Goal: Task Accomplishment & Management: Complete application form

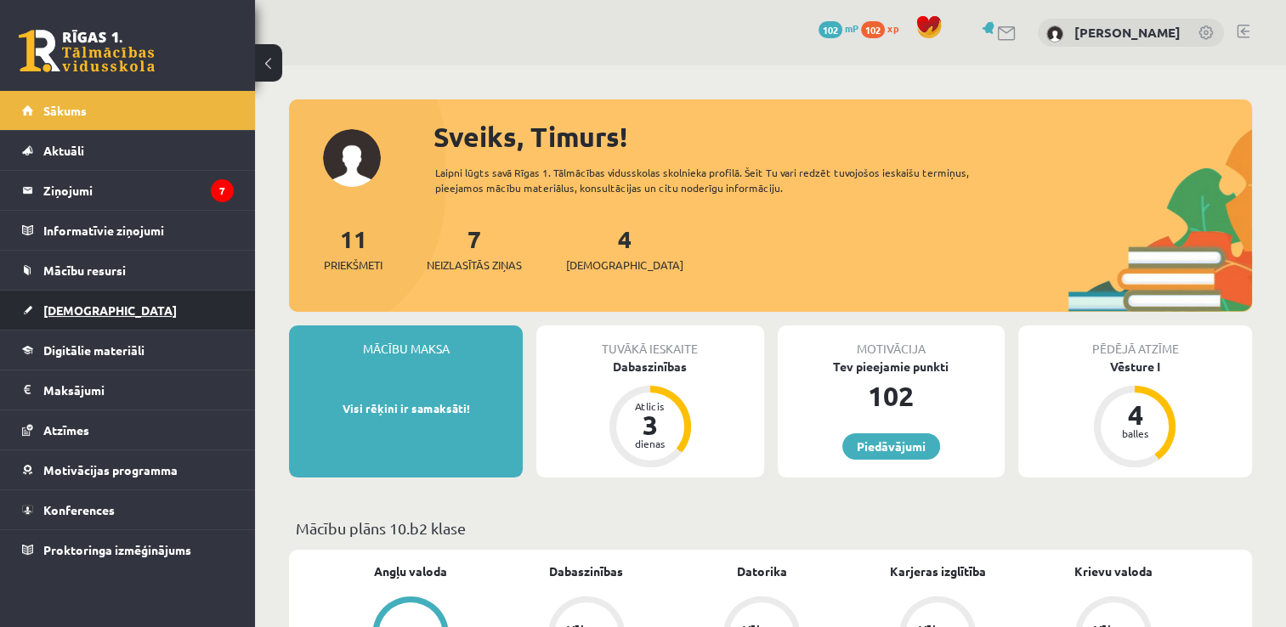
click at [60, 296] on link "[DEMOGRAPHIC_DATA]" at bounding box center [128, 310] width 212 height 39
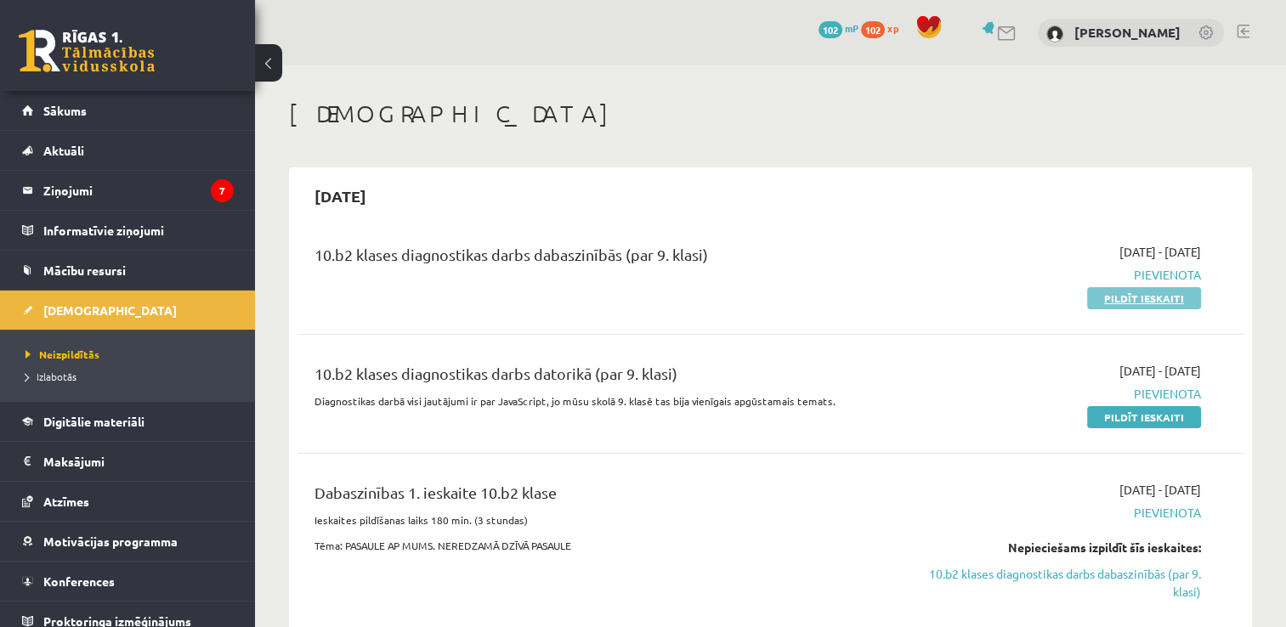
click at [1146, 299] on link "Pildīt ieskaiti" at bounding box center [1144, 298] width 114 height 22
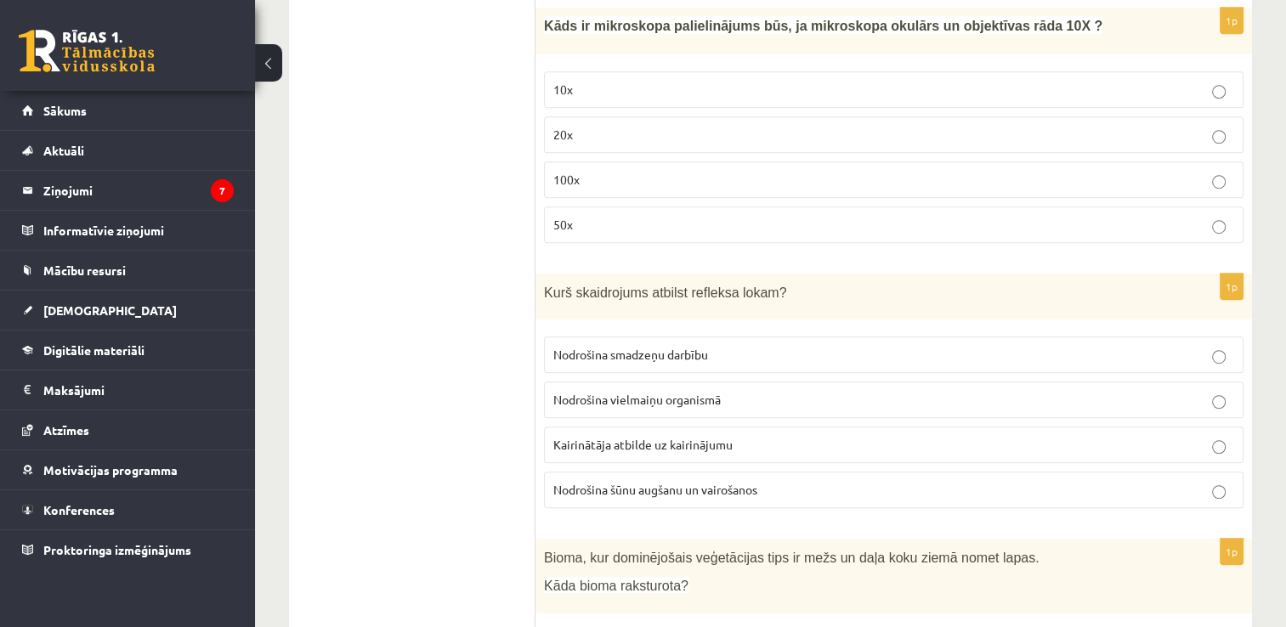
scroll to position [1017, 0]
click at [1210, 439] on p "Kairinātāja atbilde uz kairinājumu" at bounding box center [893, 443] width 681 height 18
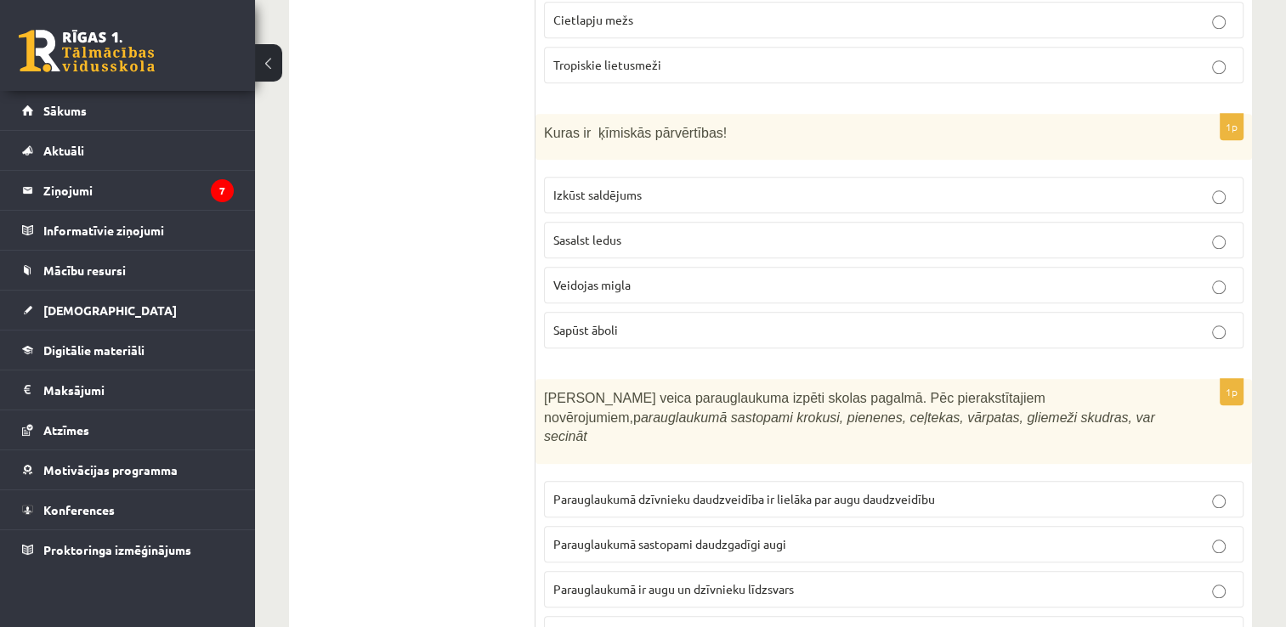
scroll to position [1742, 0]
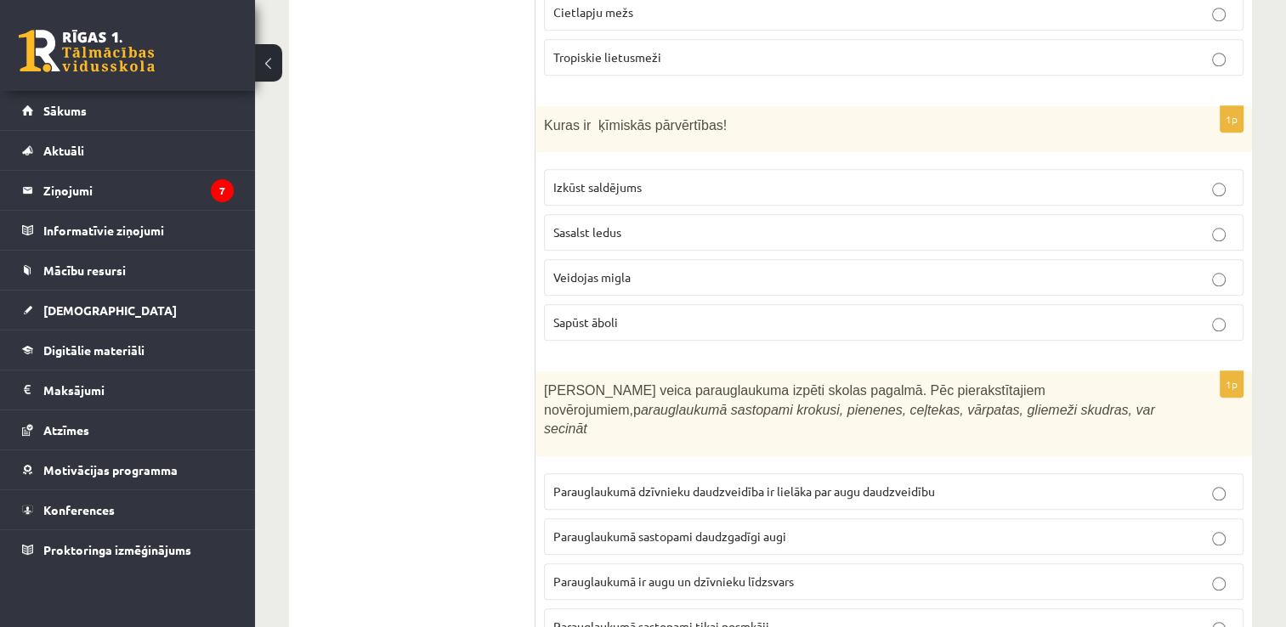
click at [939, 259] on label "Veidojas migla" at bounding box center [893, 277] width 699 height 37
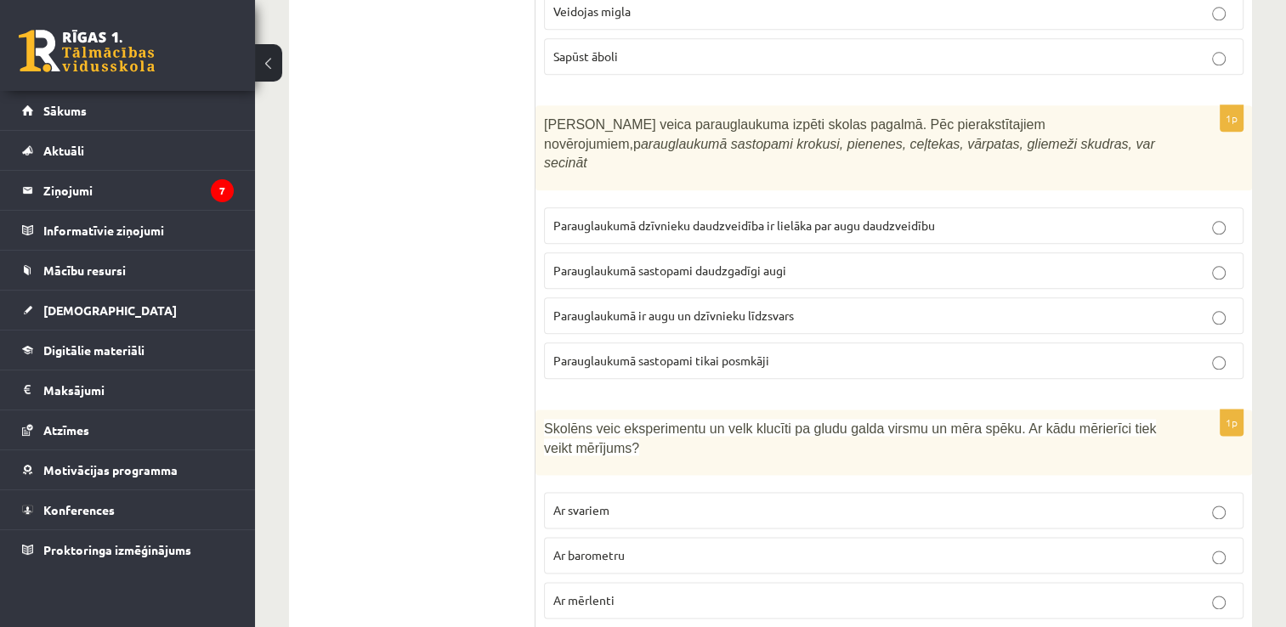
scroll to position [2014, 0]
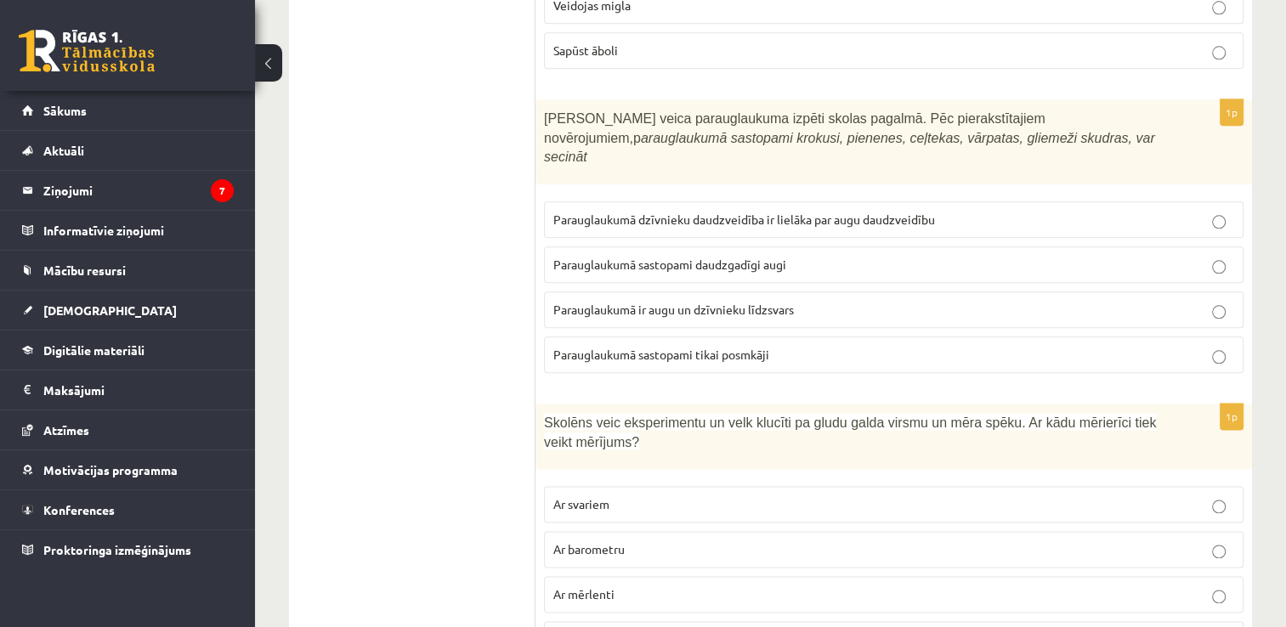
click at [1207, 256] on p "Parauglaukumā sastopami daudzgadīgi augi" at bounding box center [893, 265] width 681 height 18
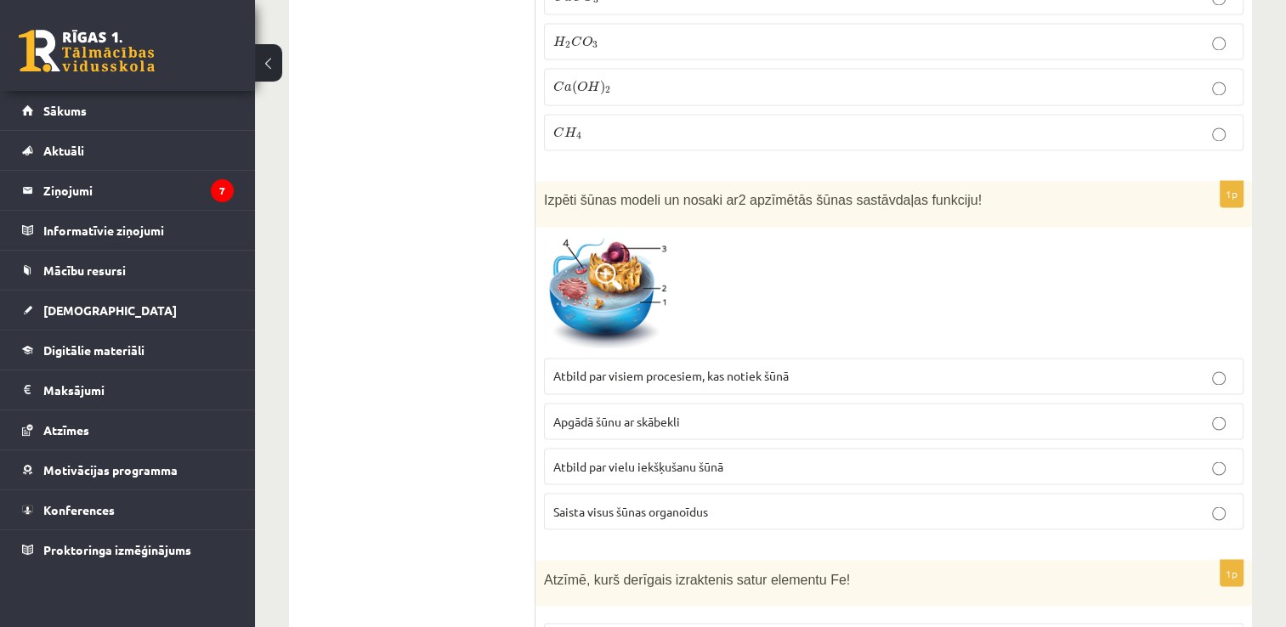
scroll to position [2802, 0]
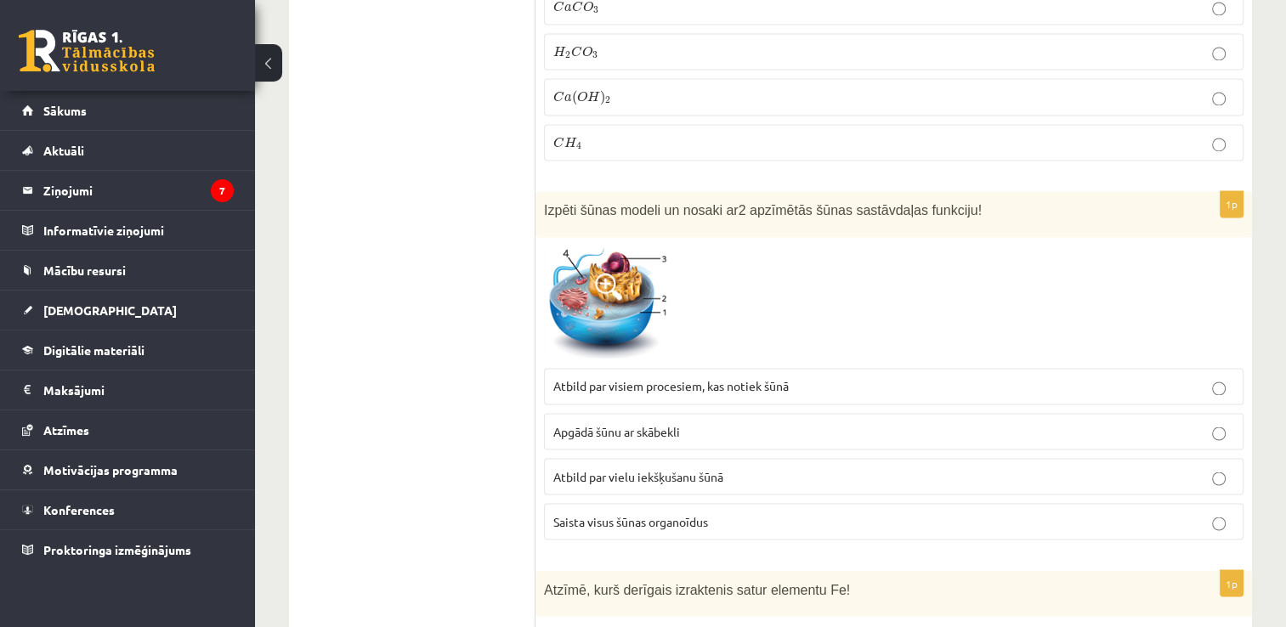
click at [846, 467] on p "Atbild par vielu iekšķušanu šūnā" at bounding box center [893, 476] width 681 height 18
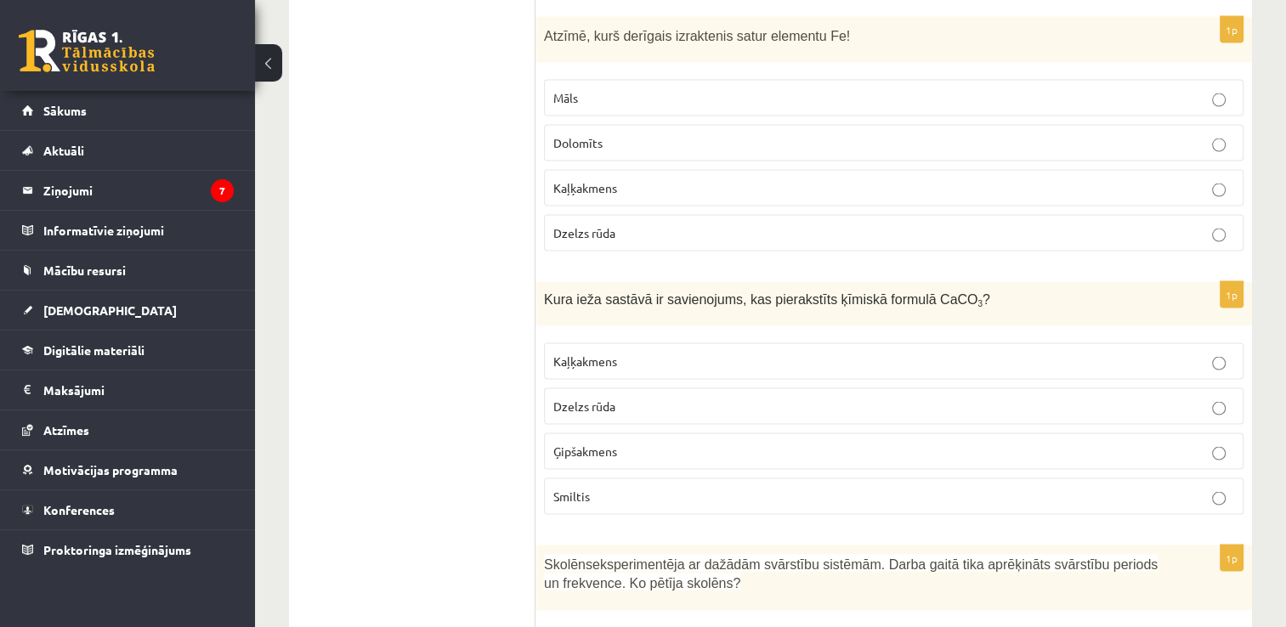
scroll to position [3366, 0]
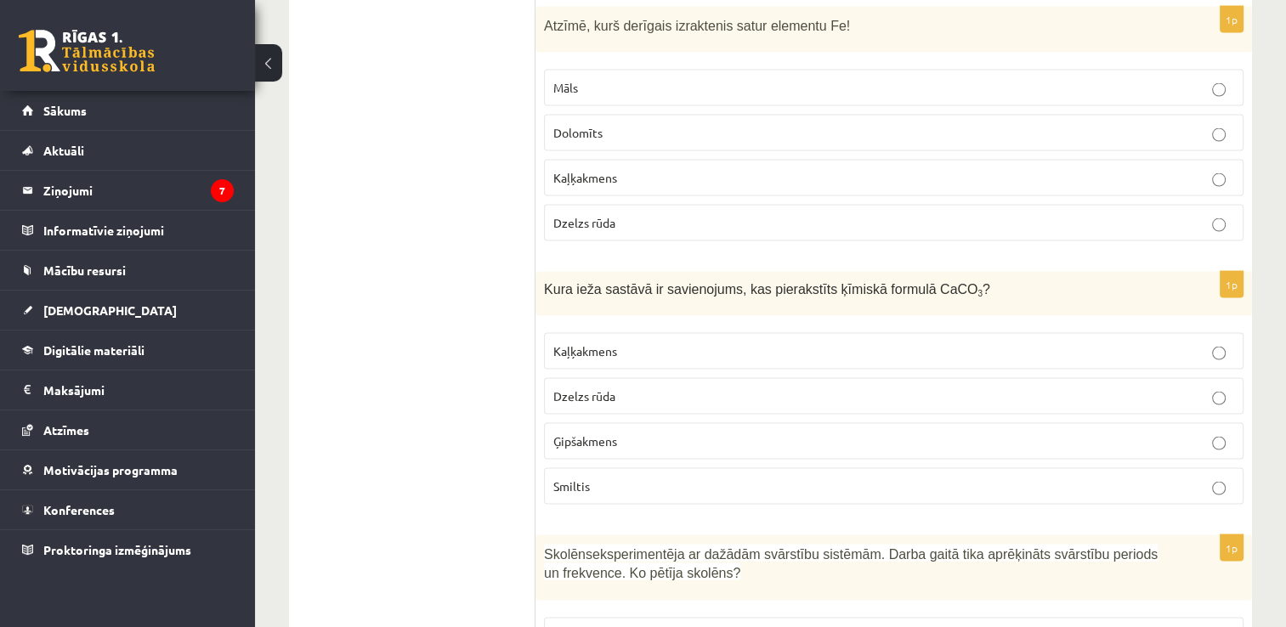
click at [728, 343] on p "Kaļķakmens" at bounding box center [893, 352] width 681 height 18
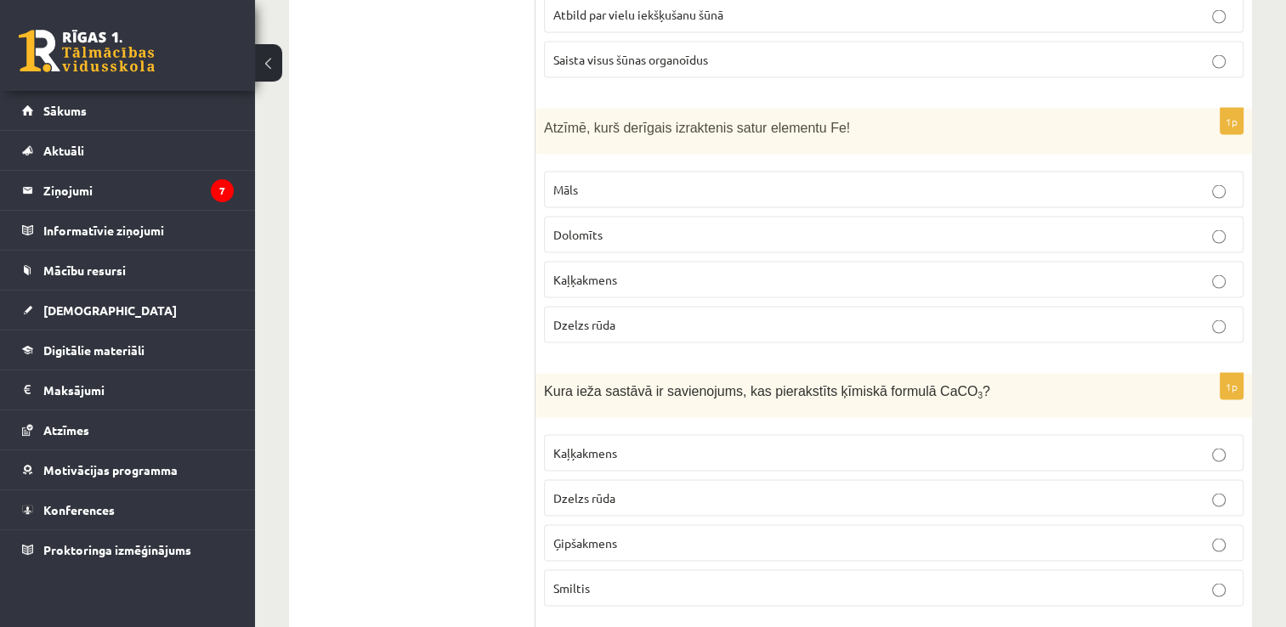
scroll to position [3219, 0]
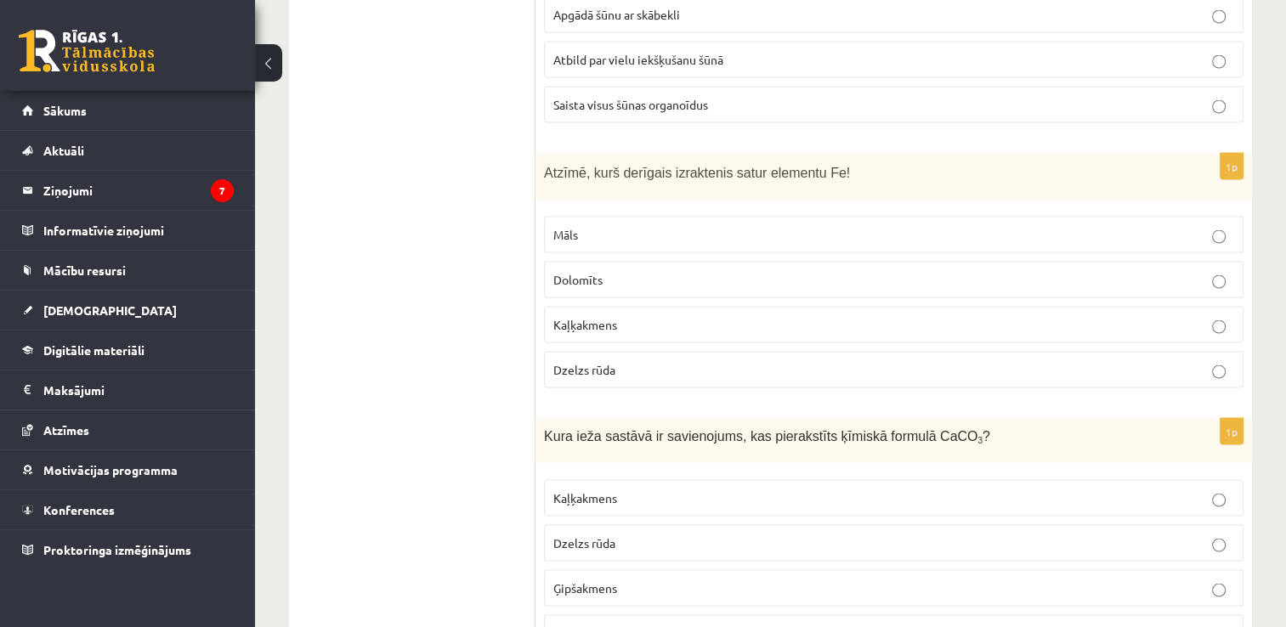
click at [1216, 361] on p "Dzelzs rūda" at bounding box center [893, 370] width 681 height 18
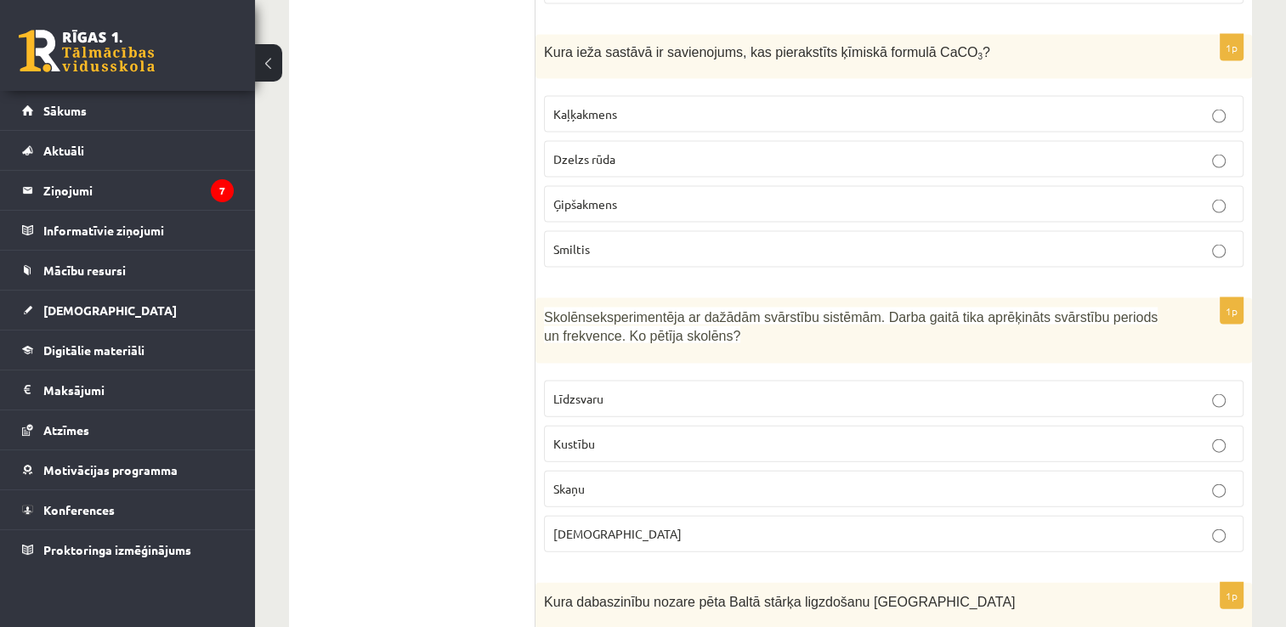
scroll to position [3613, 0]
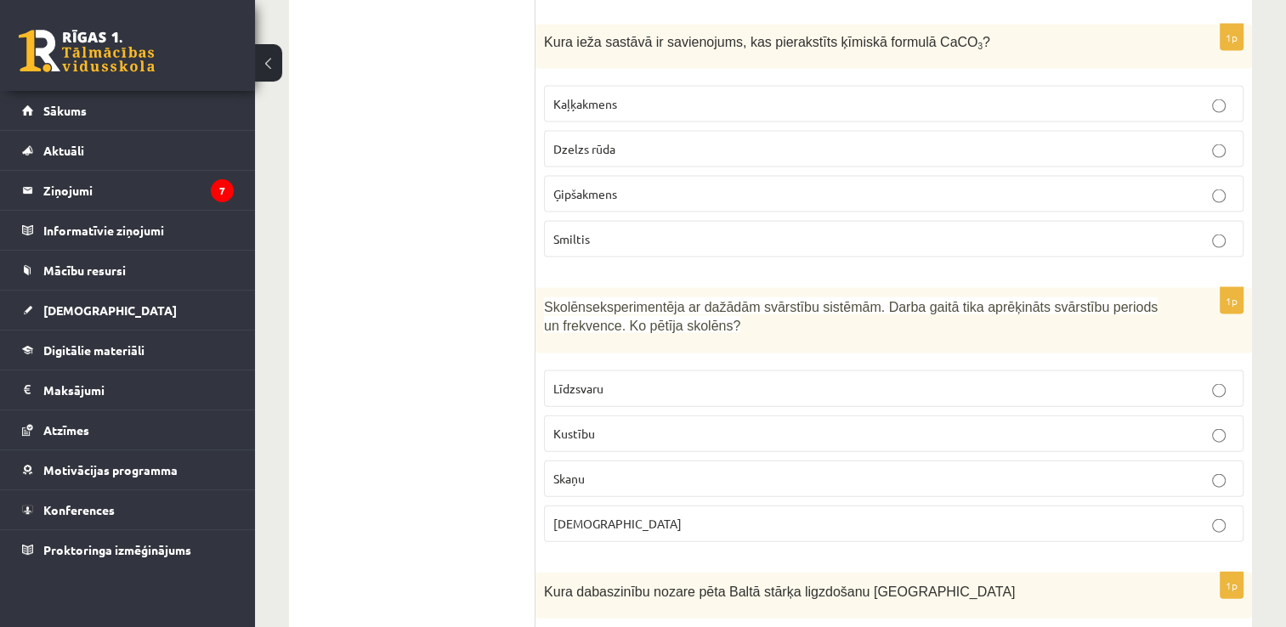
click at [806, 461] on label "Skaņu" at bounding box center [893, 479] width 699 height 37
click at [1216, 425] on p "Kustību" at bounding box center [893, 434] width 681 height 18
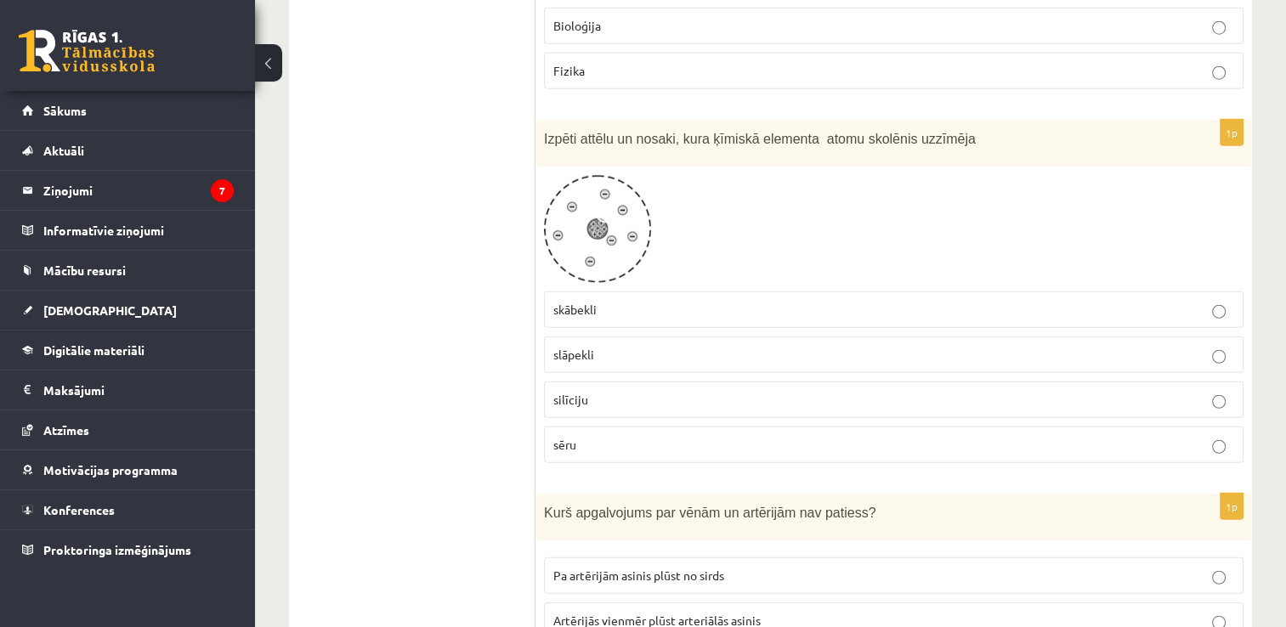
scroll to position [4341, 0]
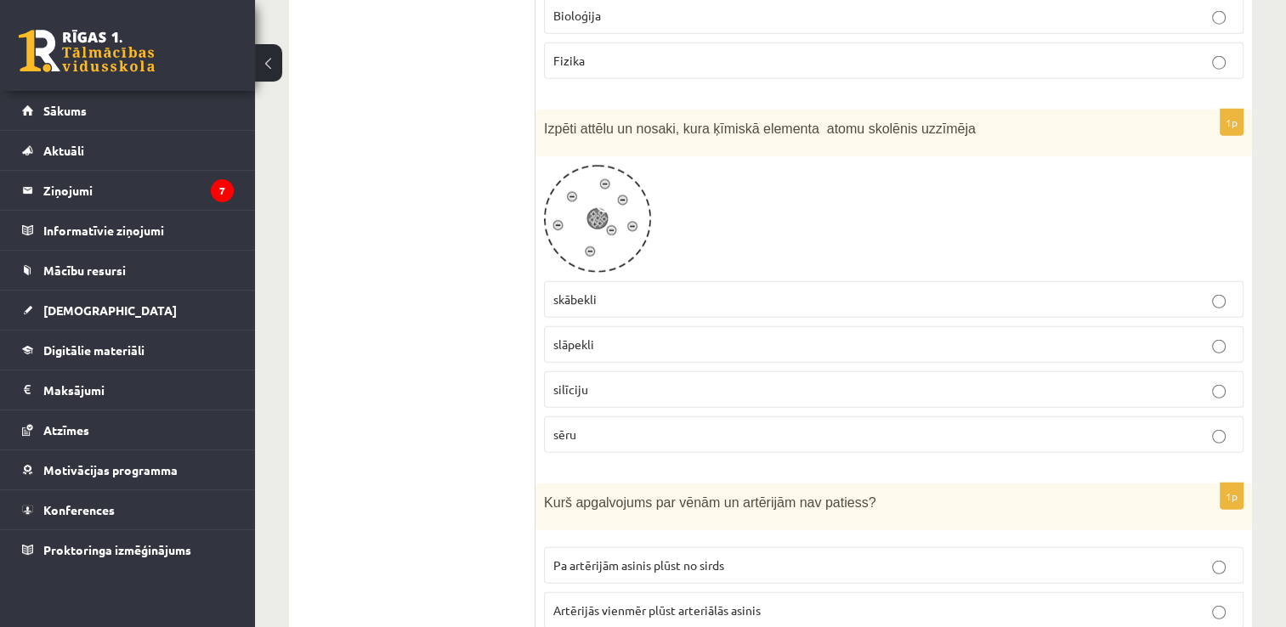
click at [602, 291] on p "skābekli" at bounding box center [893, 300] width 681 height 18
click at [598, 336] on p "slāpekli" at bounding box center [893, 345] width 681 height 18
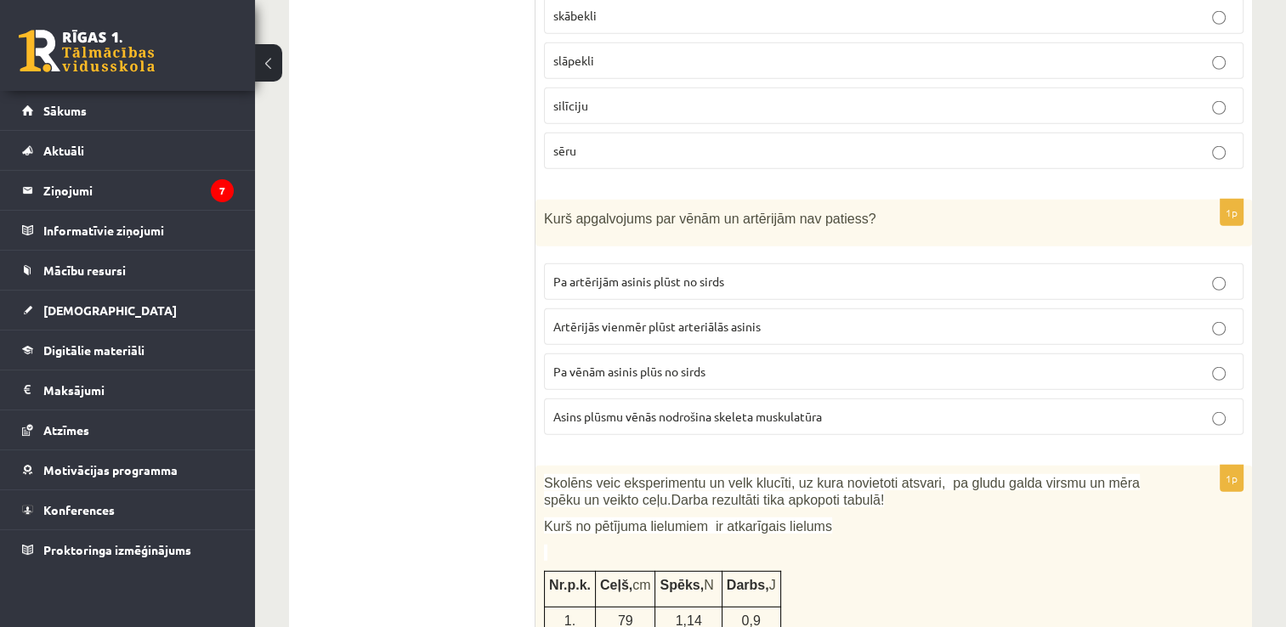
scroll to position [4655, 0]
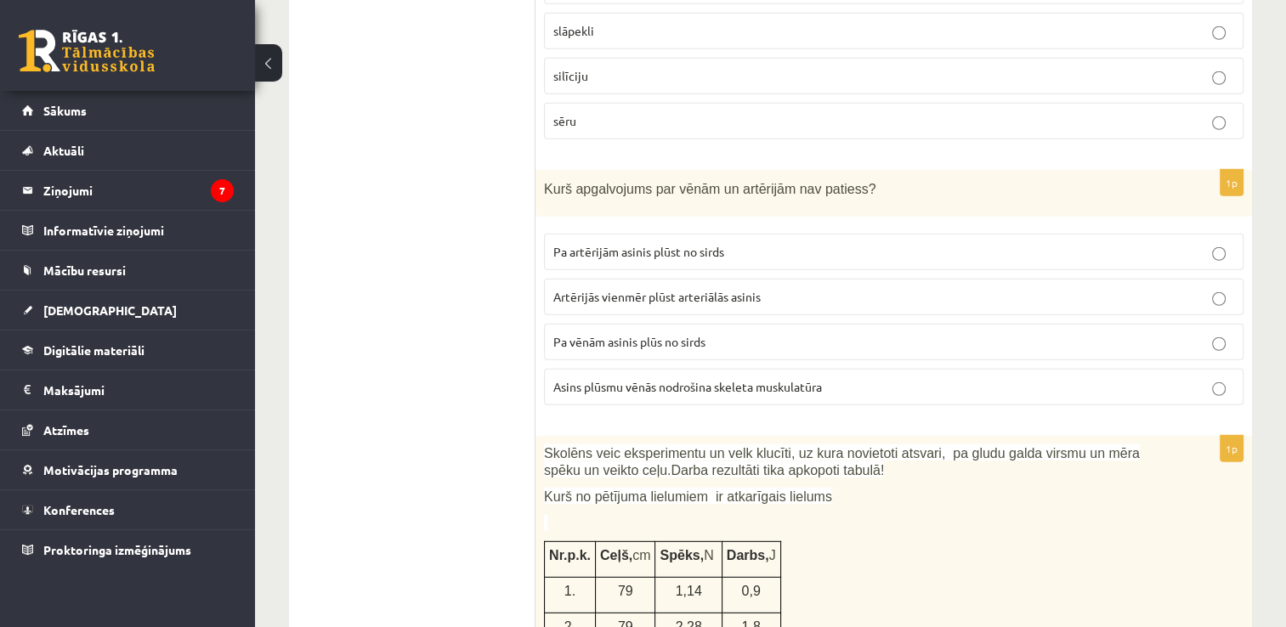
click at [699, 334] on span "Pa vēnām asinis plūs no sirds" at bounding box center [629, 341] width 152 height 15
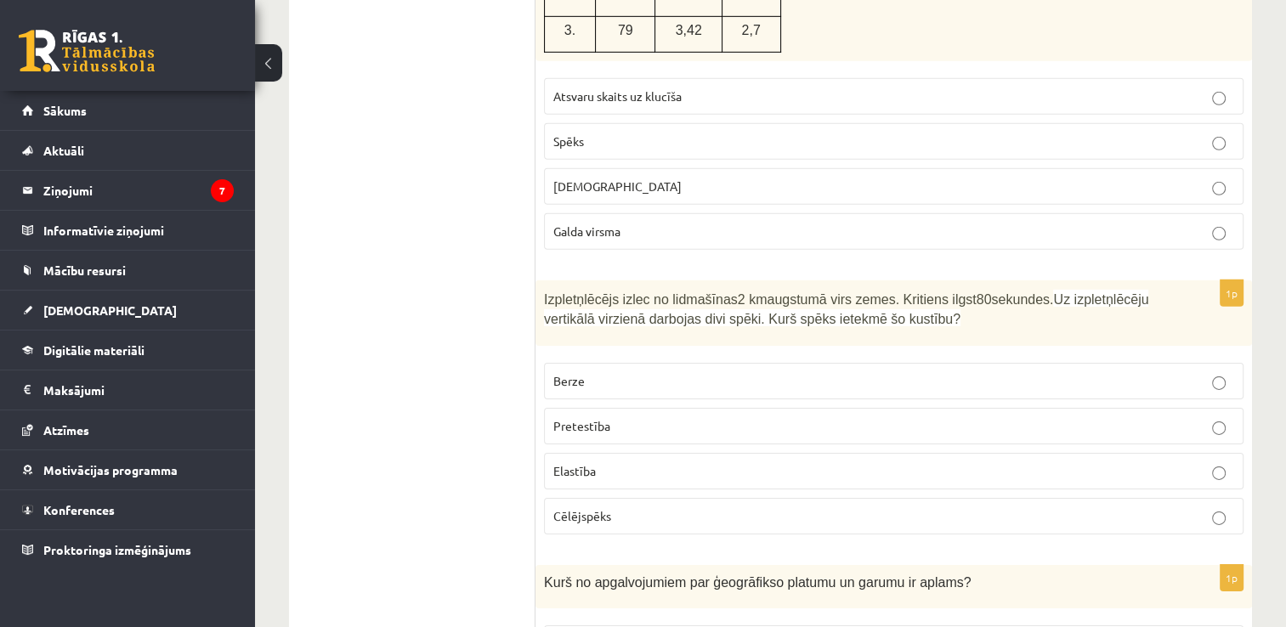
scroll to position [5298, 0]
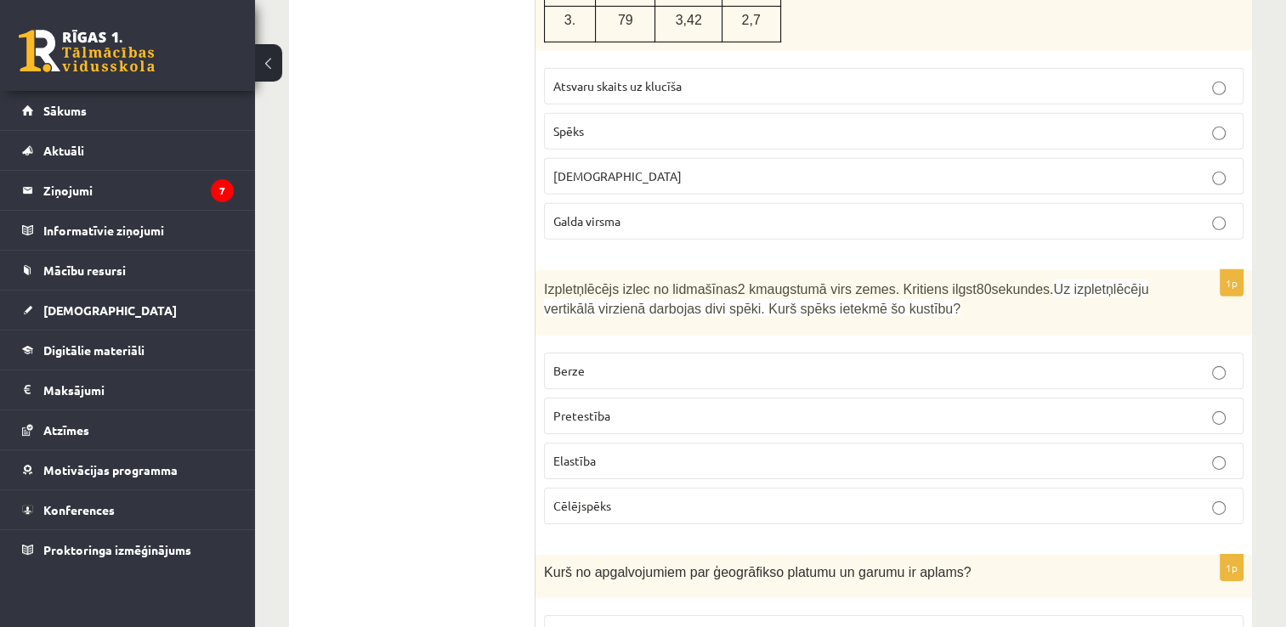
click at [674, 398] on label "Pretestība" at bounding box center [893, 416] width 699 height 37
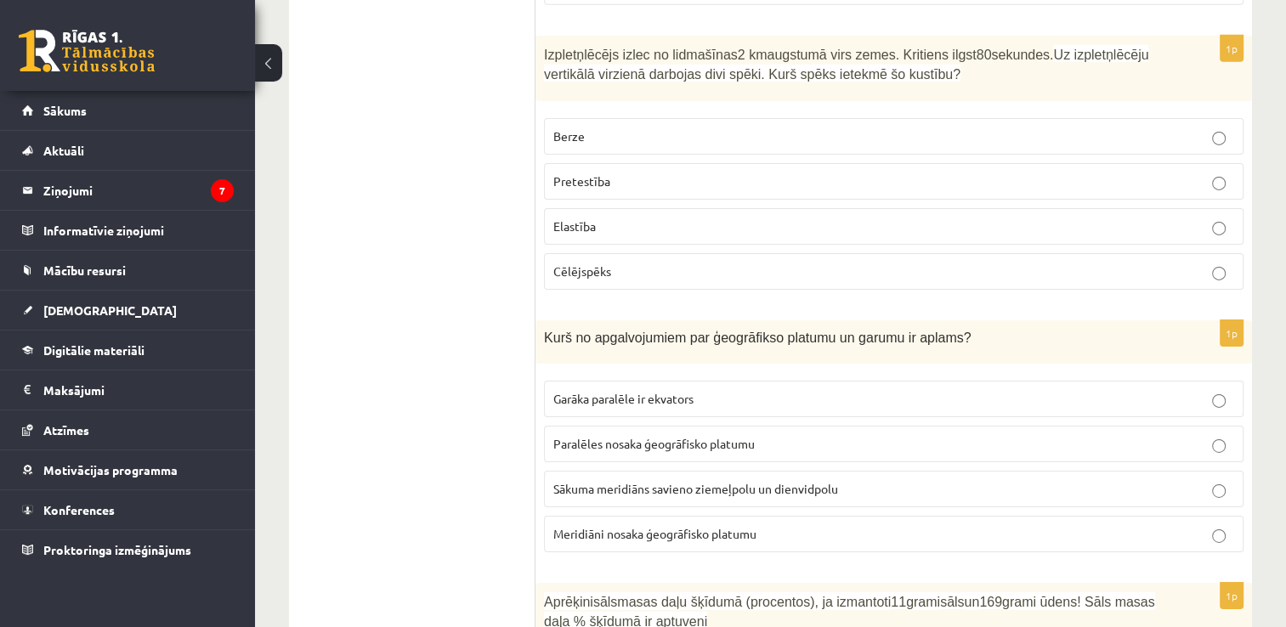
scroll to position [5523, 0]
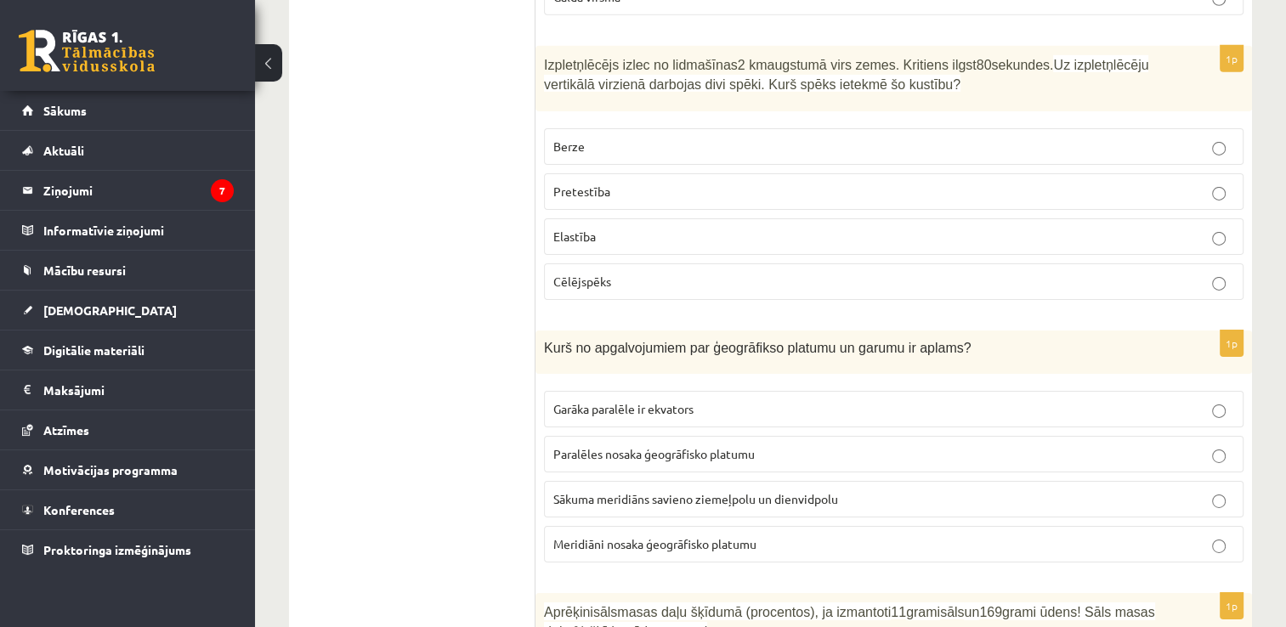
click at [755, 526] on label "Meridiāni nosaka ģeogrāfisko platumu" at bounding box center [893, 544] width 699 height 37
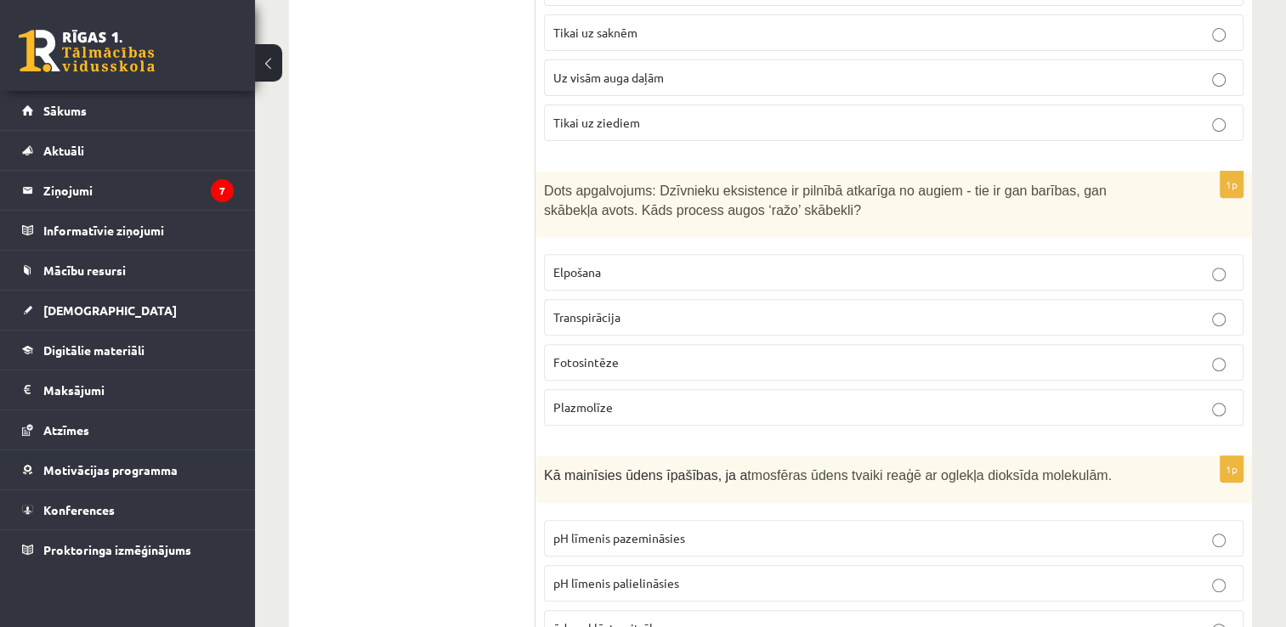
scroll to position [7021, 0]
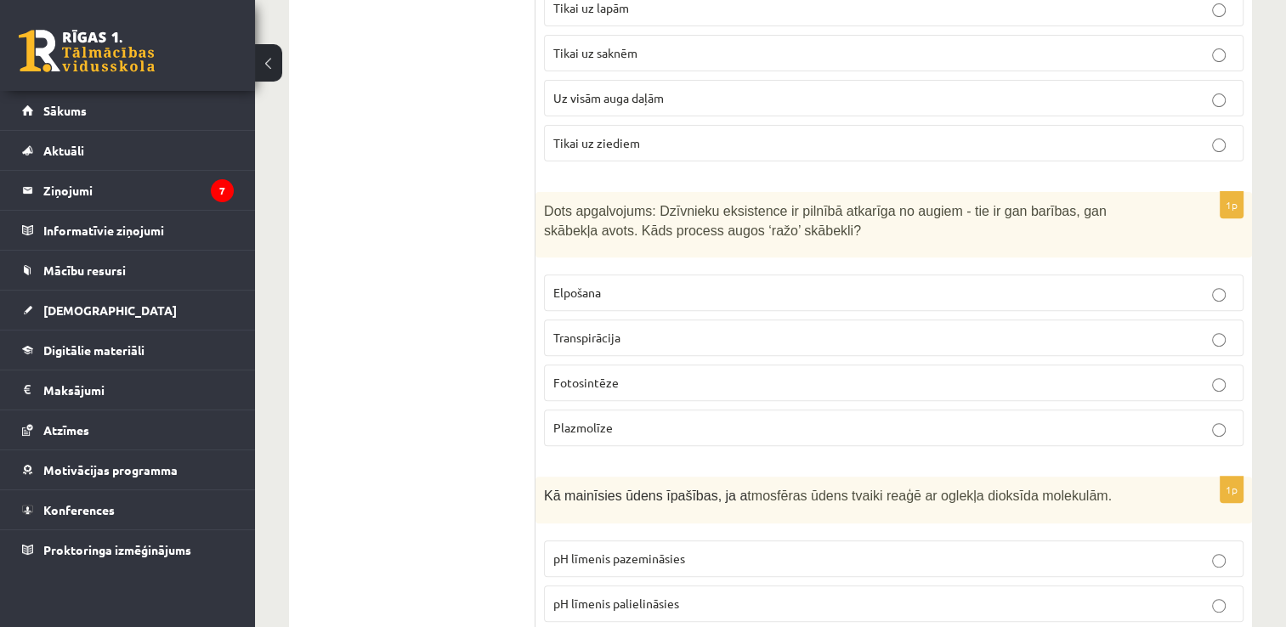
click at [901, 365] on label "Fotosintēze" at bounding box center [893, 383] width 699 height 37
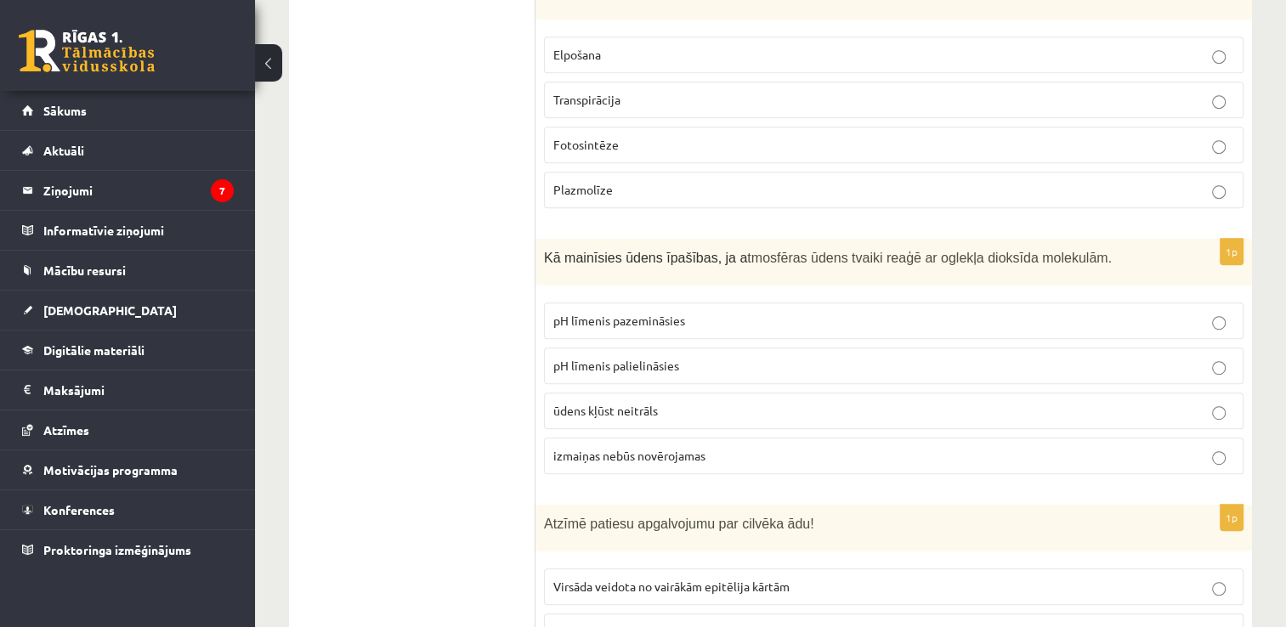
scroll to position [7293, 0]
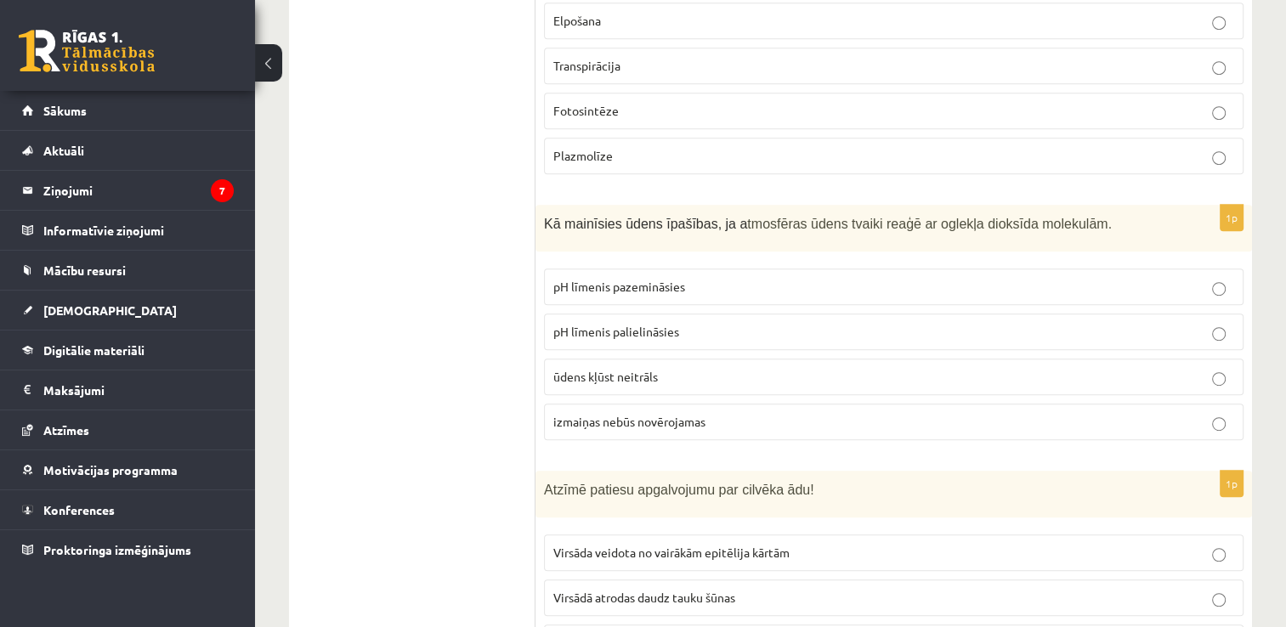
click at [778, 278] on p "pH līmenis pazemināsies" at bounding box center [893, 287] width 681 height 18
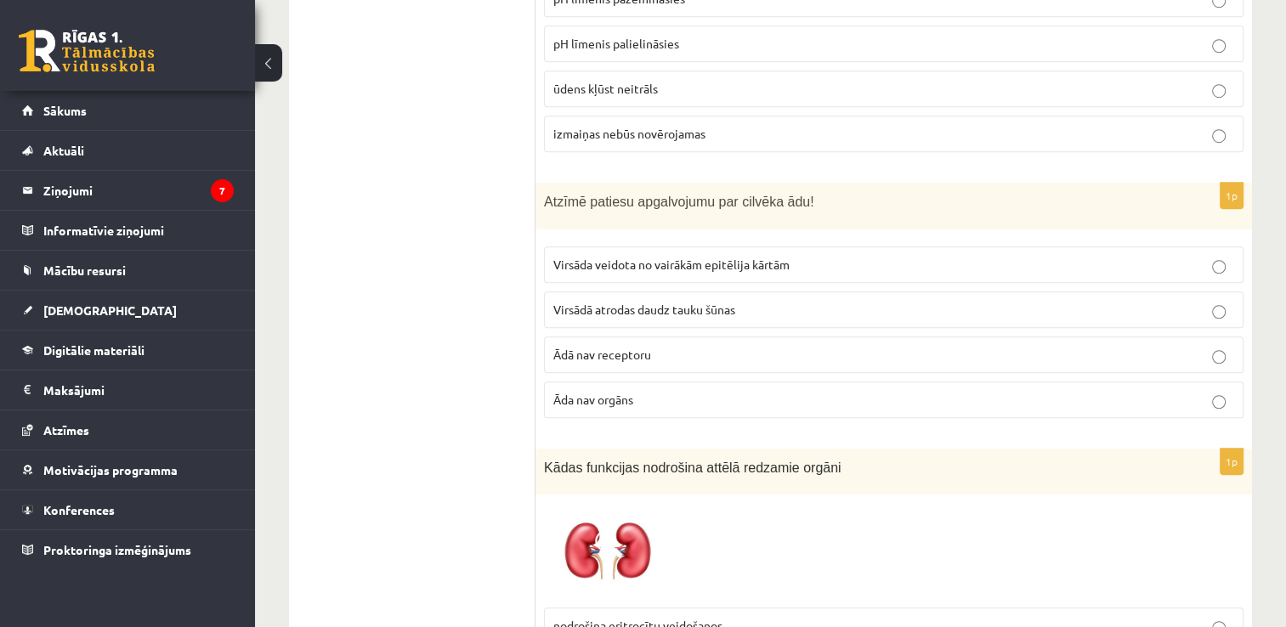
scroll to position [7588, 0]
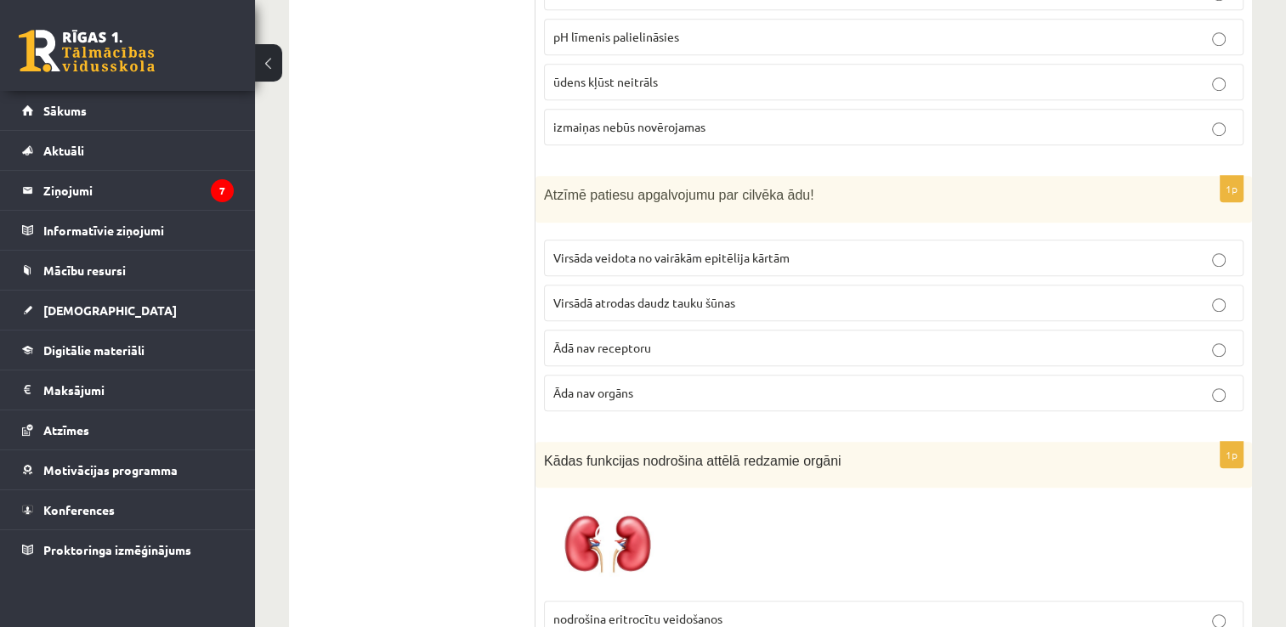
click at [726, 250] on span "Virsāda veidota no vairākām epitēlija kārtām" at bounding box center [671, 257] width 236 height 15
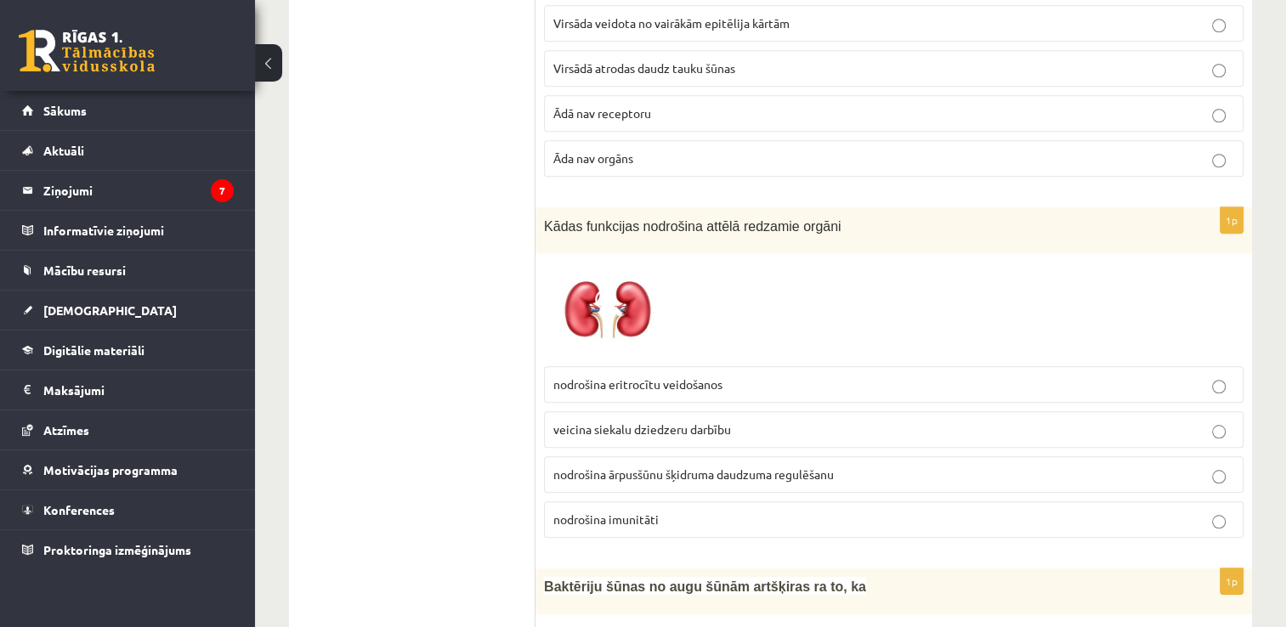
scroll to position [7837, 0]
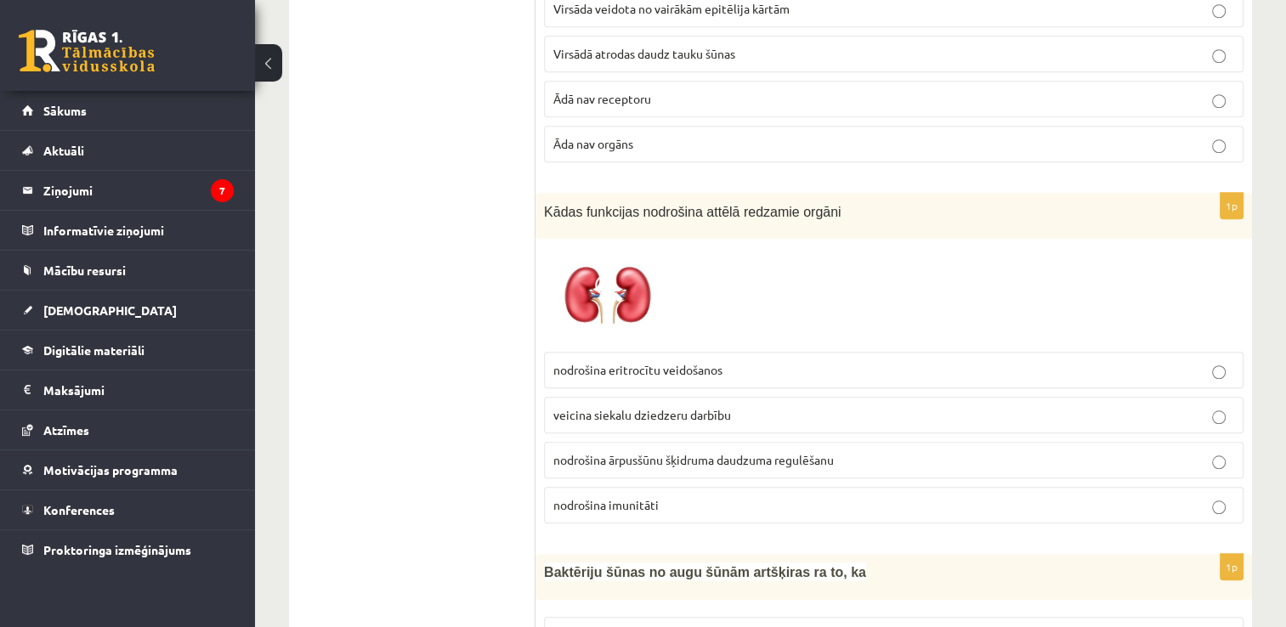
click at [1214, 487] on label "nodrošina imunitāti" at bounding box center [893, 505] width 699 height 37
click at [1224, 442] on label "nodrošina ārpusšūnu šķidruma daudzuma regulēšanu" at bounding box center [893, 460] width 699 height 37
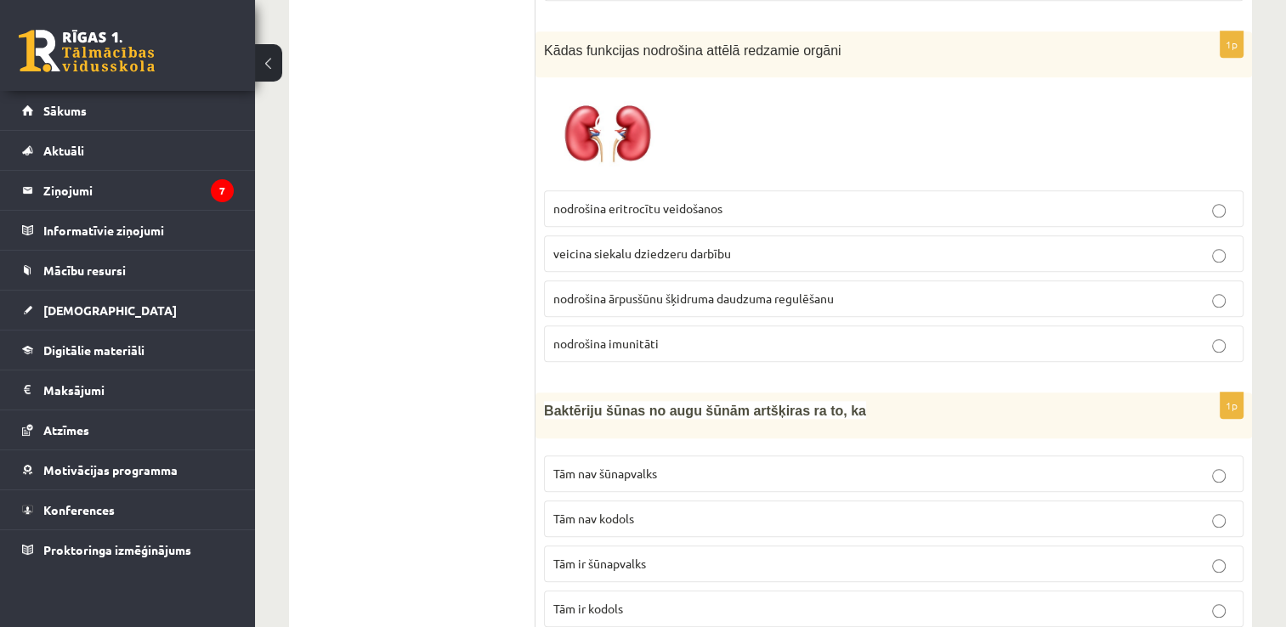
click at [1220, 510] on p "Tām nav kodols" at bounding box center [893, 519] width 681 height 18
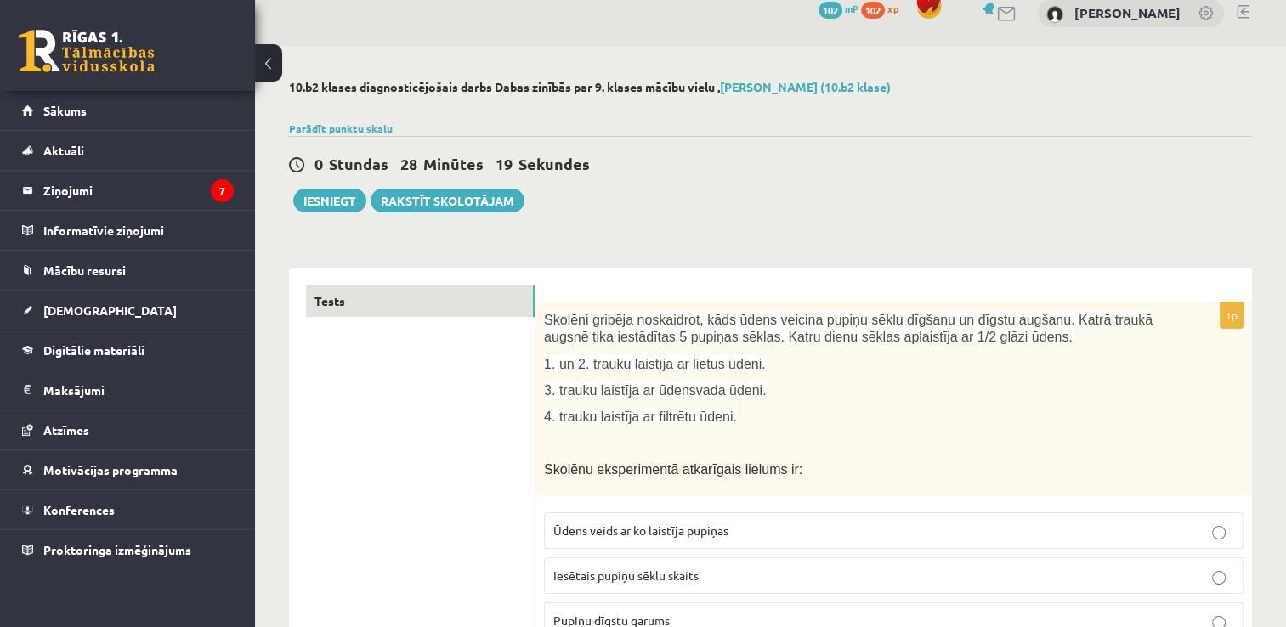
scroll to position [10, 0]
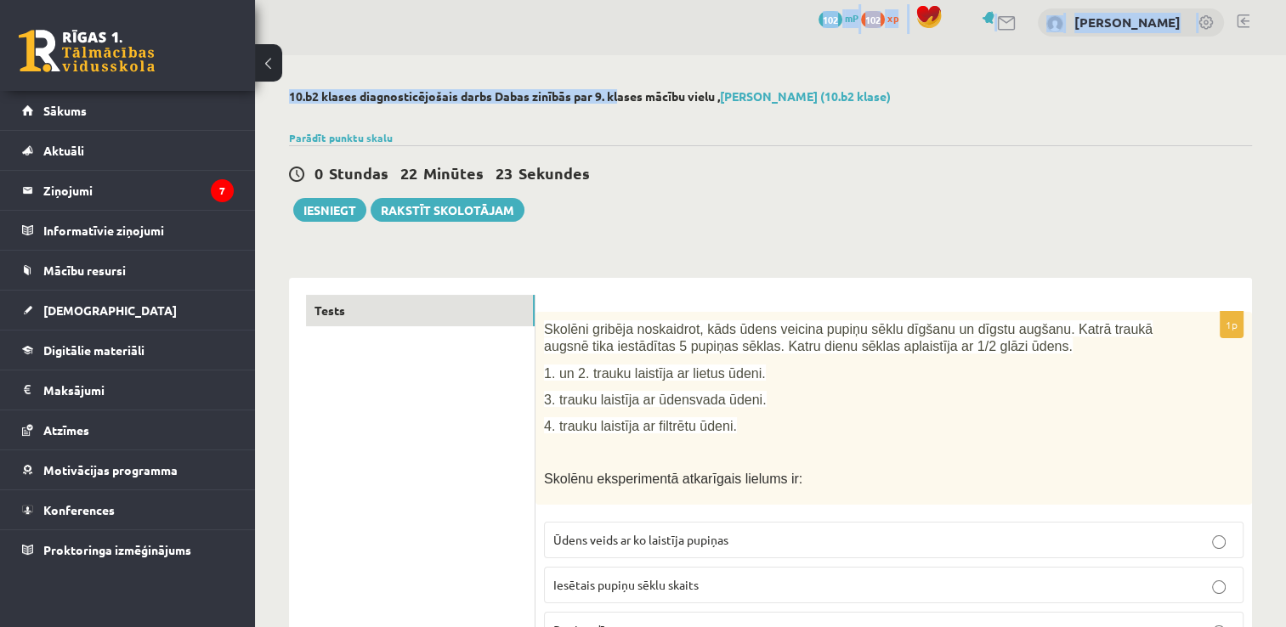
drag, startPoint x: 597, startPoint y: 95, endPoint x: 646, endPoint y: 47, distance: 69.1
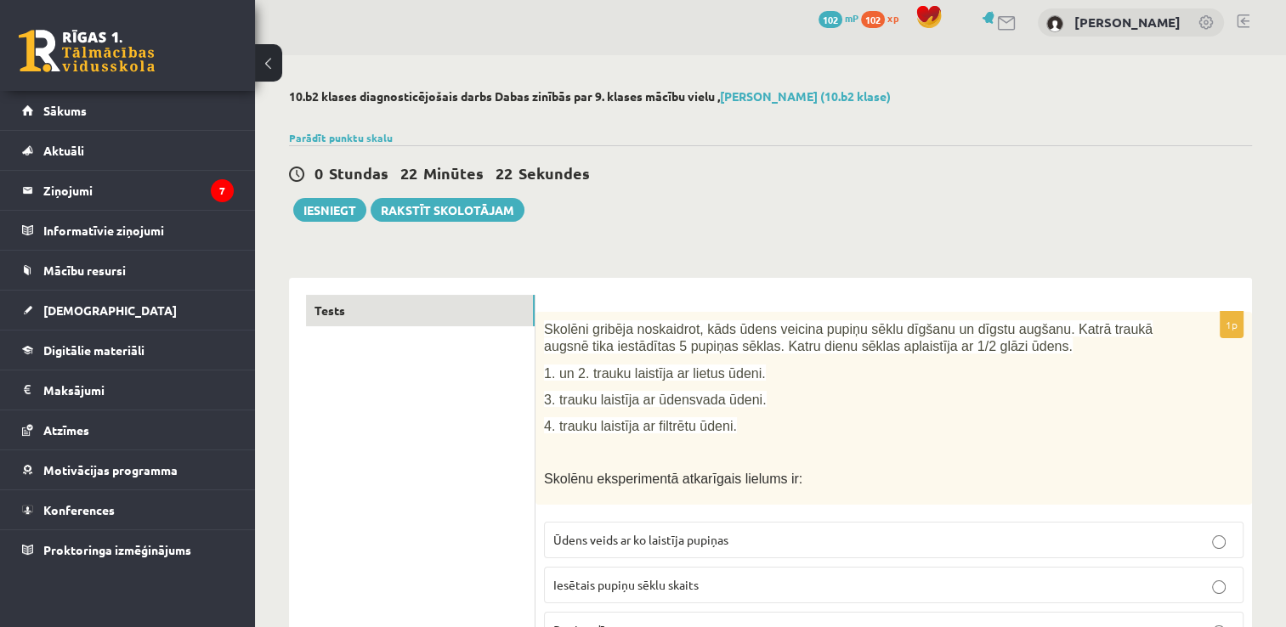
click at [646, 47] on div "0 Dāvanas 102 mP 102 xp [PERSON_NAME]" at bounding box center [770, 22] width 1031 height 65
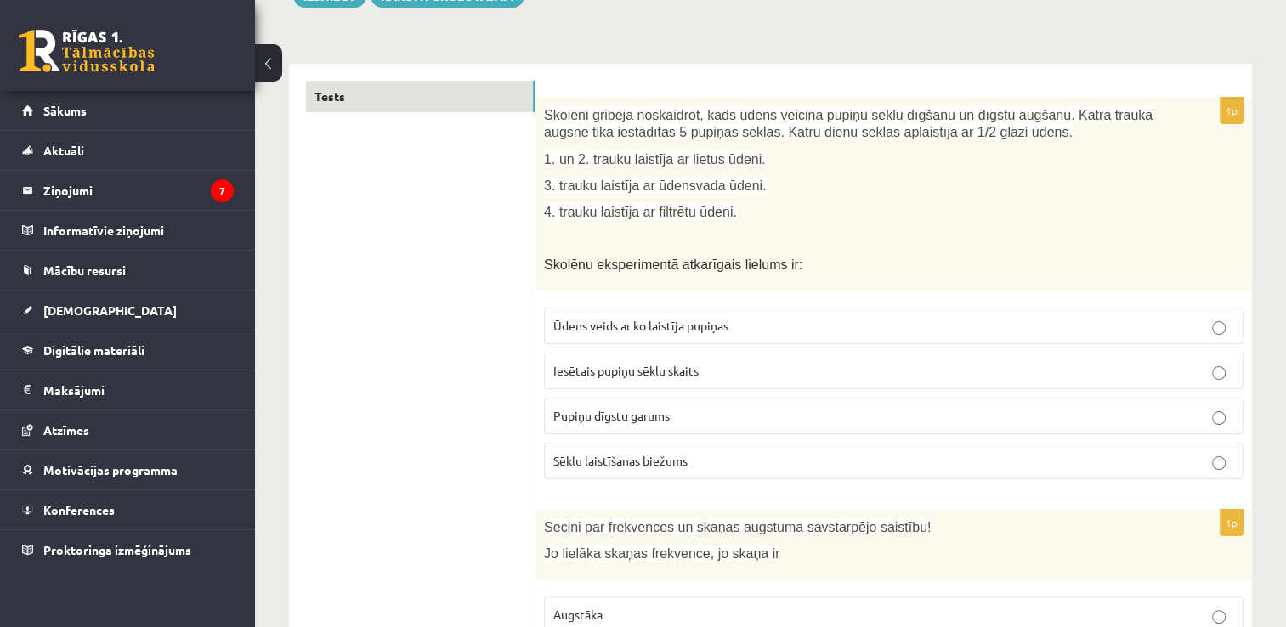
scroll to position [44, 0]
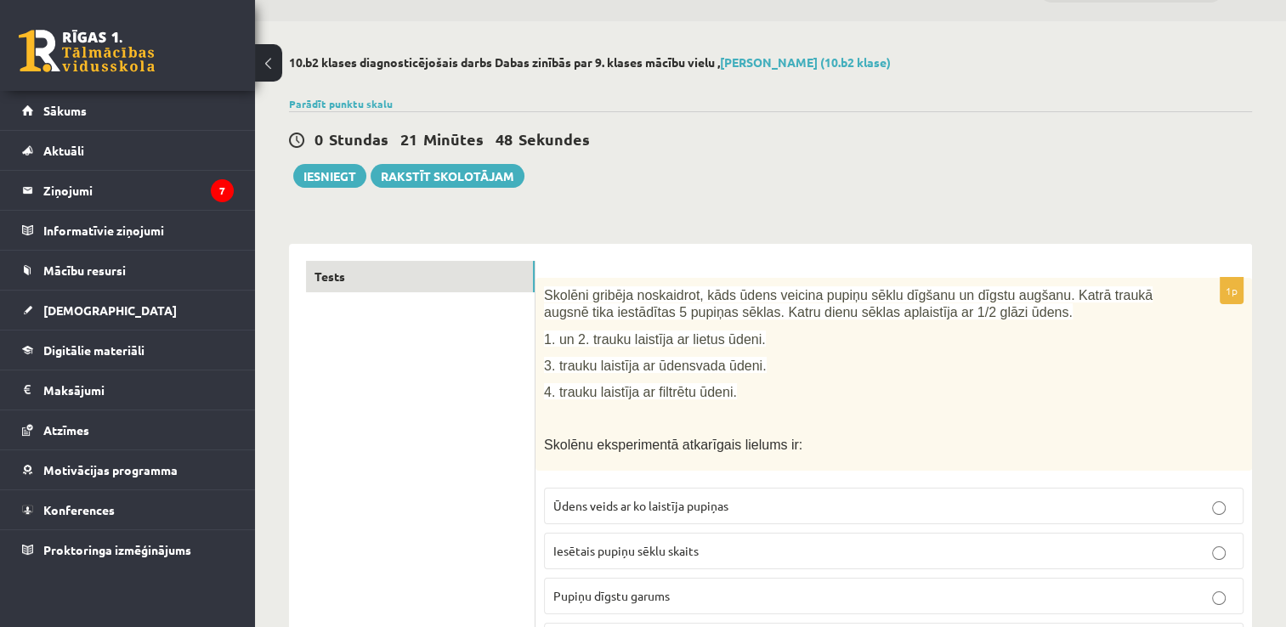
click at [328, 166] on button "Iesniegt" at bounding box center [329, 176] width 73 height 24
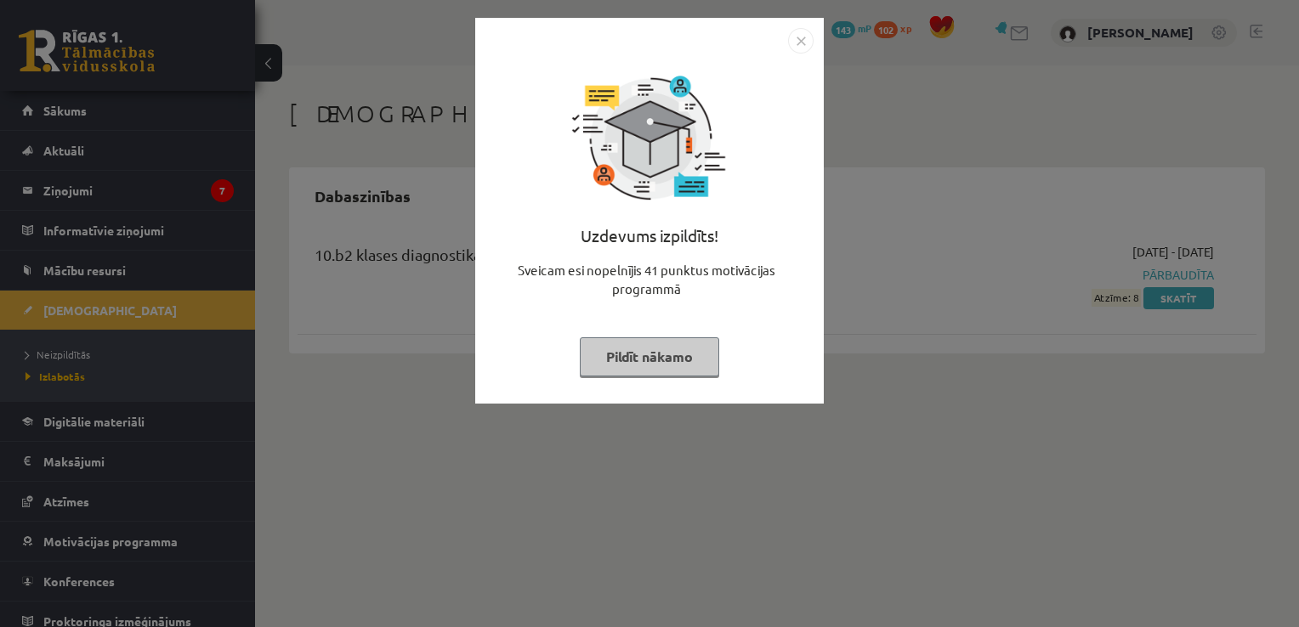
click at [636, 376] on div "Uzdevums izpildīts! Sveicam esi nopelnījis 41 punktus motivācijas programmā Pil…" at bounding box center [649, 224] width 328 height 340
click at [646, 361] on button "Pildīt nākamo" at bounding box center [649, 356] width 139 height 39
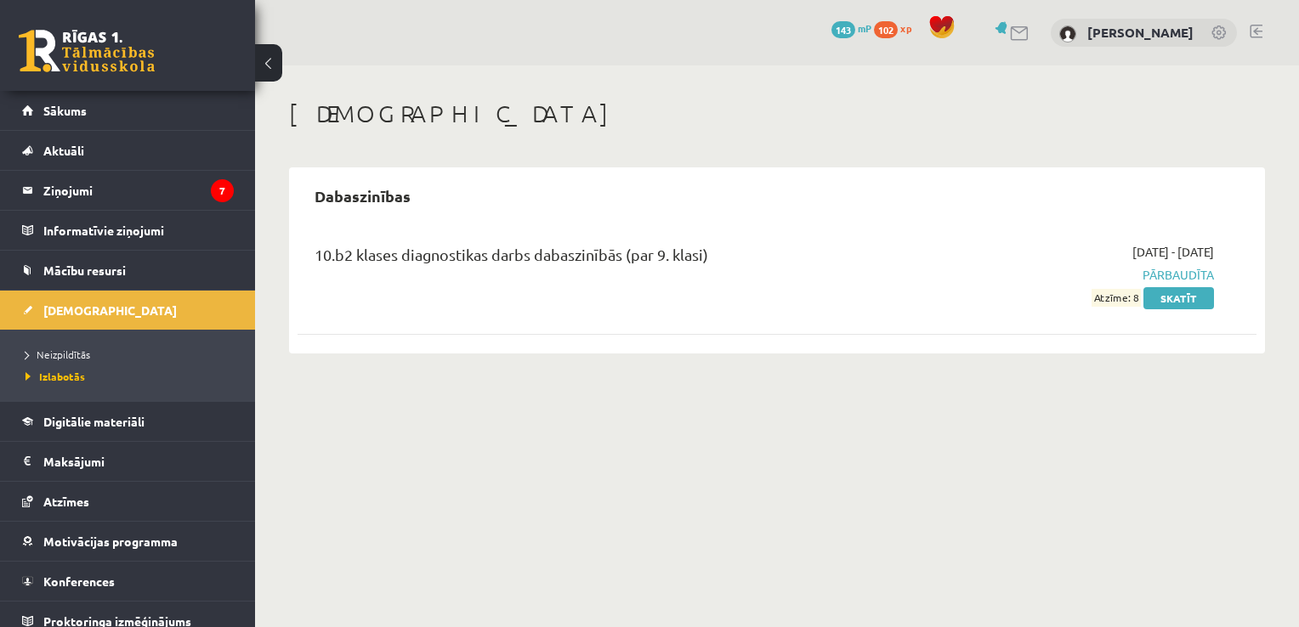
click at [1125, 300] on span "Atzīme: 8" at bounding box center [1115, 298] width 49 height 18
click at [124, 272] on span "Mācību resursi" at bounding box center [84, 270] width 82 height 15
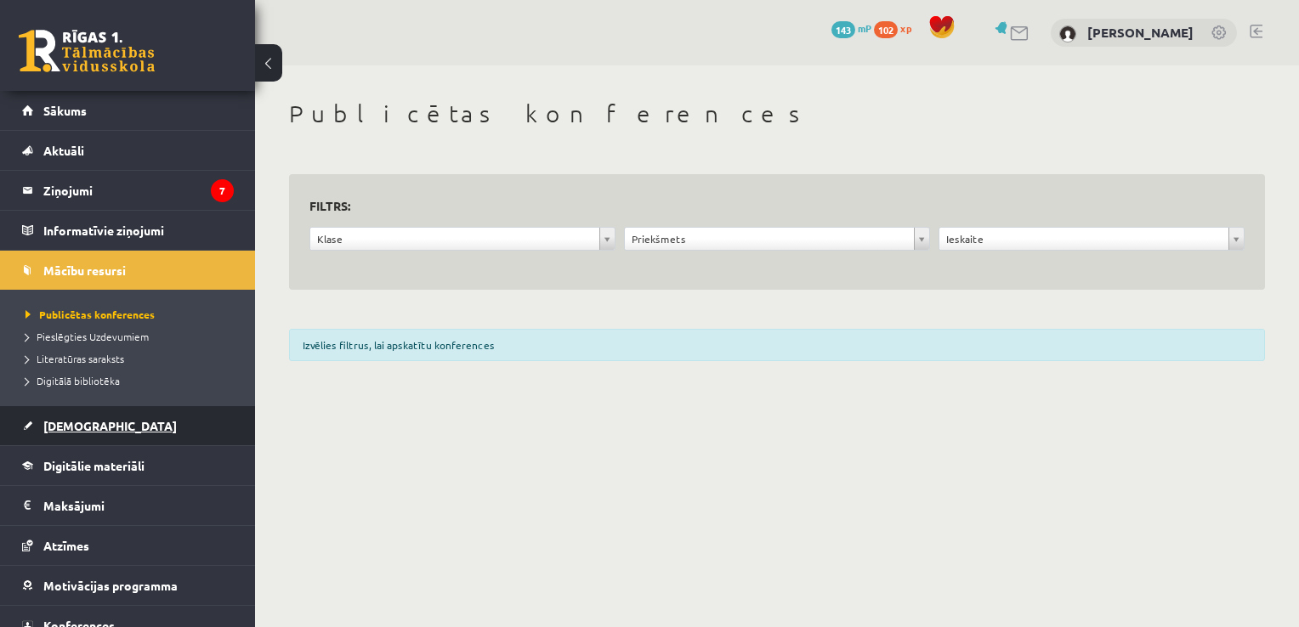
click at [65, 410] on link "[DEMOGRAPHIC_DATA]" at bounding box center [128, 425] width 212 height 39
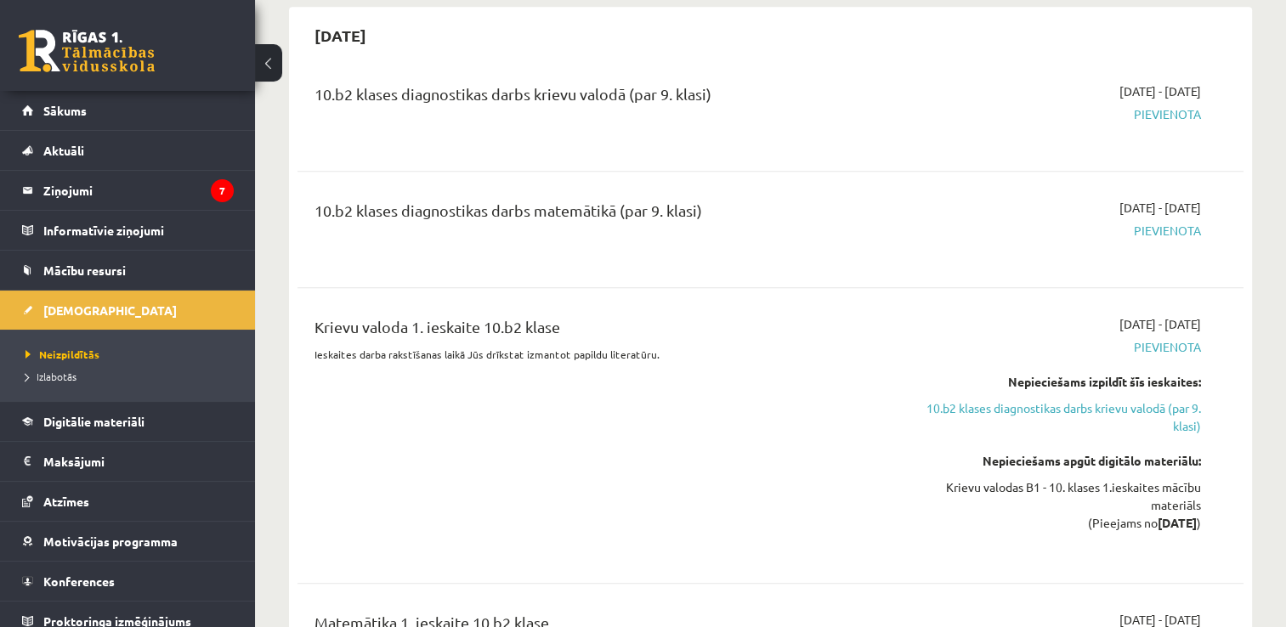
scroll to position [1452, 0]
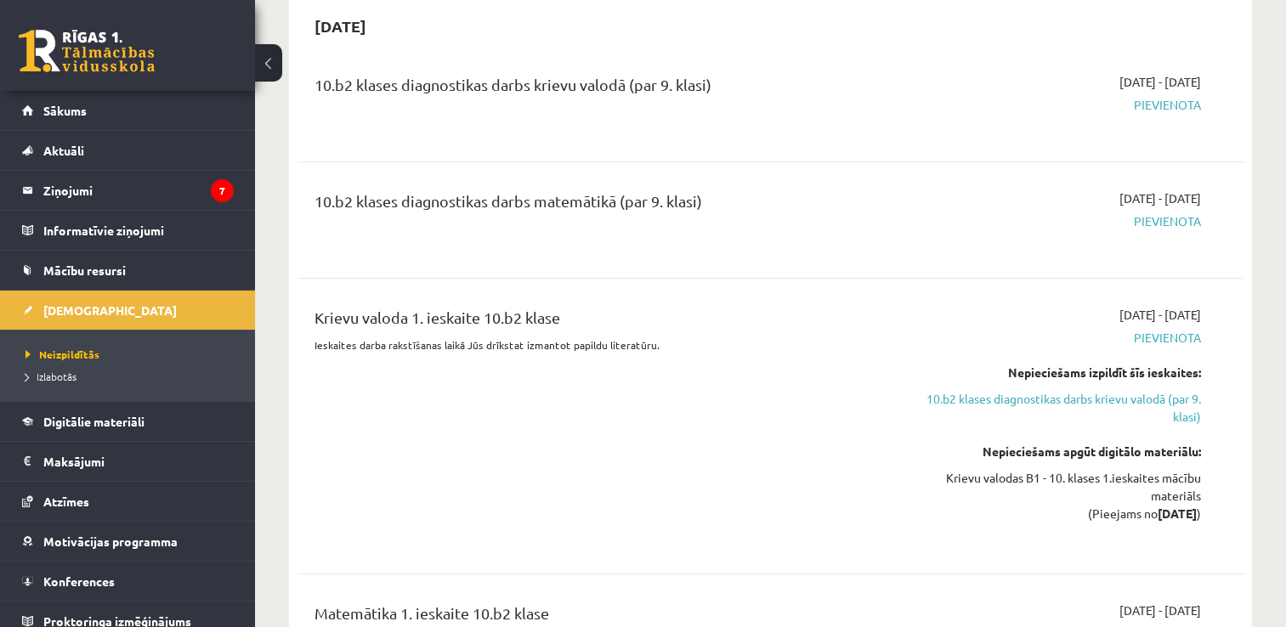
click at [1163, 212] on span "Pievienota" at bounding box center [1061, 221] width 279 height 18
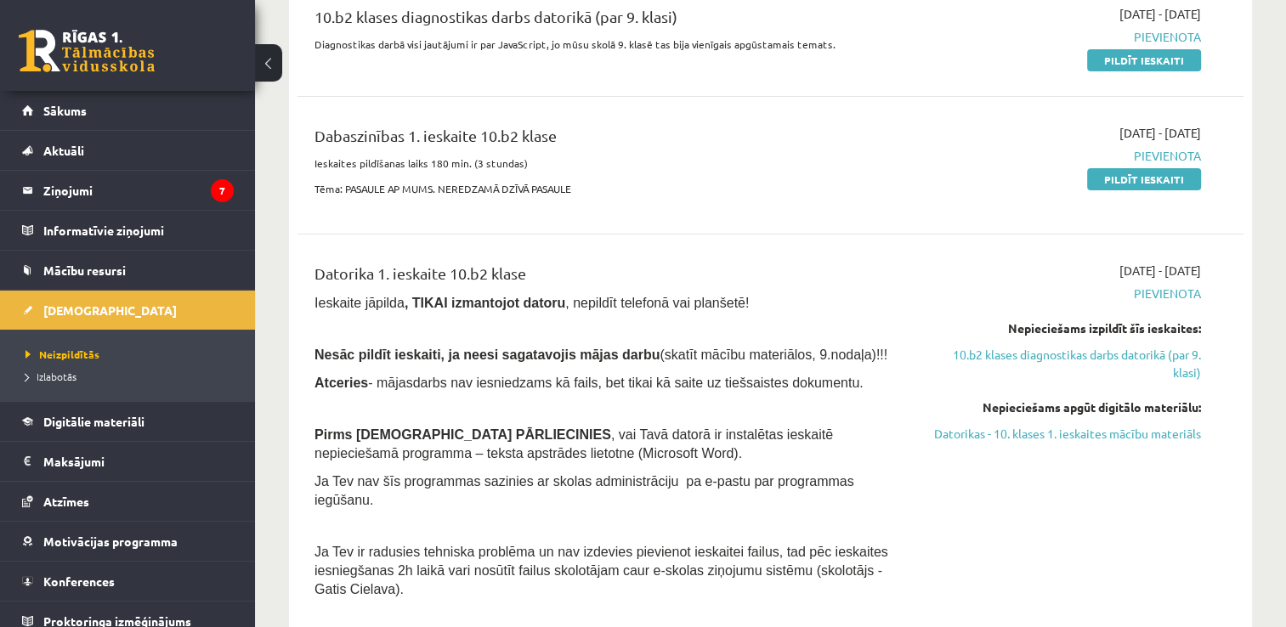
scroll to position [247, 0]
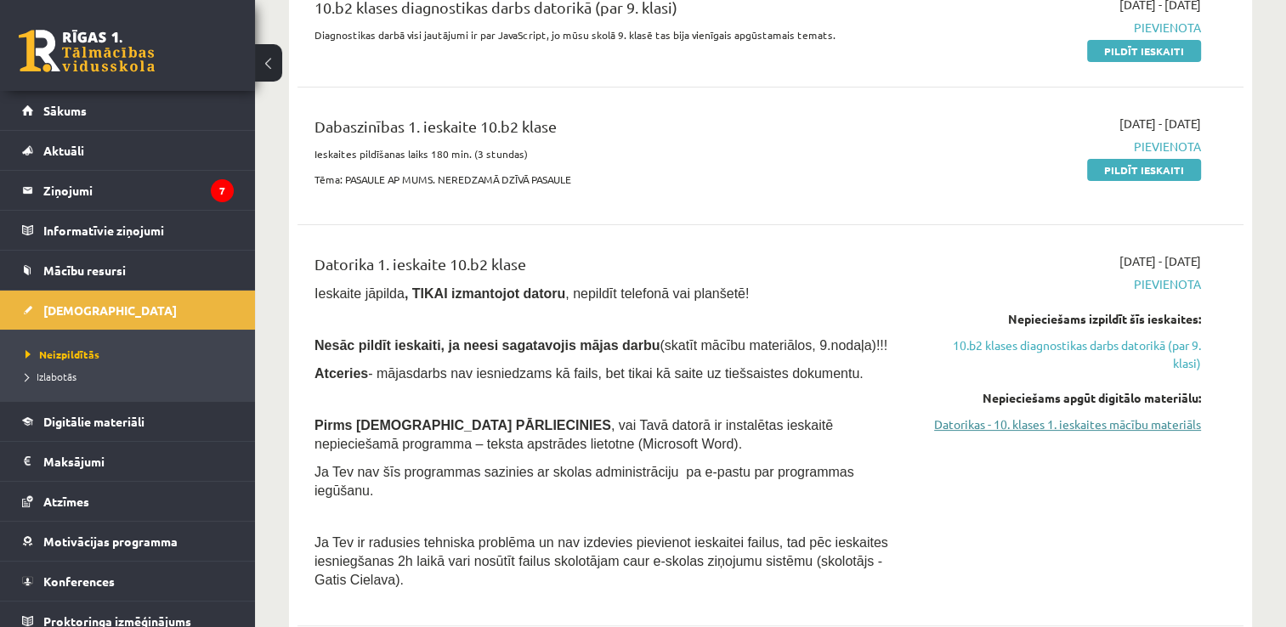
click at [1061, 423] on link "Datorikas - 10. klases 1. ieskaites mācību materiāls" at bounding box center [1061, 425] width 279 height 18
click at [1016, 422] on link "Datorikas - 10. klases 1. ieskaites mācību materiāls" at bounding box center [1061, 425] width 279 height 18
click at [38, 415] on link "Digitālie materiāli" at bounding box center [128, 421] width 212 height 39
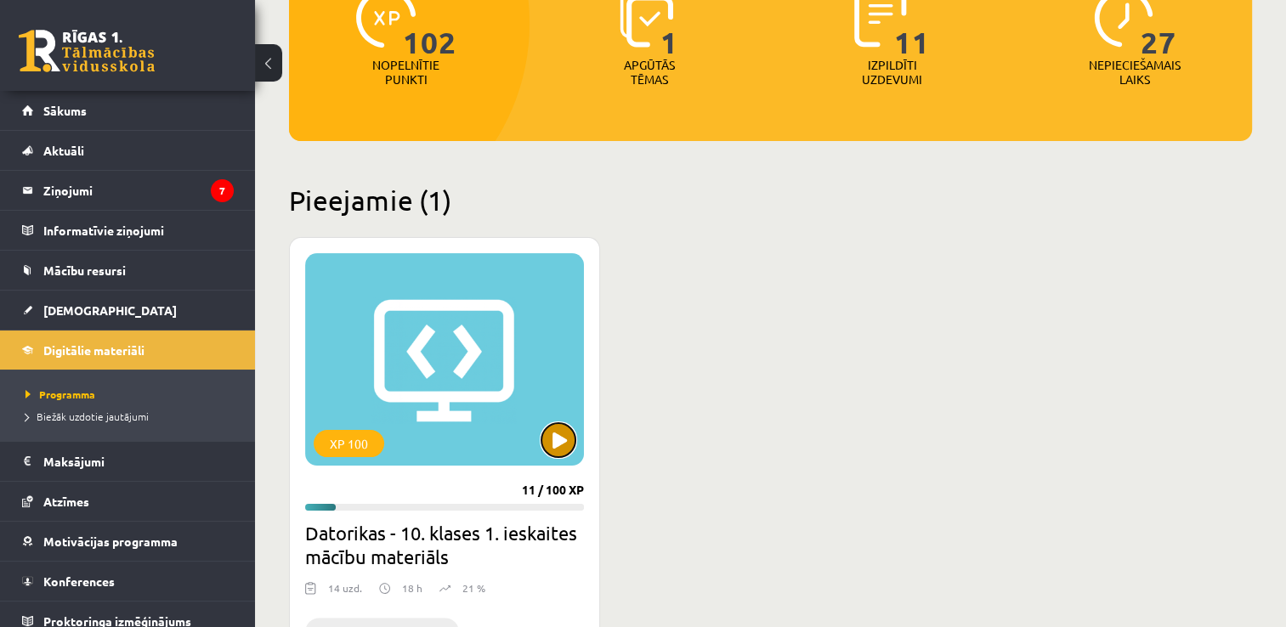
click at [570, 438] on button at bounding box center [558, 440] width 34 height 34
click at [496, 429] on div "XP 100" at bounding box center [444, 359] width 279 height 212
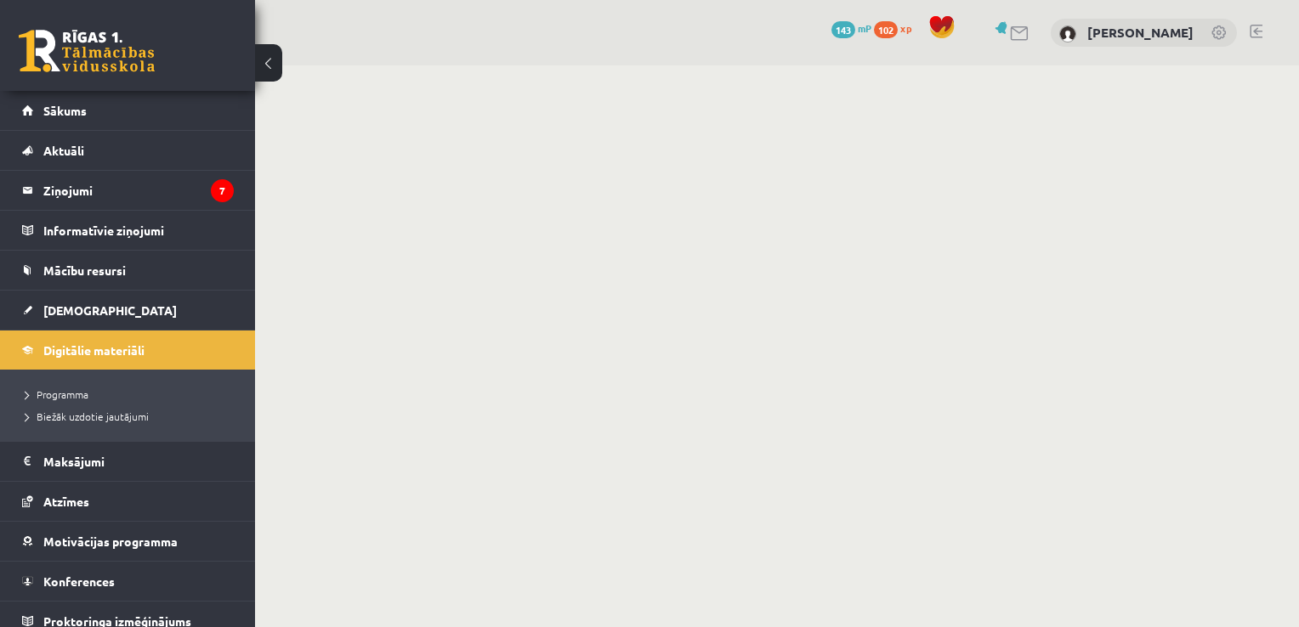
click at [564, 445] on body "0 Dāvanas 143 mP 102 xp [PERSON_NAME] Sākums Aktuāli Kā mācīties eSKOLĀ Kontakt…" at bounding box center [649, 313] width 1299 height 627
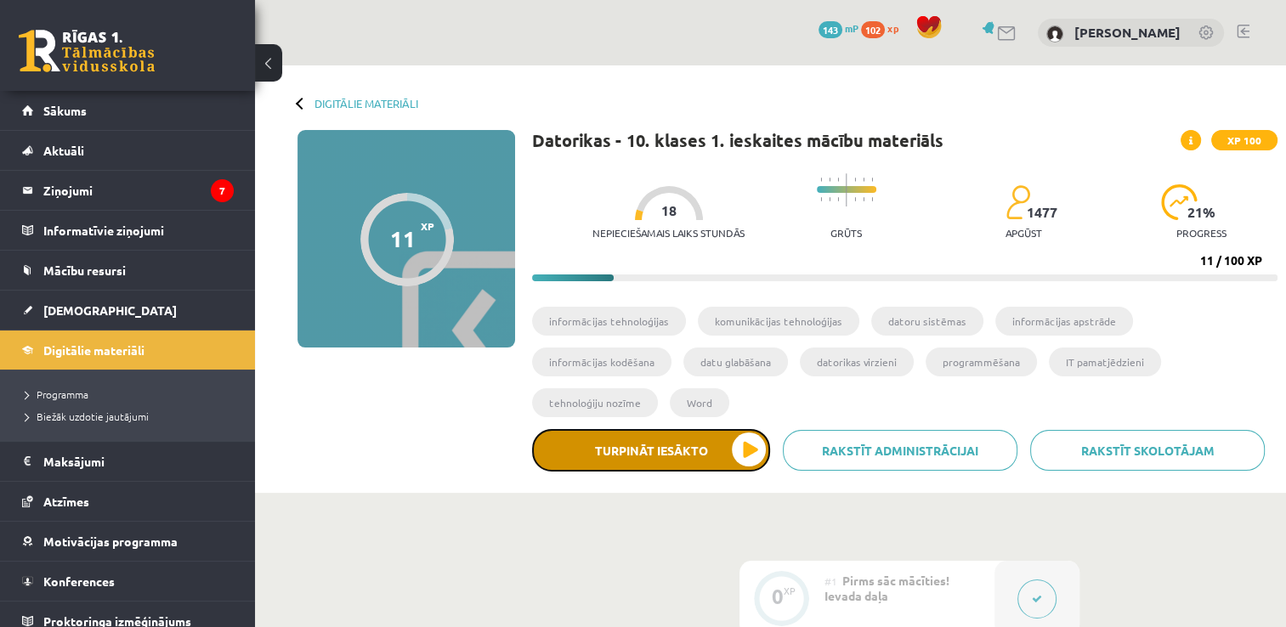
click at [751, 429] on button "Turpināt iesākto" at bounding box center [651, 450] width 238 height 42
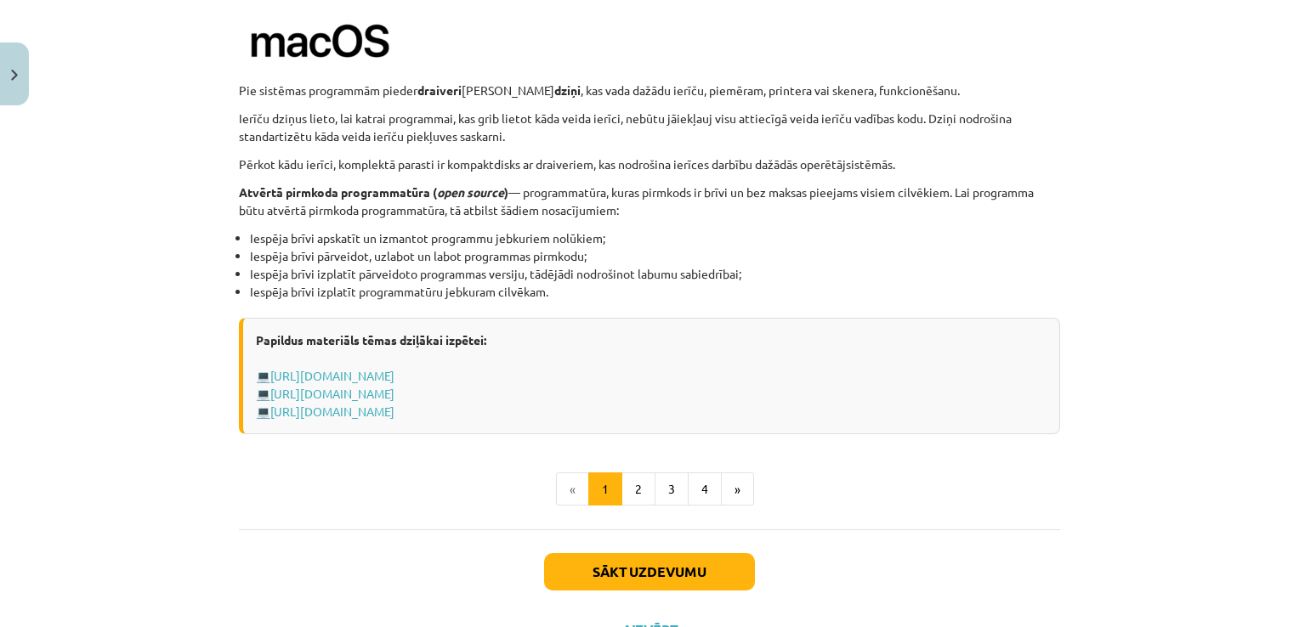
scroll to position [1778, 0]
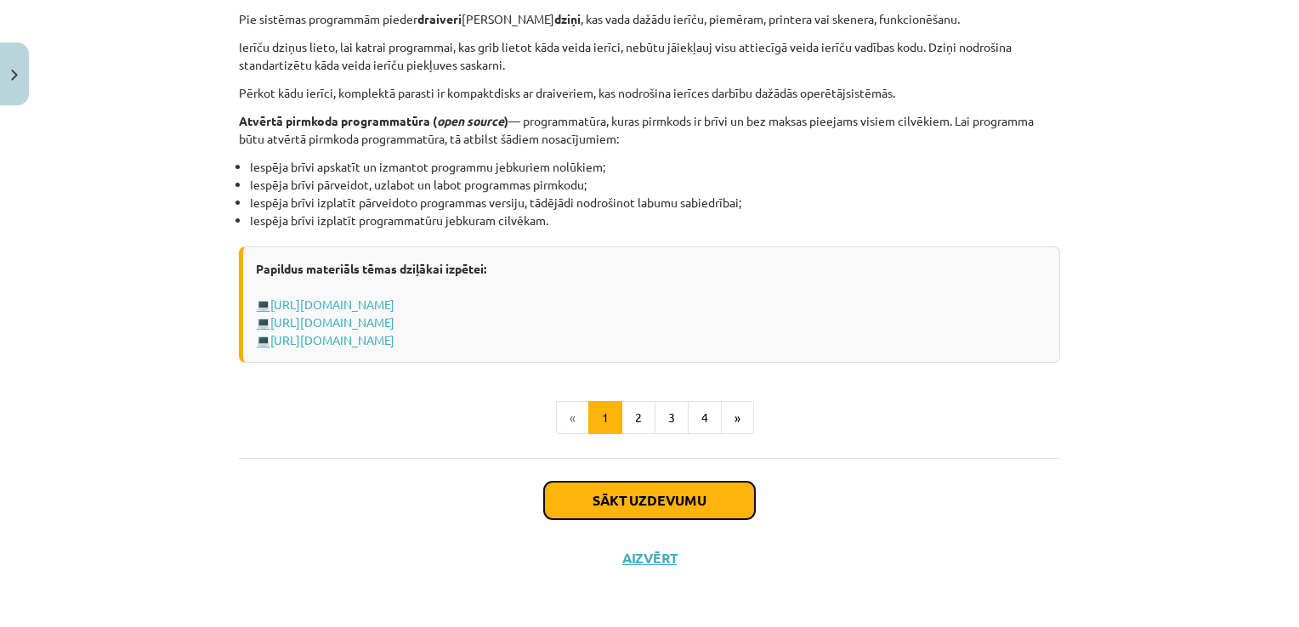
click at [666, 501] on button "Sākt uzdevumu" at bounding box center [649, 500] width 211 height 37
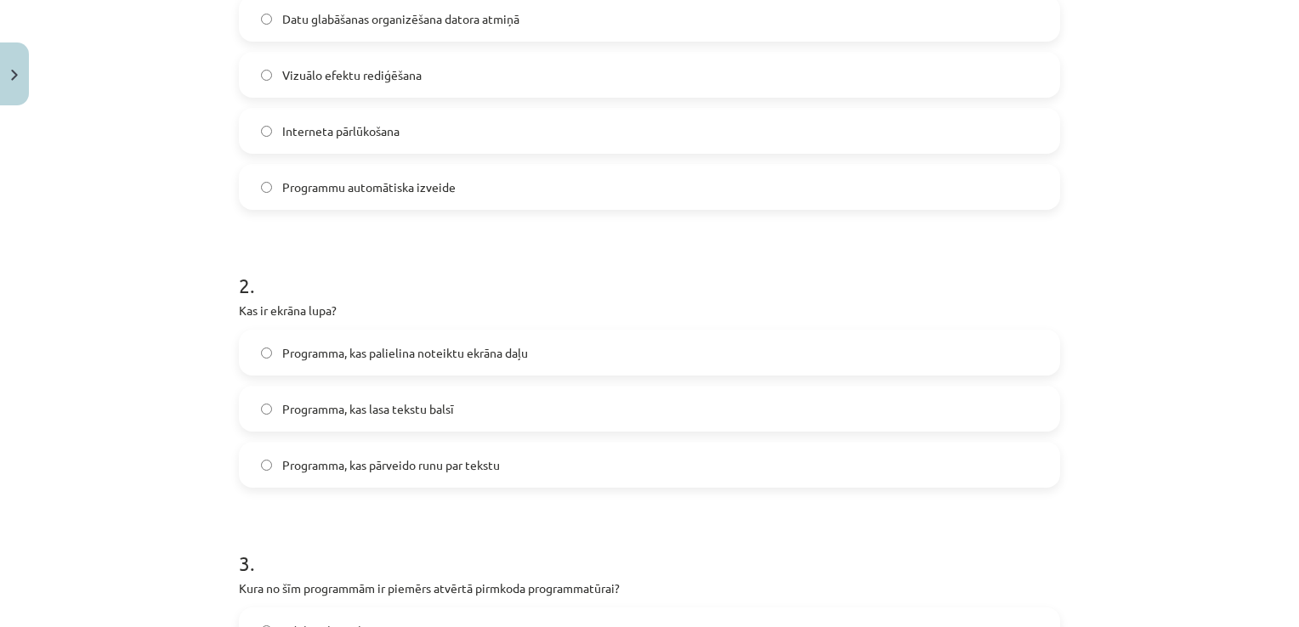
scroll to position [459, 0]
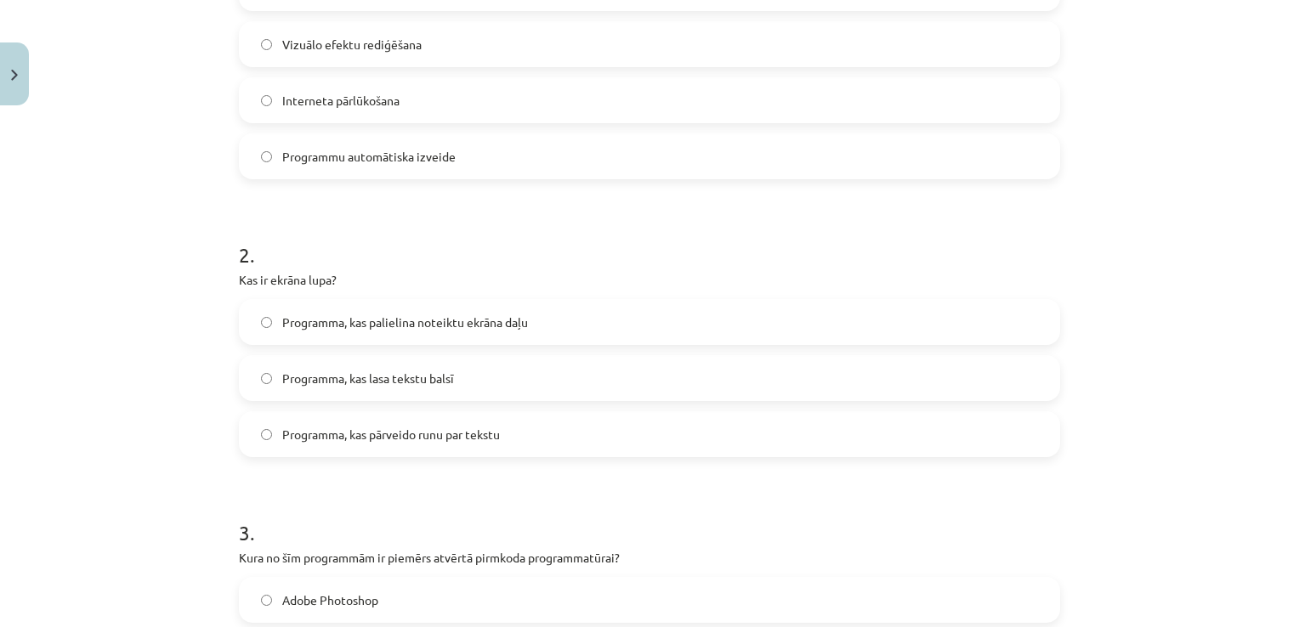
click at [546, 308] on label "Programma, kas palielina noteiktu ekrāna daļu" at bounding box center [650, 322] width 818 height 42
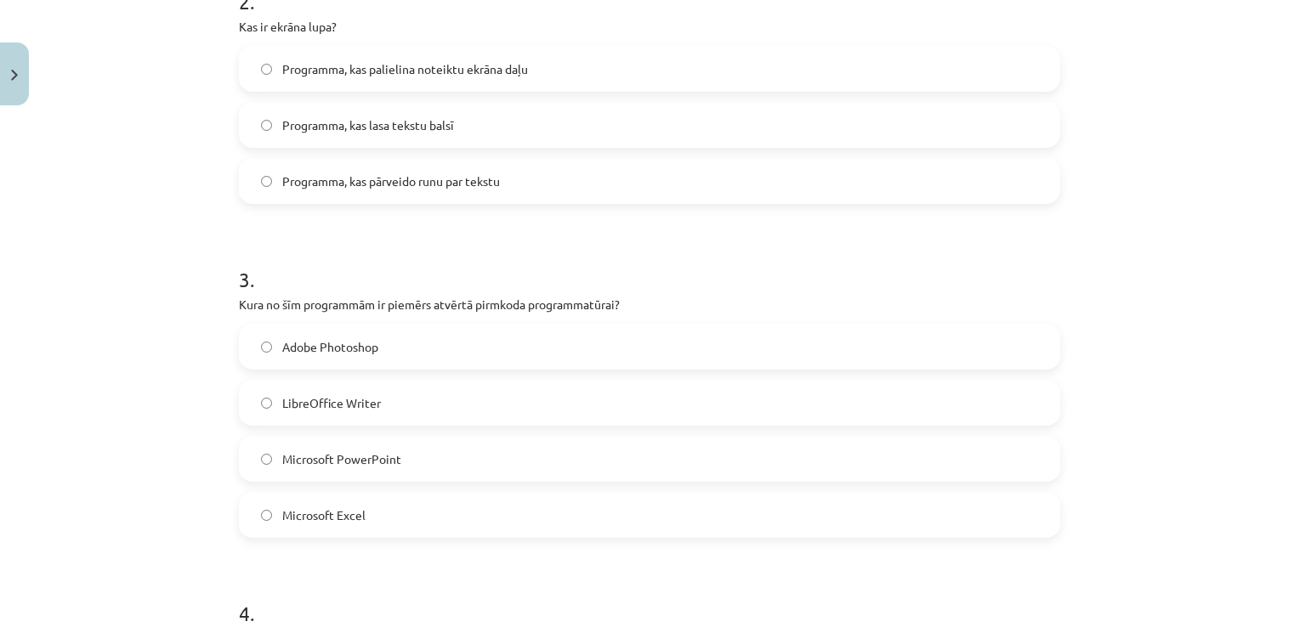
scroll to position [728, 0]
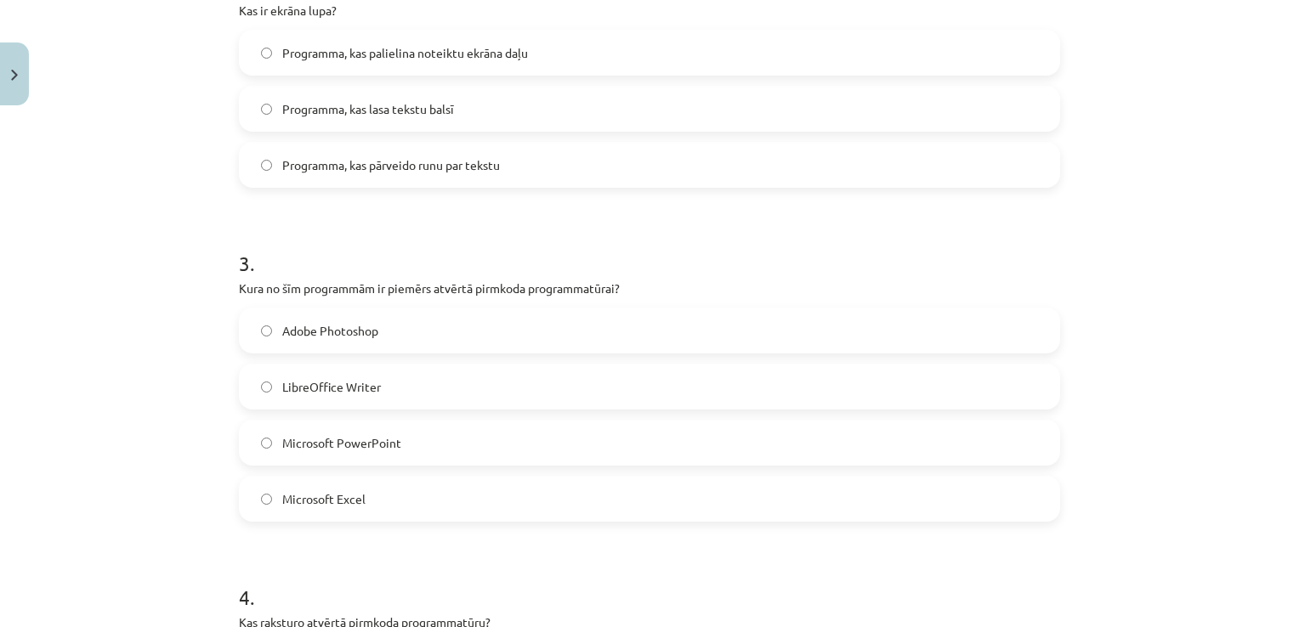
click at [597, 0] on html "0 Dāvanas 143 mP 102 xp [PERSON_NAME] Sākums Aktuāli Kā mācīties eSKOLĀ Kontakt…" at bounding box center [649, 313] width 1299 height 627
click at [259, 379] on label "LibreOffice Writer" at bounding box center [650, 386] width 818 height 42
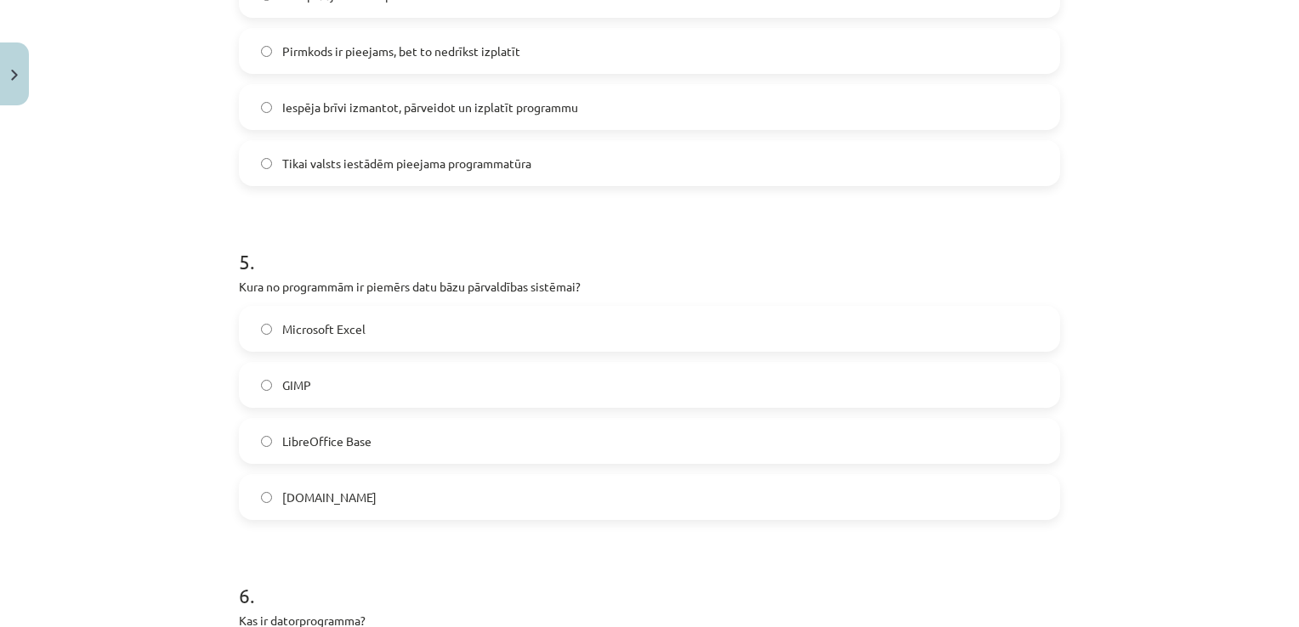
scroll to position [1409, 0]
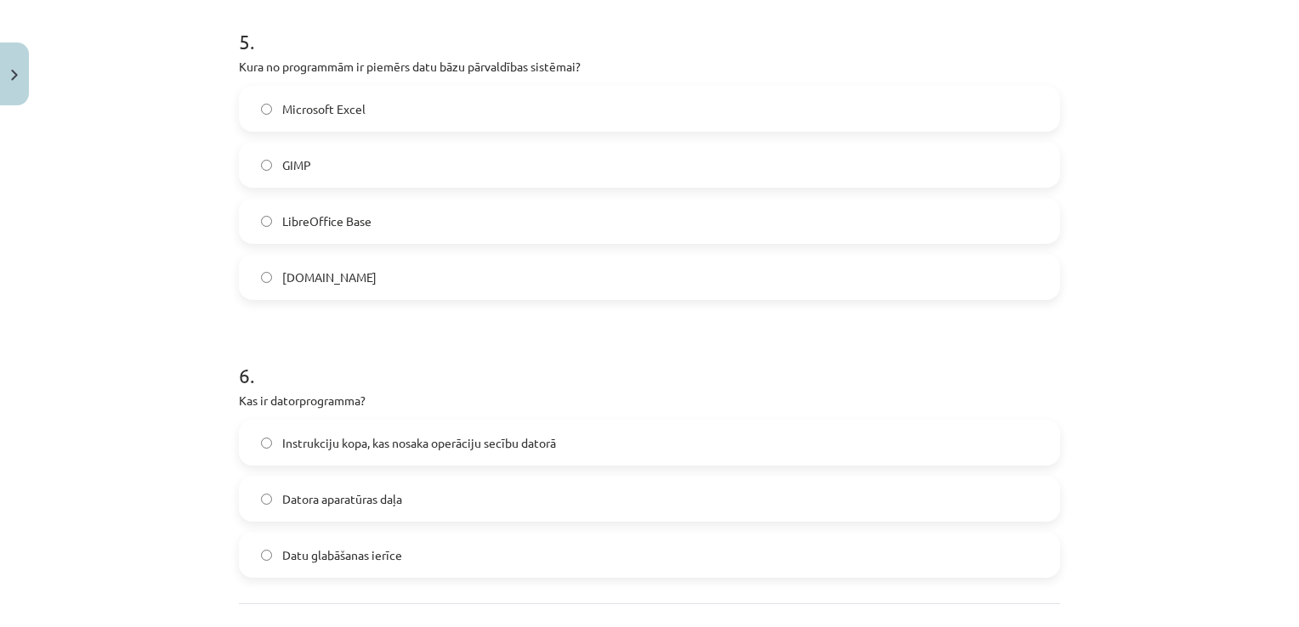
scroll to position [1673, 0]
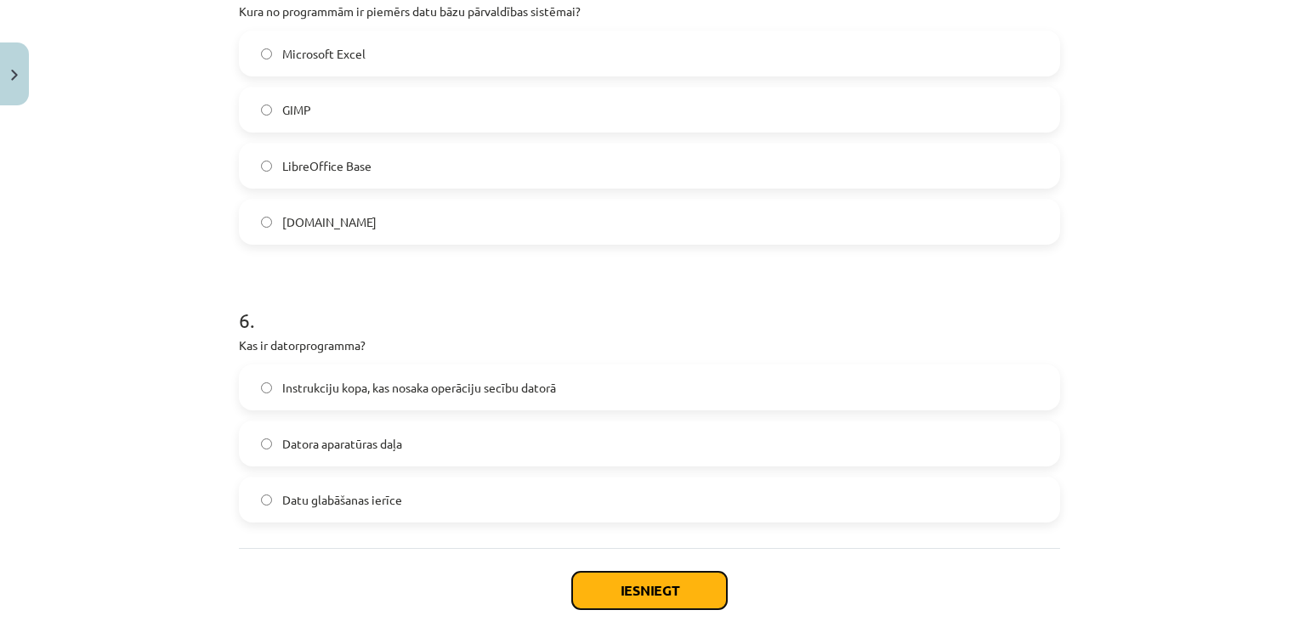
click at [645, 587] on button "Iesniegt" at bounding box center [649, 590] width 155 height 37
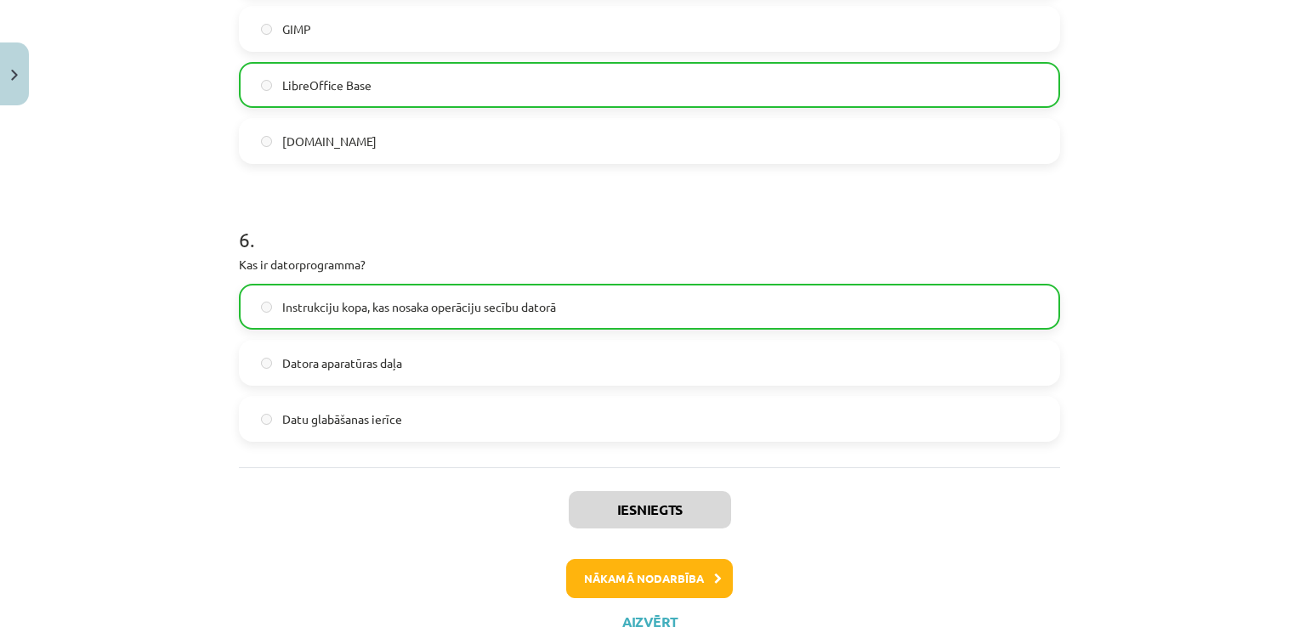
scroll to position [1802, 0]
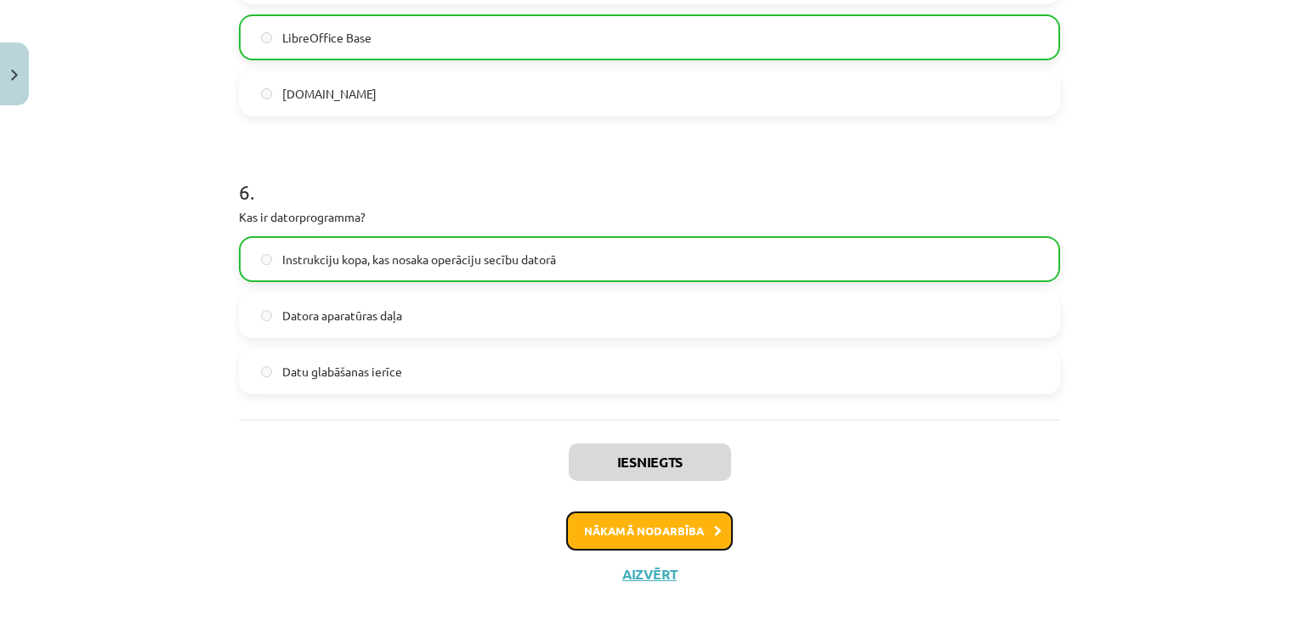
click at [660, 521] on button "Nākamā nodarbība" at bounding box center [649, 531] width 167 height 39
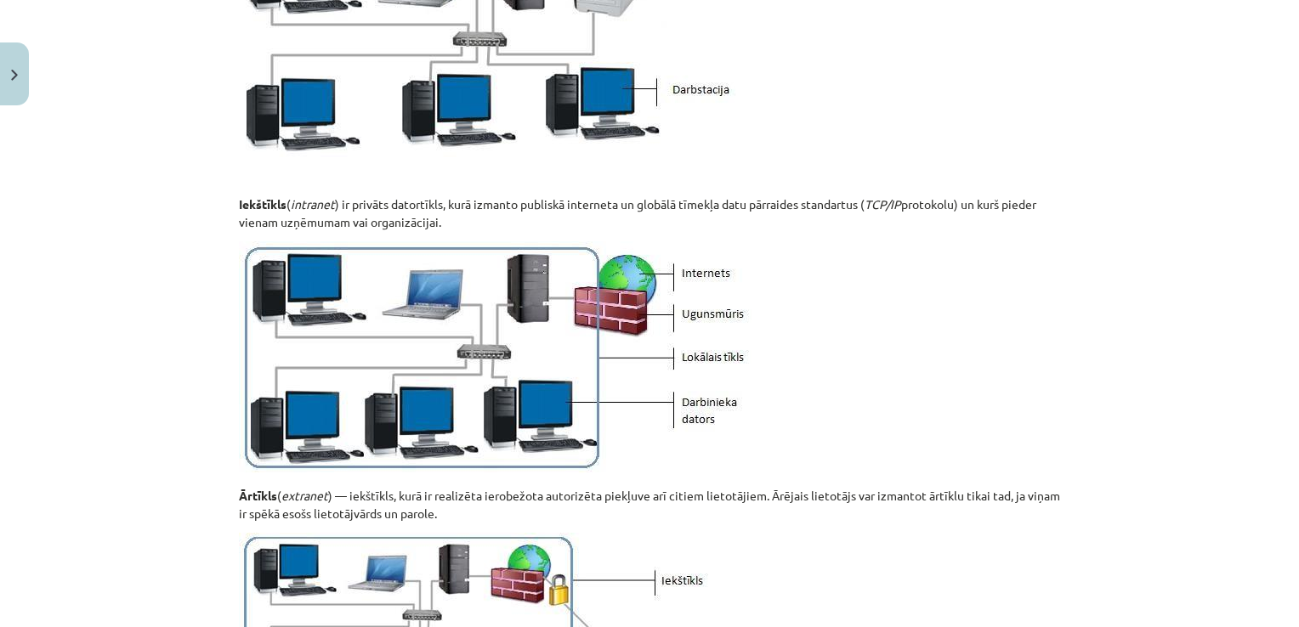
scroll to position [2071, 0]
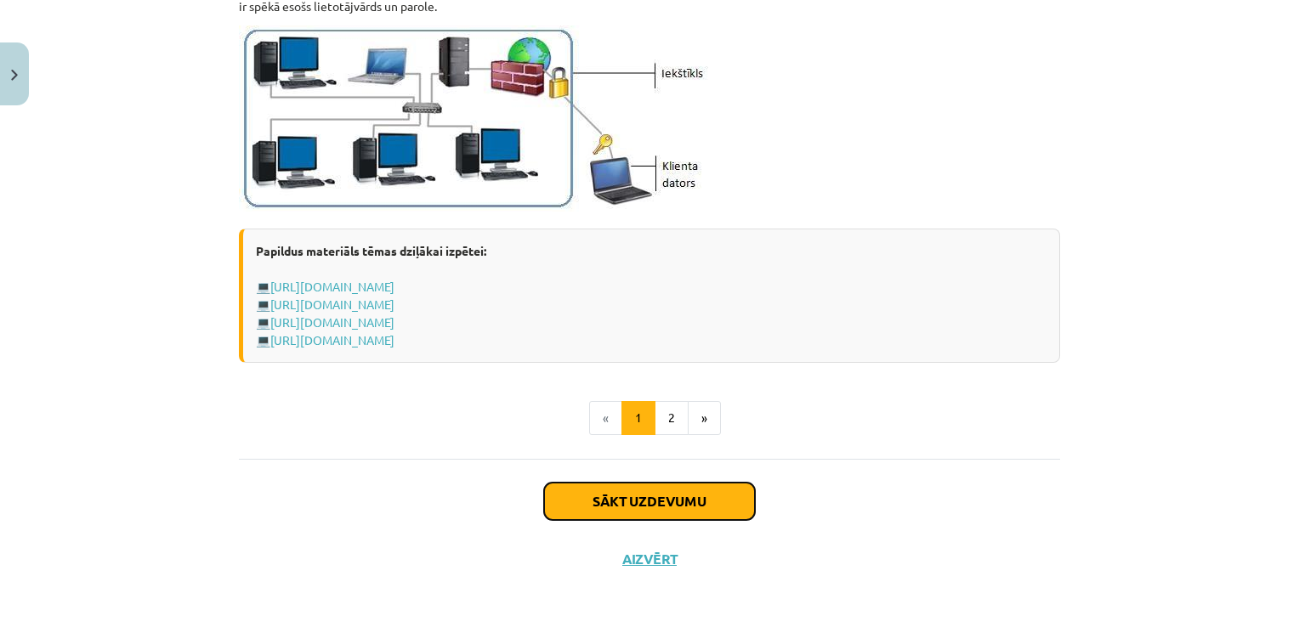
click at [701, 499] on button "Sākt uzdevumu" at bounding box center [649, 501] width 211 height 37
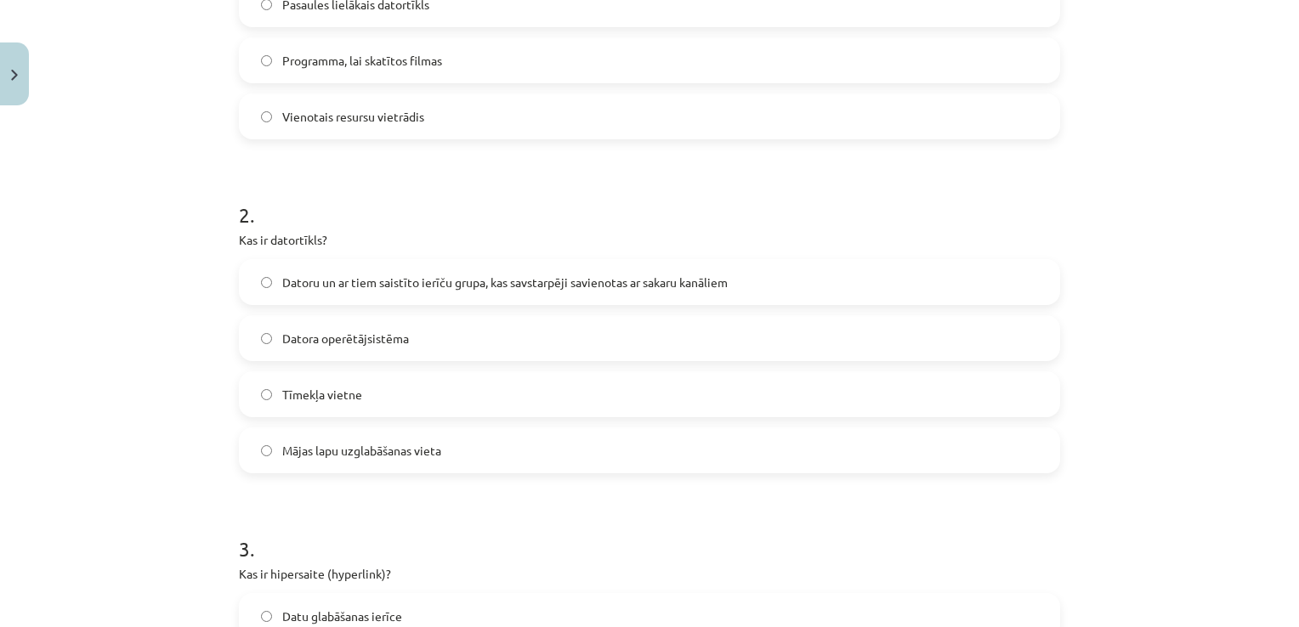
scroll to position [513, 0]
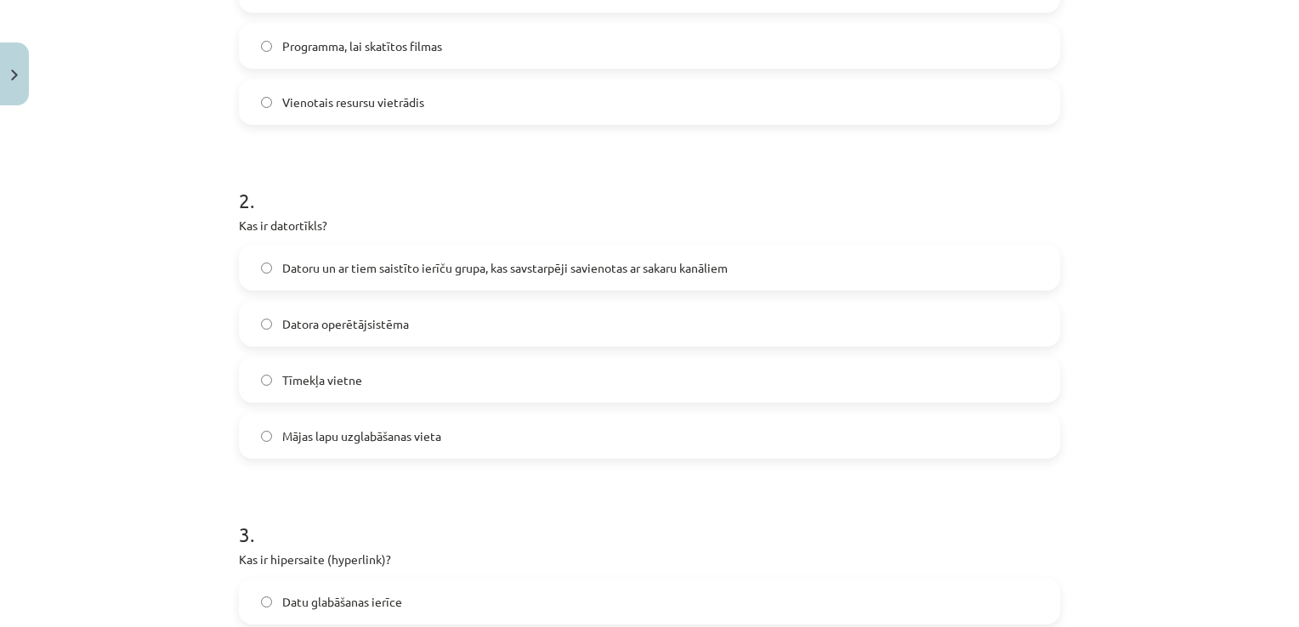
click at [478, 266] on span "Datoru un ar tiem saistīto ierīču grupa, kas savstarpēji savienotas ar sakaru k…" at bounding box center [504, 268] width 445 height 18
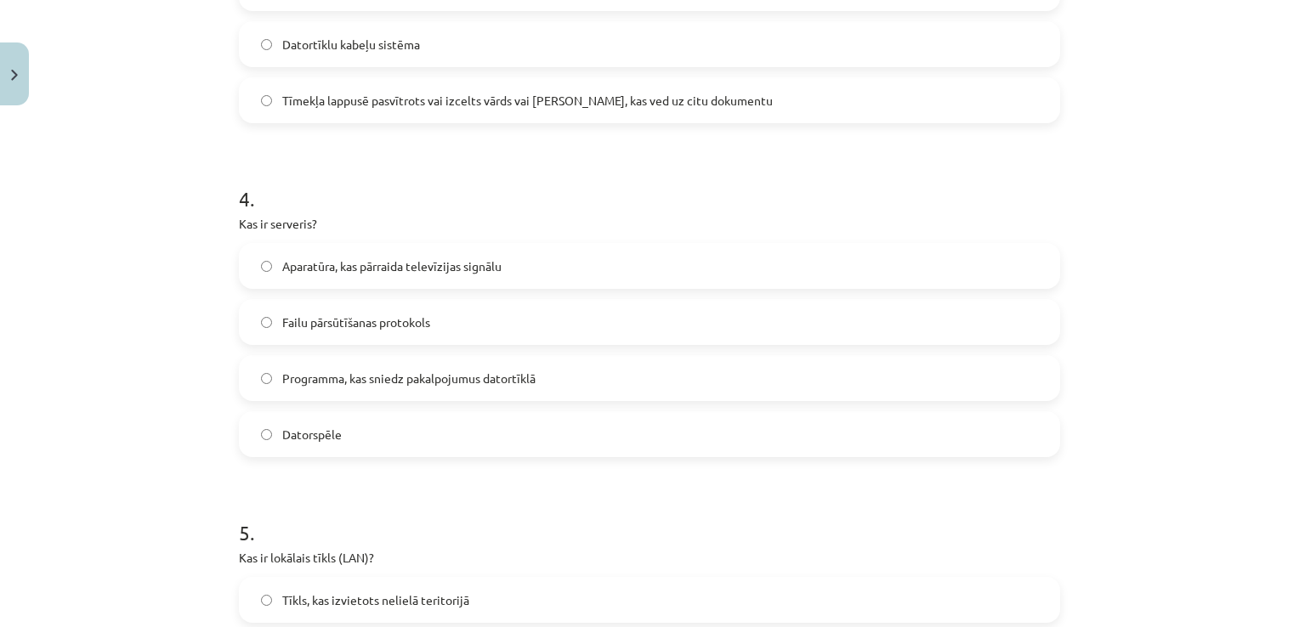
scroll to position [1186, 0]
click at [270, 376] on label "Programma, kas sniedz pakalpojumus datortīklā" at bounding box center [650, 375] width 818 height 42
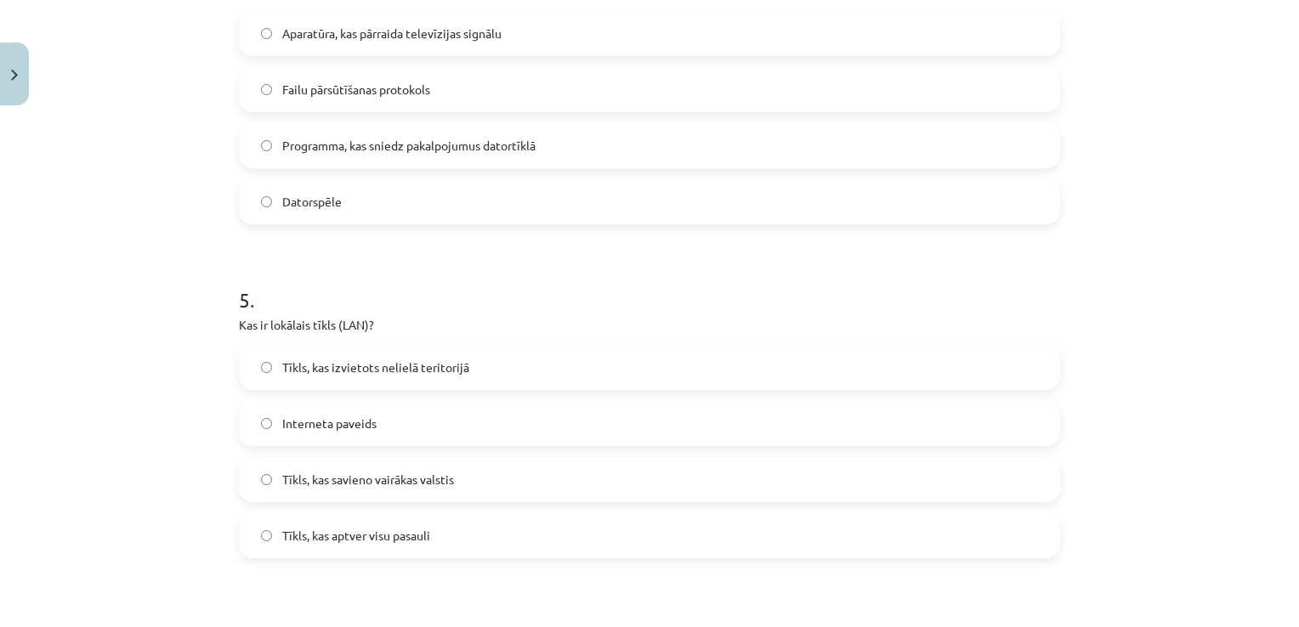
scroll to position [1421, 0]
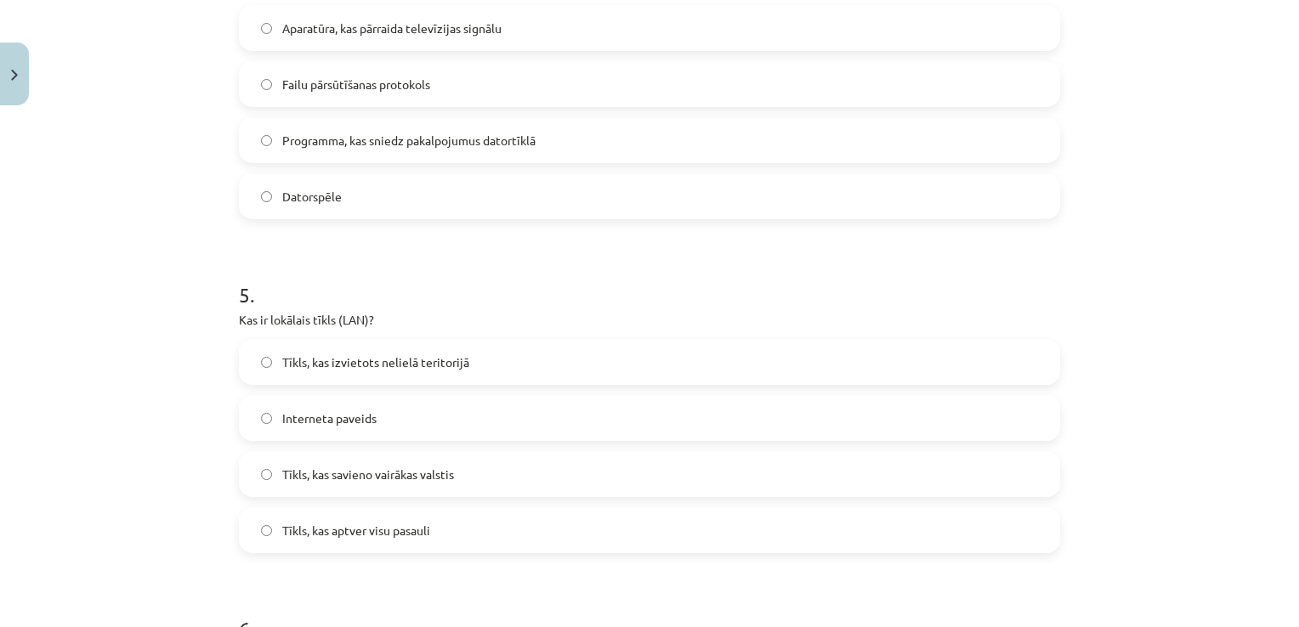
click at [252, 355] on label "Tīkls, kas izvietots nelielā teritorijā" at bounding box center [650, 362] width 818 height 42
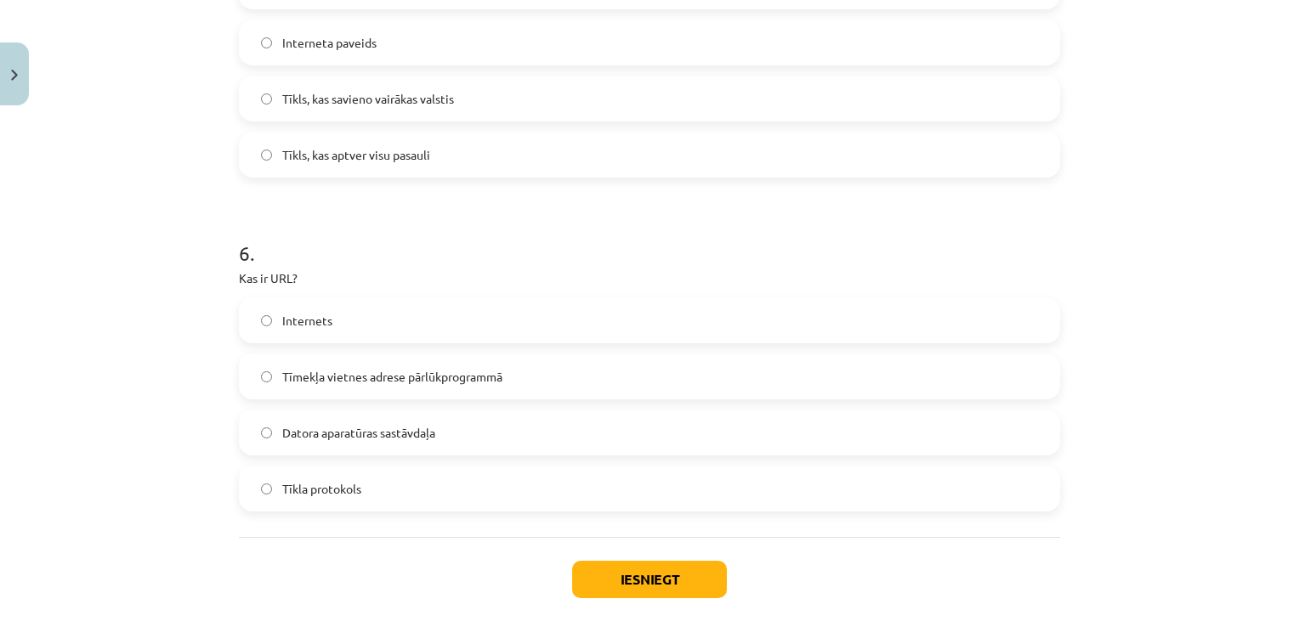
scroll to position [1799, 0]
click at [471, 367] on span "Tīmekļa vietnes adrese pārlūkprogrammā" at bounding box center [392, 374] width 220 height 18
click at [656, 563] on button "Iesniegt" at bounding box center [649, 576] width 155 height 37
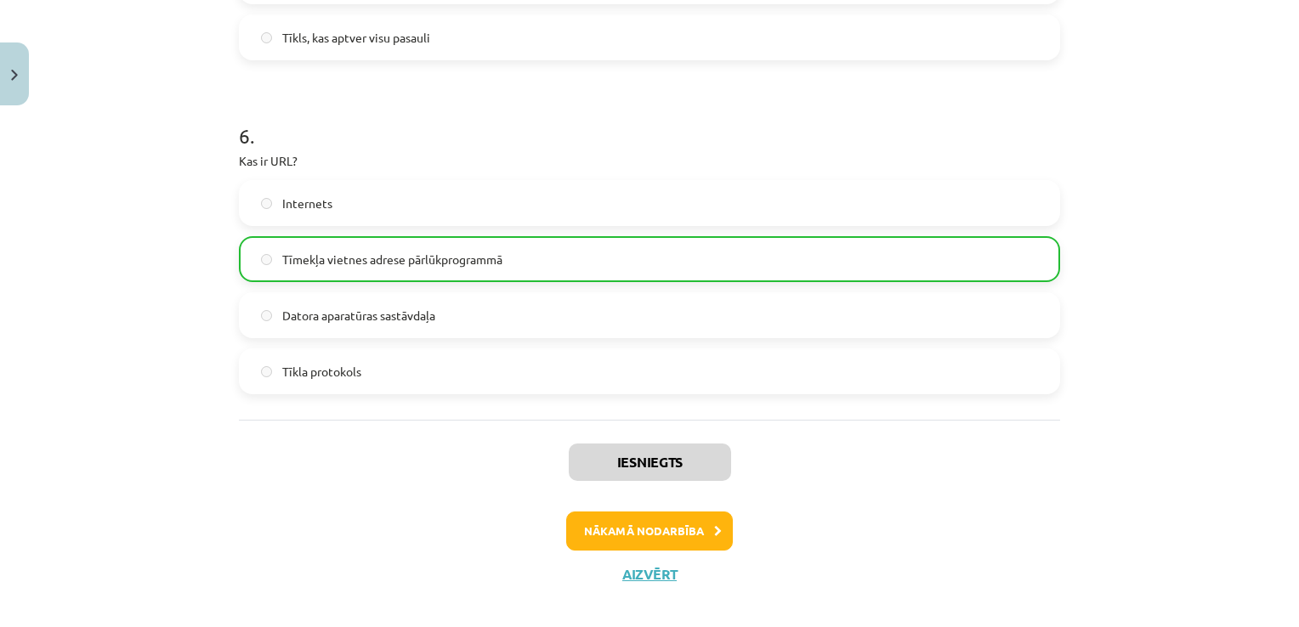
scroll to position [1931, 0]
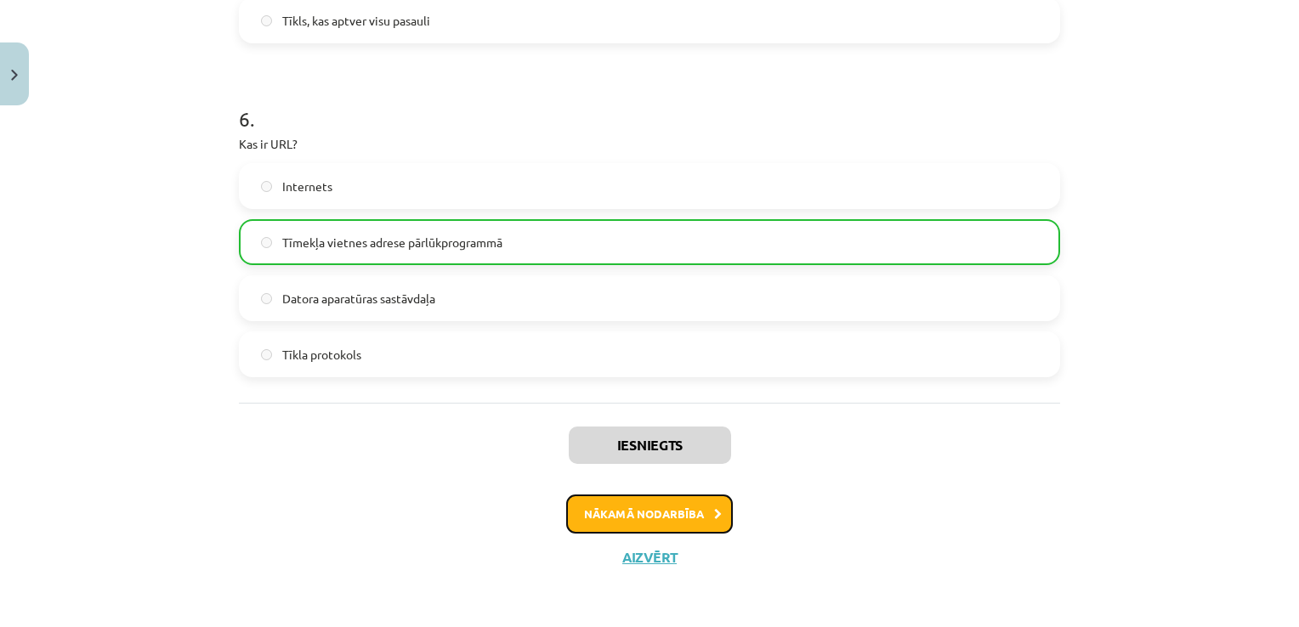
click at [588, 497] on button "Nākamā nodarbība" at bounding box center [649, 514] width 167 height 39
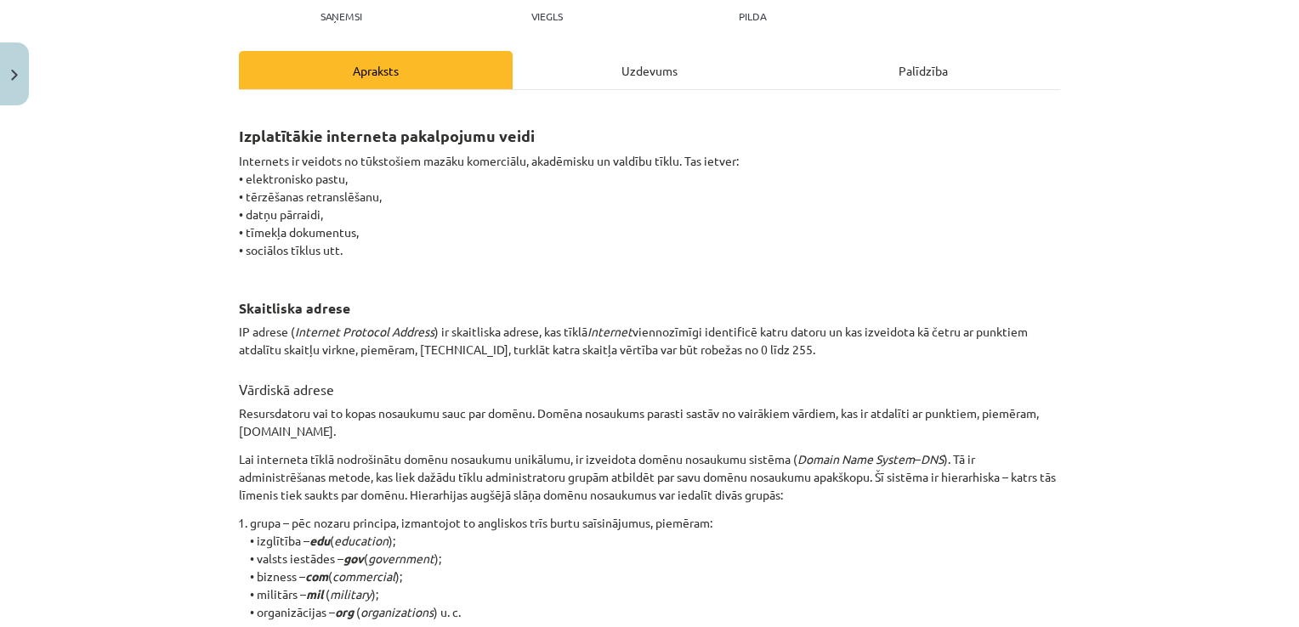
scroll to position [42, 0]
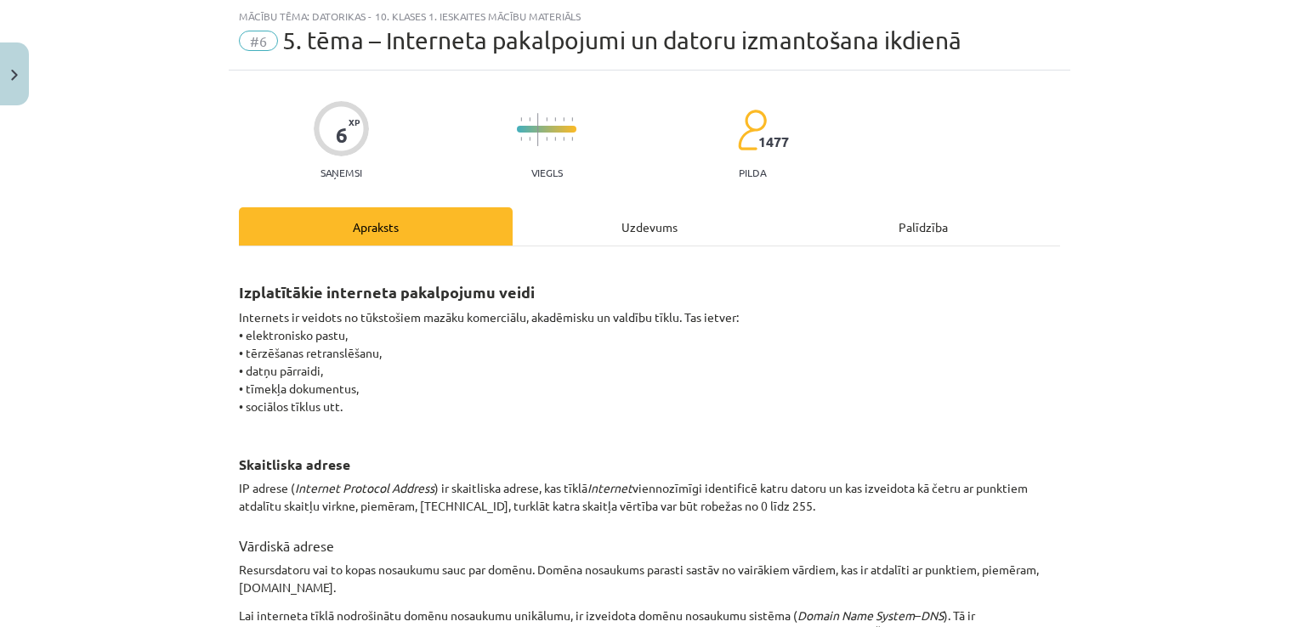
click at [634, 229] on div "Uzdevums" at bounding box center [649, 226] width 274 height 38
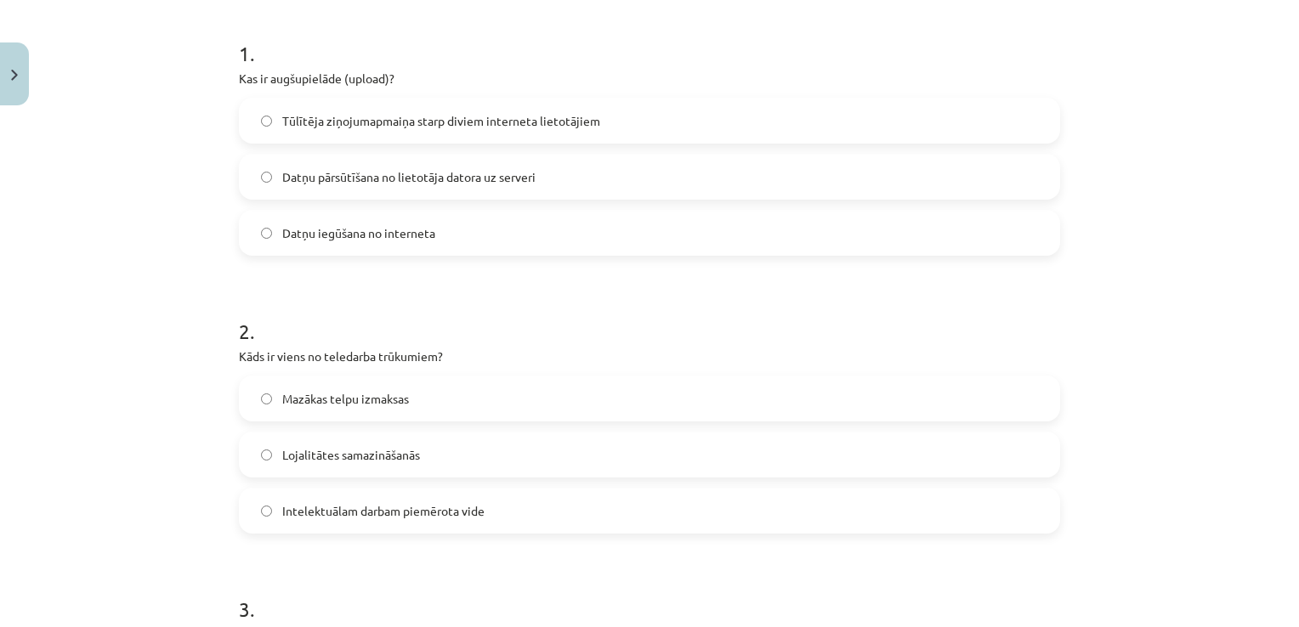
scroll to position [360, 0]
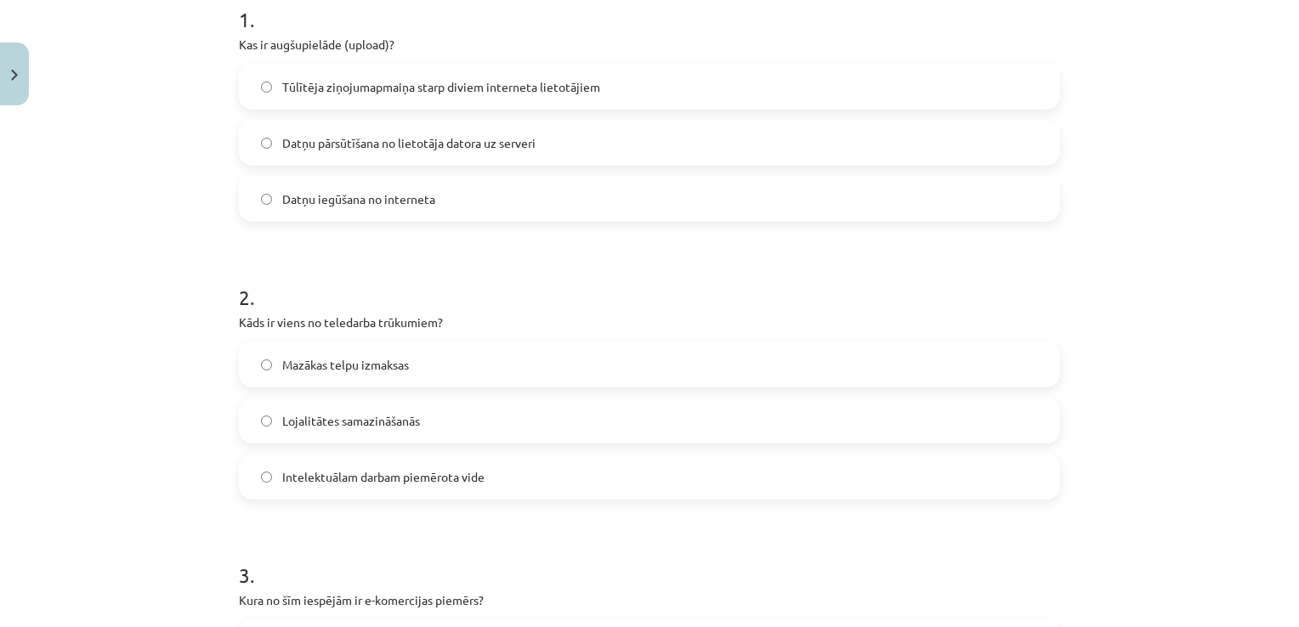
click at [255, 413] on label "Lojalitātes samazināšanās" at bounding box center [650, 420] width 818 height 42
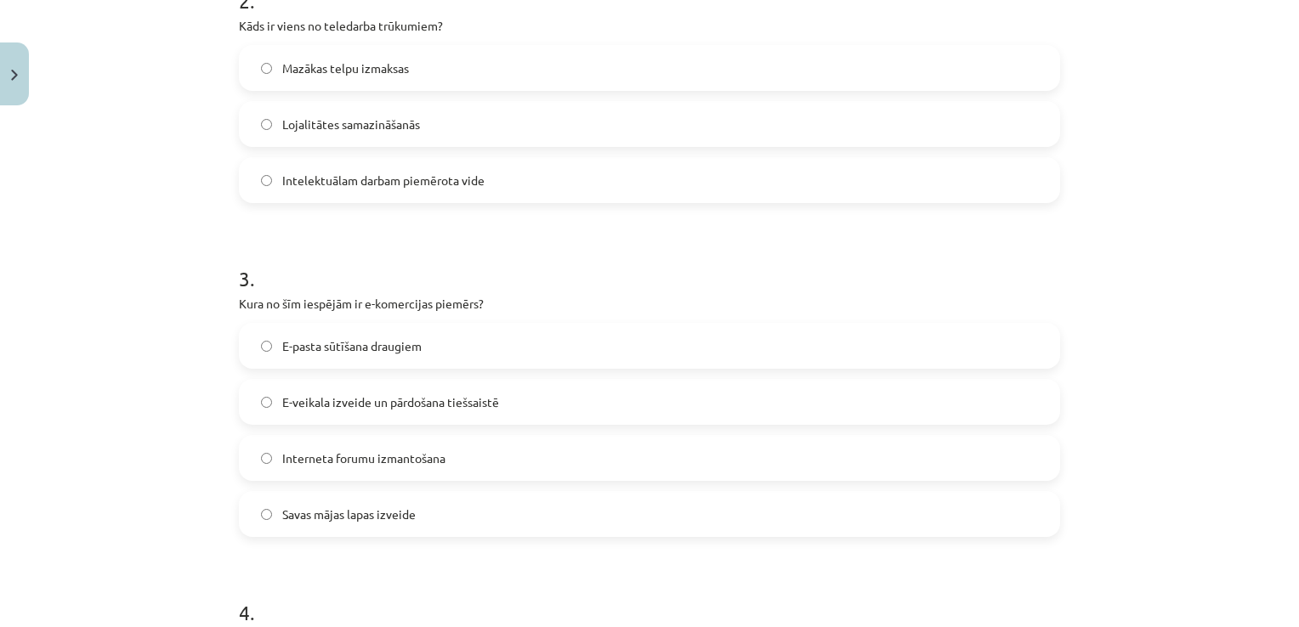
scroll to position [677, 0]
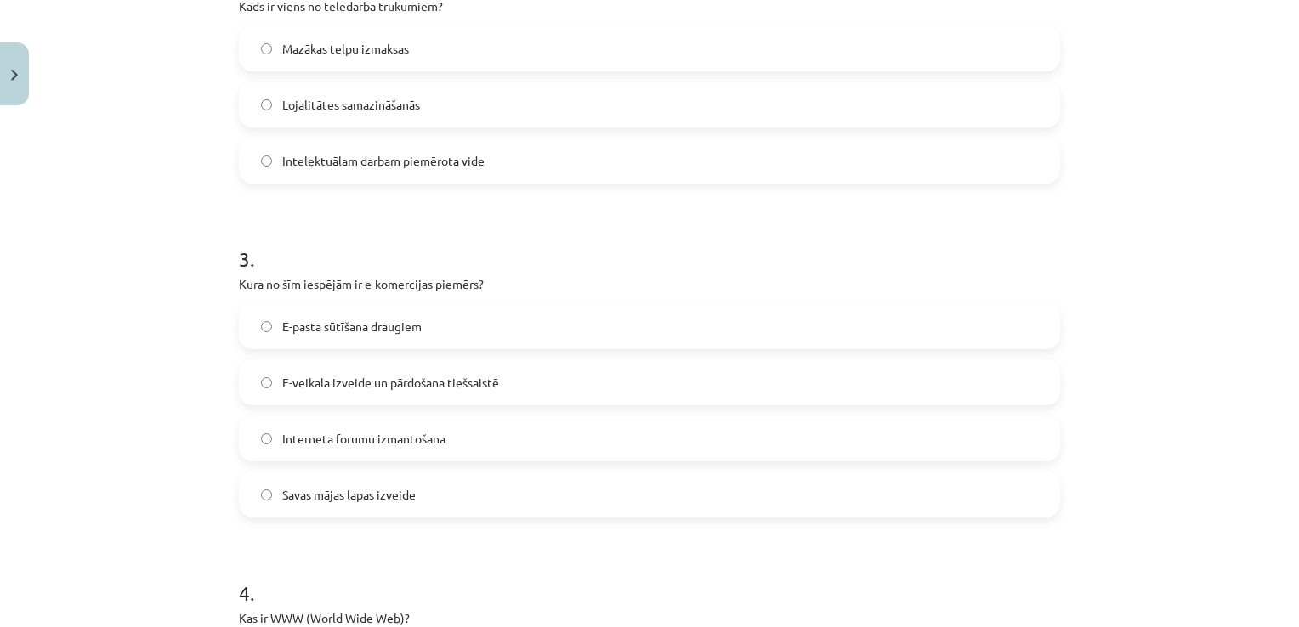
click at [371, 386] on span "E-veikala izveide un pārdošana tiešsaistē" at bounding box center [390, 383] width 217 height 18
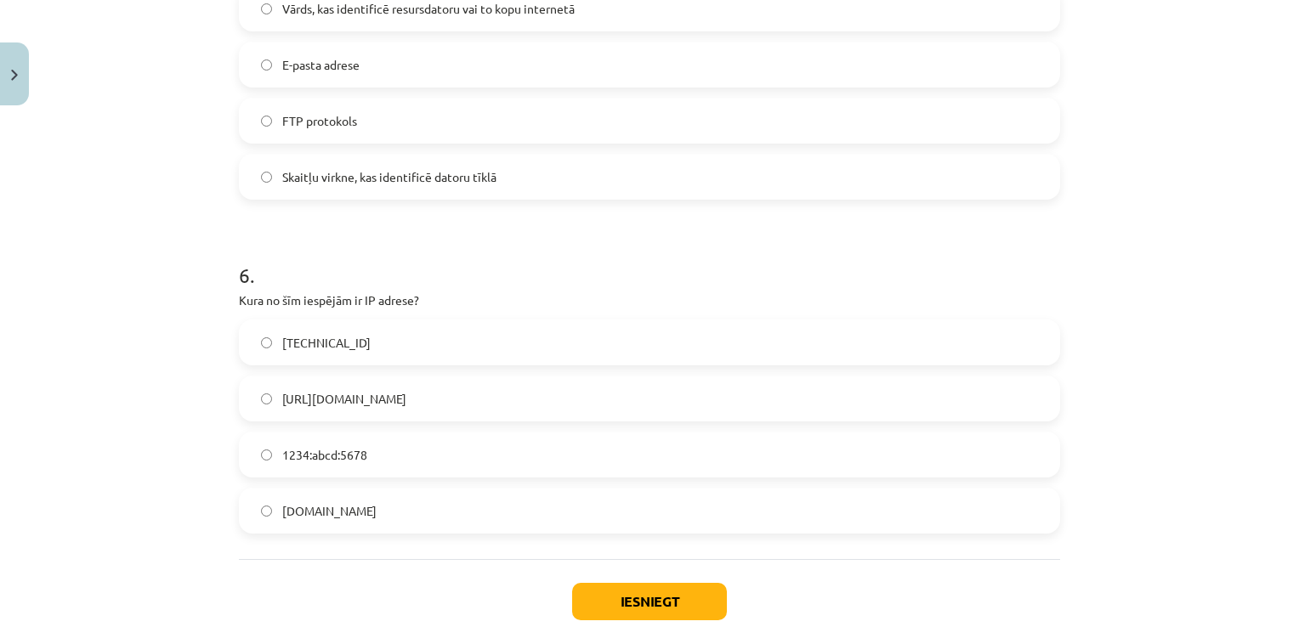
scroll to position [1696, 0]
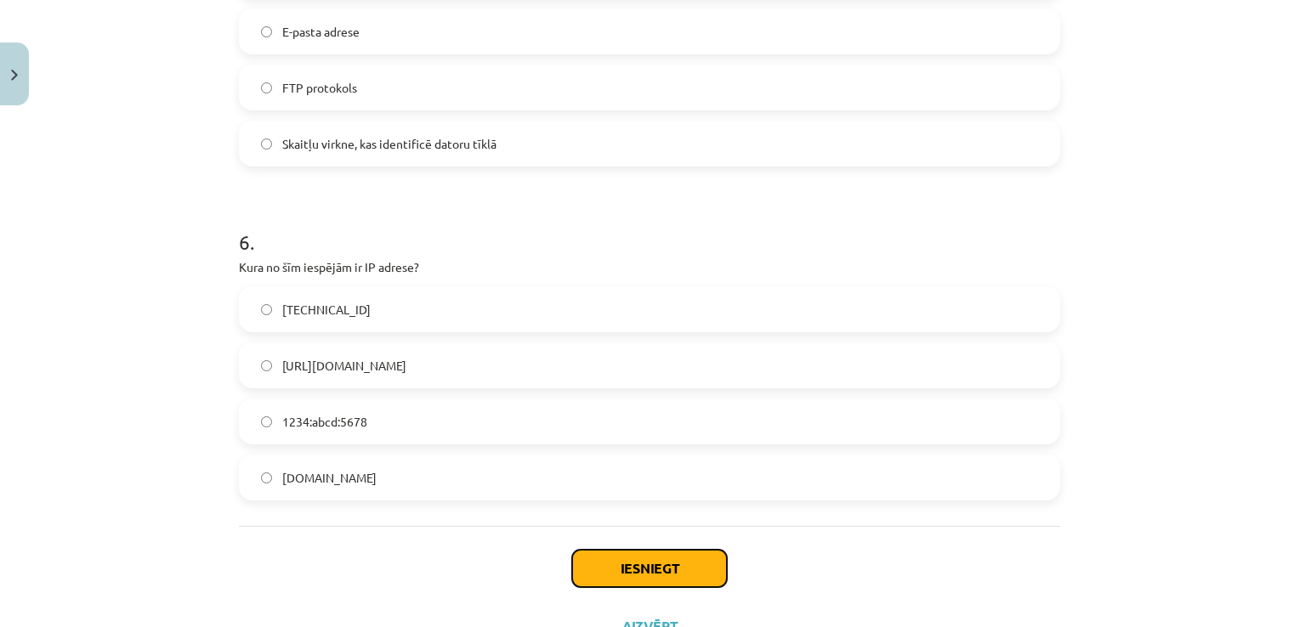
click at [631, 552] on button "Iesniegt" at bounding box center [649, 568] width 155 height 37
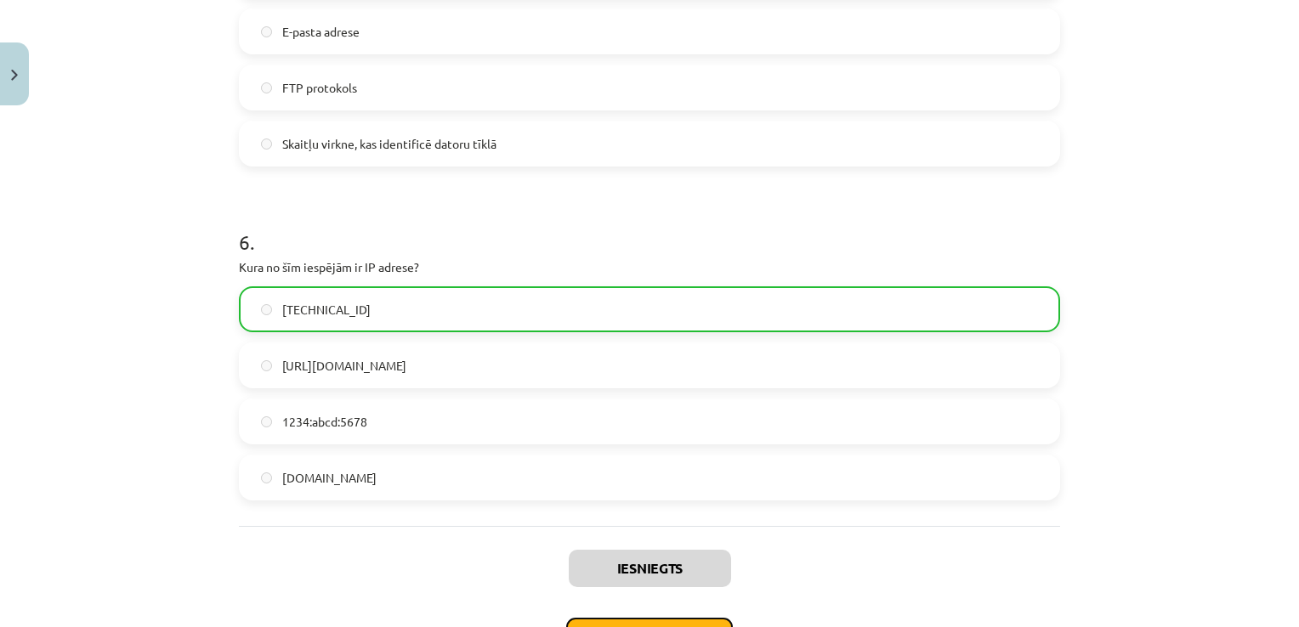
click at [633, 622] on button "Nākamā nodarbība" at bounding box center [649, 637] width 167 height 39
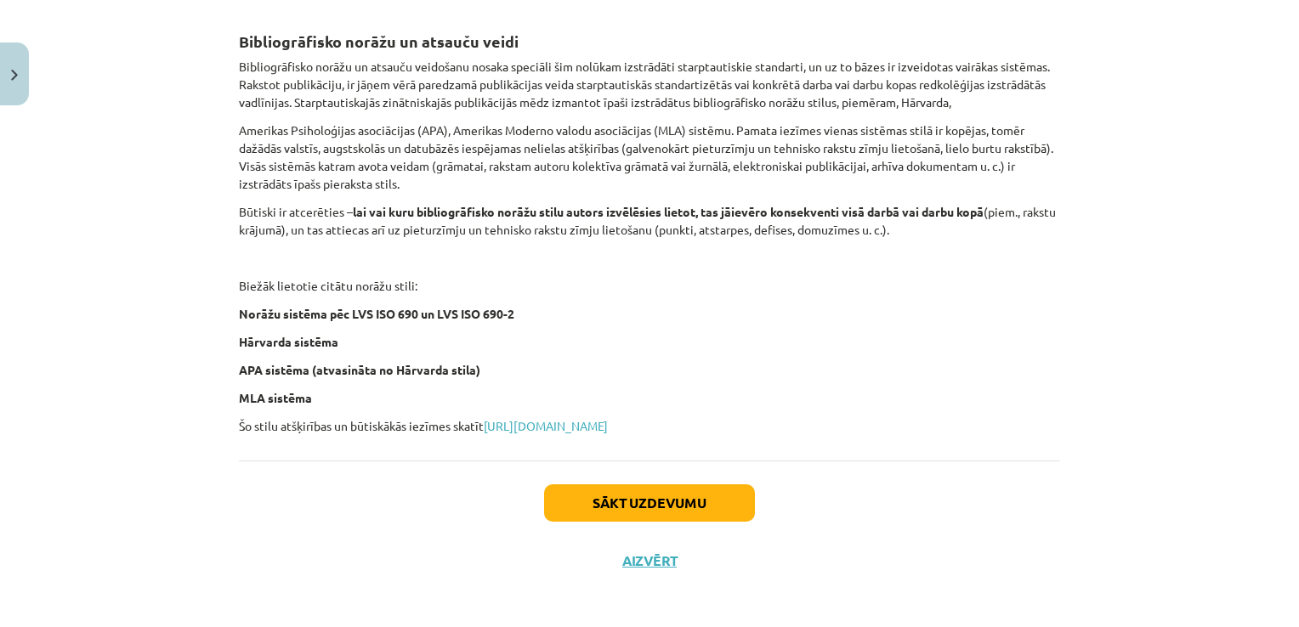
scroll to position [673, 0]
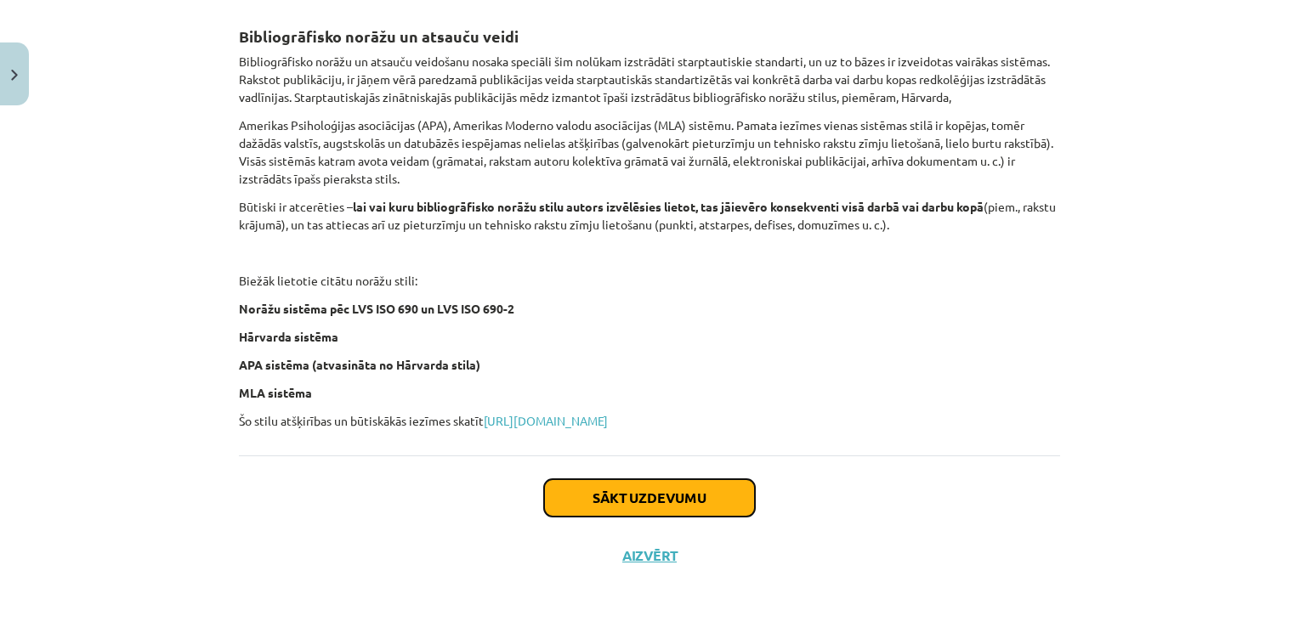
click at [610, 495] on button "Sākt uzdevumu" at bounding box center [649, 497] width 211 height 37
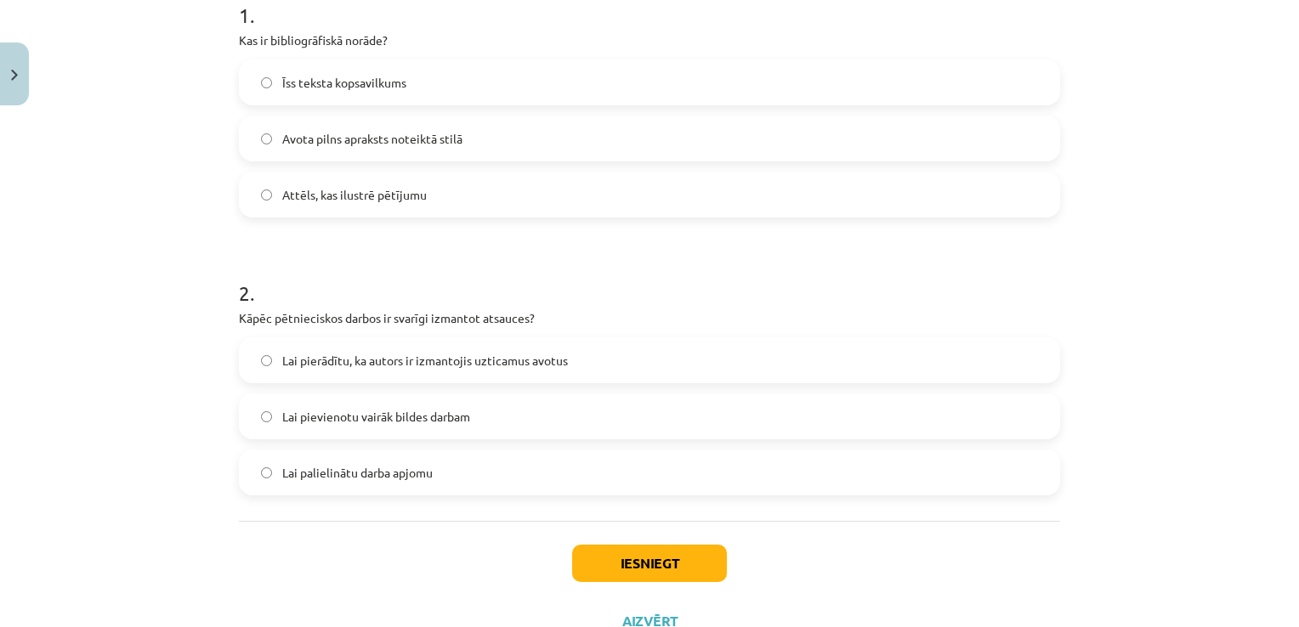
scroll to position [365, 0]
click at [354, 360] on span "Lai pierādītu, ka autors ir izmantojis uzticamus avotus" at bounding box center [425, 360] width 286 height 18
click at [614, 554] on button "Iesniegt" at bounding box center [649, 562] width 155 height 37
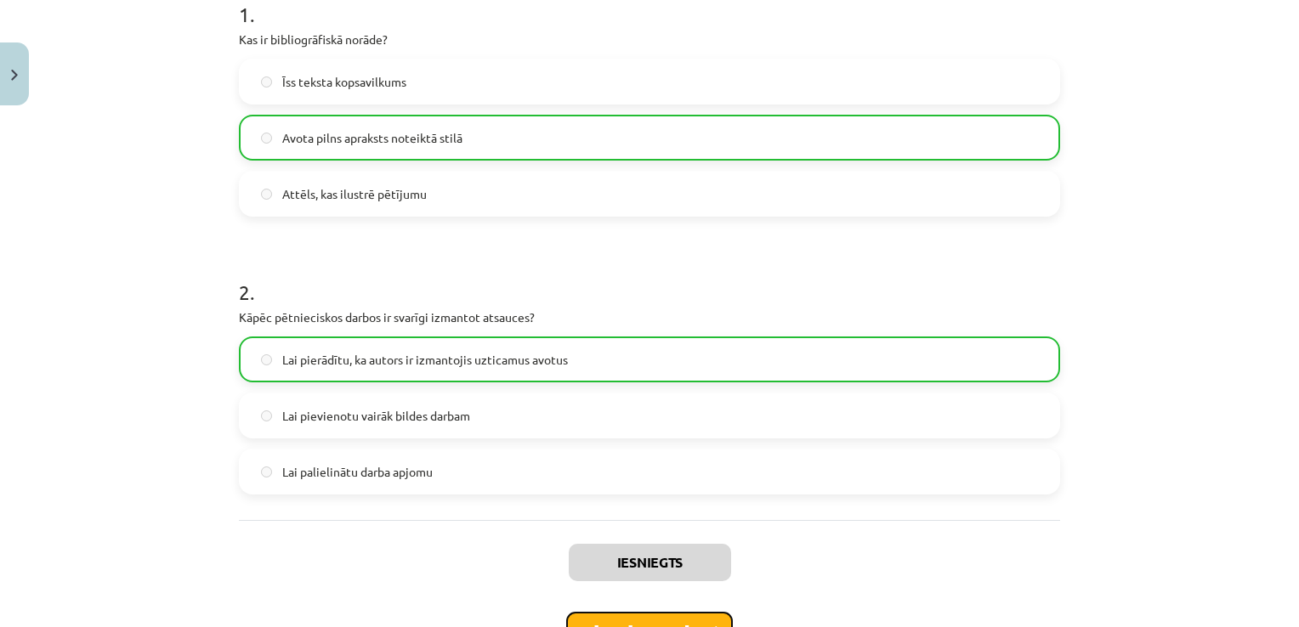
click at [639, 616] on button "Nākamā nodarbība" at bounding box center [649, 631] width 167 height 39
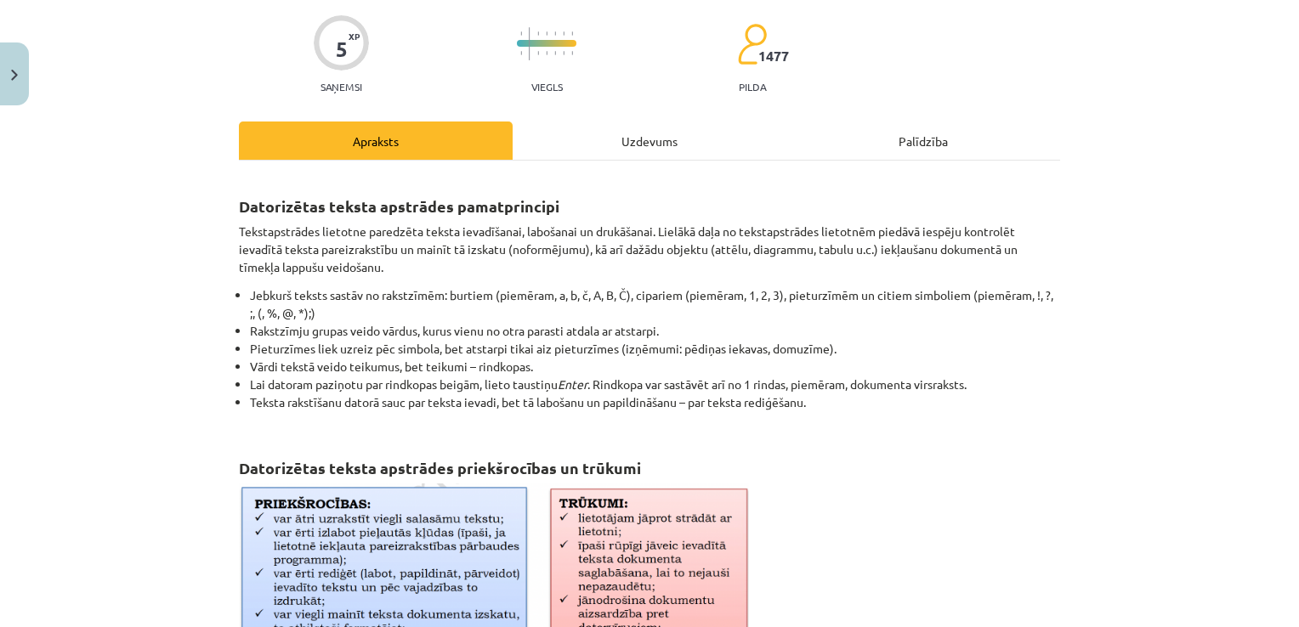
scroll to position [42, 0]
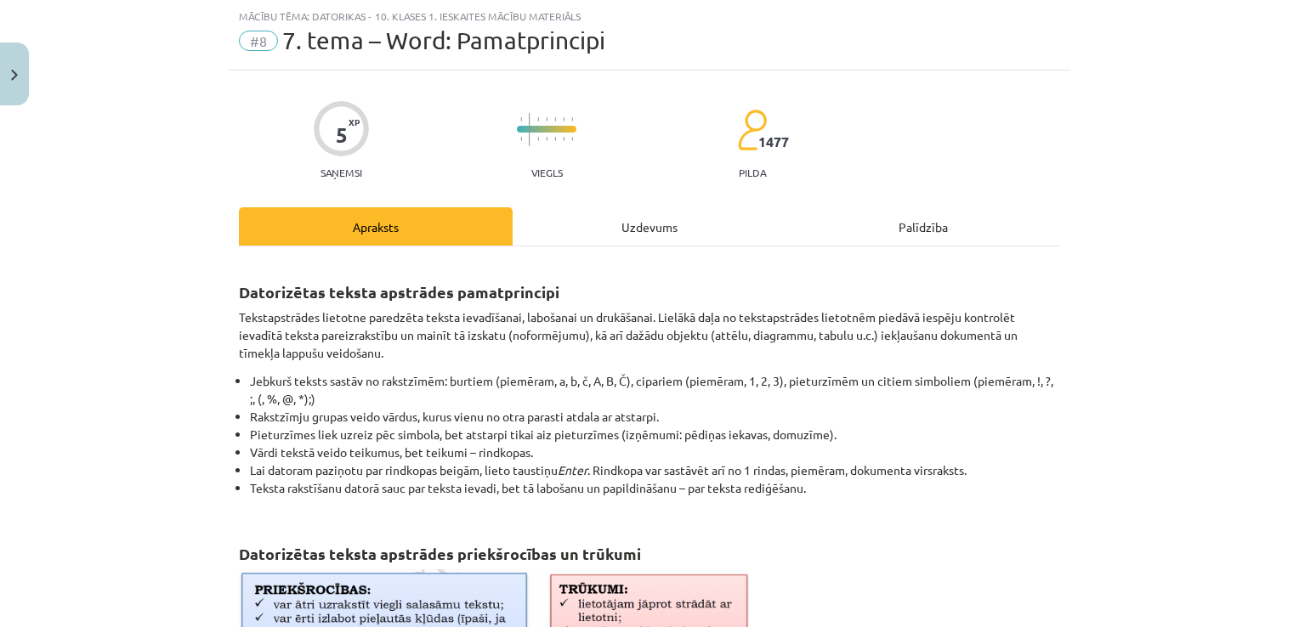
click at [626, 229] on div "Uzdevums" at bounding box center [649, 226] width 274 height 38
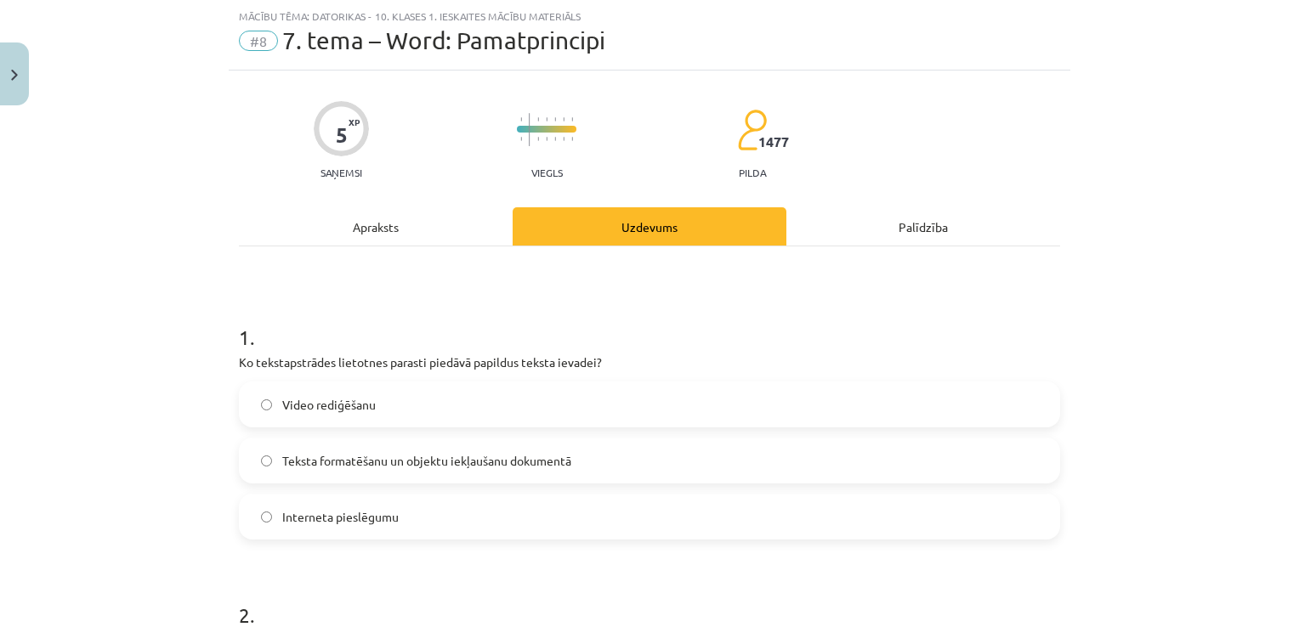
click at [369, 479] on label "Teksta formatēšanu un objektu iekļaušanu dokumentā" at bounding box center [650, 460] width 818 height 42
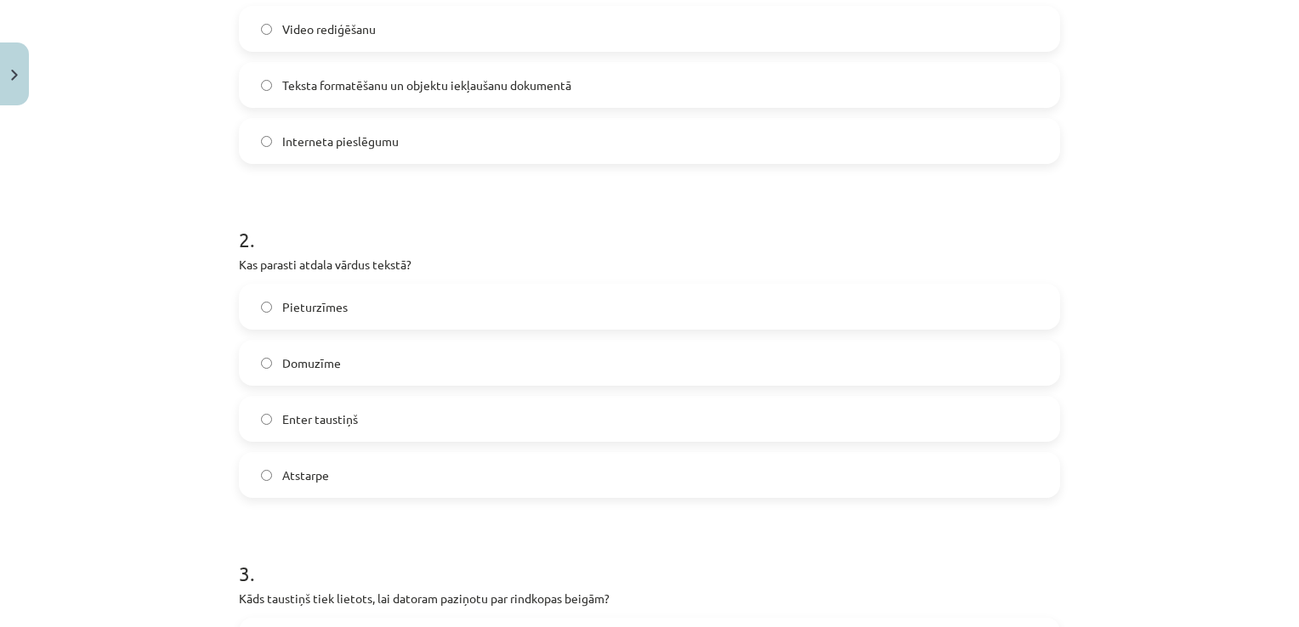
scroll to position [433, 0]
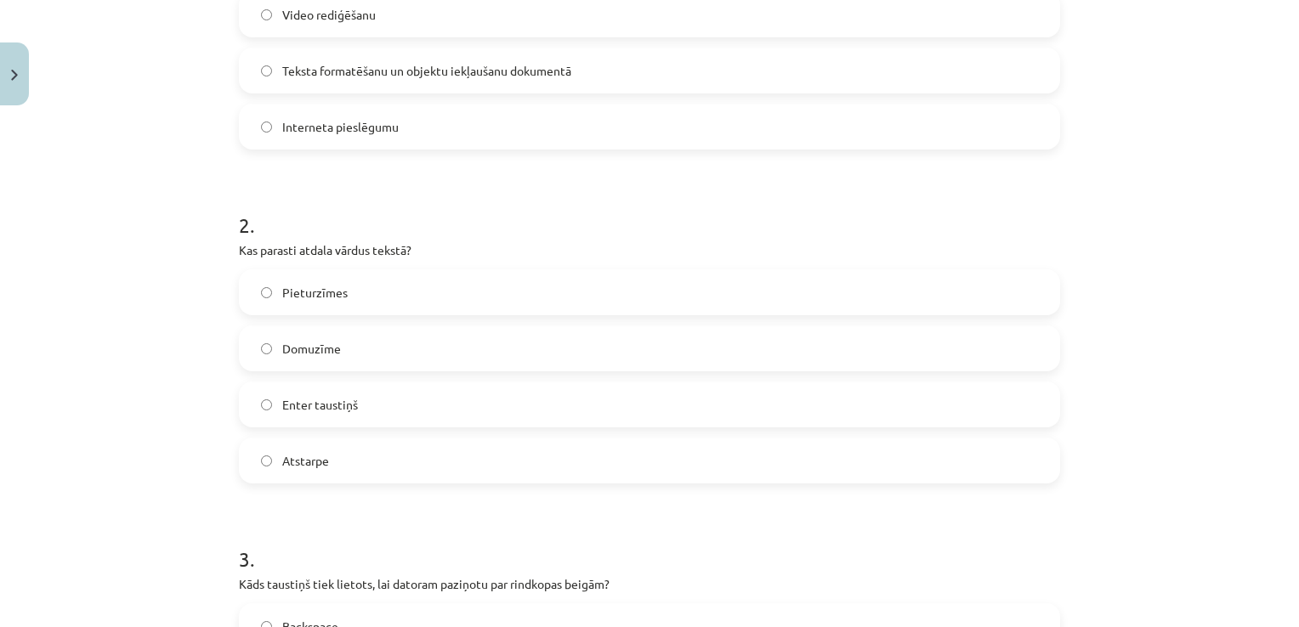
click at [268, 405] on label "Enter taustiņš" at bounding box center [650, 404] width 818 height 42
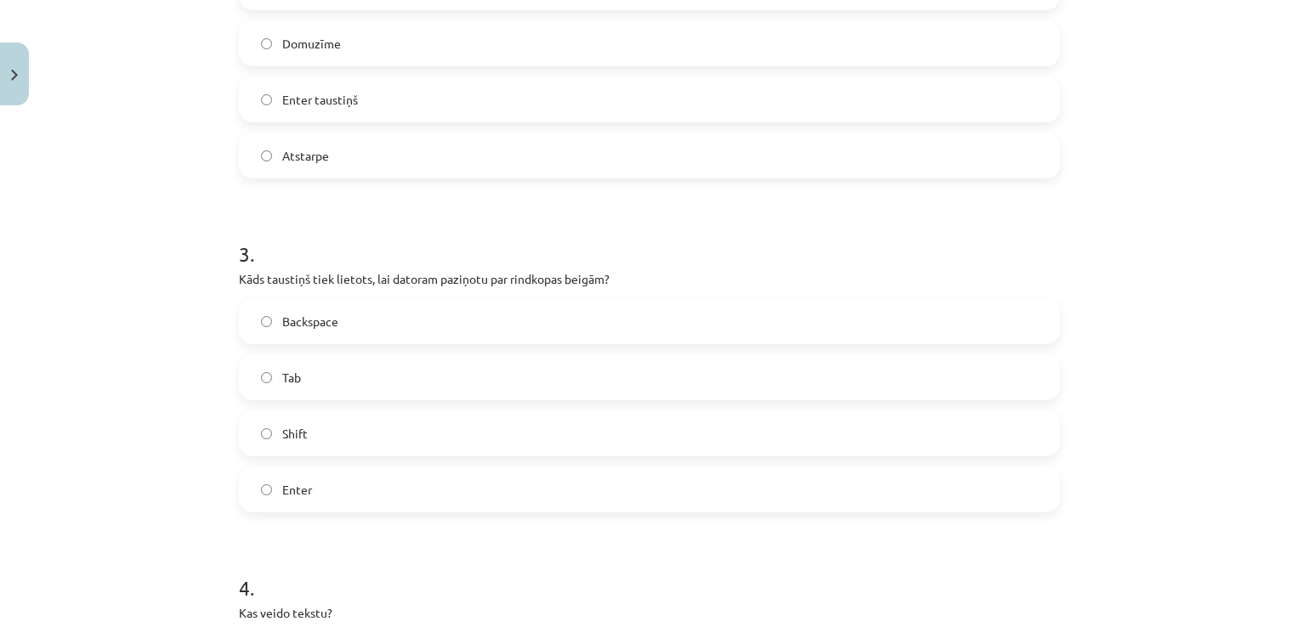
scroll to position [740, 0]
click at [261, 474] on label "Enter" at bounding box center [650, 487] width 818 height 42
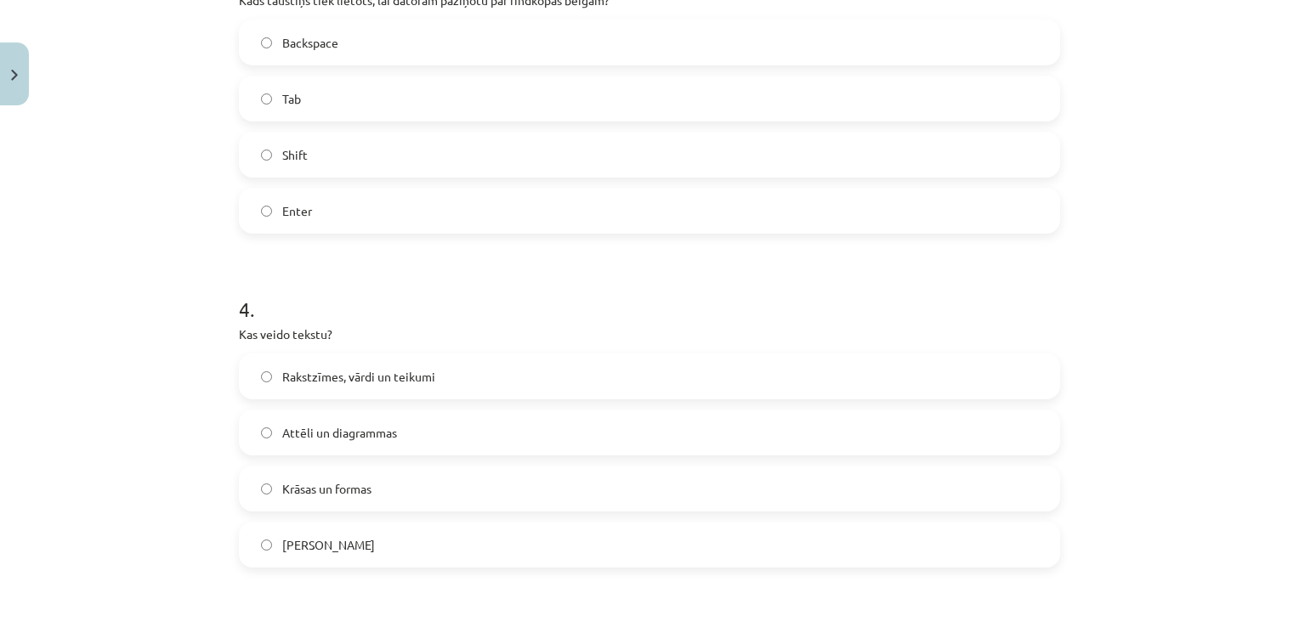
scroll to position [1027, 0]
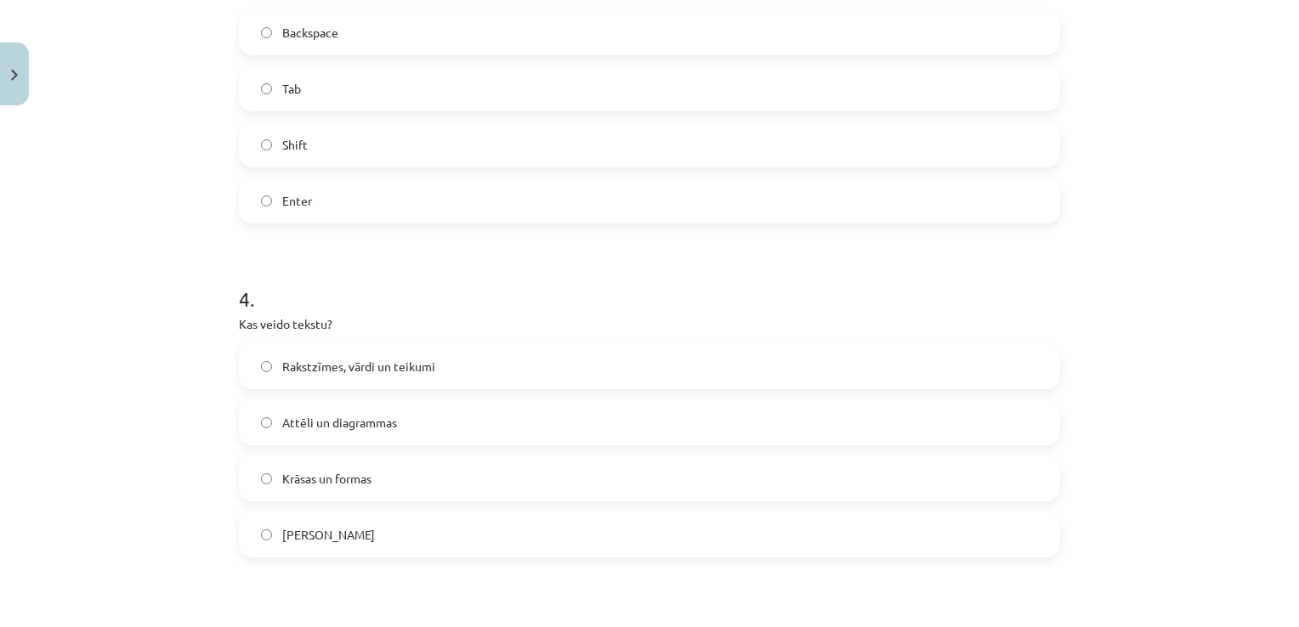
click at [405, 366] on span "Rakstzīmes, vārdi un teikumi" at bounding box center [358, 367] width 153 height 18
drag, startPoint x: 1285, startPoint y: 338, endPoint x: 1285, endPoint y: 393, distance: 54.4
click at [1285, 393] on div "Mācību tēma: Datorikas - 10. klases 1. ieskaites mācību materiāls #8 7. tema – …" at bounding box center [649, 313] width 1299 height 627
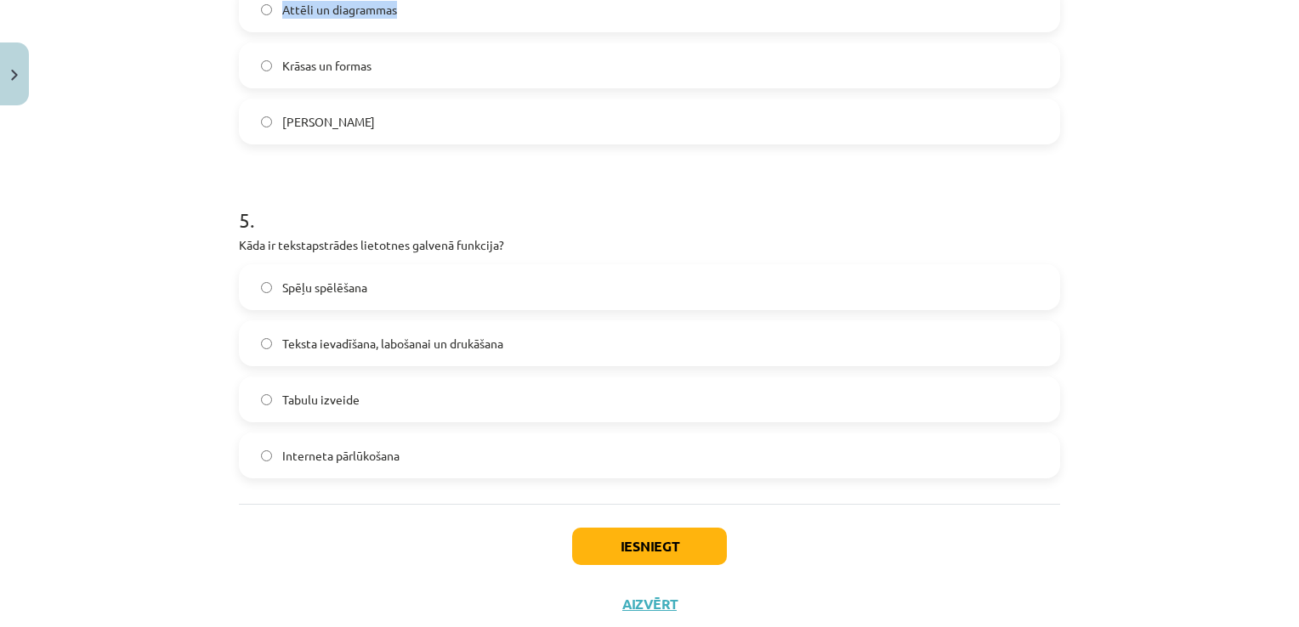
scroll to position [1441, 0]
click at [482, 342] on span "Teksta ievadīšana, labošanai un drukāšana" at bounding box center [392, 342] width 221 height 18
click at [591, 526] on button "Iesniegt" at bounding box center [649, 544] width 155 height 37
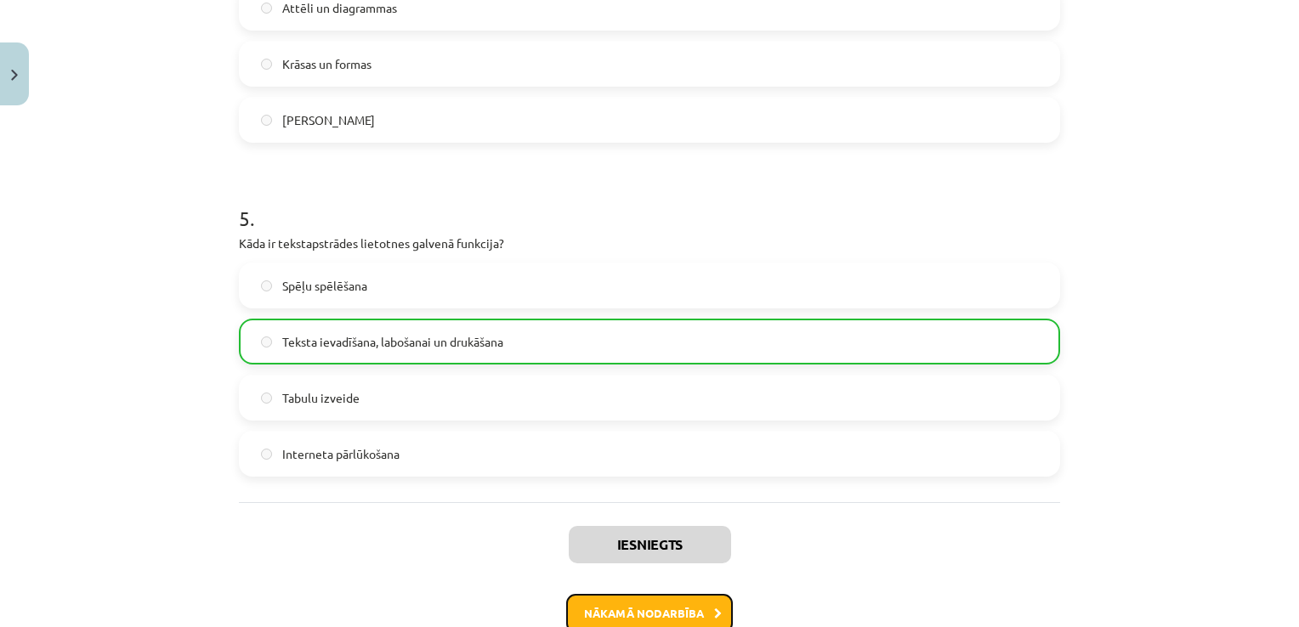
click at [605, 609] on button "Nākamā nodarbība" at bounding box center [649, 613] width 167 height 39
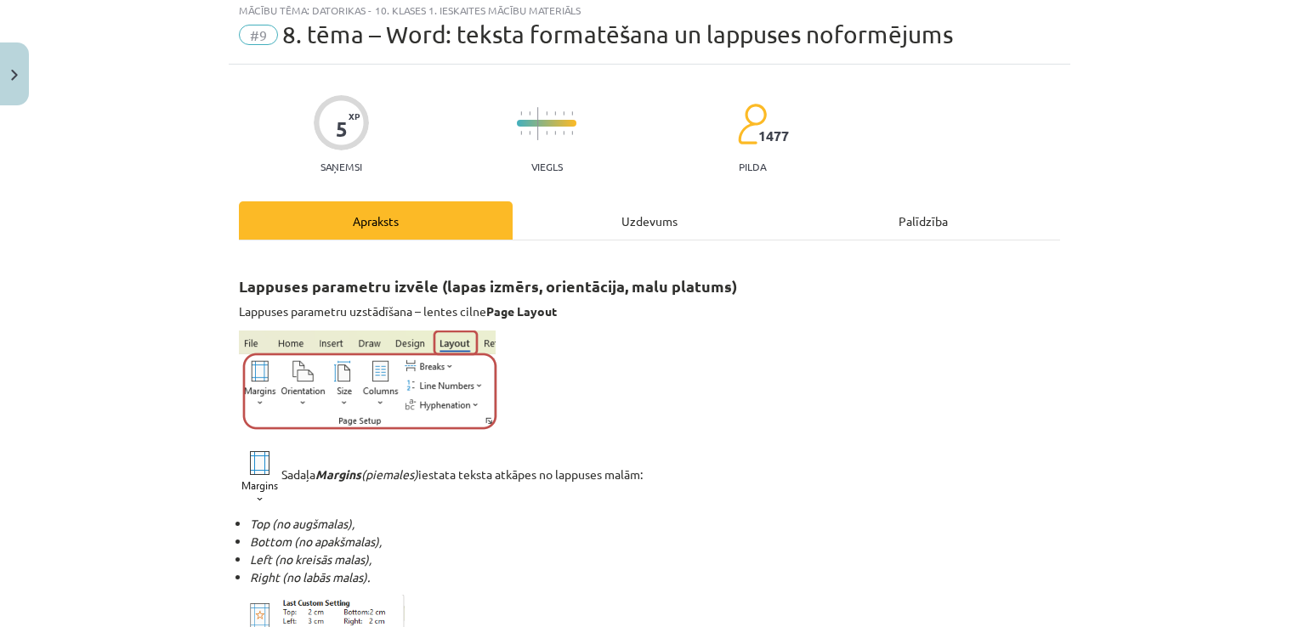
scroll to position [42, 0]
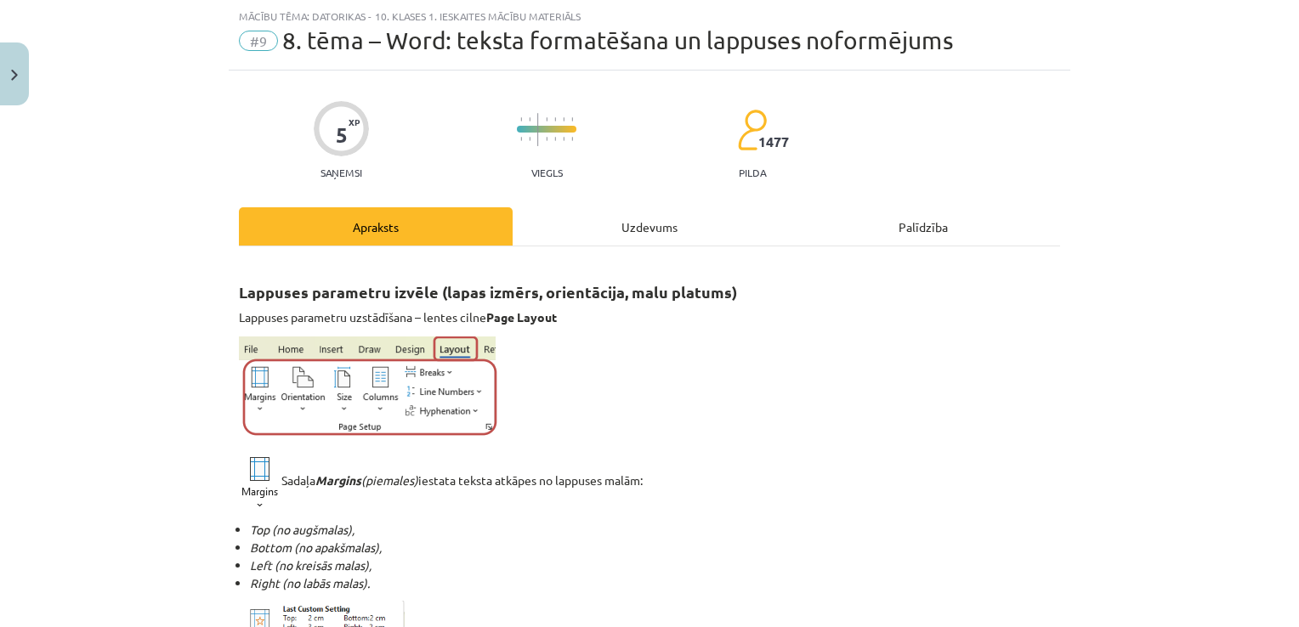
click at [637, 235] on div "Uzdevums" at bounding box center [649, 226] width 274 height 38
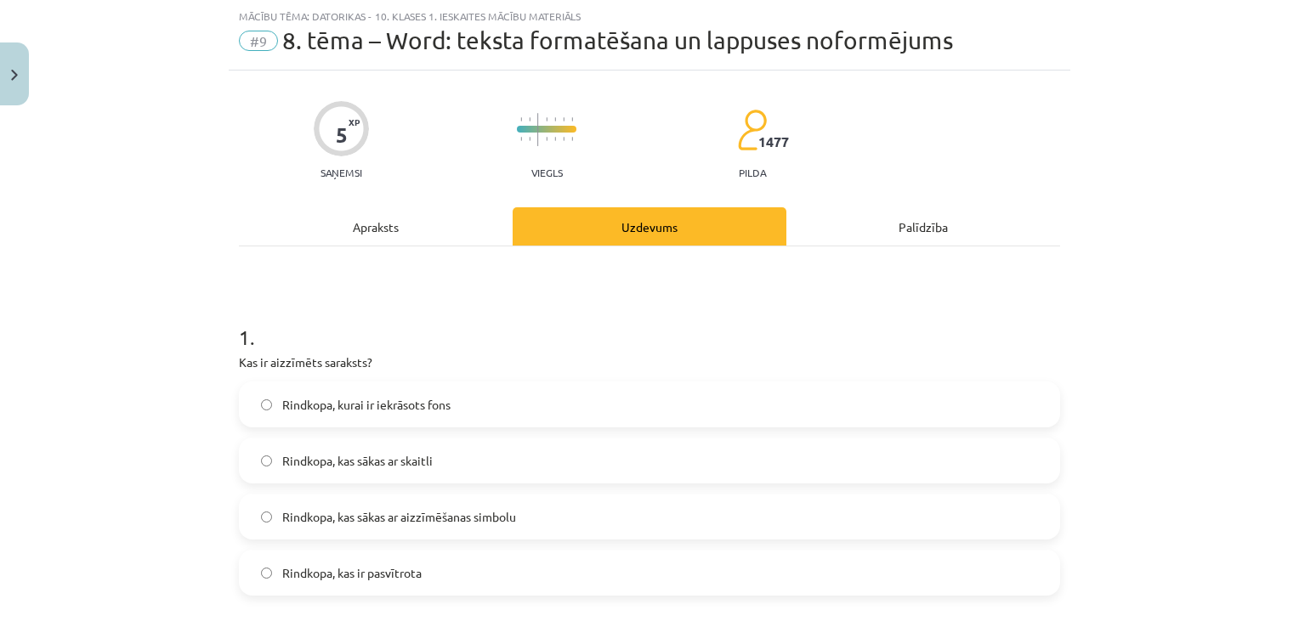
click at [316, 512] on span "Rindkopa, kas sākas ar aizzīmēšanas simbolu" at bounding box center [399, 517] width 234 height 18
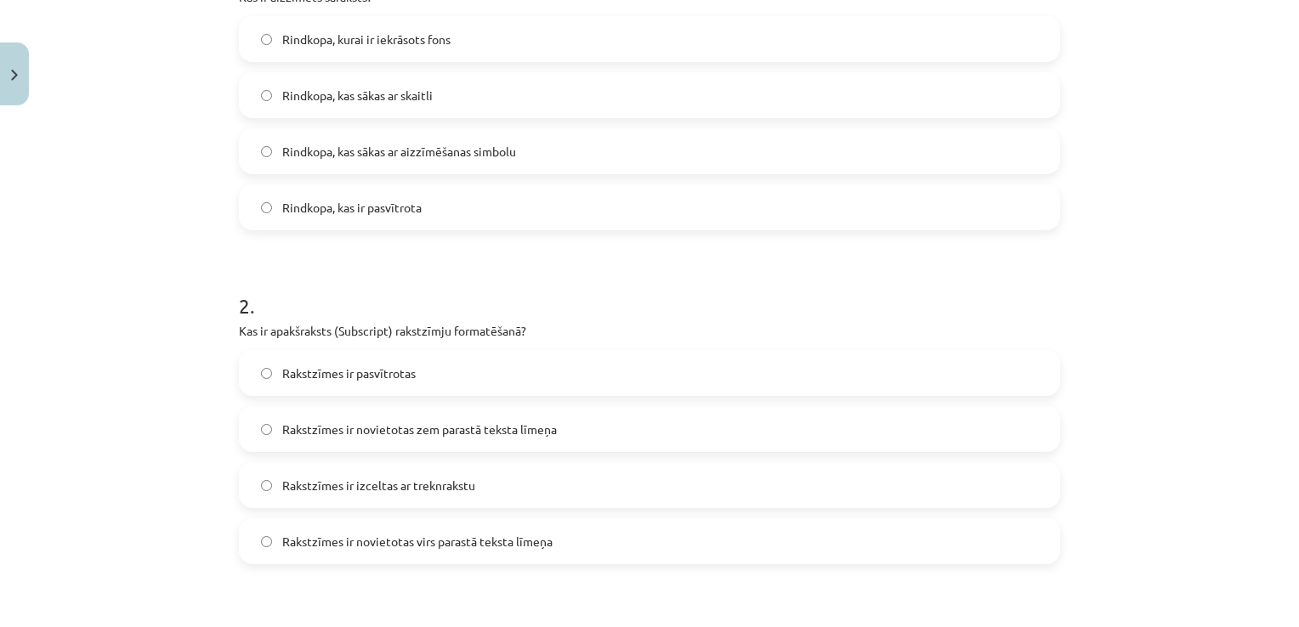
scroll to position [413, 0]
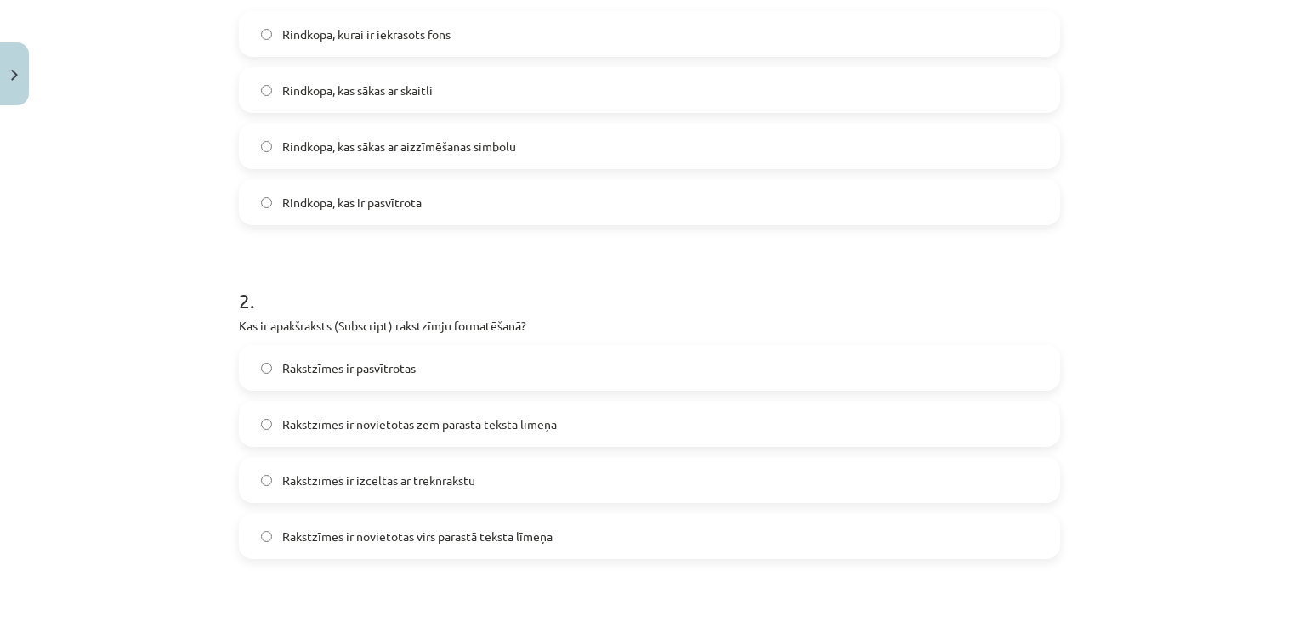
click at [952, 503] on div "Rakstzīmes ir pasvītrotas Rakstzīmes ir novietotas zem parastā teksta līmeņa Ra…" at bounding box center [649, 452] width 821 height 214
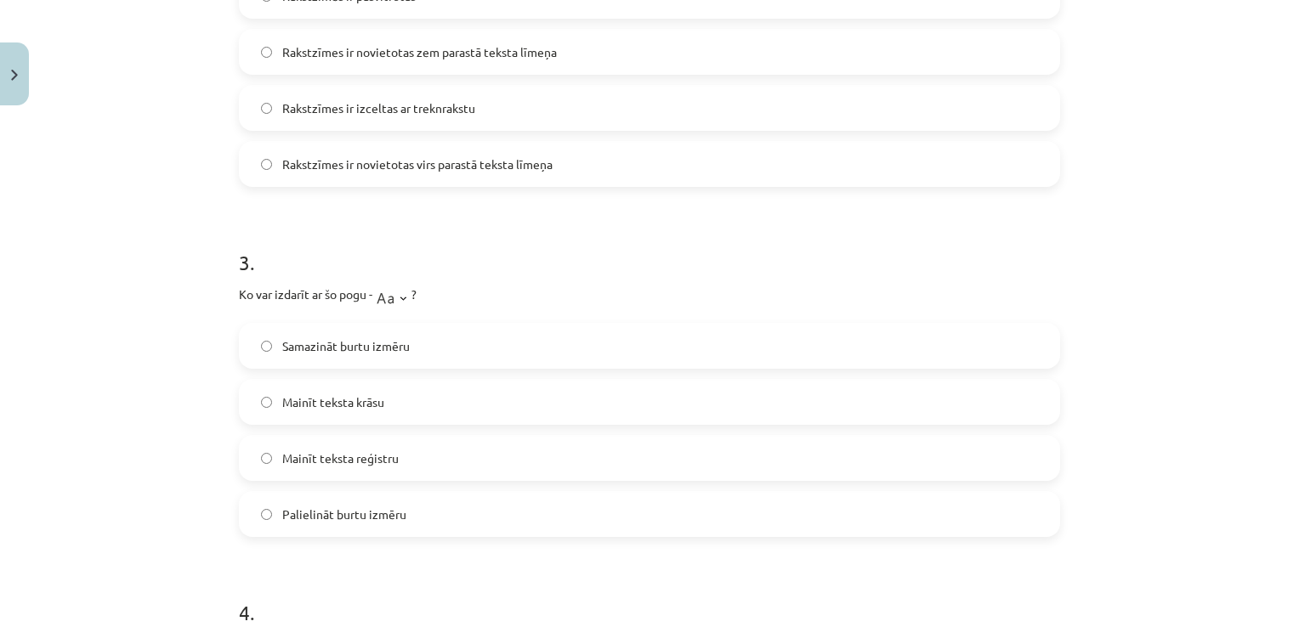
scroll to position [789, 0]
click at [282, 446] on span "Mainīt teksta reģistru" at bounding box center [340, 455] width 116 height 18
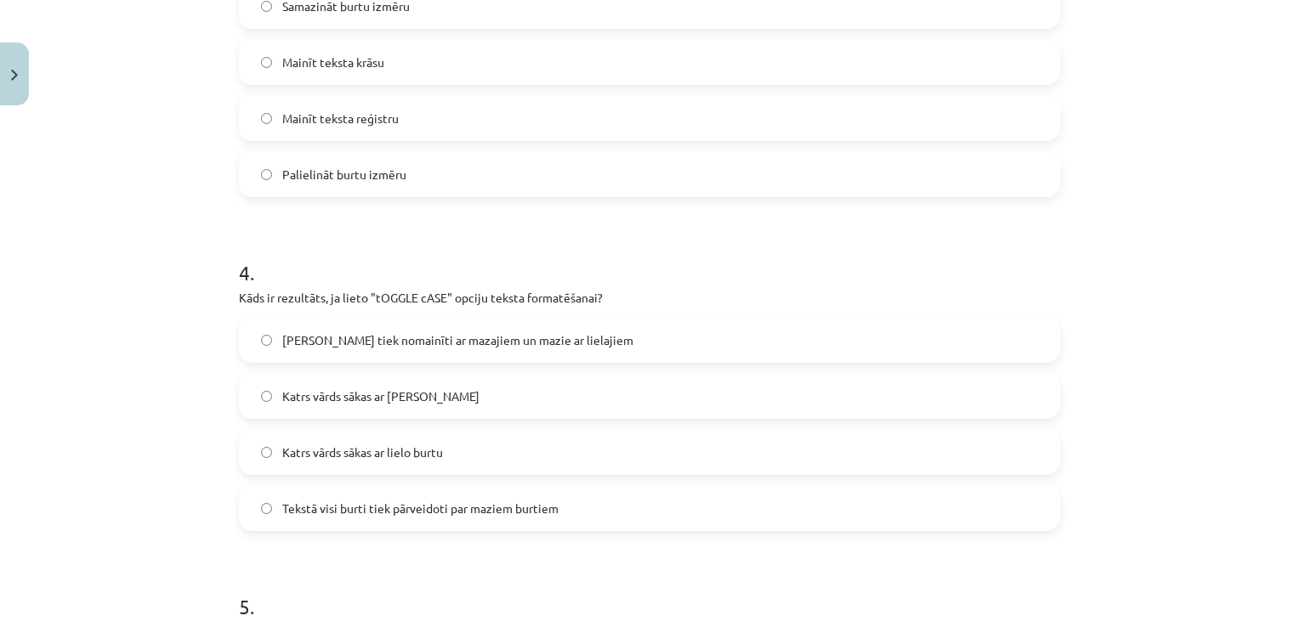
scroll to position [1131, 0]
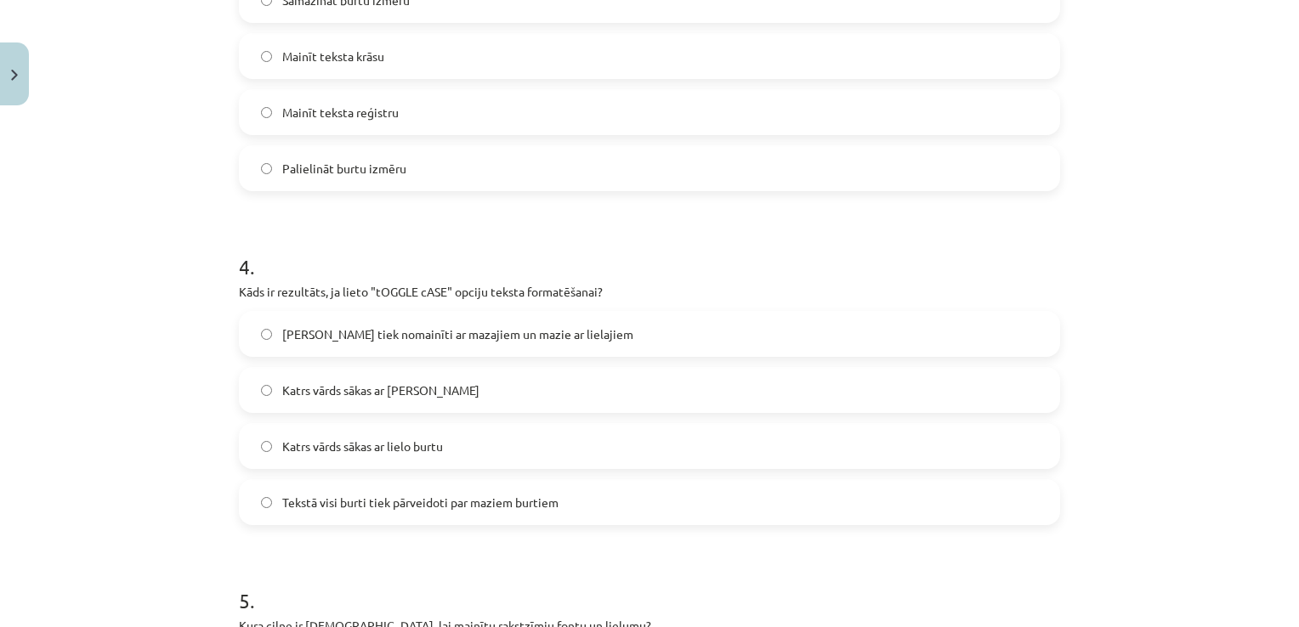
click at [370, 326] on span "Lielie burti tiek nomainīti ar mazajiem un mazie ar lielajiem" at bounding box center [457, 335] width 351 height 18
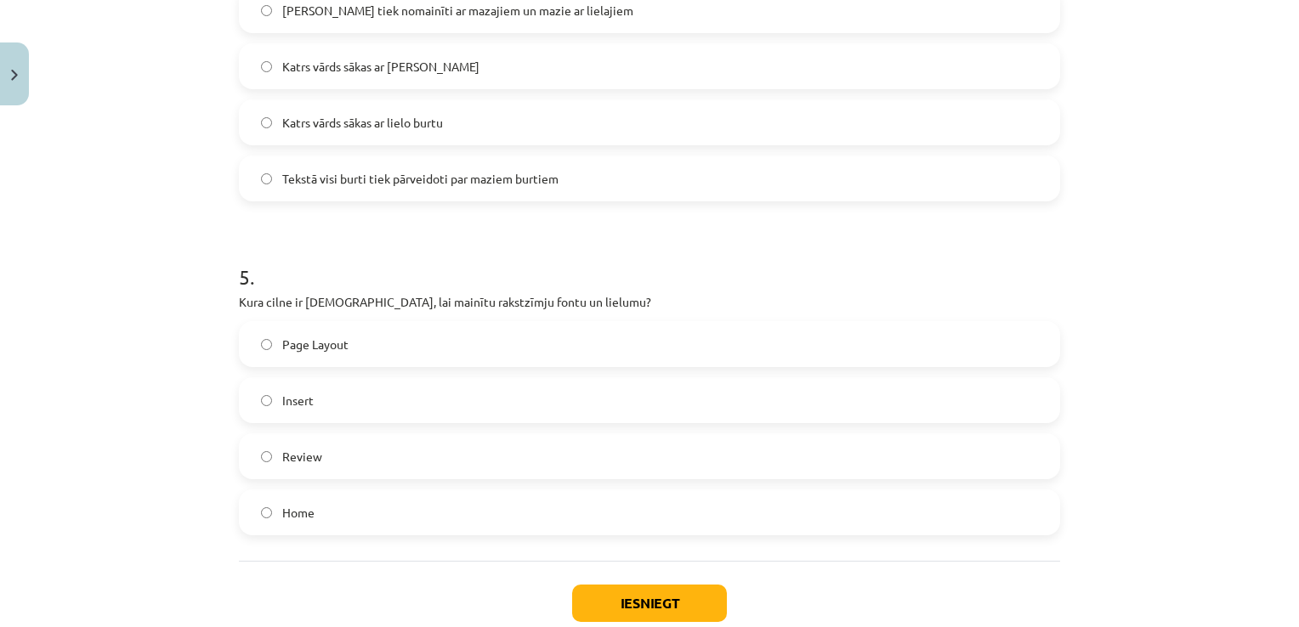
scroll to position [1475, 0]
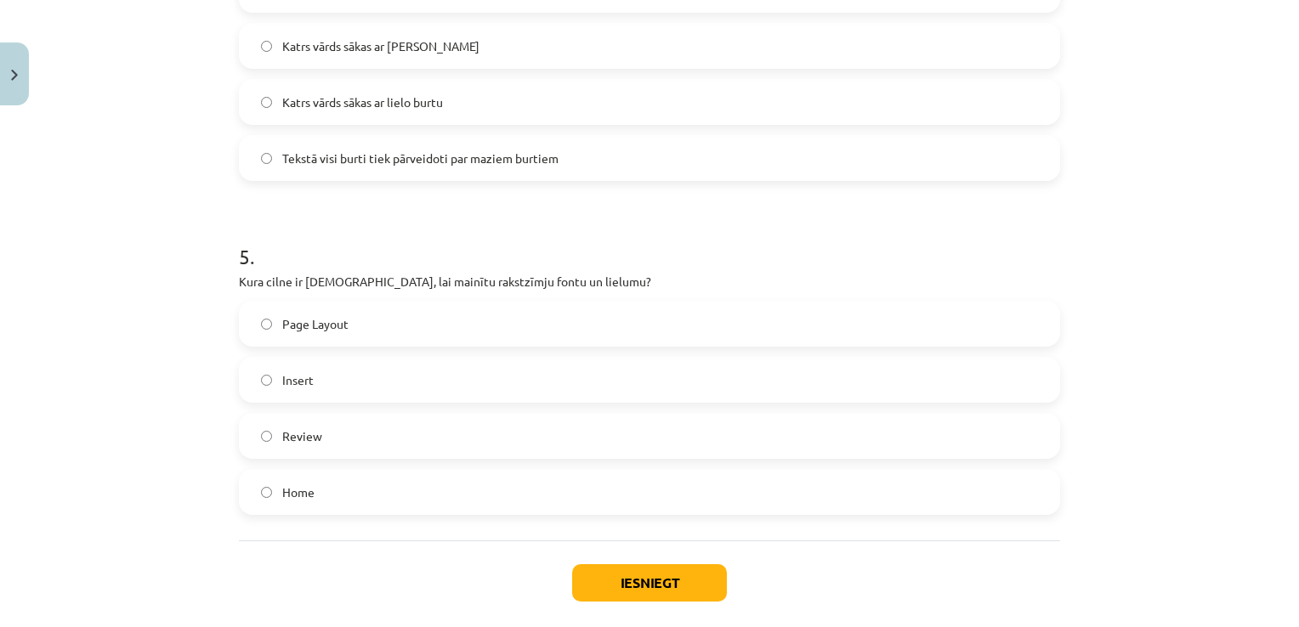
drag, startPoint x: 1279, startPoint y: 445, endPoint x: 1280, endPoint y: 428, distance: 17.0
click at [1280, 428] on div "Mācību tēma: Datorikas - 10. klases 1. ieskaites mācību materiāls #9 8. tēma – …" at bounding box center [649, 313] width 1299 height 627
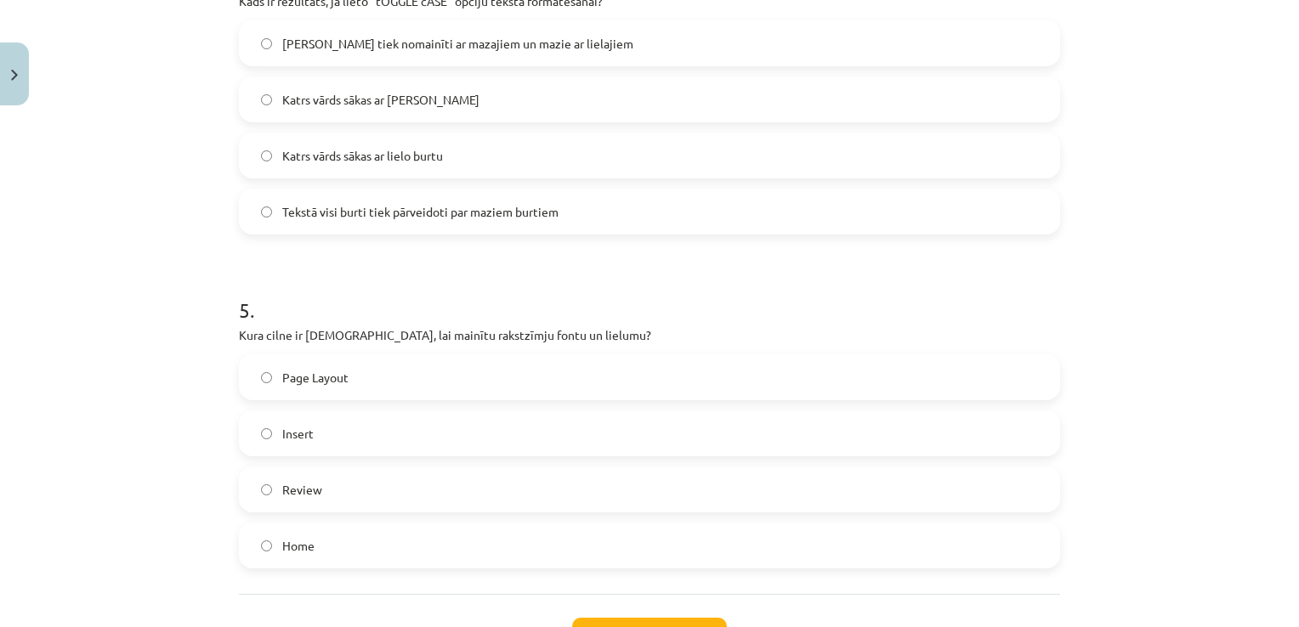
scroll to position [1432, 0]
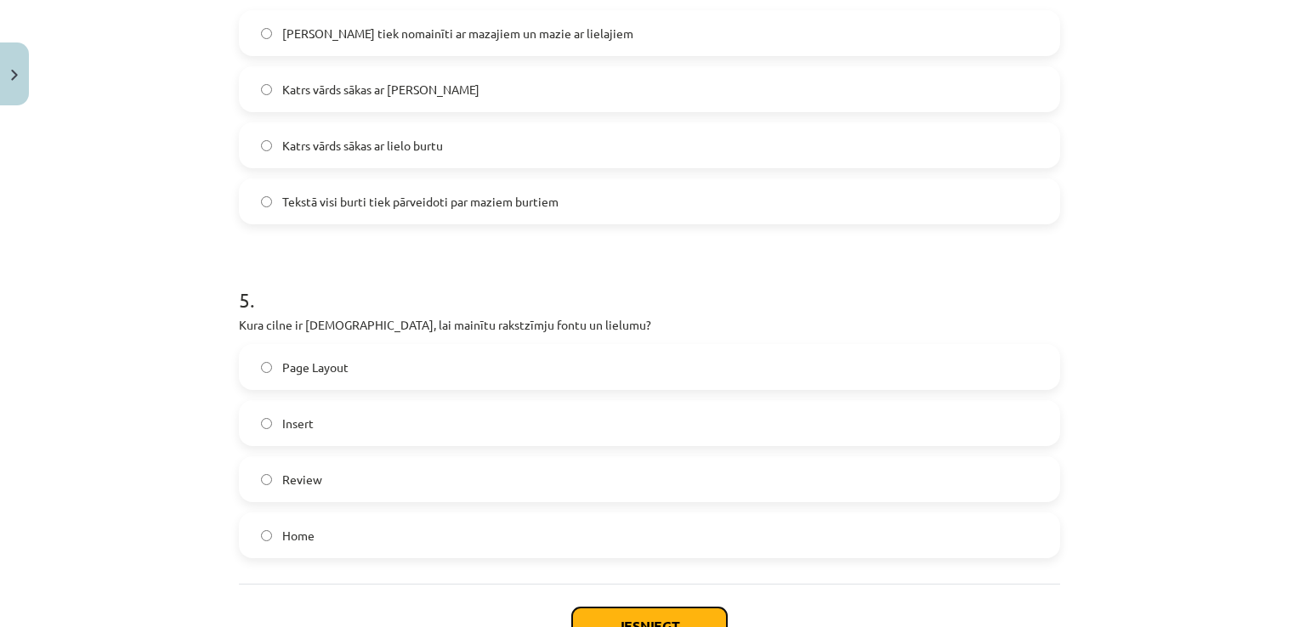
click at [673, 614] on button "Iesniegt" at bounding box center [649, 626] width 155 height 37
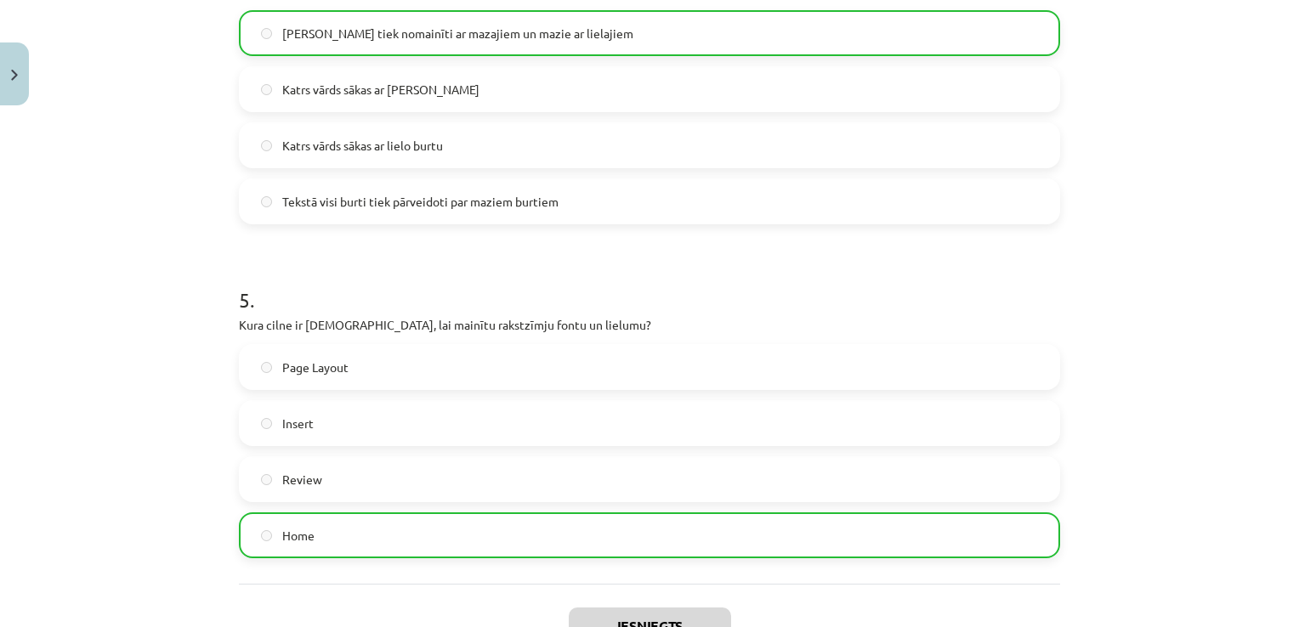
scroll to position [1613, 0]
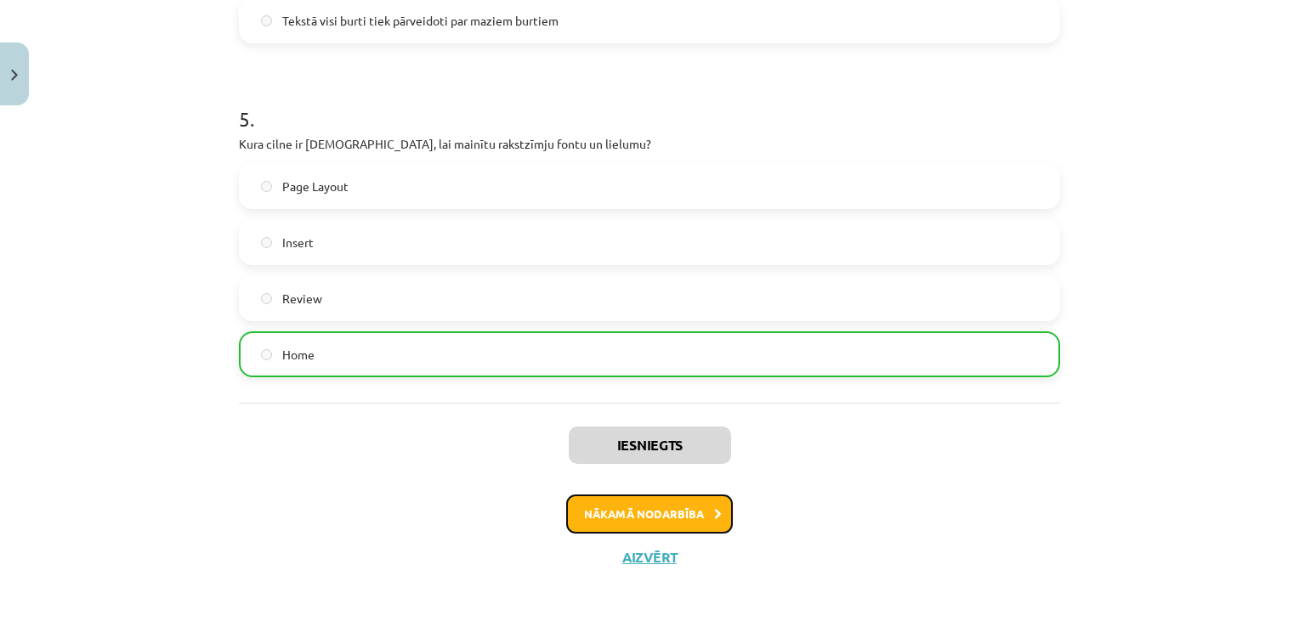
click at [645, 500] on button "Nākamā nodarbība" at bounding box center [649, 514] width 167 height 39
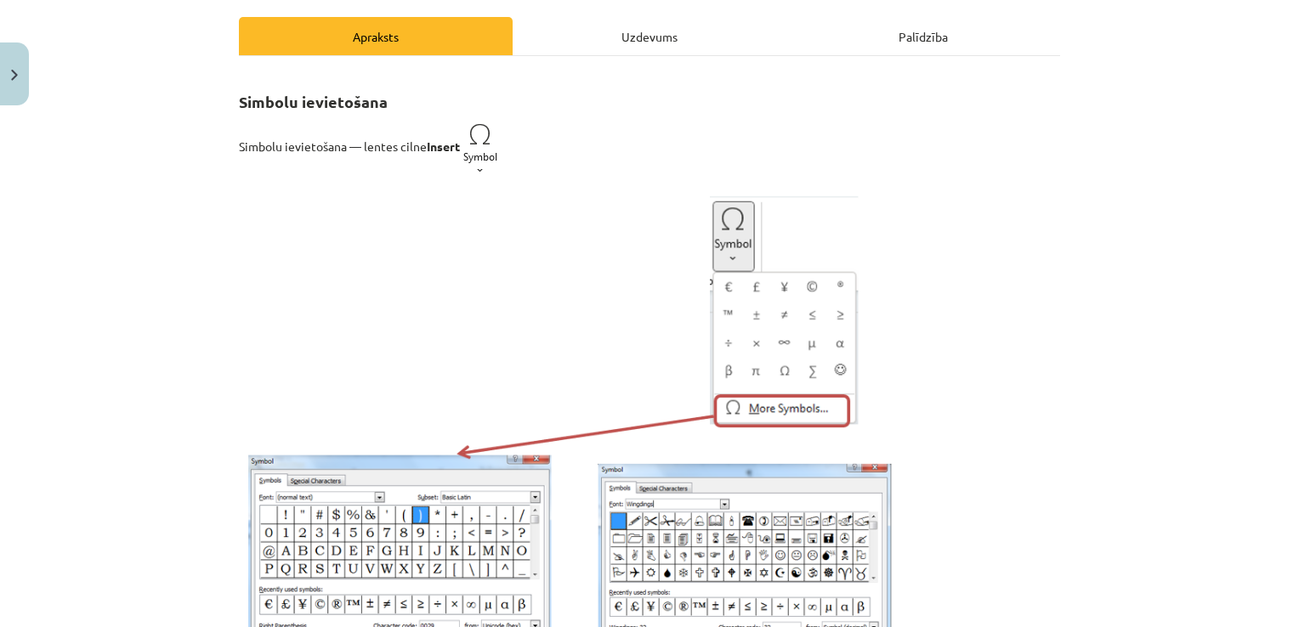
scroll to position [42, 0]
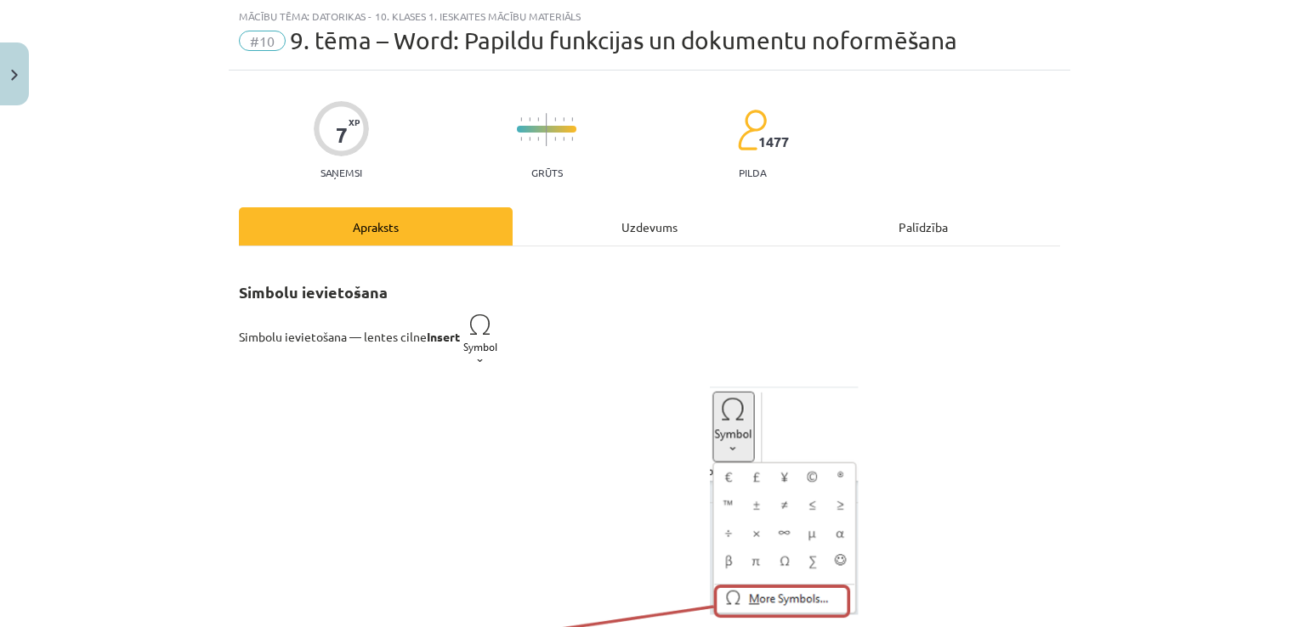
click at [622, 226] on div "Uzdevums" at bounding box center [649, 226] width 274 height 38
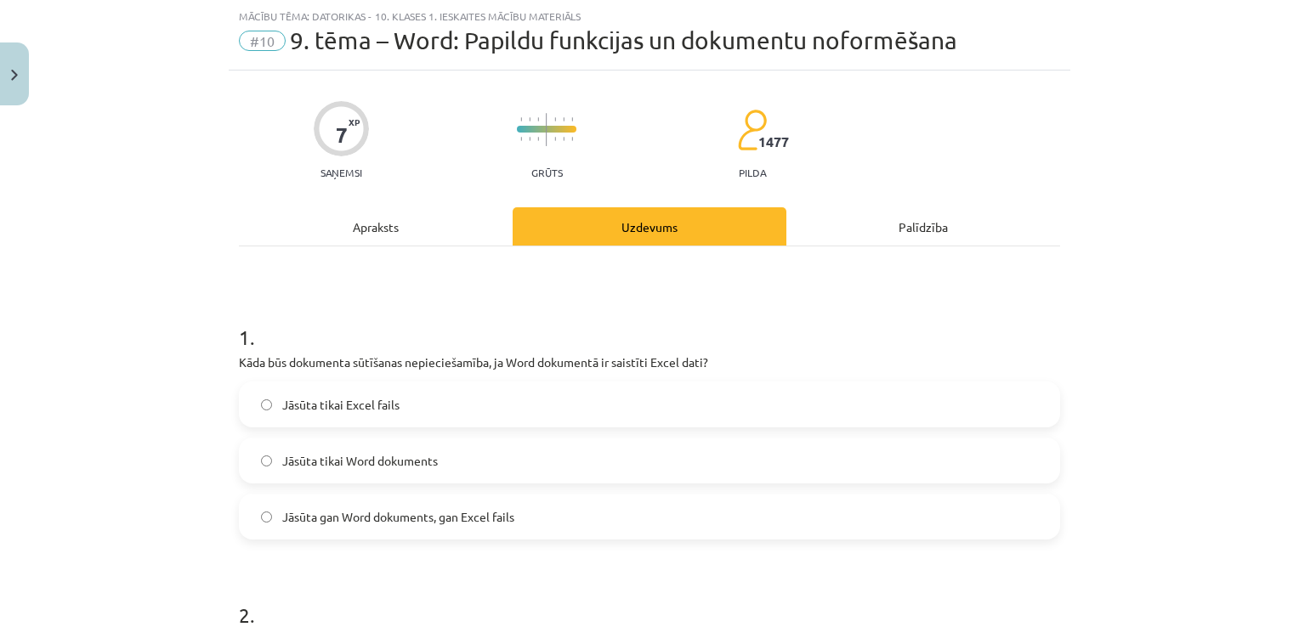
click at [553, 389] on label "Jāsūta tikai Excel fails" at bounding box center [650, 404] width 818 height 42
click at [443, 529] on label "Jāsūta gan Word dokuments, gan Excel fails" at bounding box center [650, 516] width 818 height 42
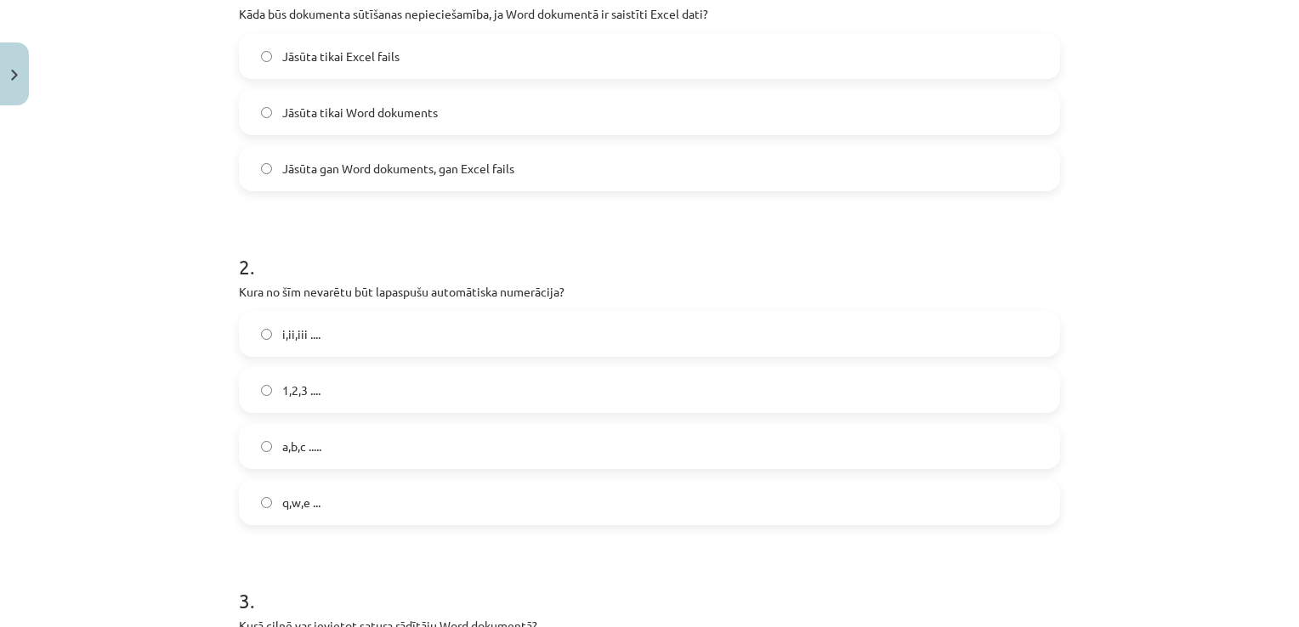
scroll to position [425, 0]
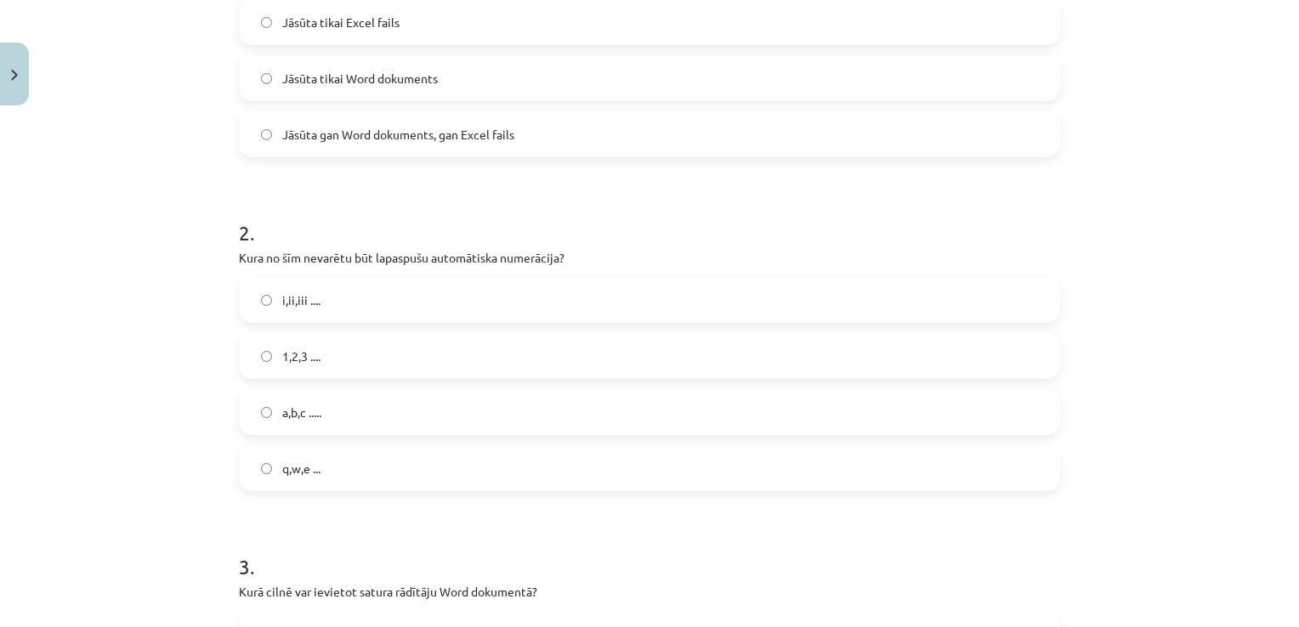
click at [257, 474] on label "q,w,e ..." at bounding box center [650, 468] width 818 height 42
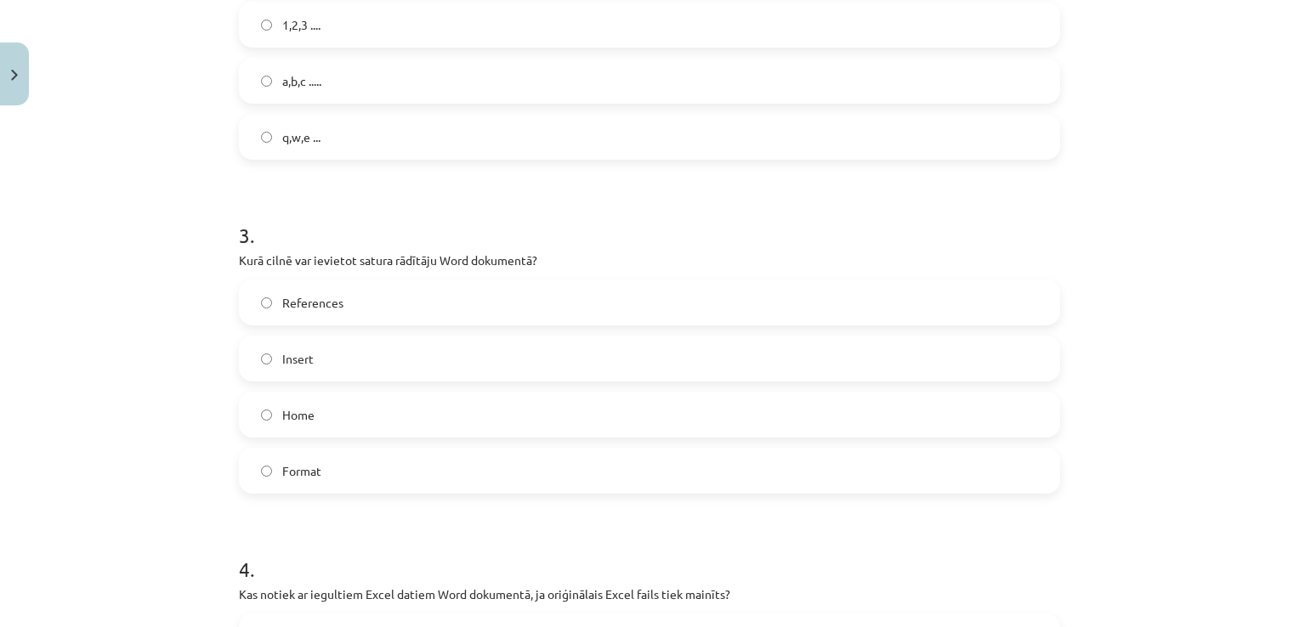
scroll to position [769, 0]
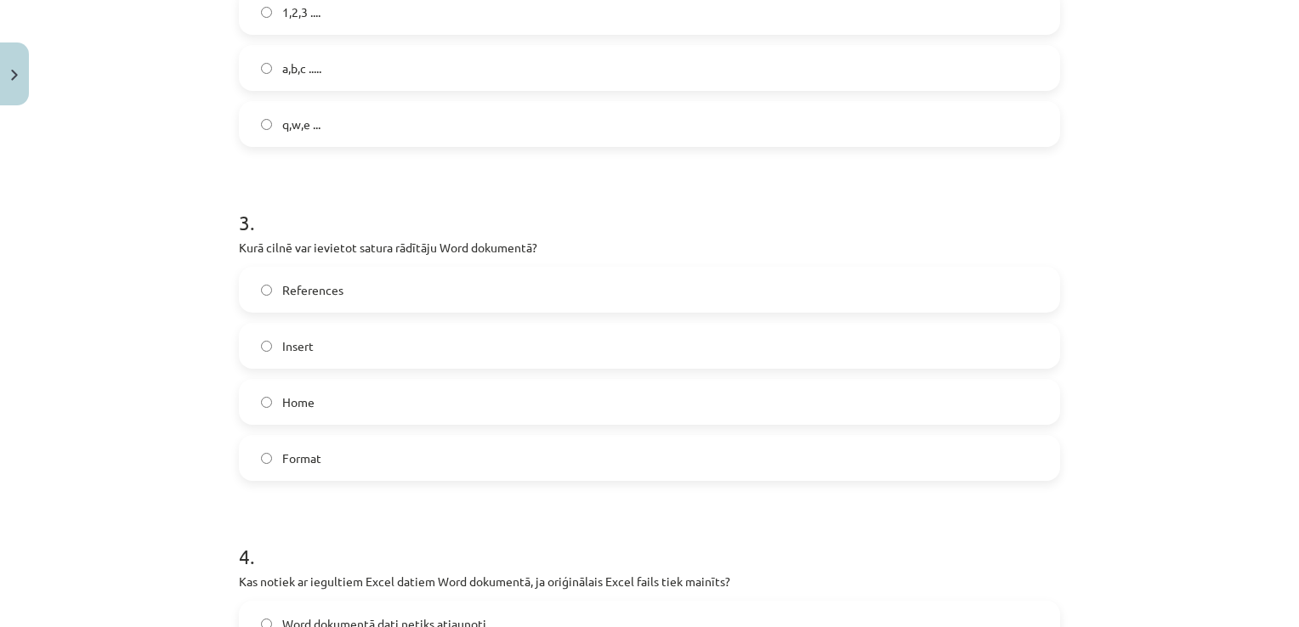
click at [257, 294] on label "References" at bounding box center [650, 290] width 818 height 42
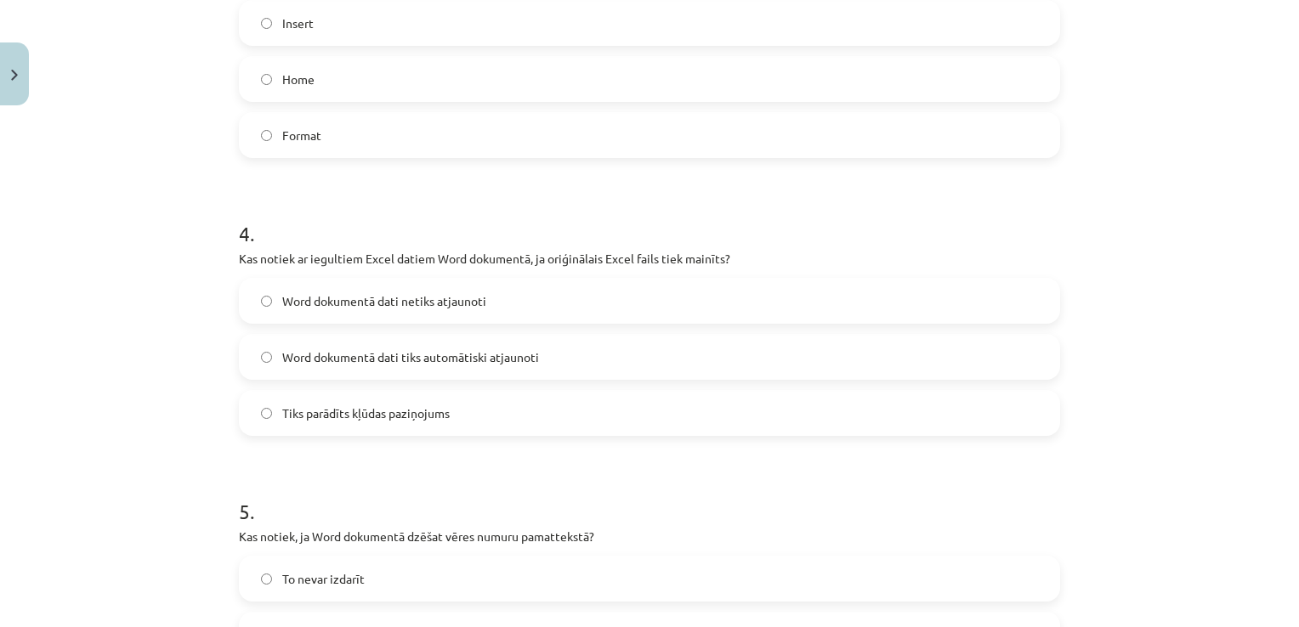
scroll to position [1118, 0]
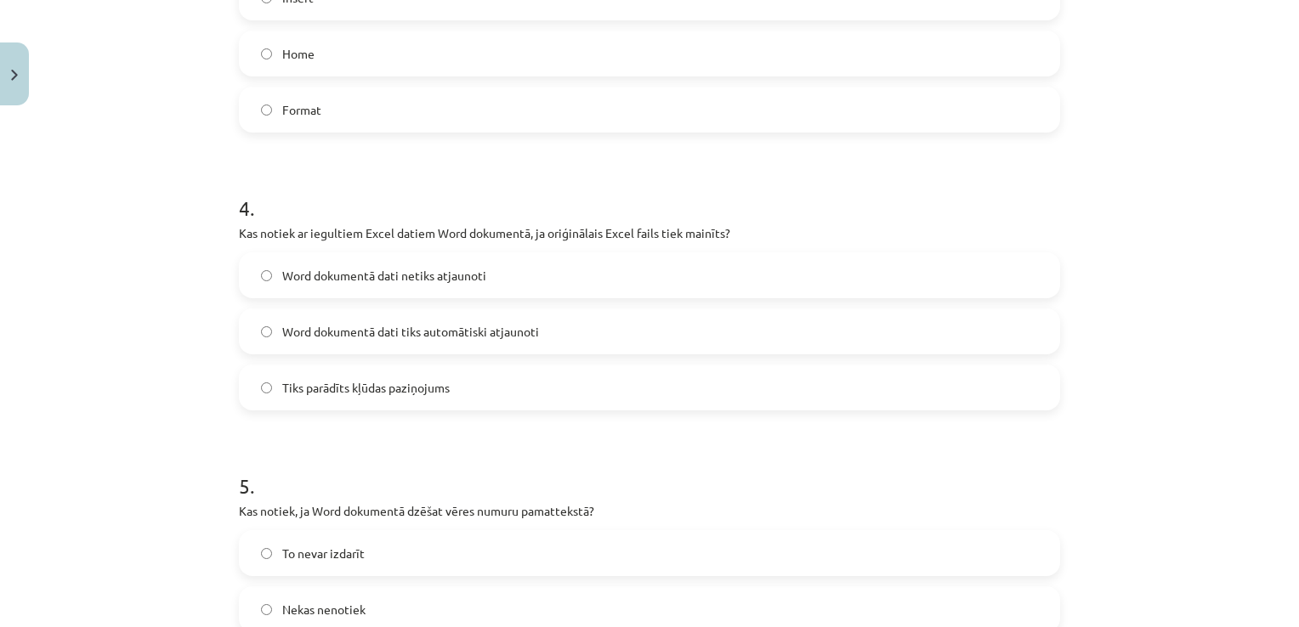
click at [264, 321] on label "Word dokumentā dati tiks automātiski atjaunoti" at bounding box center [650, 331] width 818 height 42
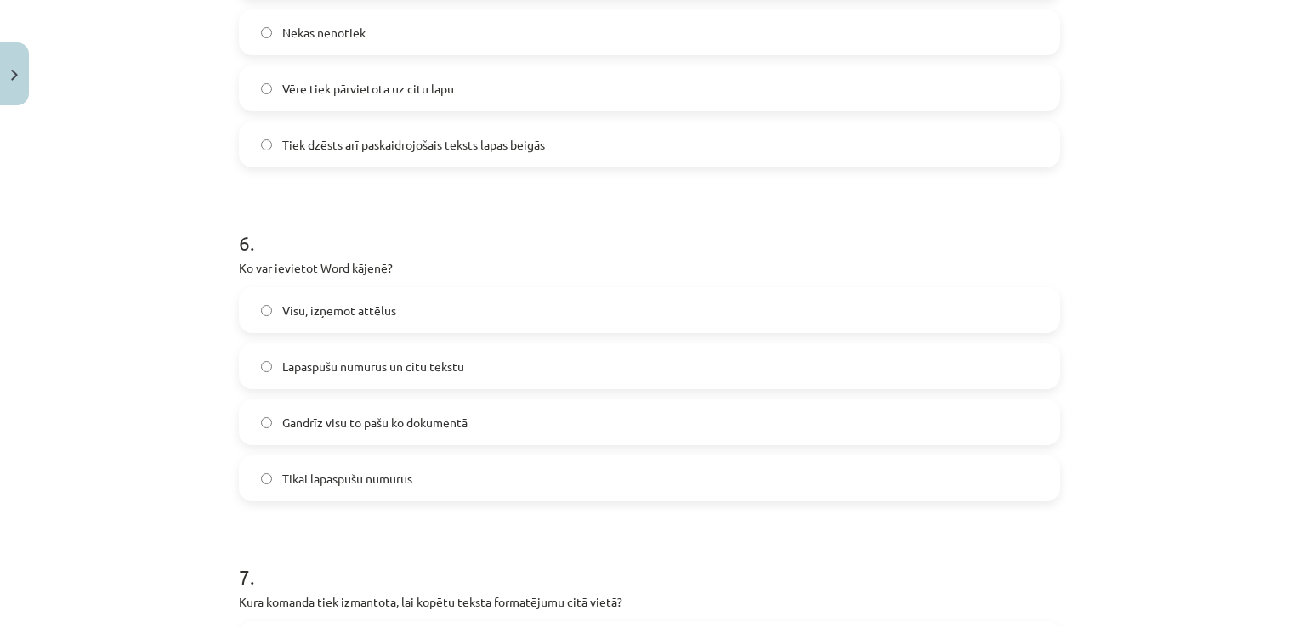
scroll to position [1704, 0]
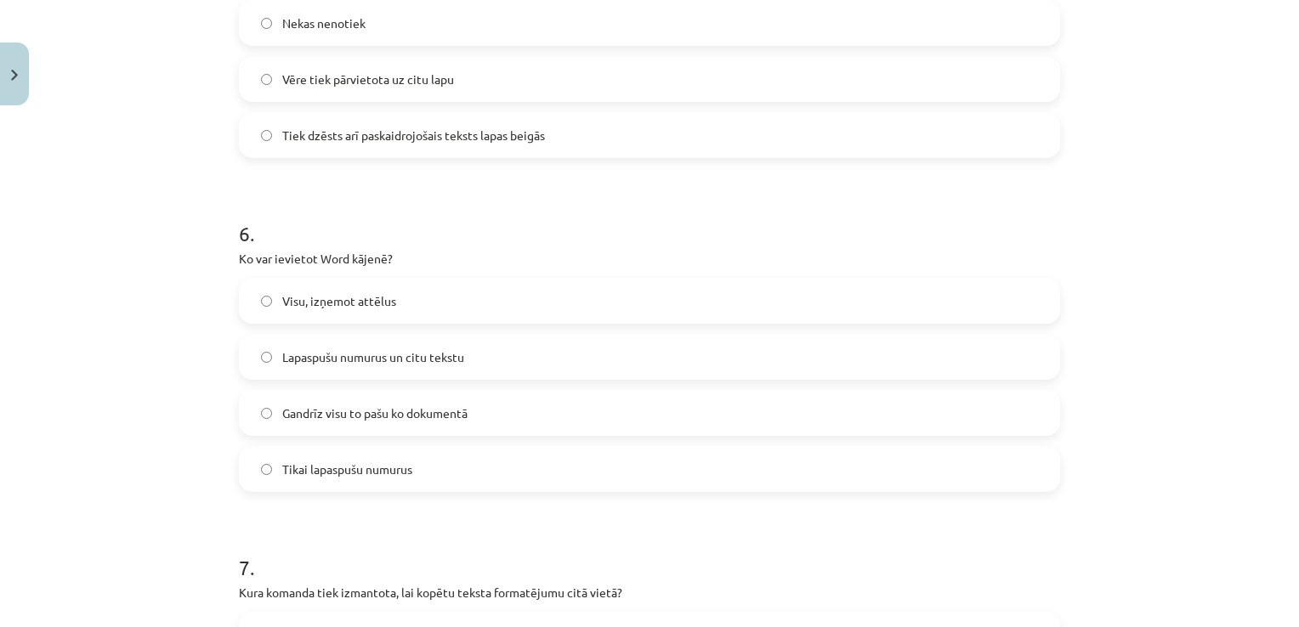
click at [398, 408] on span "Gandrīz visu to pašu ko dokumentā" at bounding box center [374, 414] width 185 height 18
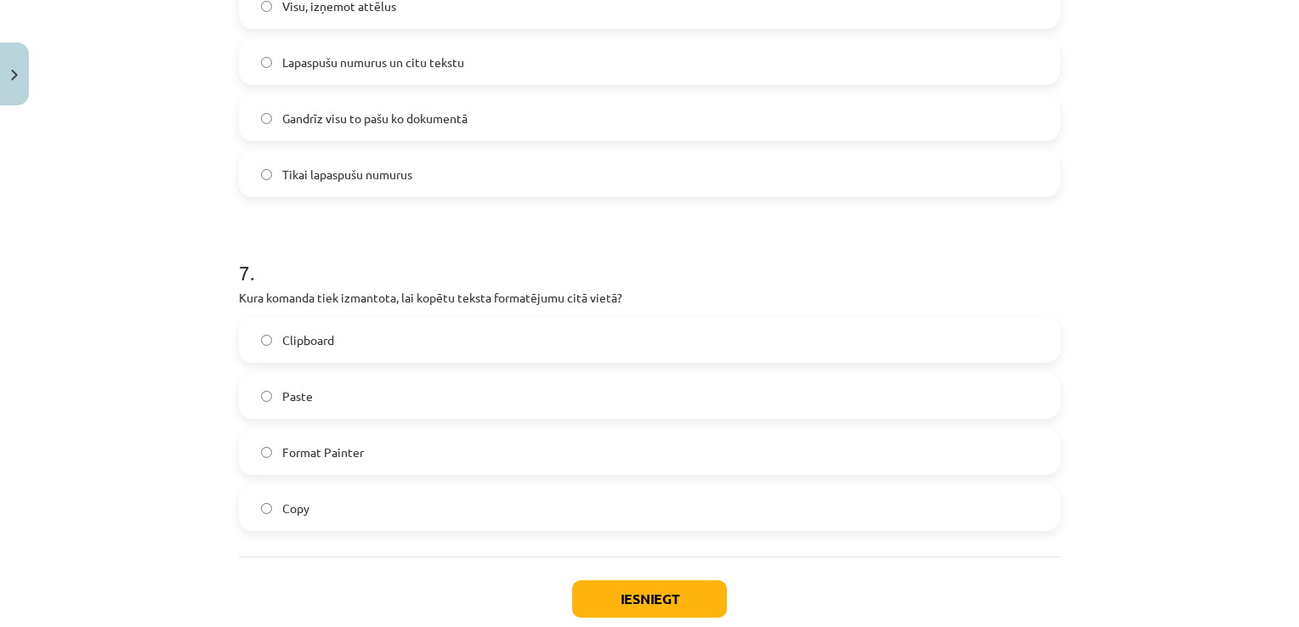
scroll to position [2033, 0]
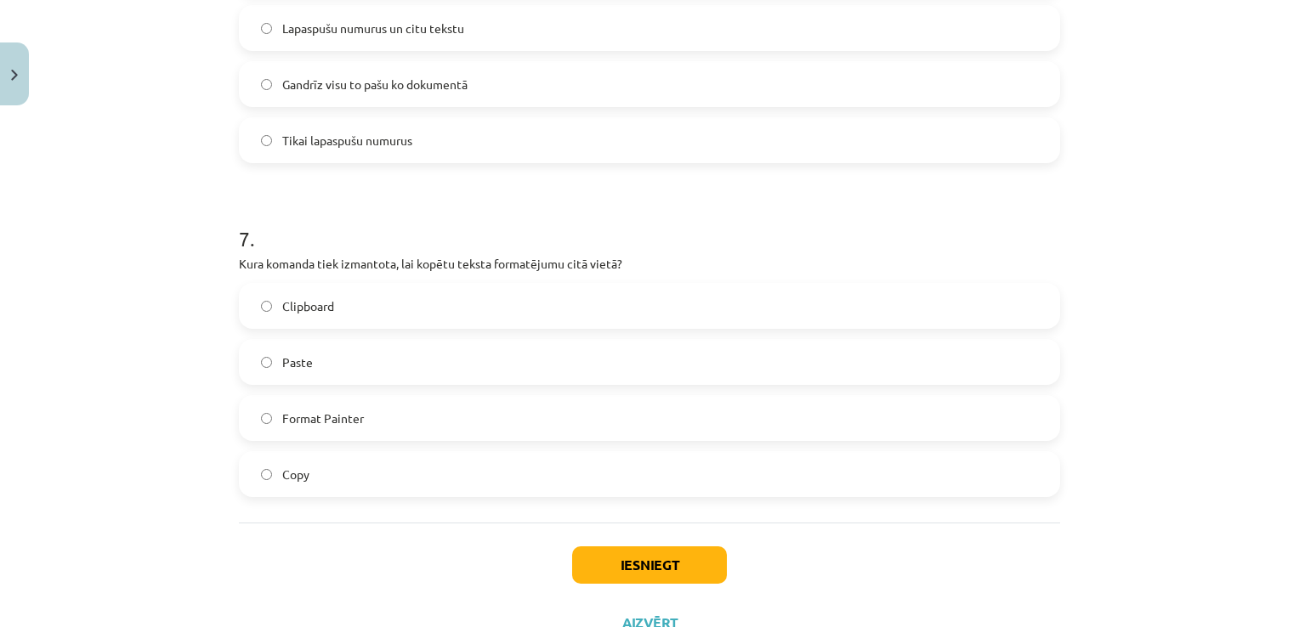
click at [438, 467] on label "Copy" at bounding box center [650, 474] width 818 height 42
click at [633, 563] on button "Iesniegt" at bounding box center [649, 564] width 155 height 37
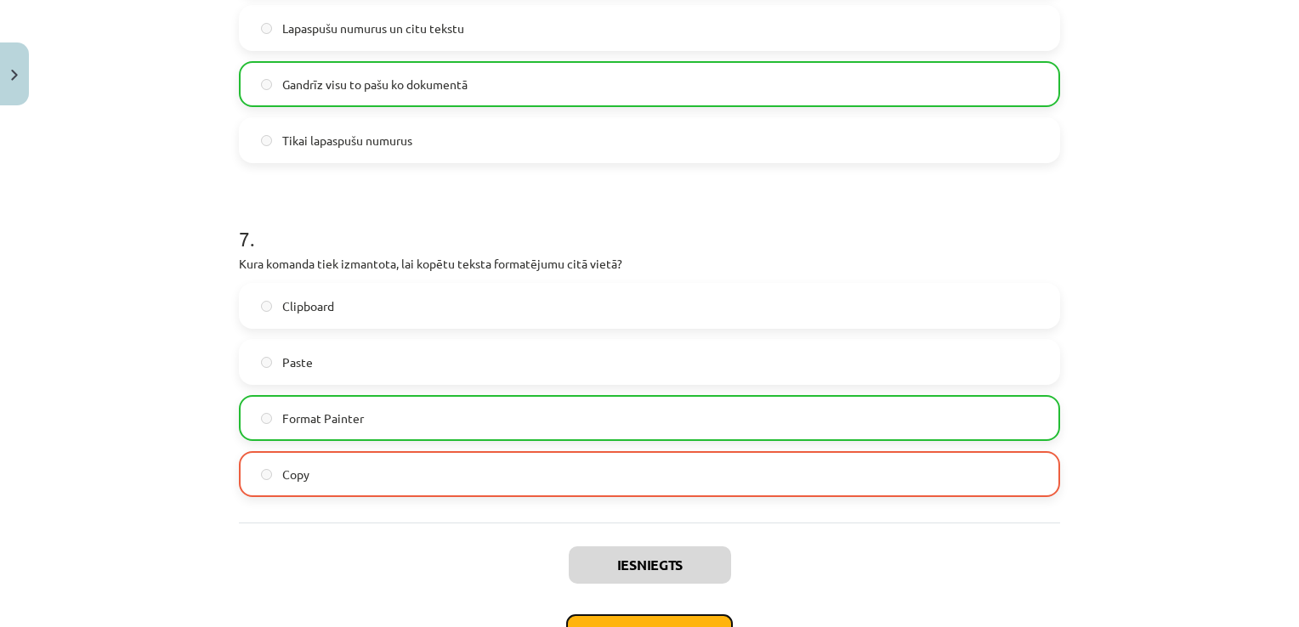
click at [609, 615] on button "Nākamā nodarbība" at bounding box center [649, 633] width 167 height 39
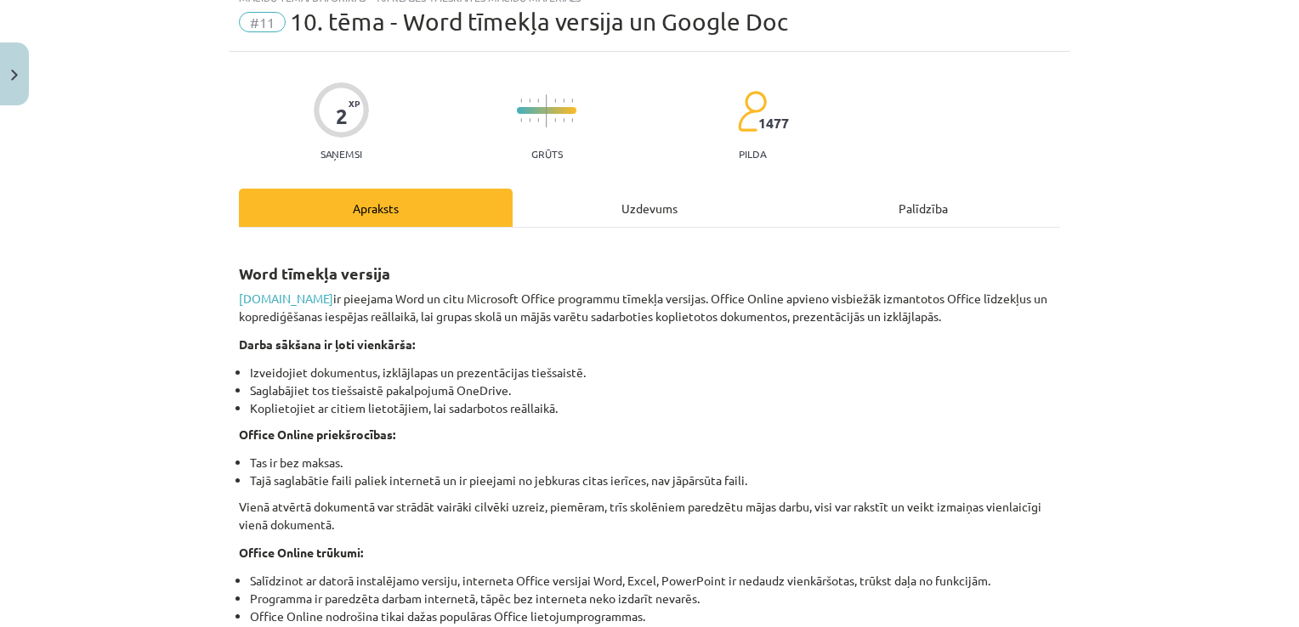
scroll to position [42, 0]
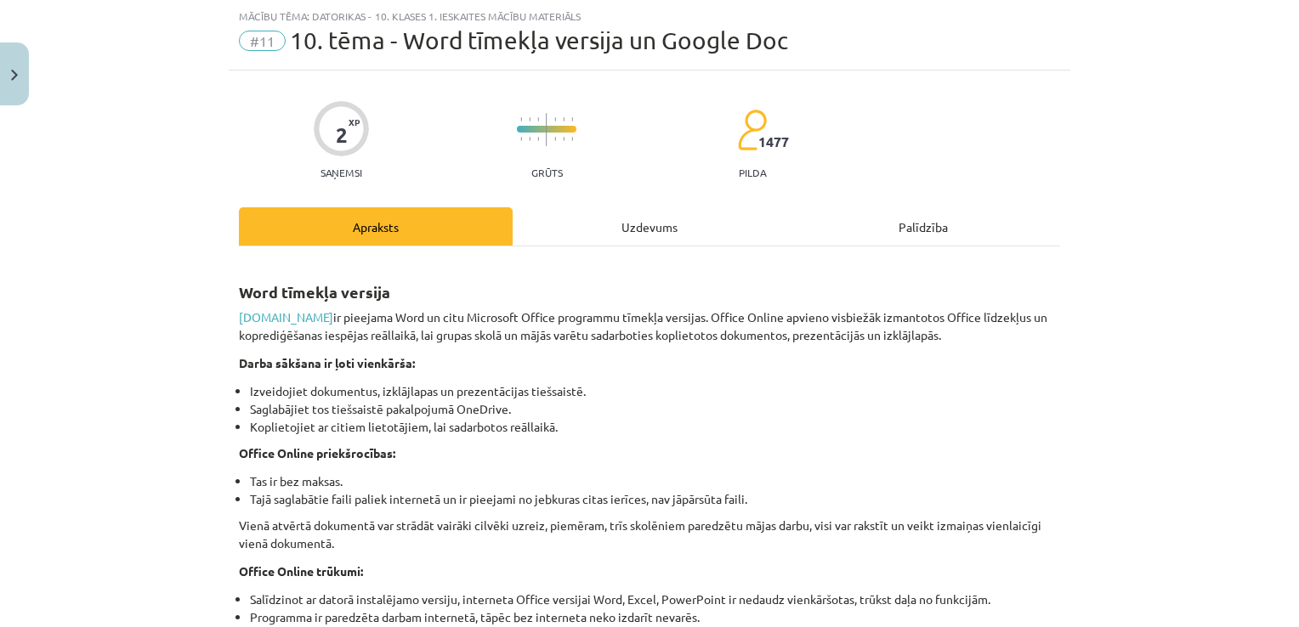
click at [628, 229] on div "Uzdevums" at bounding box center [649, 226] width 274 height 38
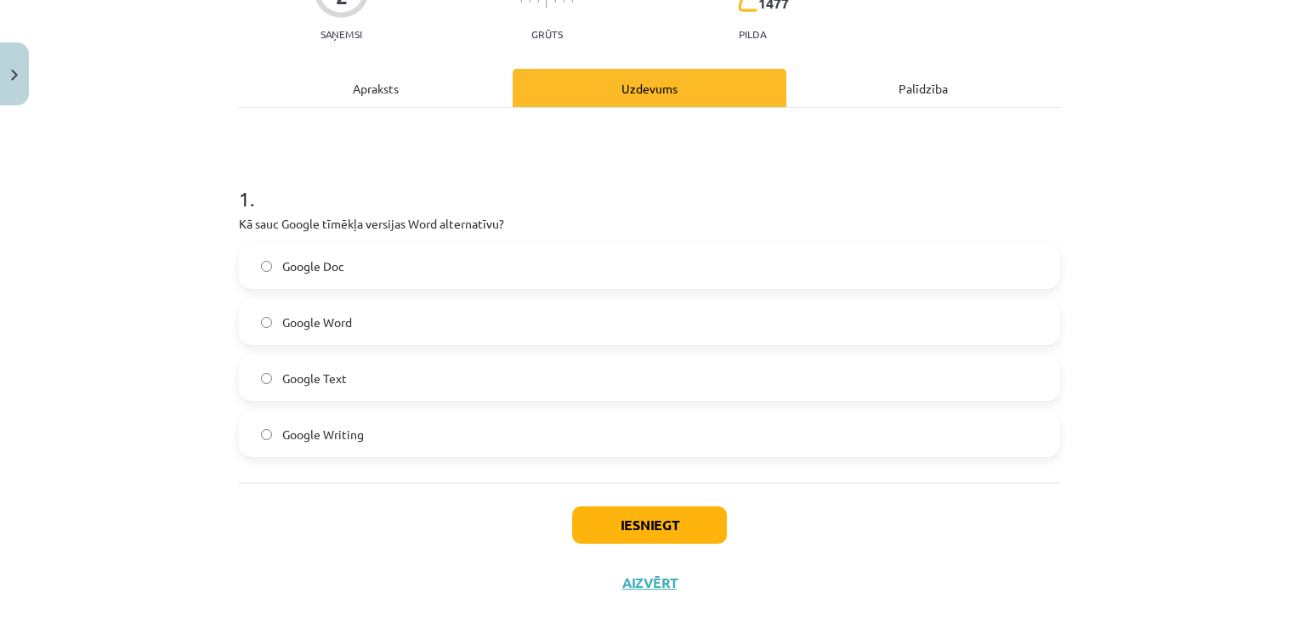
scroll to position [207, 0]
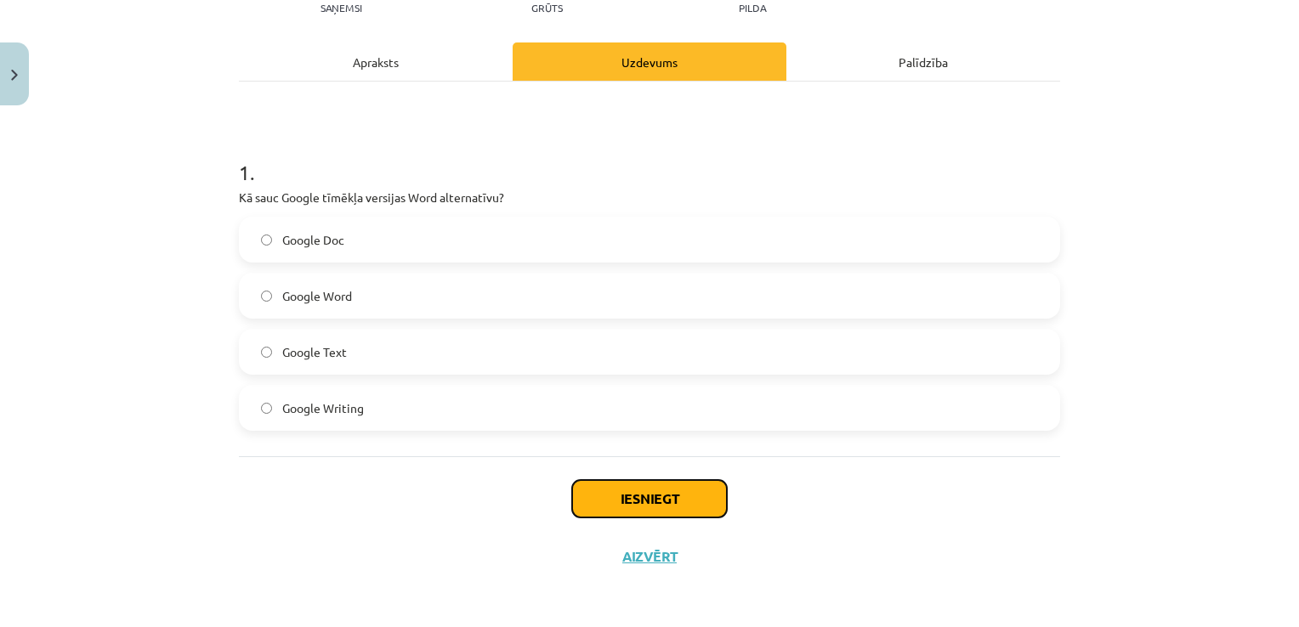
click at [648, 498] on button "Iesniegt" at bounding box center [649, 498] width 155 height 37
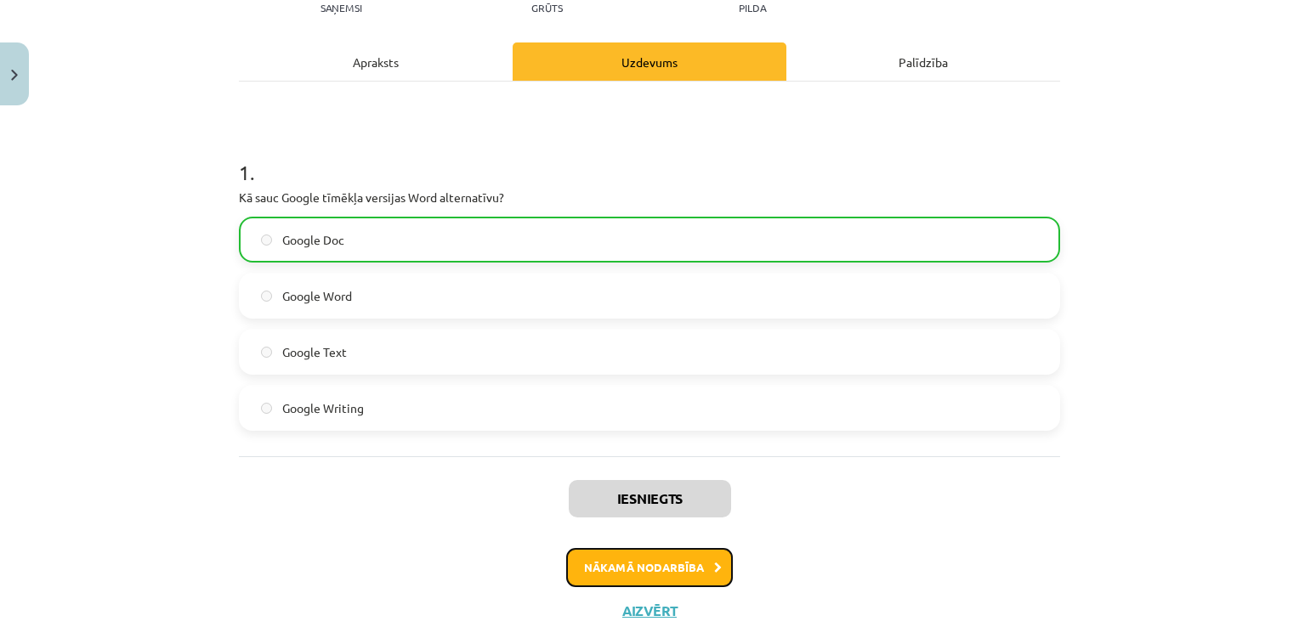
click at [655, 559] on button "Nākamā nodarbība" at bounding box center [649, 567] width 167 height 39
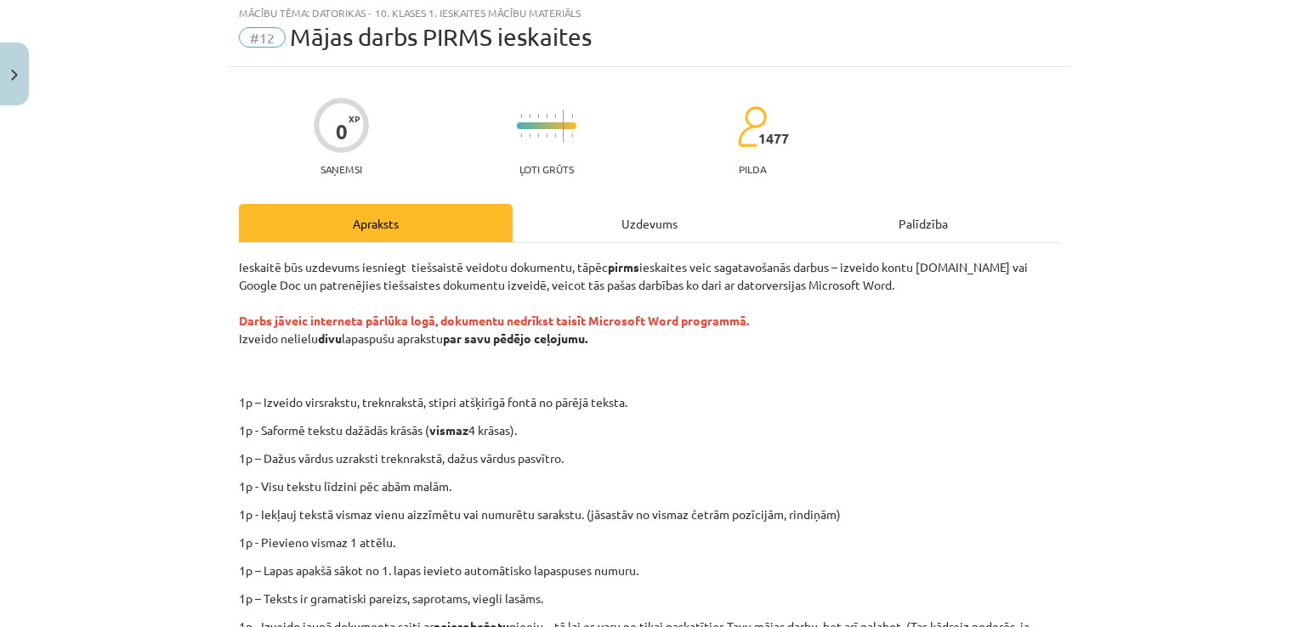
scroll to position [42, 0]
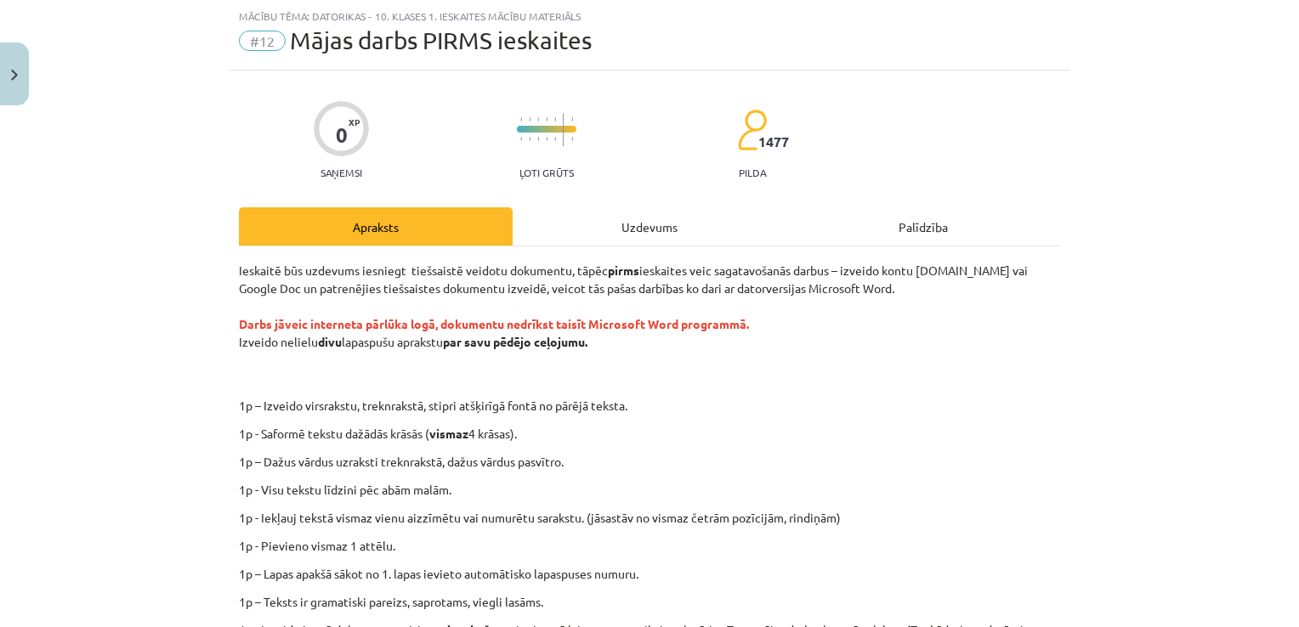
click at [620, 214] on div "Uzdevums" at bounding box center [649, 226] width 274 height 38
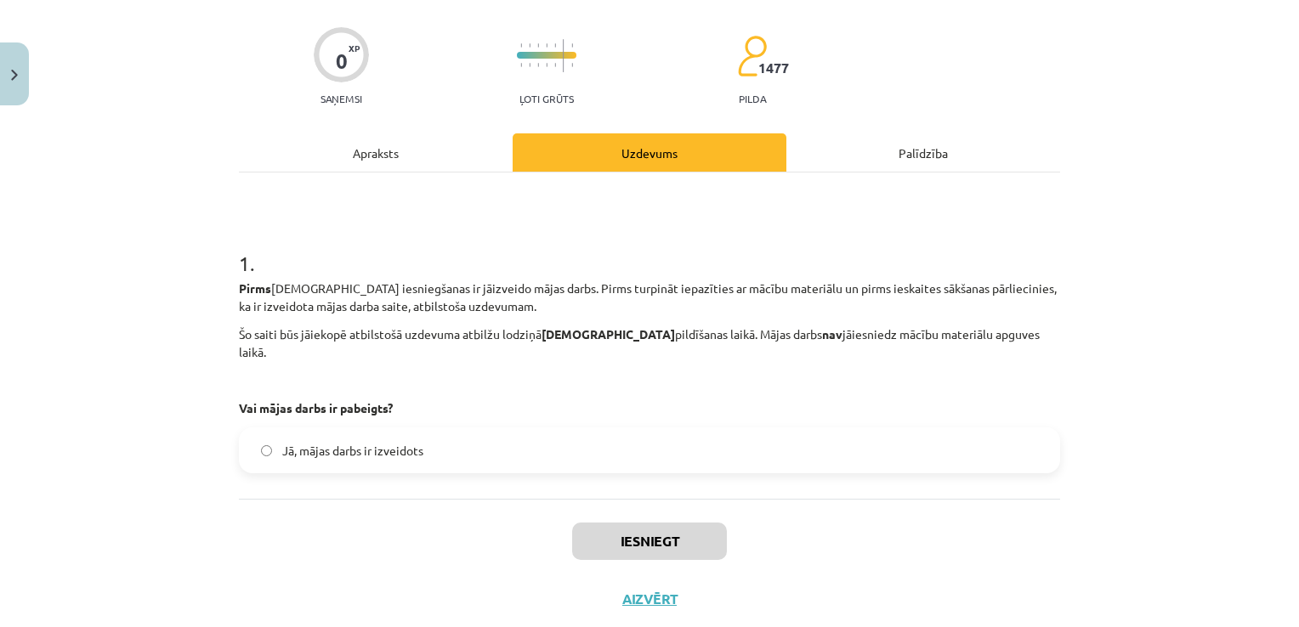
scroll to position [128, 0]
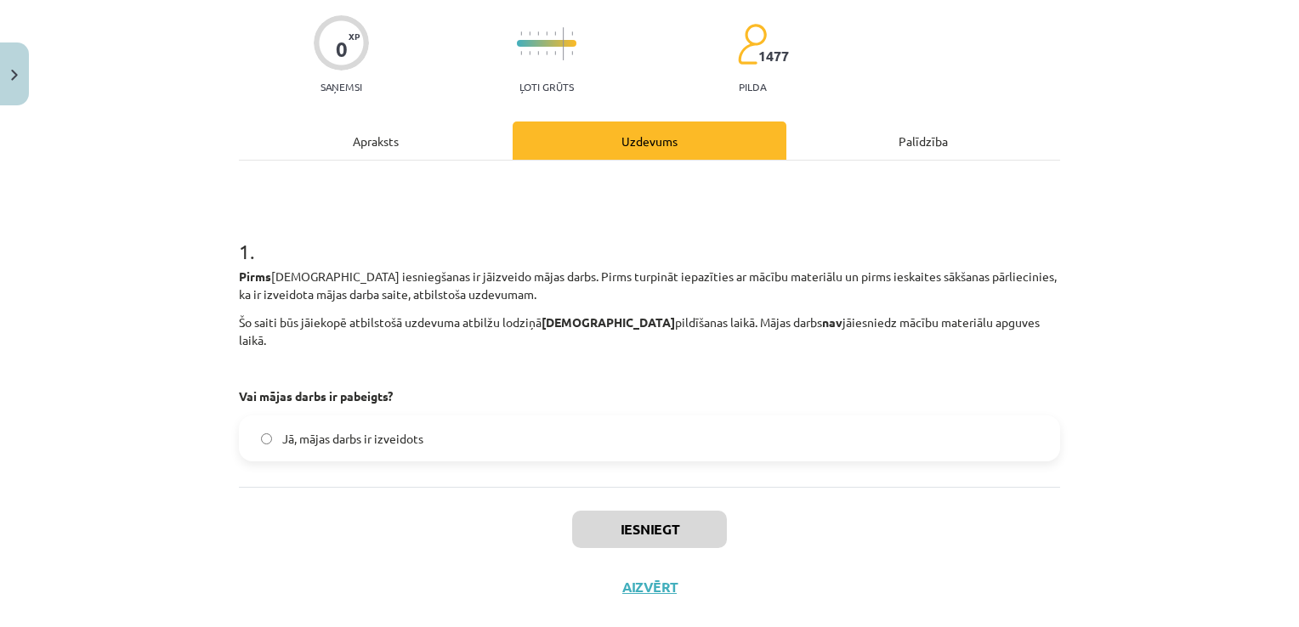
click at [408, 430] on span "Jā, mājas darbs ir izveidots" at bounding box center [352, 439] width 141 height 18
click at [629, 525] on button "Iesniegt" at bounding box center [649, 529] width 155 height 37
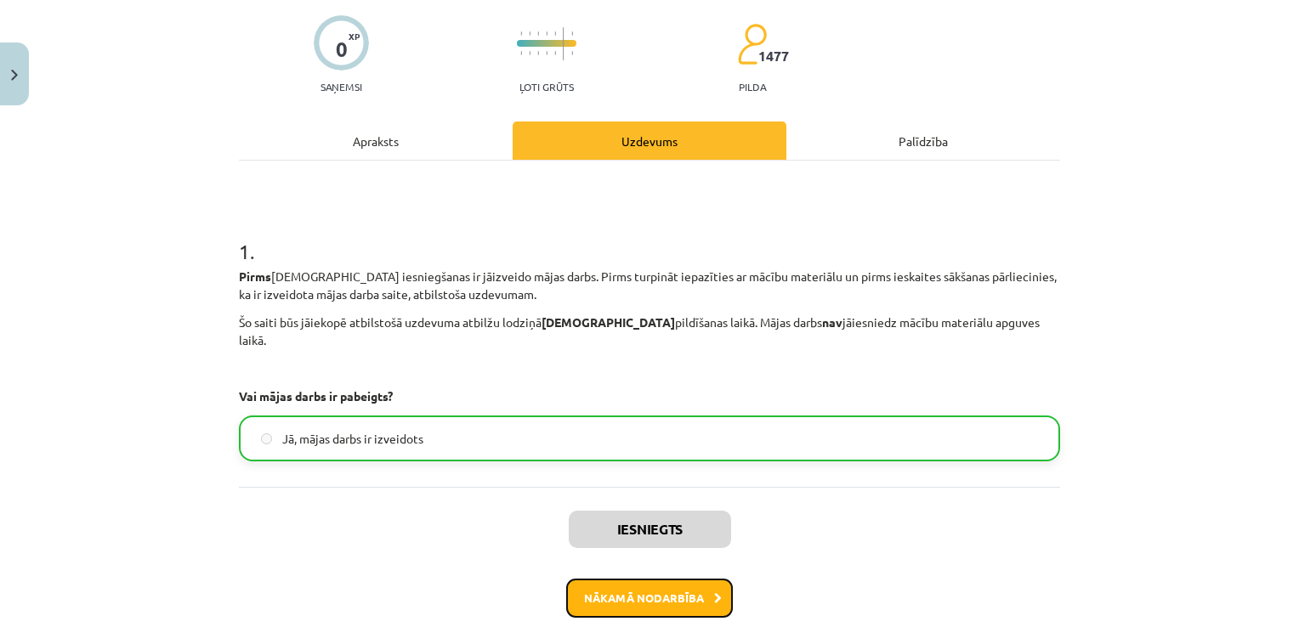
click at [666, 585] on button "Nākamā nodarbība" at bounding box center [649, 598] width 167 height 39
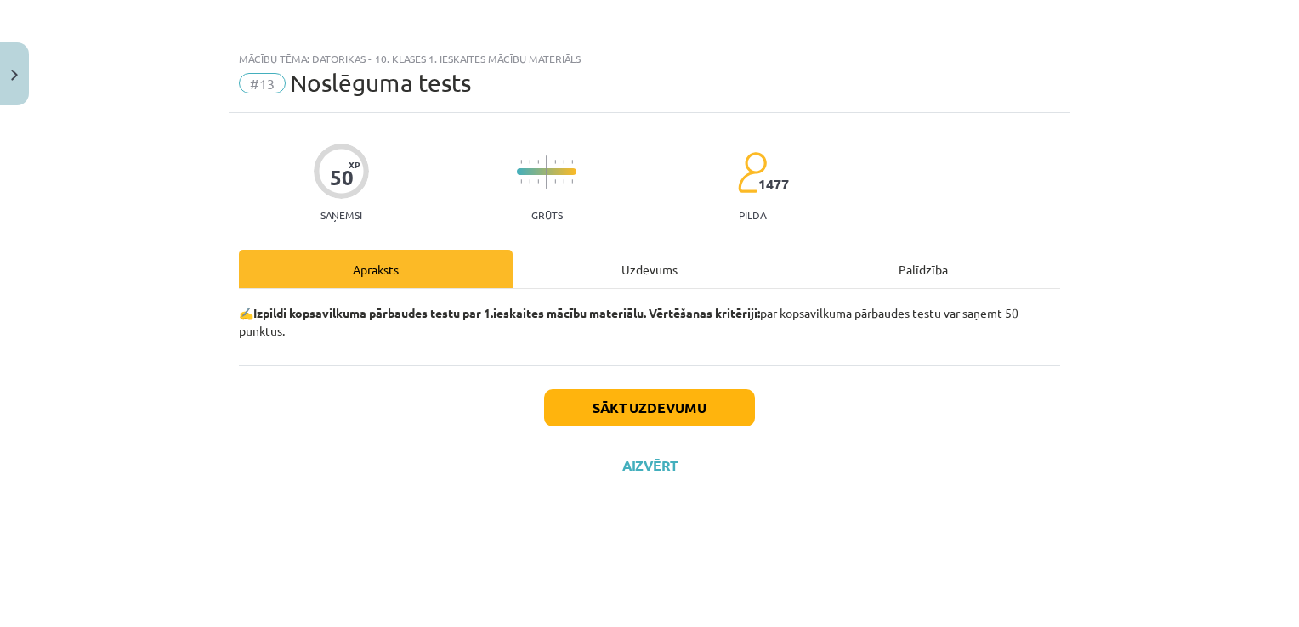
scroll to position [0, 0]
click at [601, 405] on button "Sākt uzdevumu" at bounding box center [649, 407] width 211 height 37
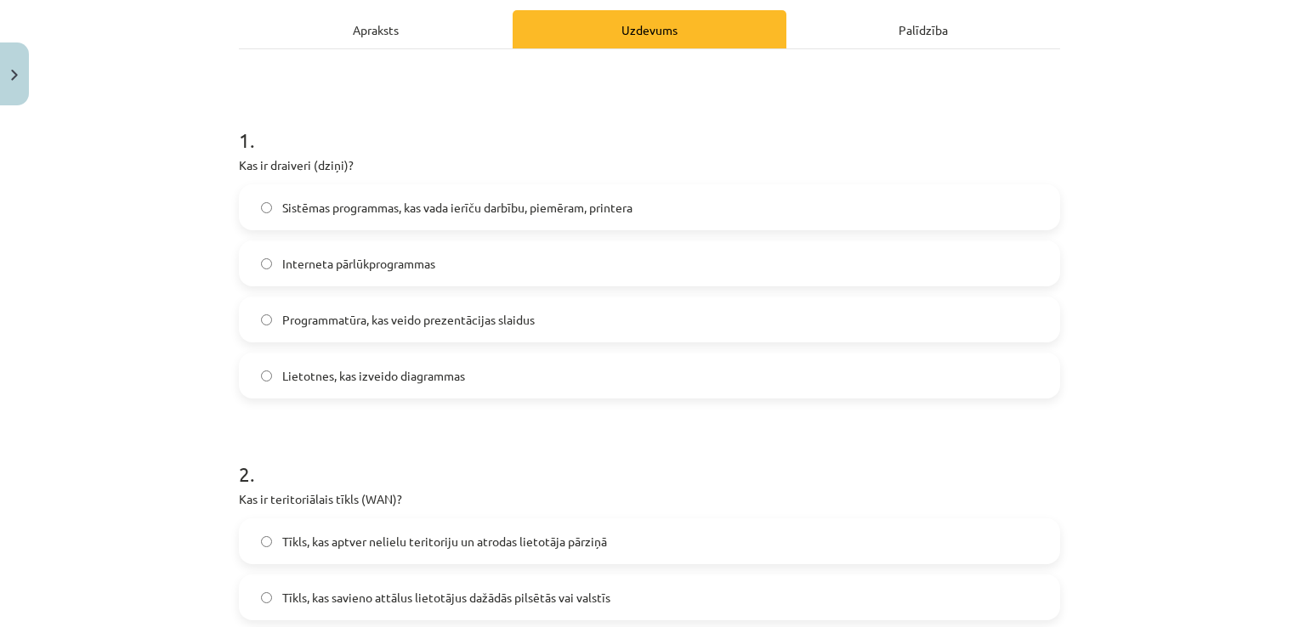
scroll to position [248, 0]
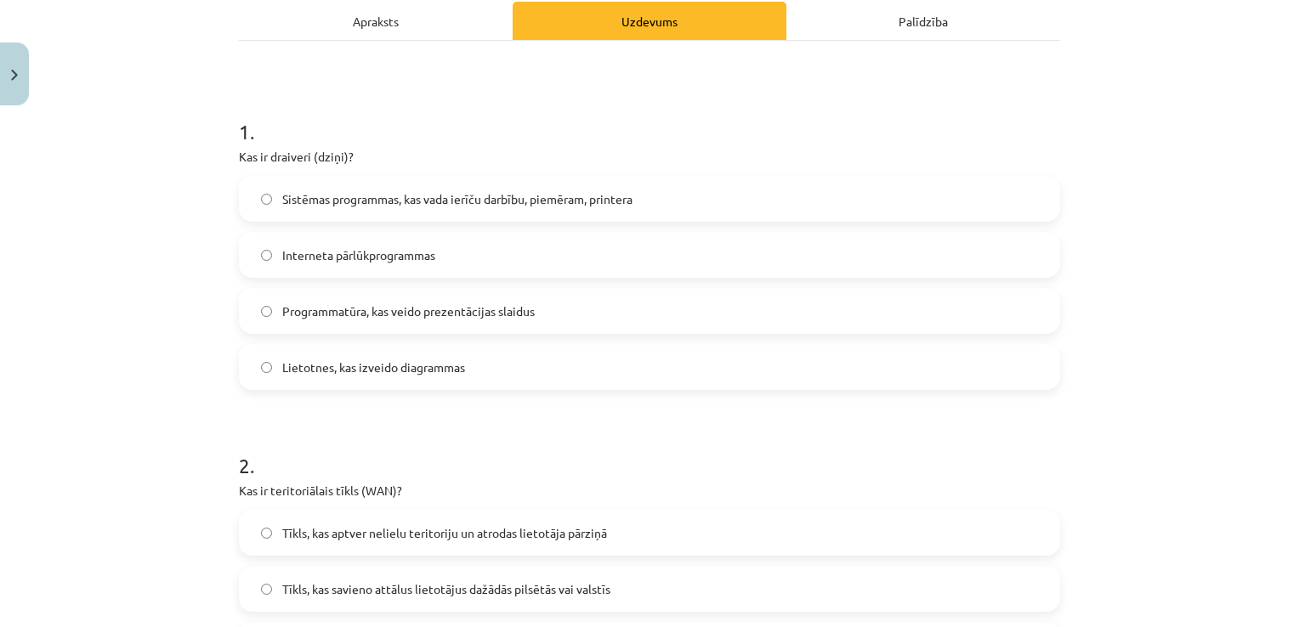
click at [313, 203] on span "Sistēmas programmas, kas vada ierīču darbību, piemēram, printera" at bounding box center [457, 199] width 350 height 18
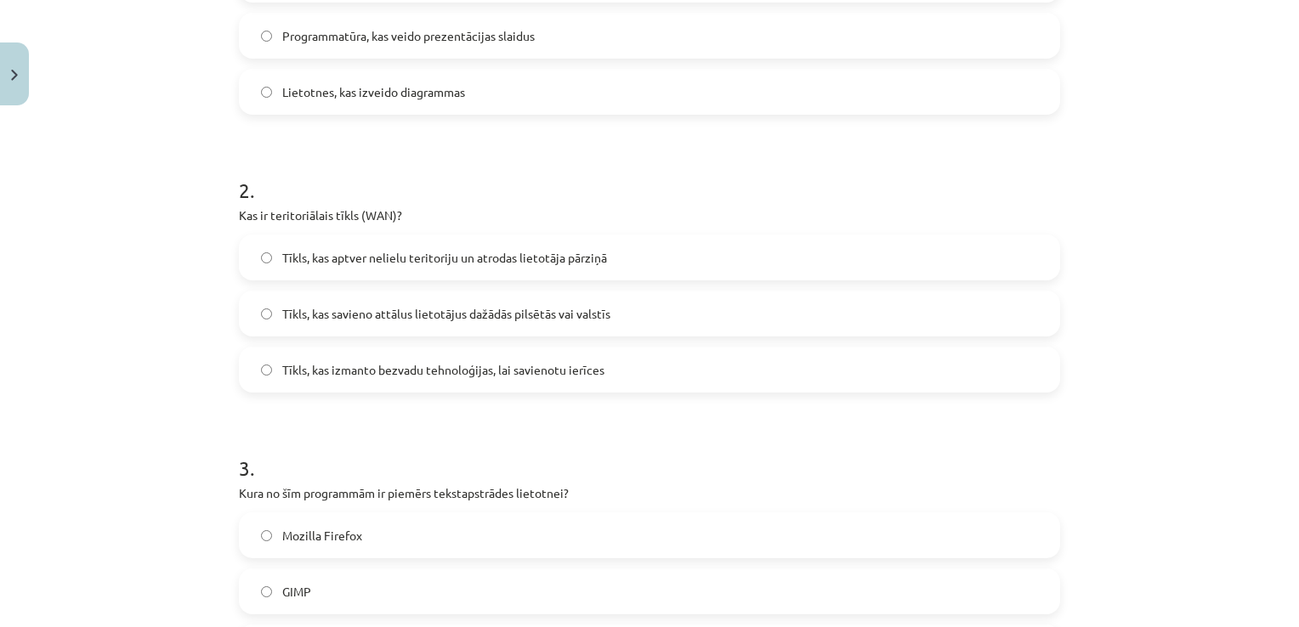
scroll to position [511, 0]
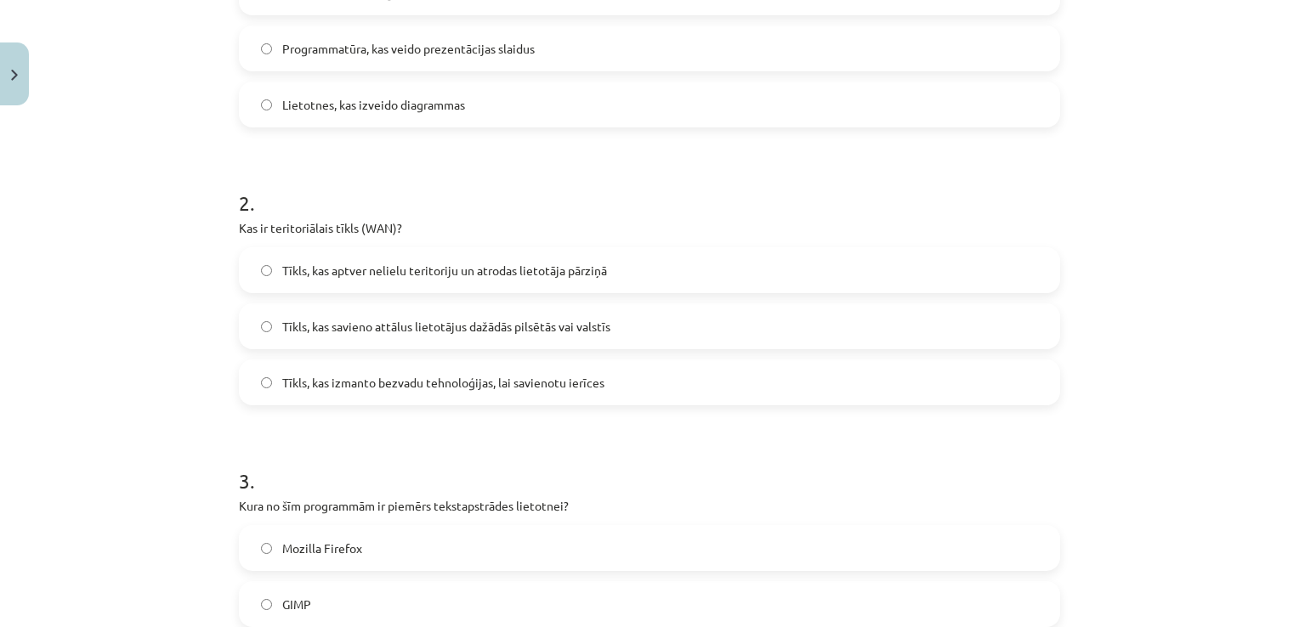
click at [316, 318] on span "Tīkls, kas savieno attālus lietotājus dažādās pilsētās vai valstīs" at bounding box center [446, 327] width 328 height 18
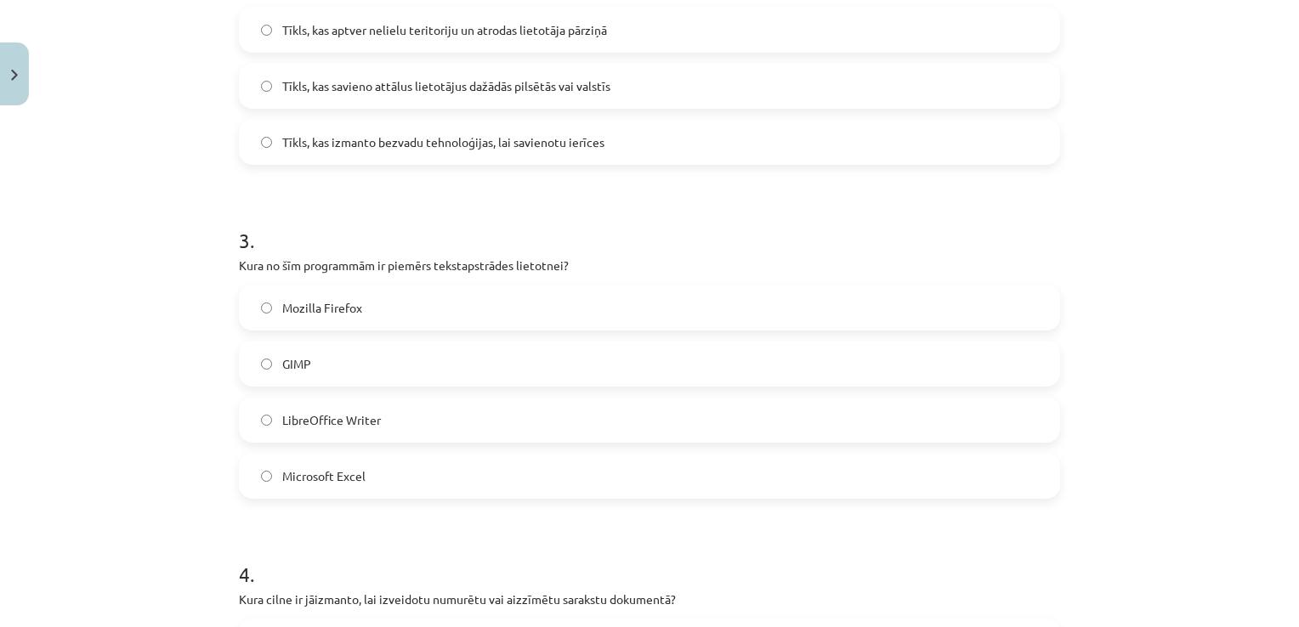
scroll to position [790, 0]
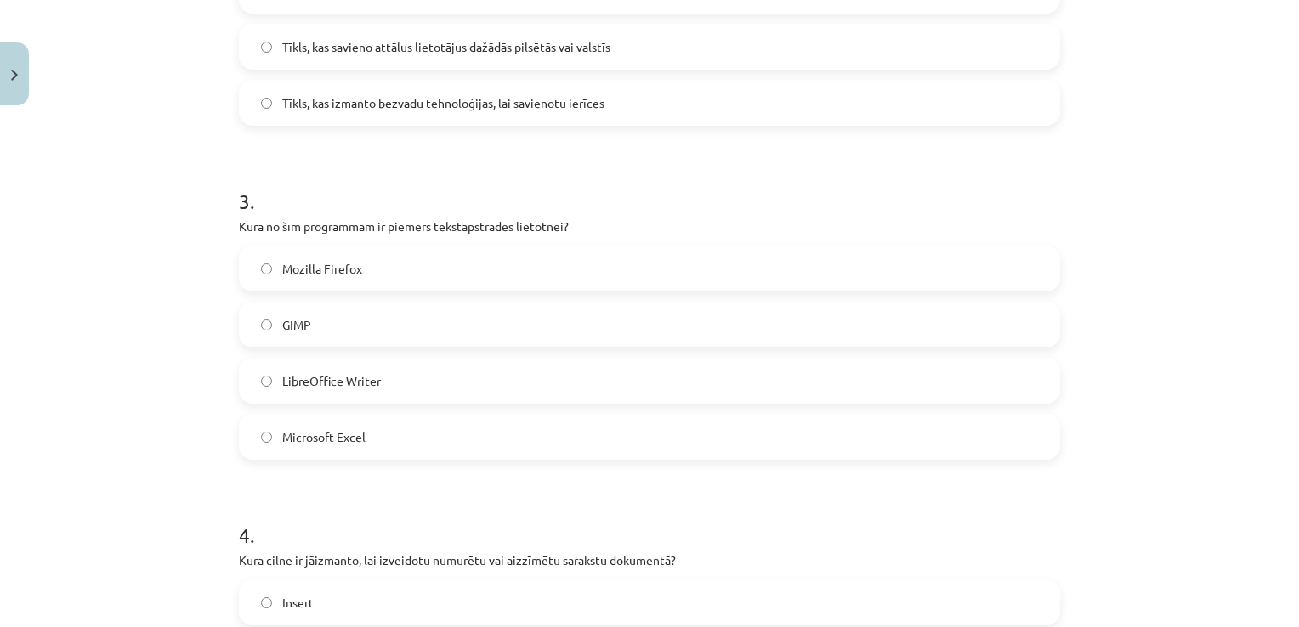
click at [266, 380] on label "LibreOffice Writer" at bounding box center [650, 381] width 818 height 42
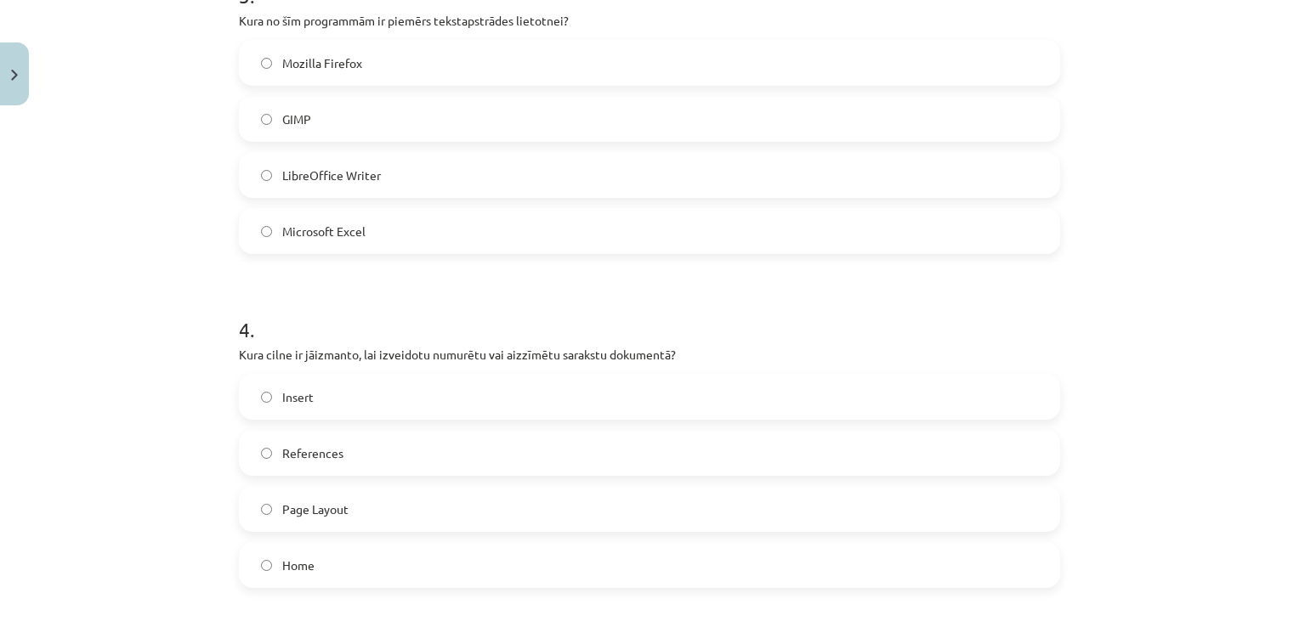
scroll to position [1128, 0]
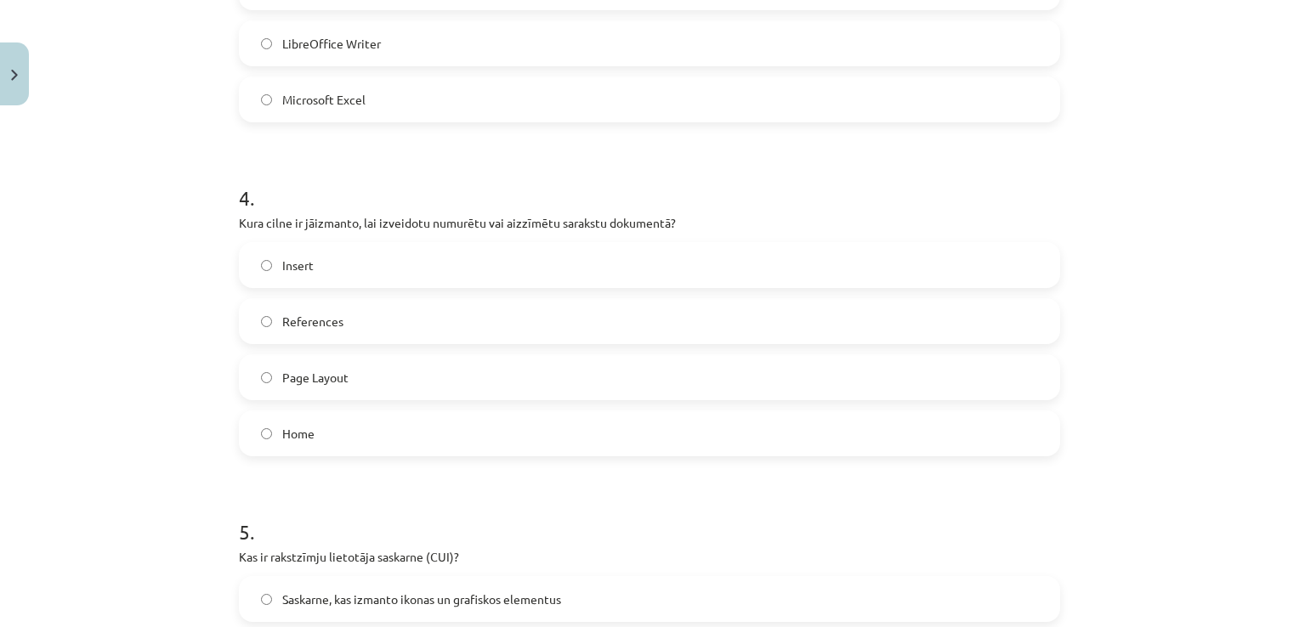
click at [253, 257] on label "Insert" at bounding box center [650, 265] width 818 height 42
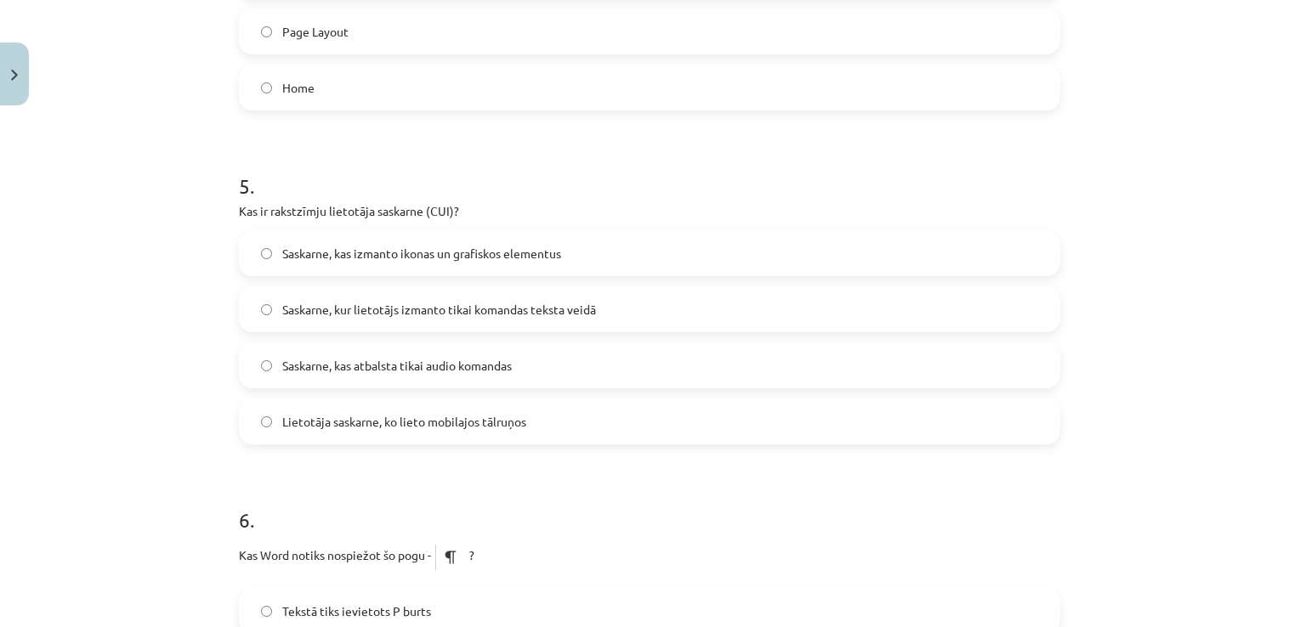
scroll to position [1438, 0]
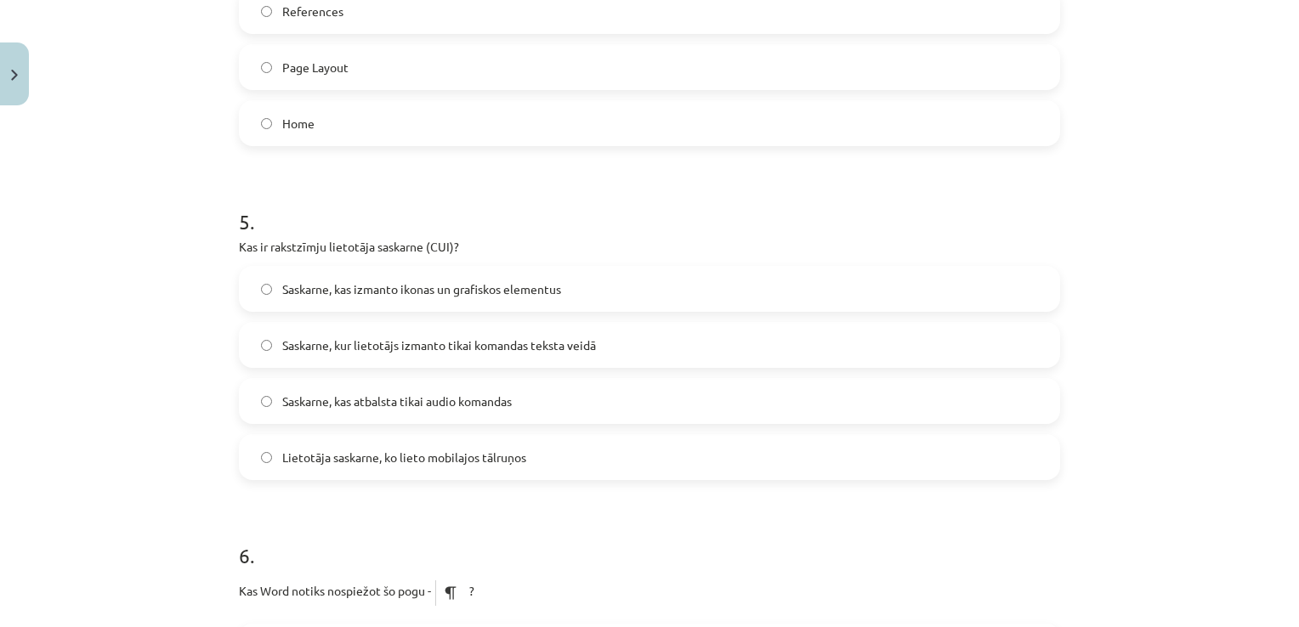
click at [350, 343] on span "Saskarne, kur lietotājs izmanto tikai komandas teksta veidā" at bounding box center [439, 346] width 314 height 18
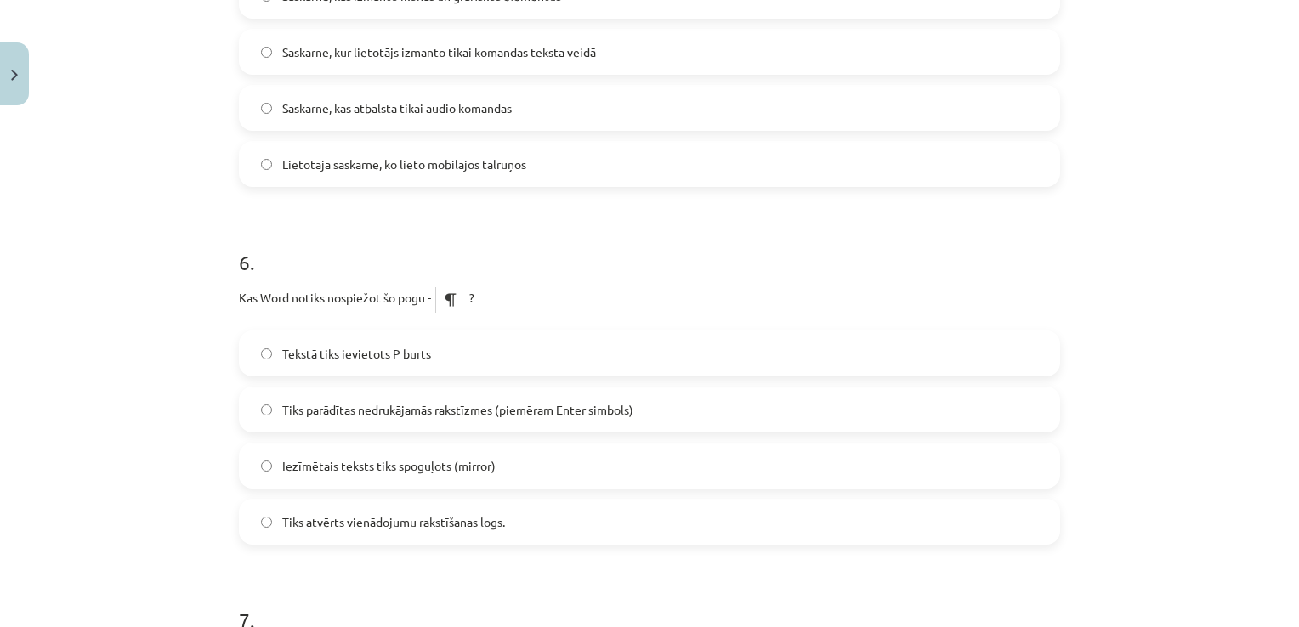
scroll to position [1758, 0]
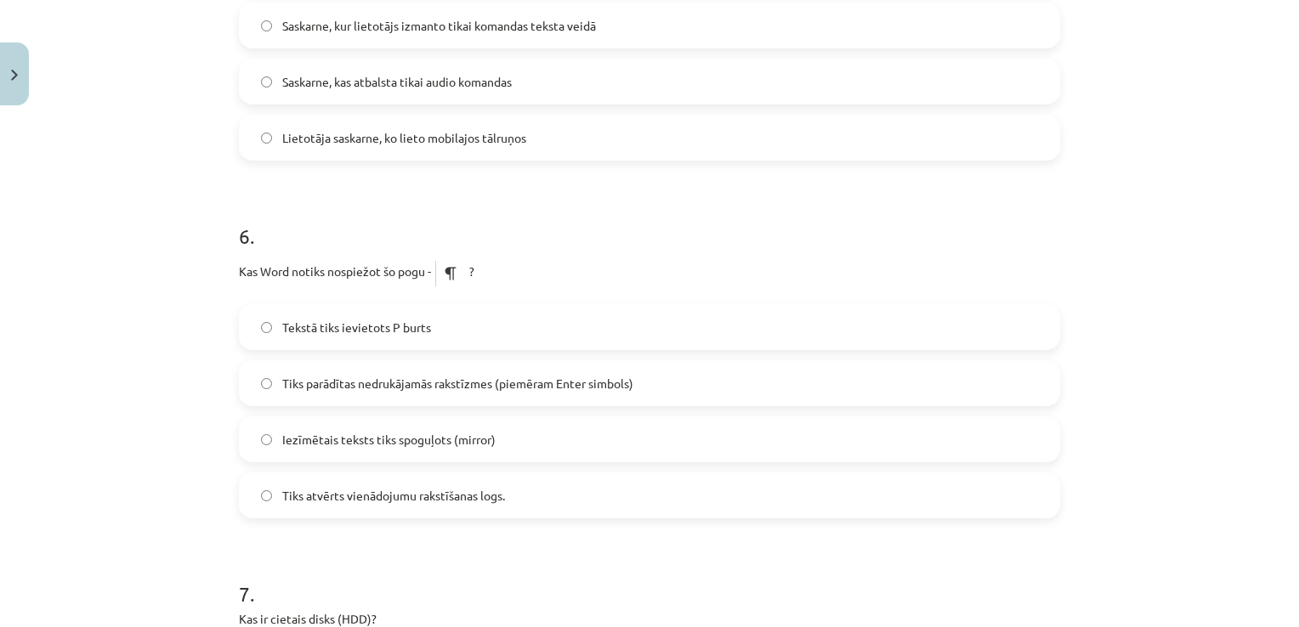
click at [1265, 342] on div "Mācību tēma: Datorikas - 10. klases 1. ieskaites mācību materiāls #13 Noslēguma…" at bounding box center [649, 313] width 1299 height 627
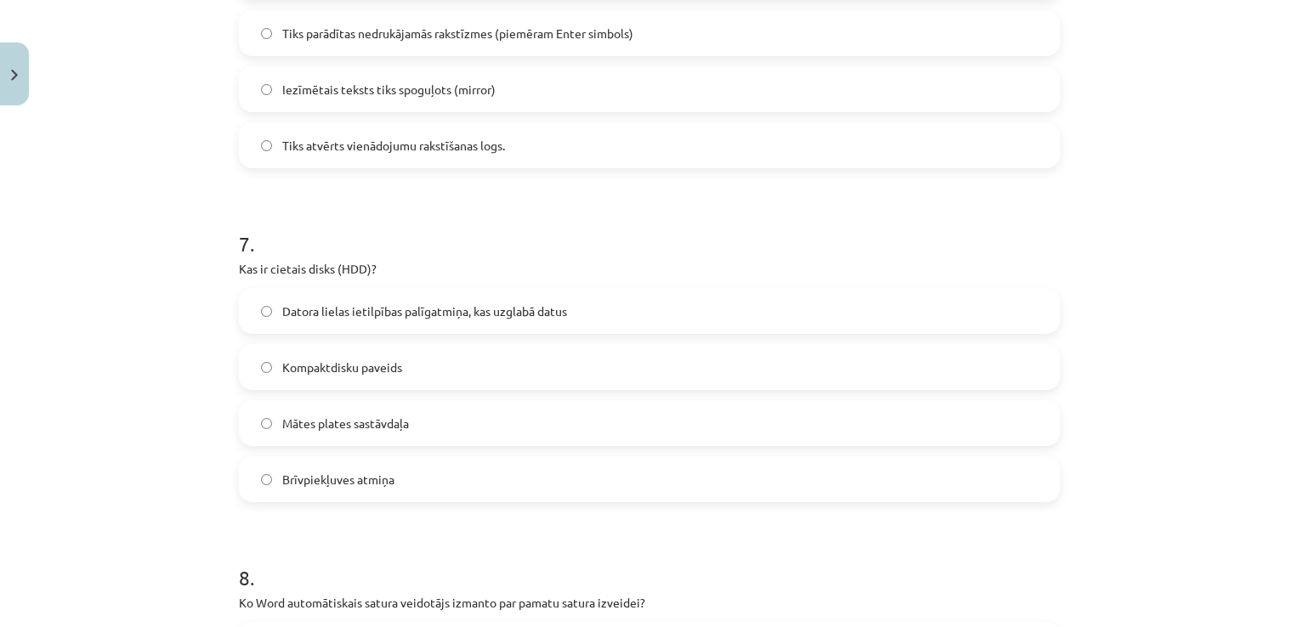
scroll to position [2112, 0]
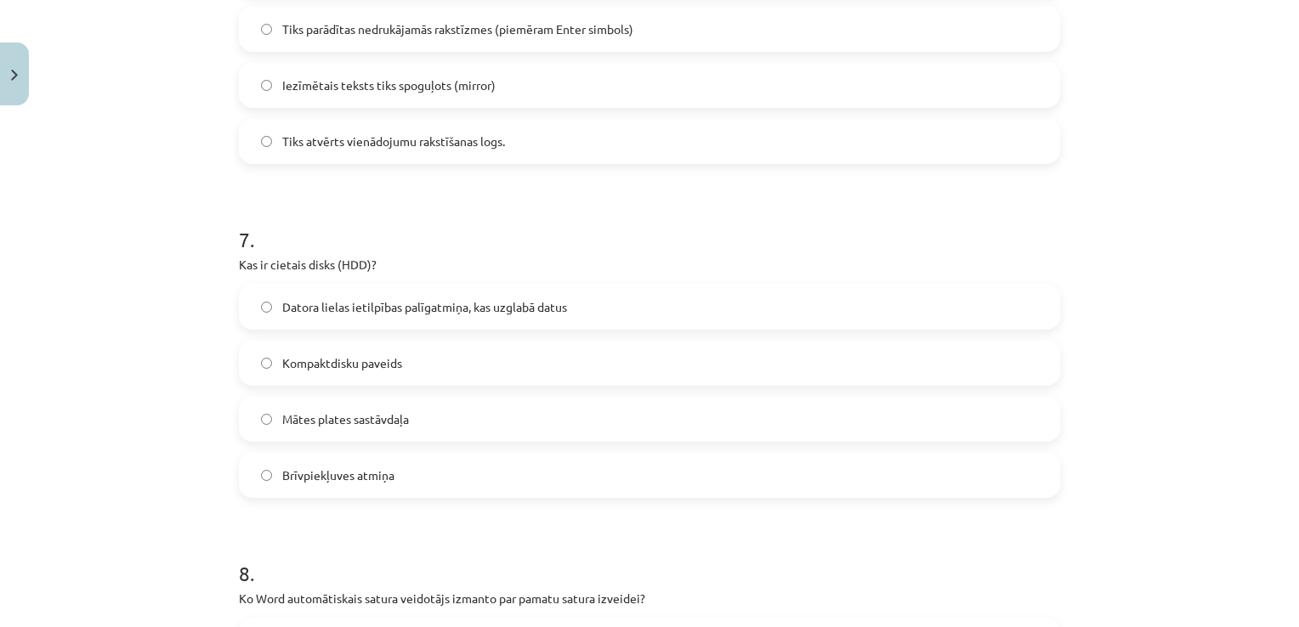
click at [405, 479] on label "Brīvpiekļuves atmiņa" at bounding box center [650, 475] width 818 height 42
click at [416, 298] on span "Datora lielas ietilpības palīgatmiņa, kas uzglabā datus" at bounding box center [424, 307] width 285 height 18
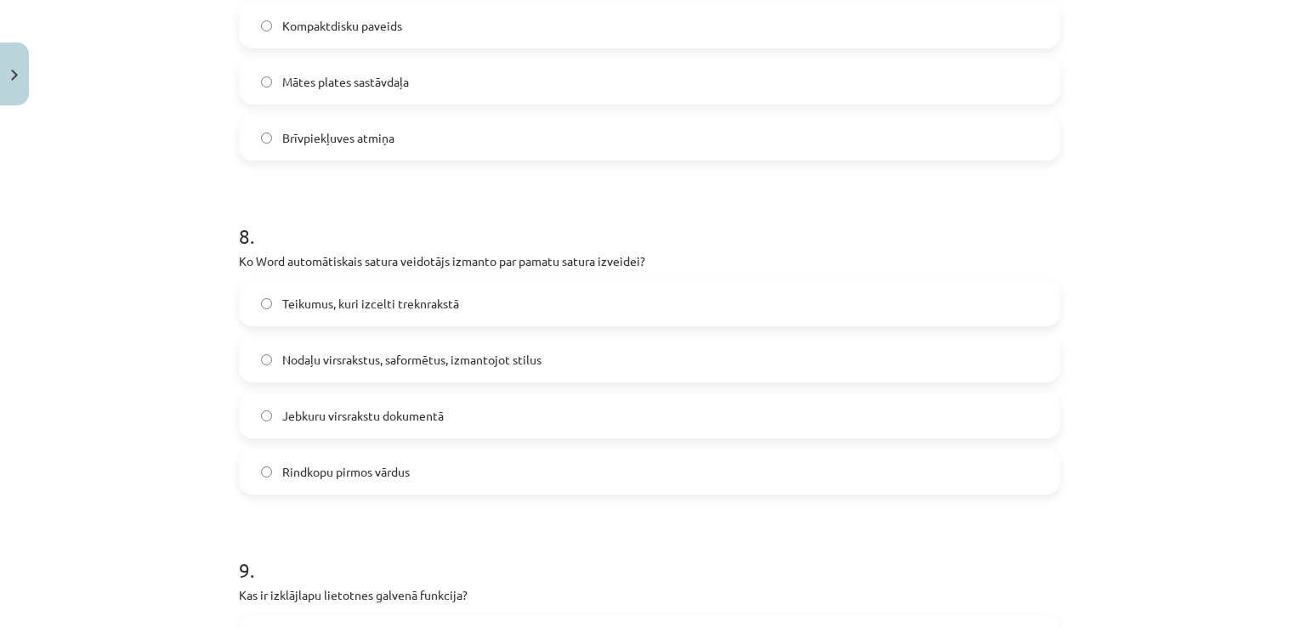
scroll to position [2471, 0]
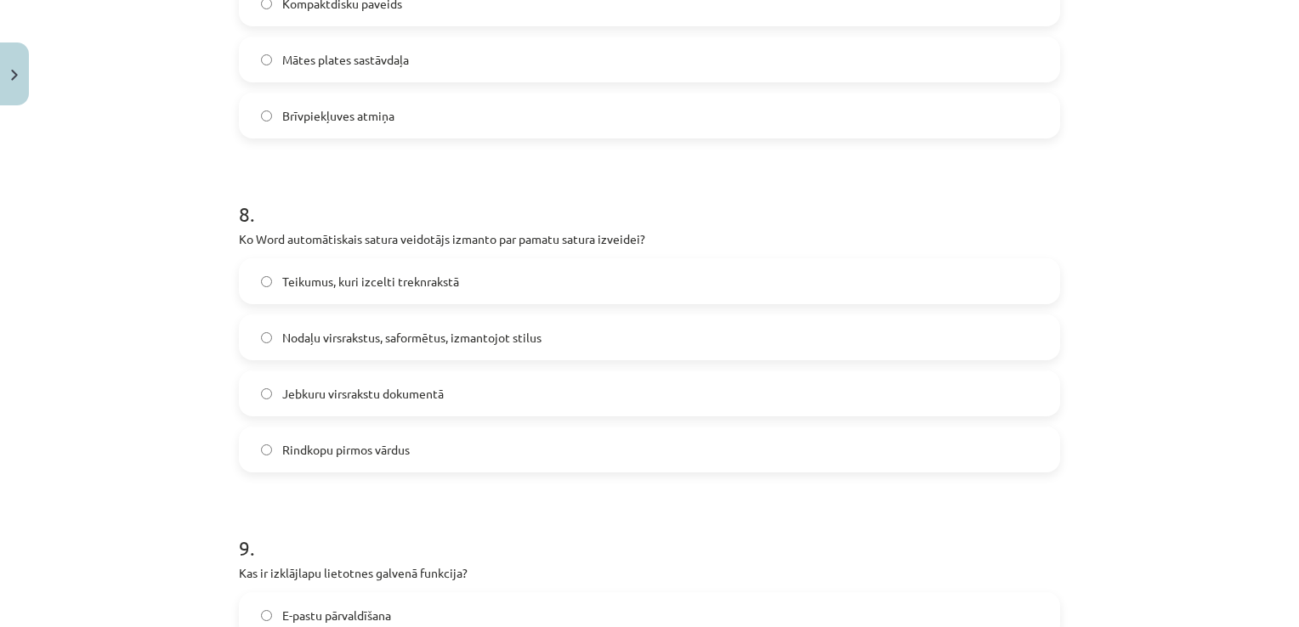
click at [682, 332] on label "Nodaļu virsrakstus, saformētus, izmantojot stilus" at bounding box center [650, 337] width 818 height 42
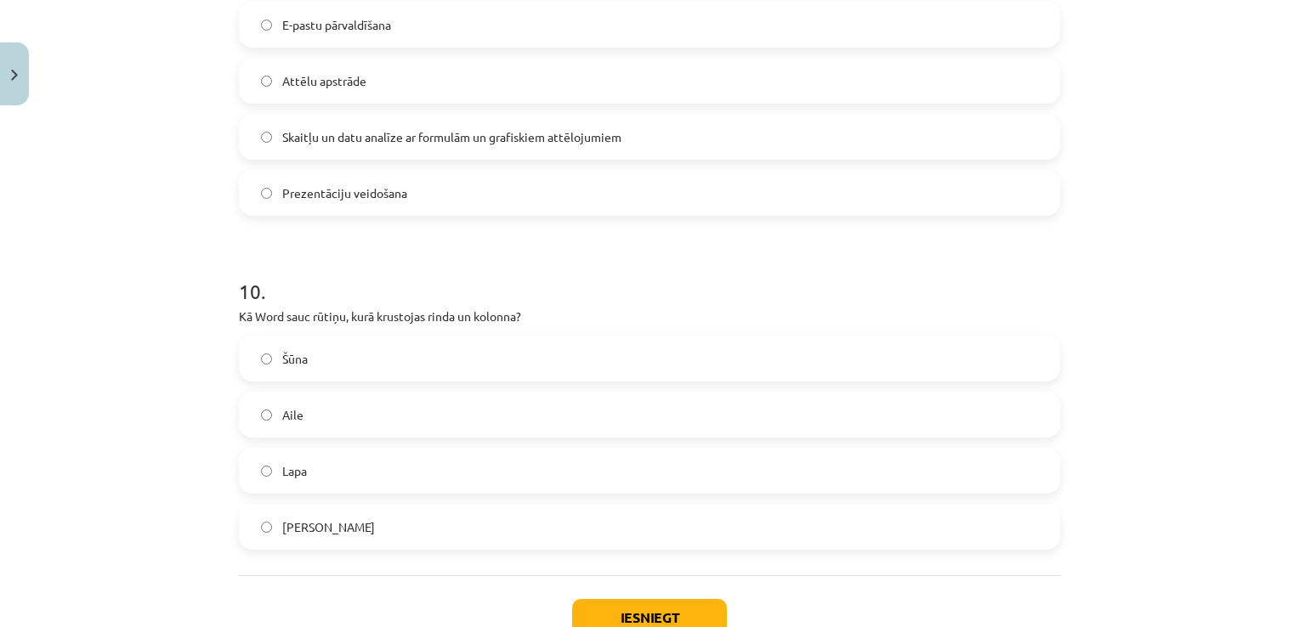
scroll to position [3044, 0]
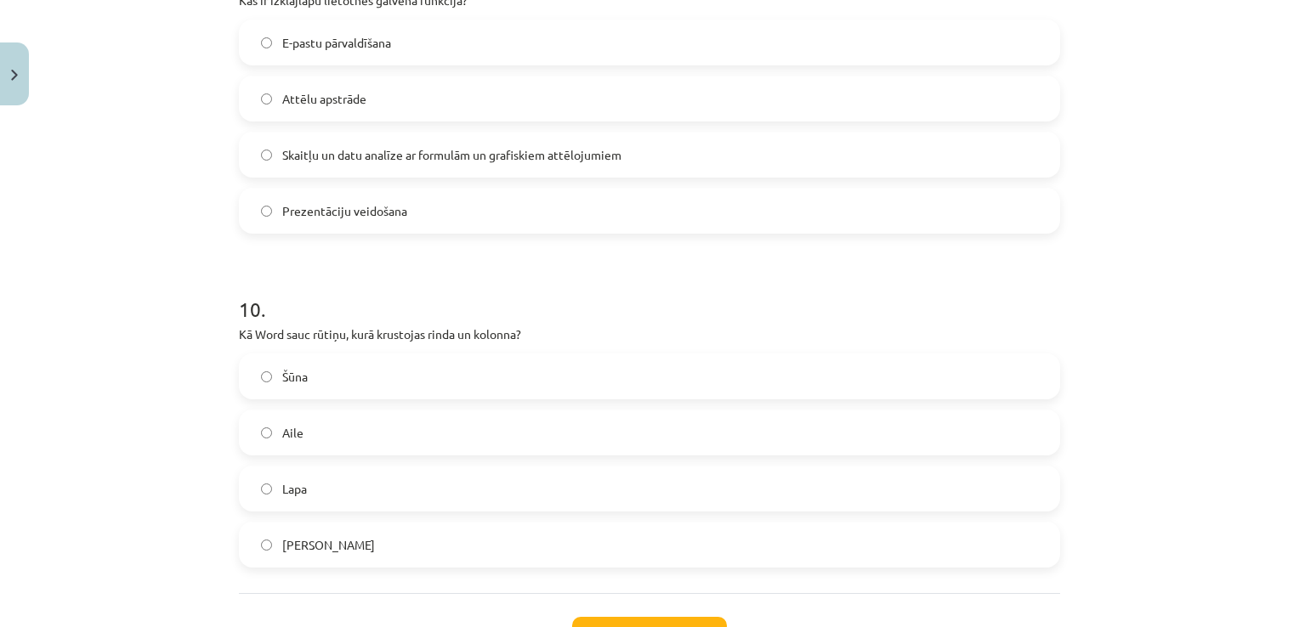
click at [365, 379] on label "Šūna" at bounding box center [650, 376] width 818 height 42
click at [636, 621] on button "Iesniegt" at bounding box center [649, 635] width 155 height 37
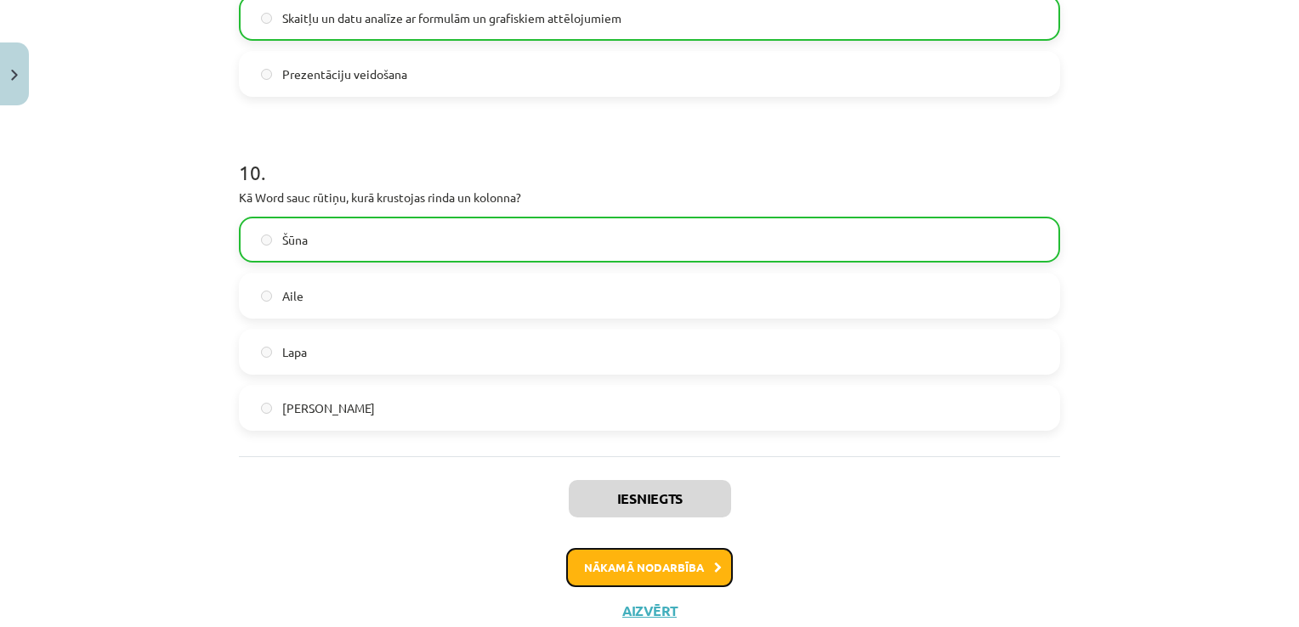
click at [628, 559] on button "Nākamā nodarbība" at bounding box center [649, 567] width 167 height 39
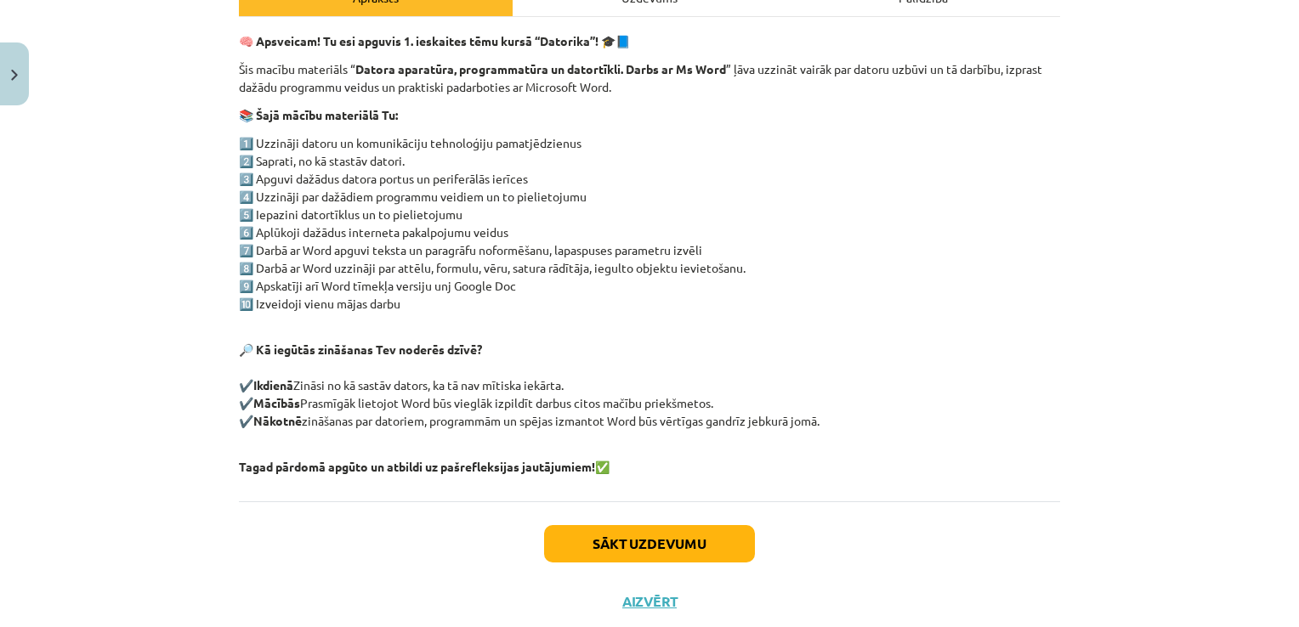
scroll to position [272, 0]
click at [1277, 423] on div "Mācību tēma: Datorikas - 10. klases 1. ieskaites mācību materiāls #14 Temata ap…" at bounding box center [649, 313] width 1299 height 627
click at [645, 601] on button "Aizvērt" at bounding box center [649, 601] width 65 height 17
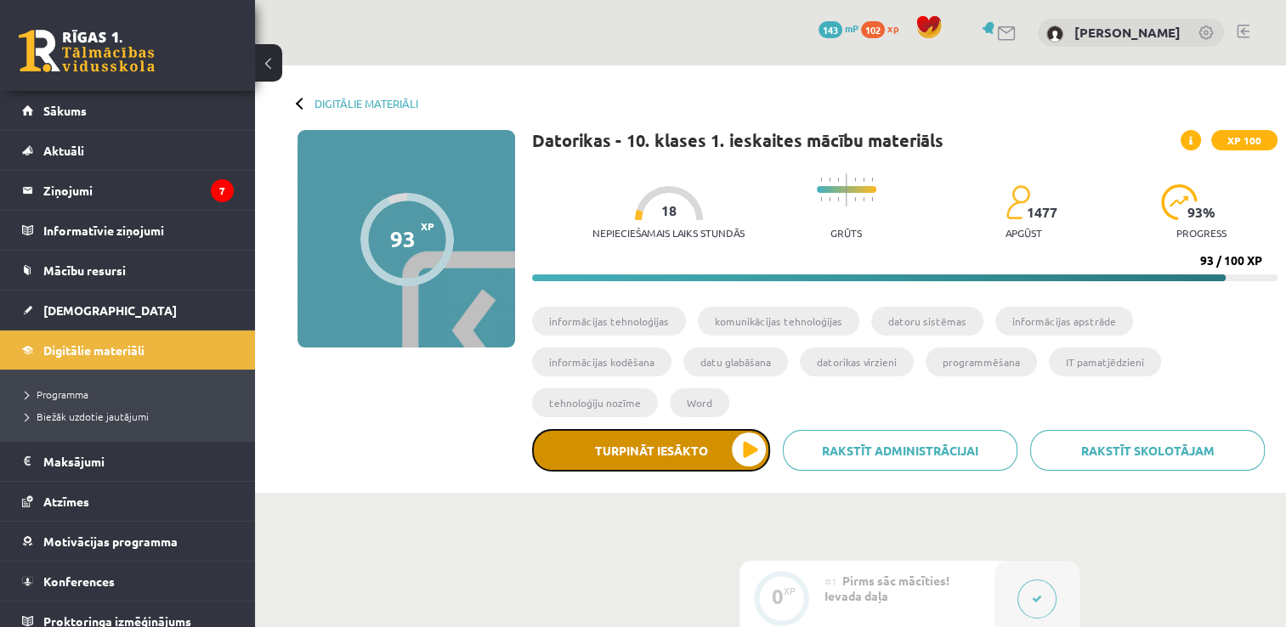
click at [752, 429] on button "Turpināt iesākto" at bounding box center [651, 450] width 238 height 42
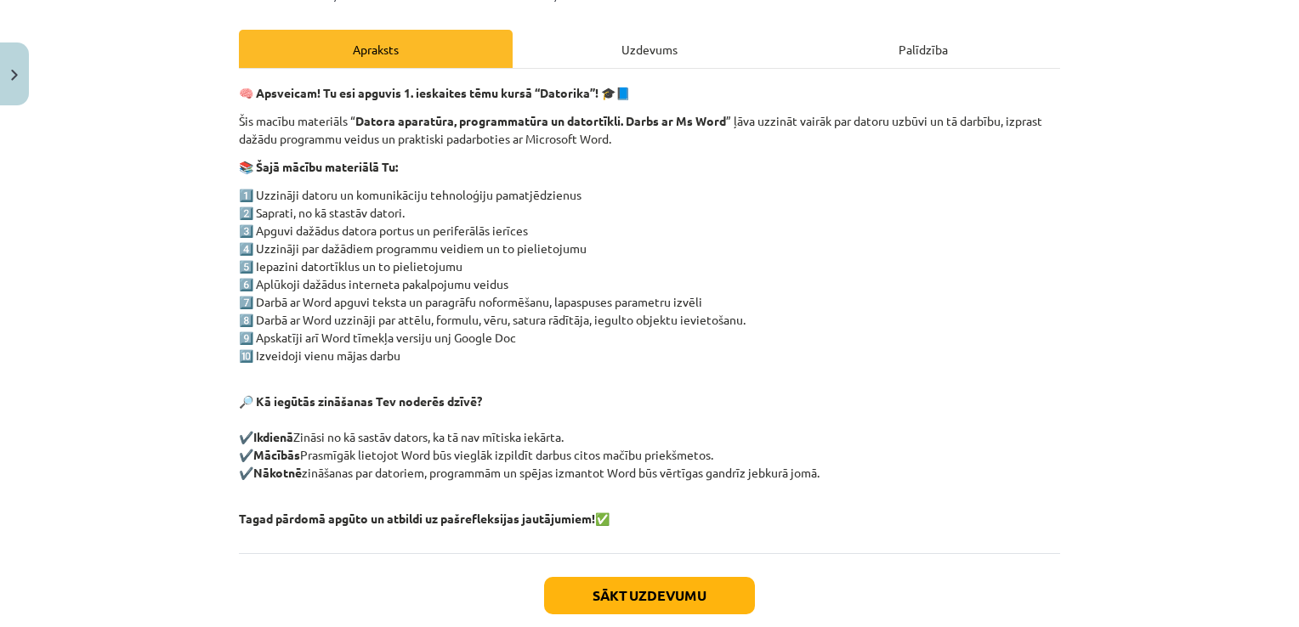
scroll to position [297, 0]
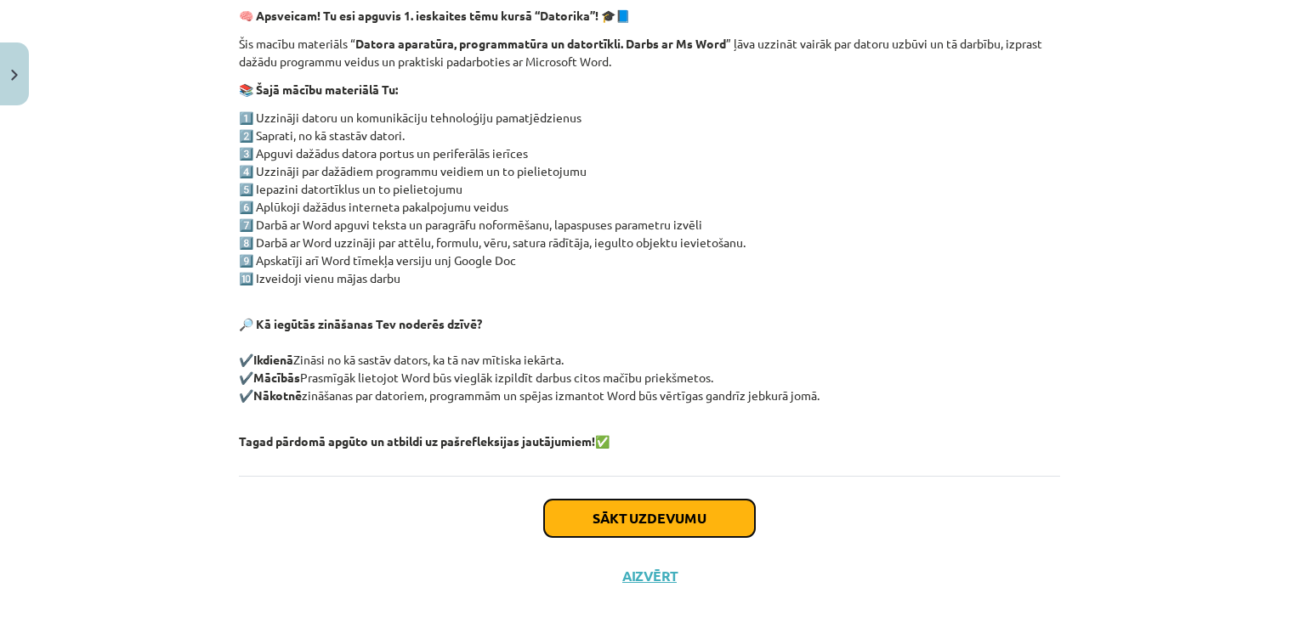
click at [595, 517] on button "Sākt uzdevumu" at bounding box center [649, 518] width 211 height 37
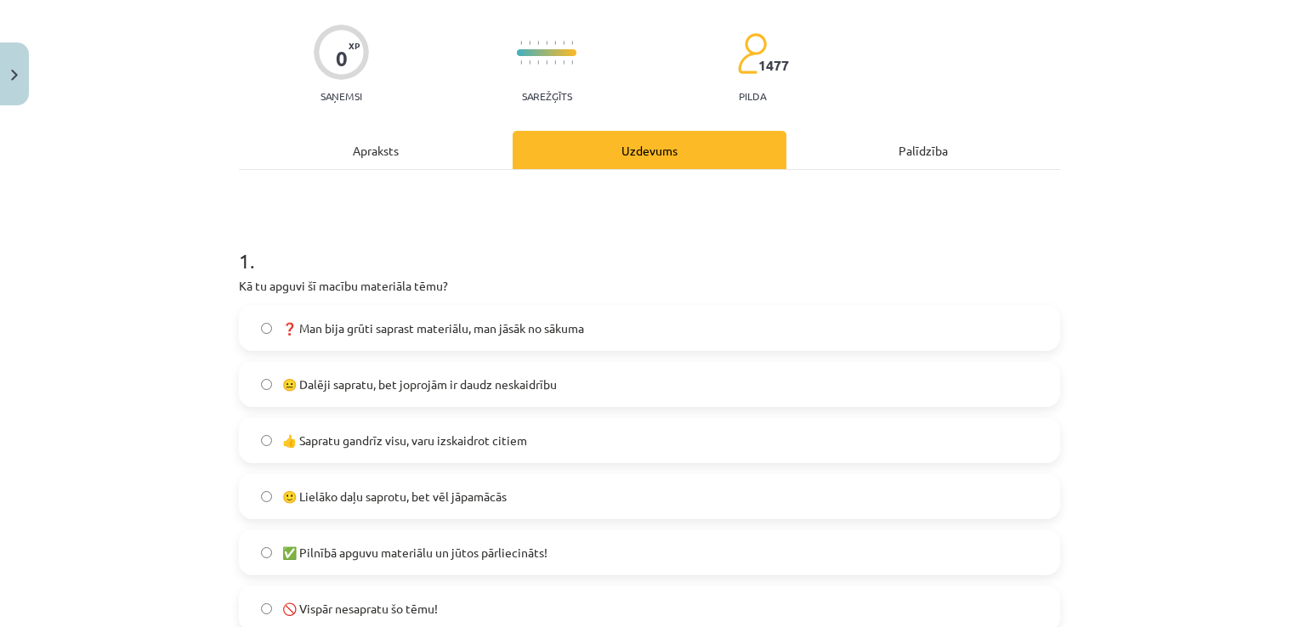
scroll to position [42, 0]
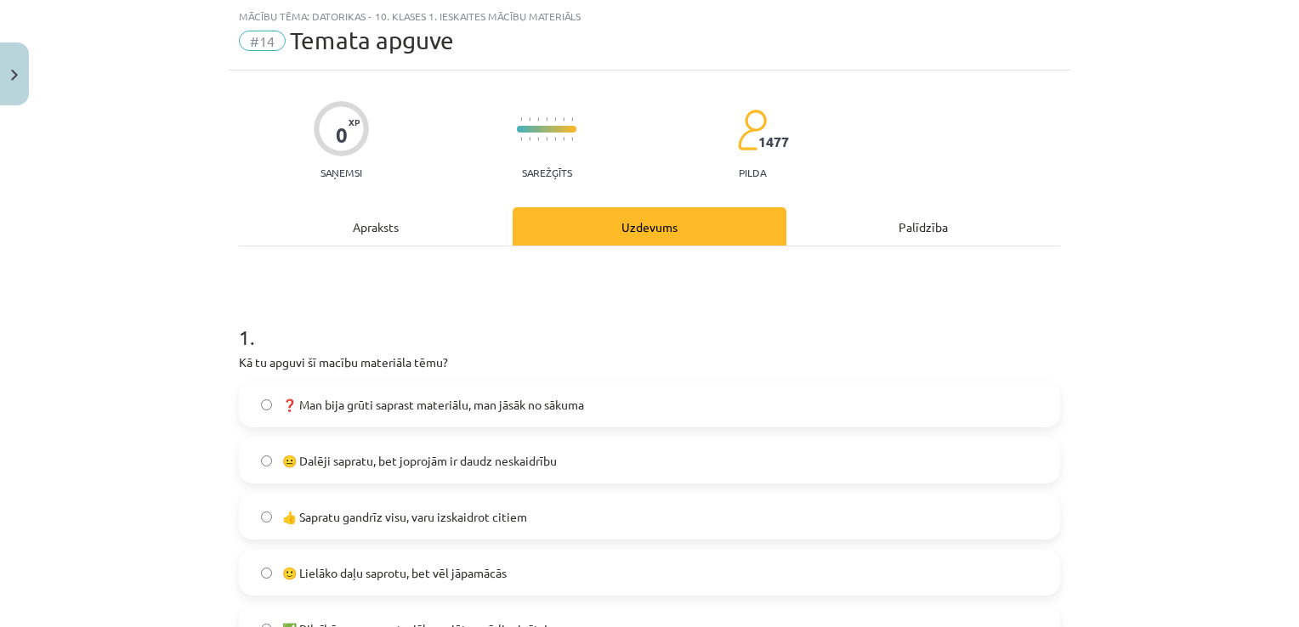
click at [445, 518] on span "👍 Sapratu gandrīz visu, varu izskaidrot citiem" at bounding box center [404, 517] width 245 height 18
click at [452, 568] on span "🙂 Lielāko daļu saprotu, bet vēl jāpamācās" at bounding box center [394, 573] width 224 height 18
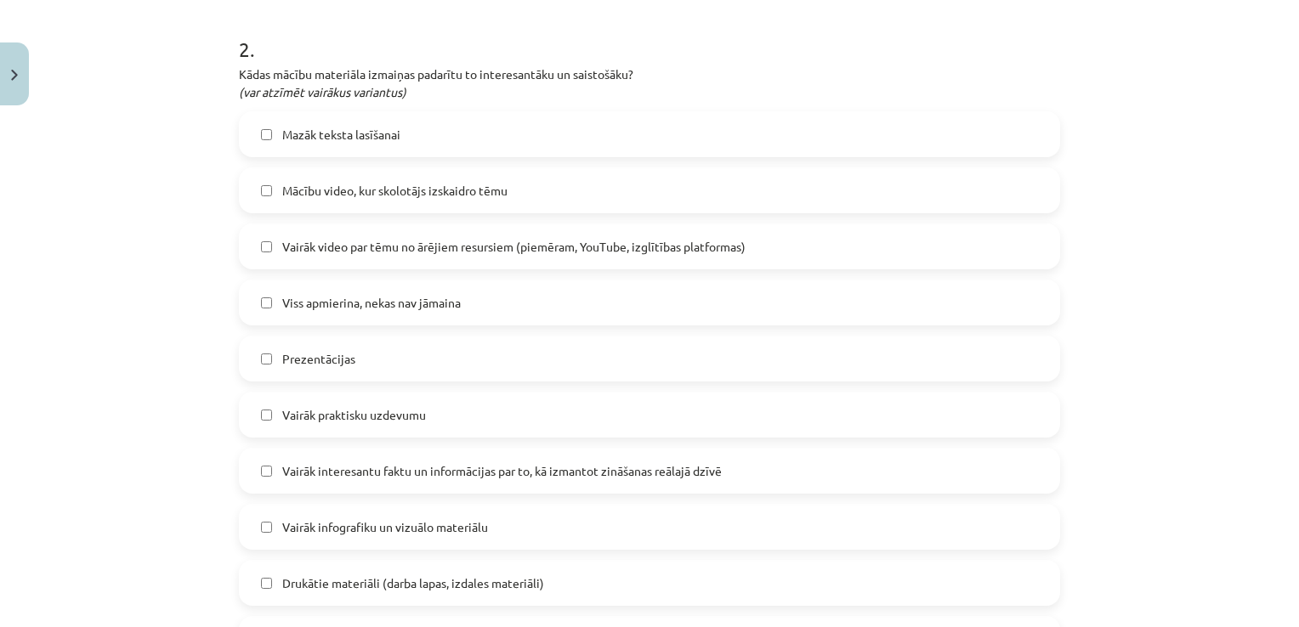
scroll to position [782, 0]
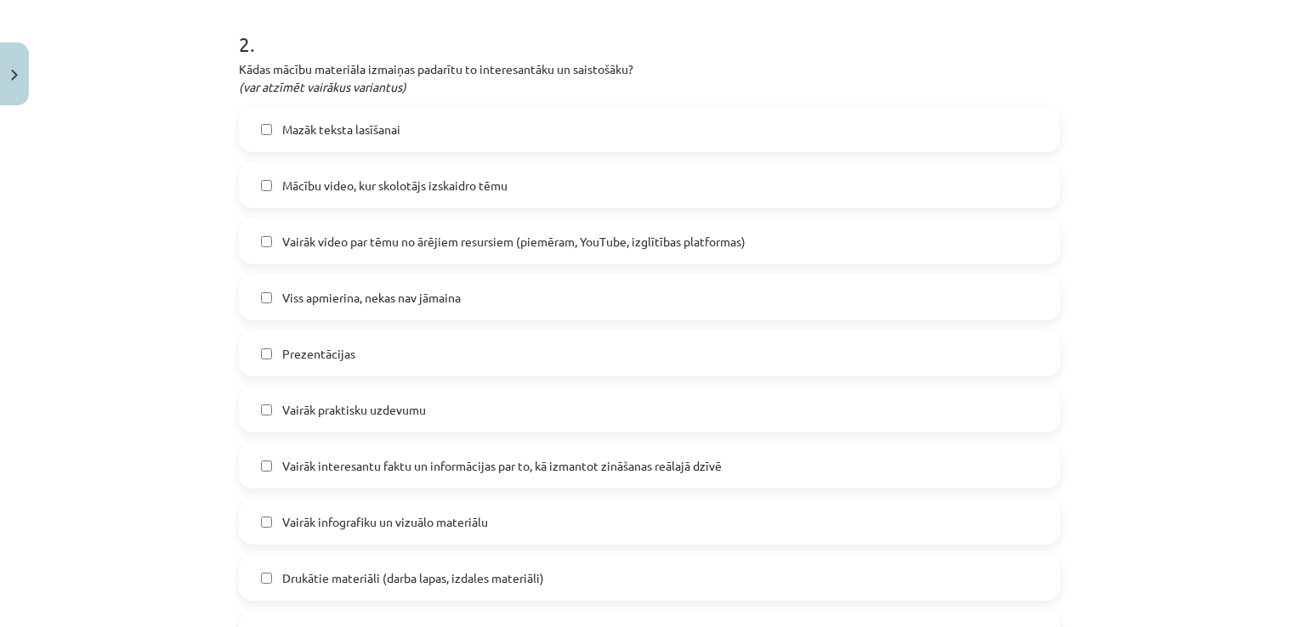
click at [425, 465] on span "Vairāk interesantu faktu un informācijas par to, kā izmantot zināšanas reālajā …" at bounding box center [501, 466] width 439 height 18
click at [347, 291] on span "Viss apmierina, nekas nav jāmaina" at bounding box center [371, 298] width 178 height 18
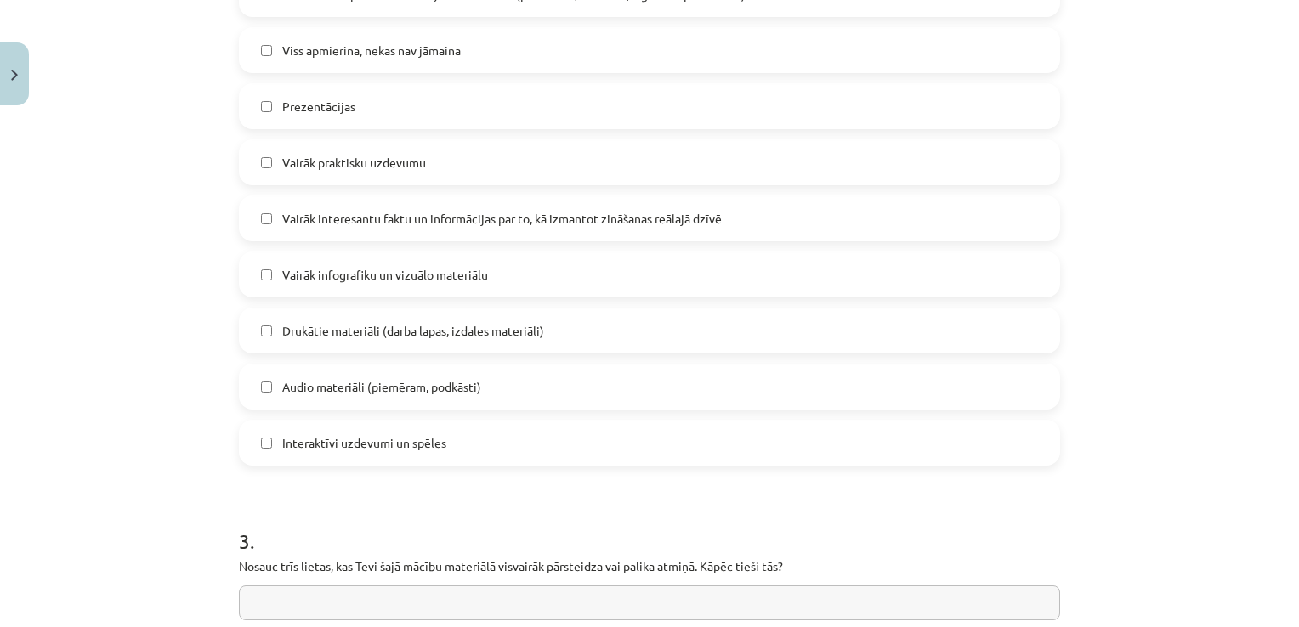
scroll to position [1032, 0]
click at [252, 443] on label "Interaktīvi uzdevumi un spēles" at bounding box center [650, 440] width 818 height 42
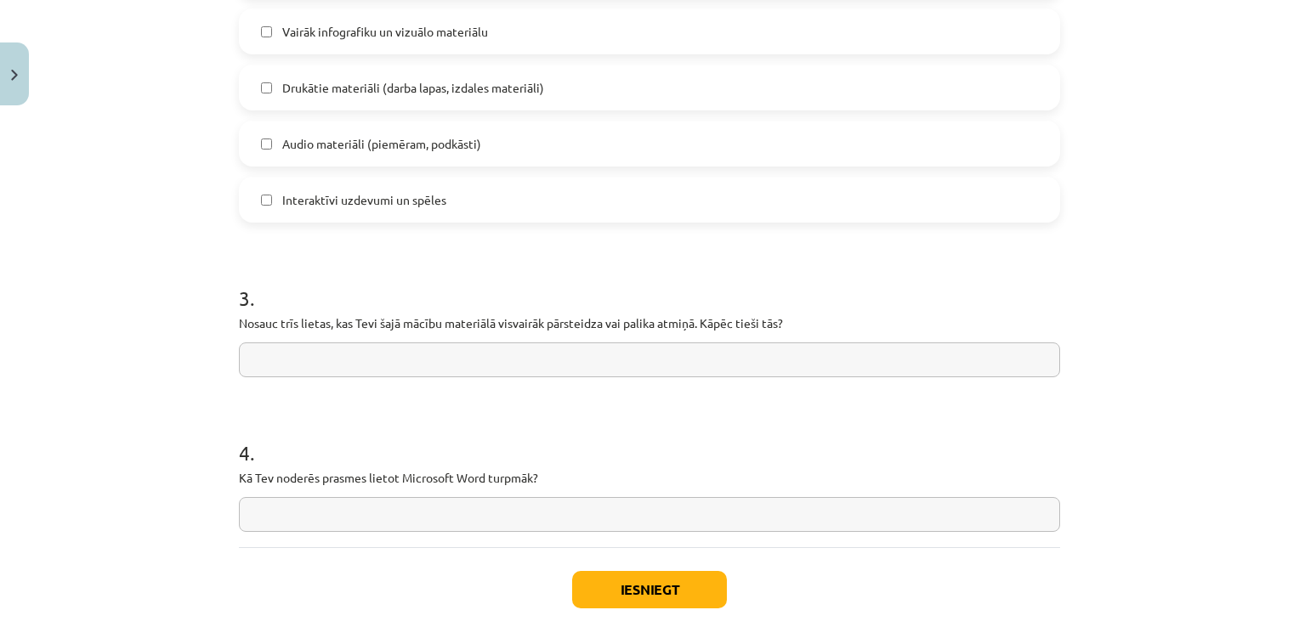
scroll to position [1275, 0]
click at [531, 346] on input "text" at bounding box center [649, 357] width 821 height 35
click at [333, 362] on input "**********" at bounding box center [649, 357] width 821 height 35
click at [373, 358] on input "**********" at bounding box center [649, 357] width 821 height 35
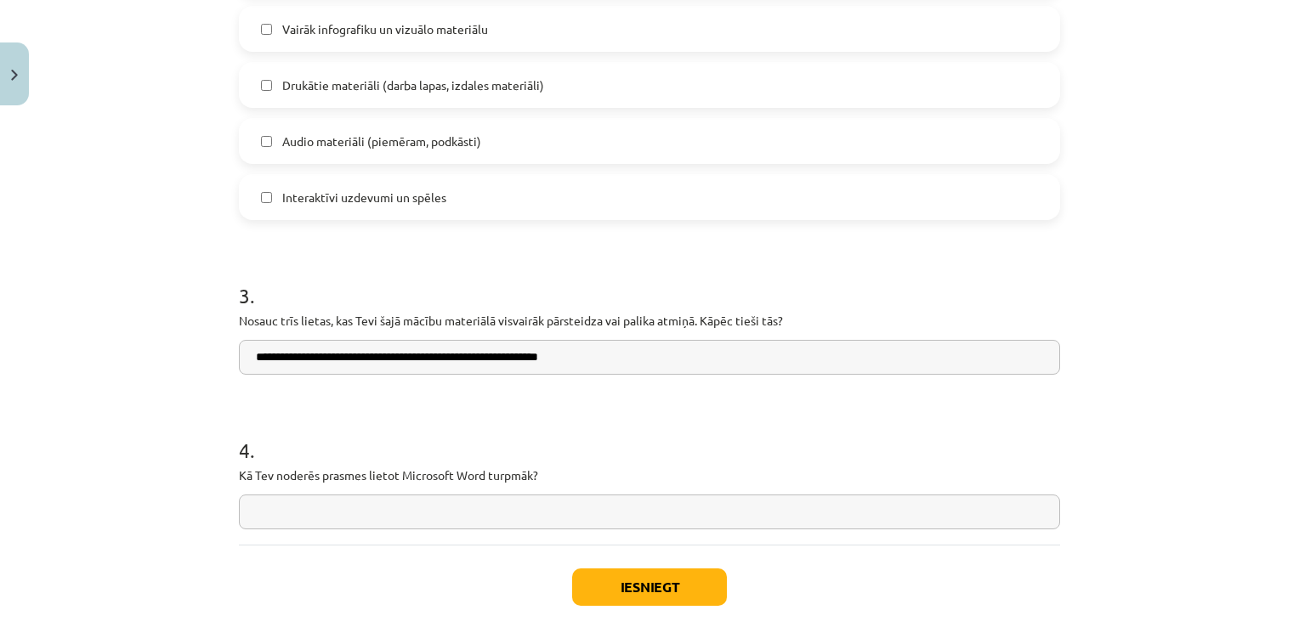
type input "**********"
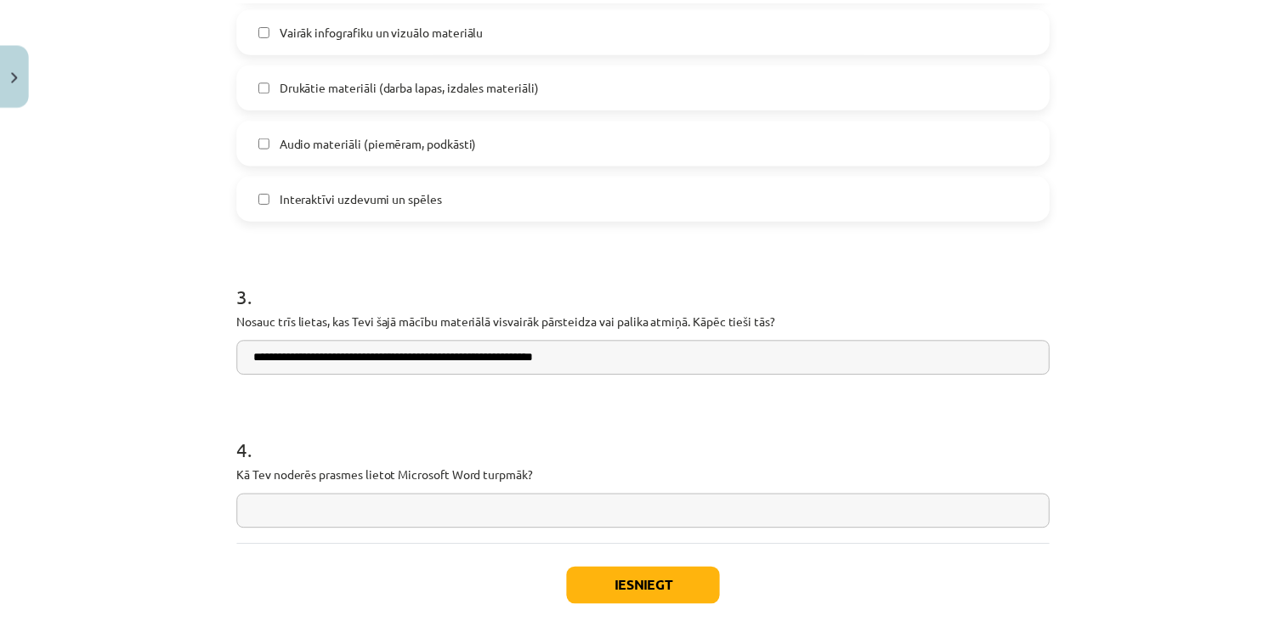
scroll to position [1363, 0]
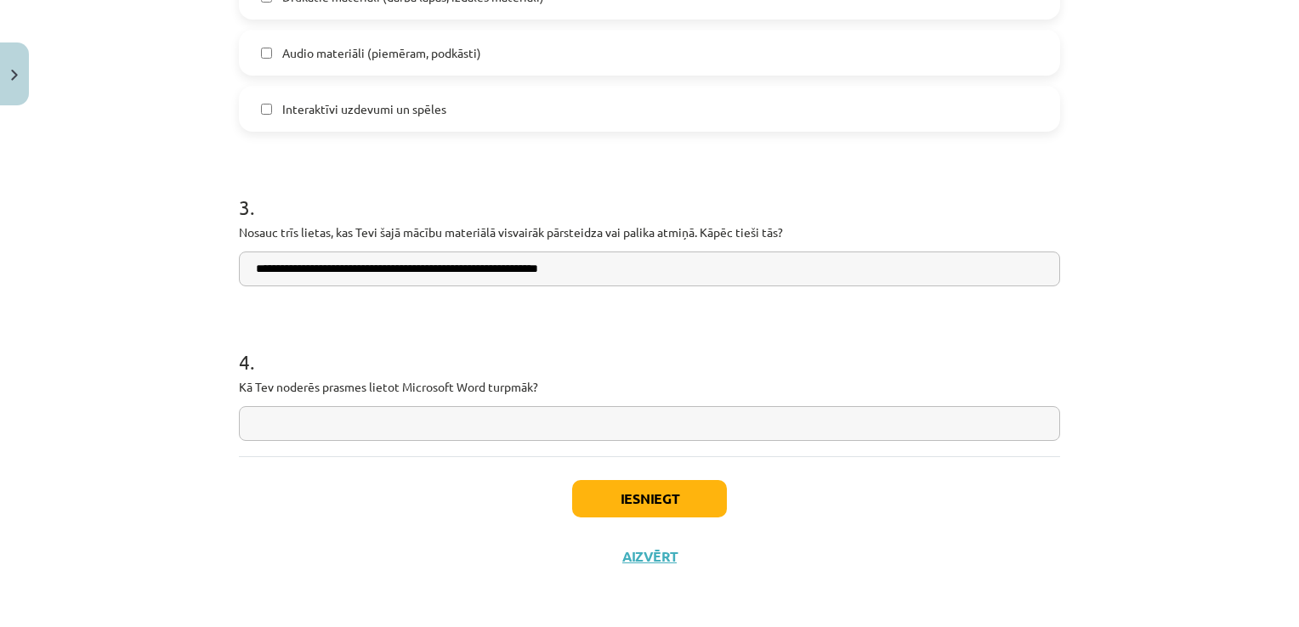
click at [863, 435] on input "text" at bounding box center [649, 423] width 821 height 35
type input "**********"
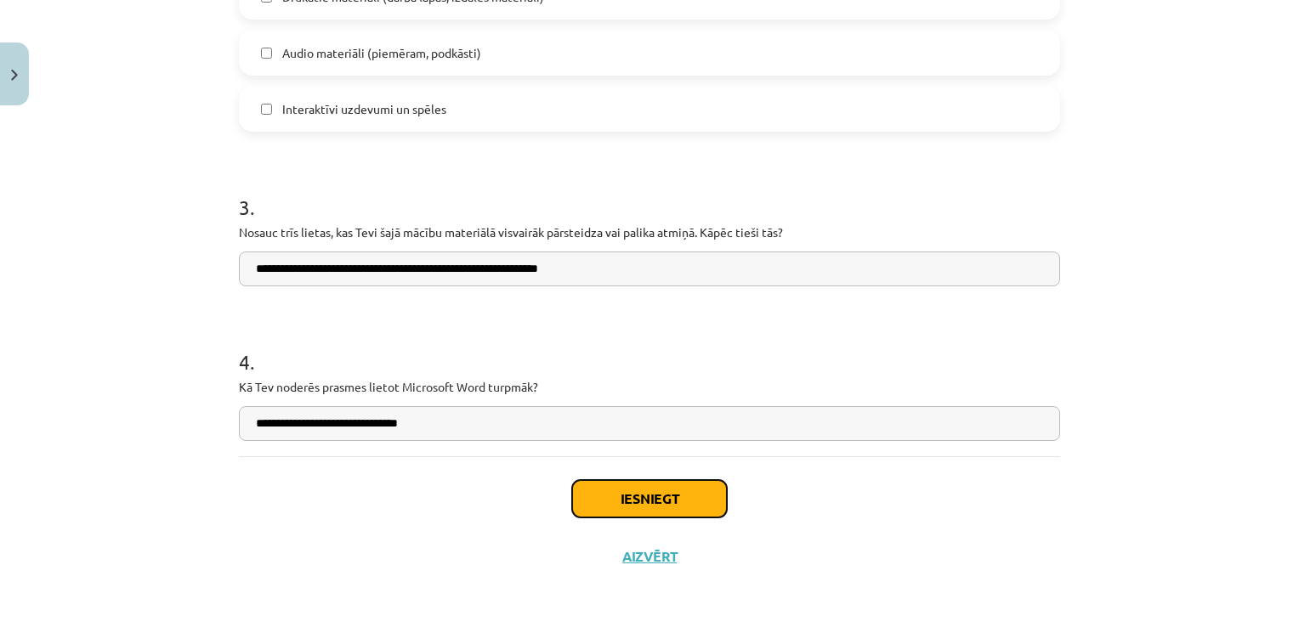
click at [630, 494] on button "Iesniegt" at bounding box center [649, 498] width 155 height 37
click at [635, 495] on button "Iesniegt" at bounding box center [649, 498] width 155 height 37
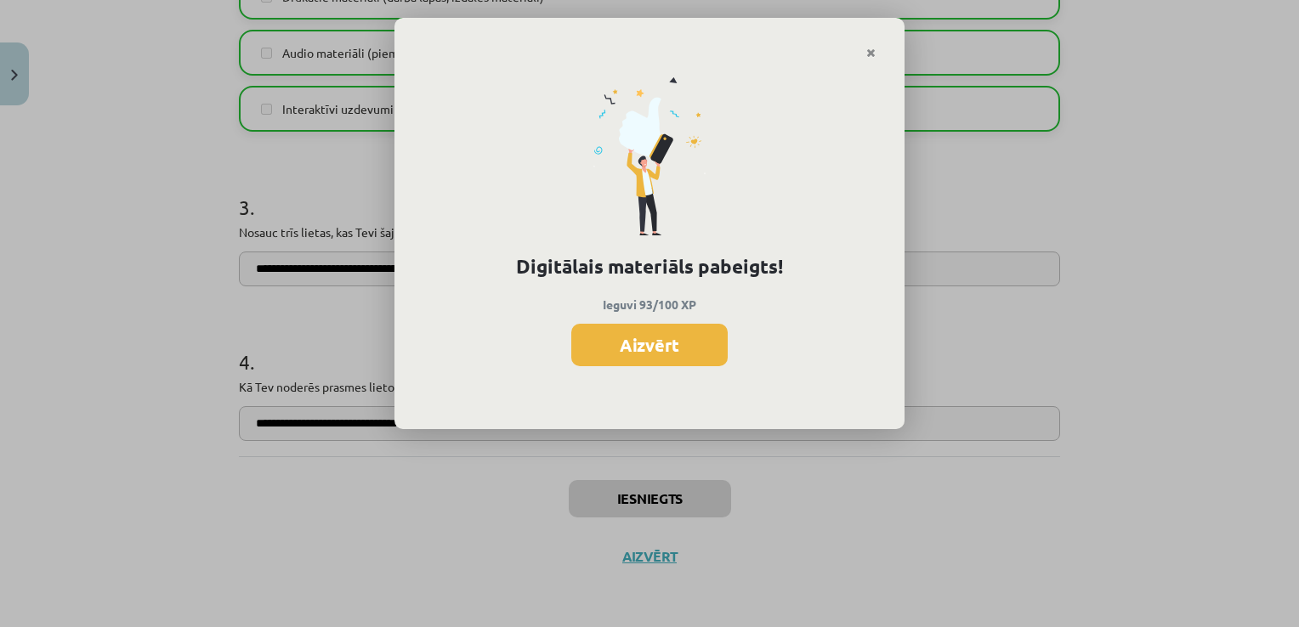
click at [671, 498] on div "Digitālais materiāls pabeigts! Ieguvi 93/100 XP Aizvērt" at bounding box center [649, 313] width 1299 height 627
click at [660, 342] on button "Aizvērt" at bounding box center [649, 345] width 156 height 42
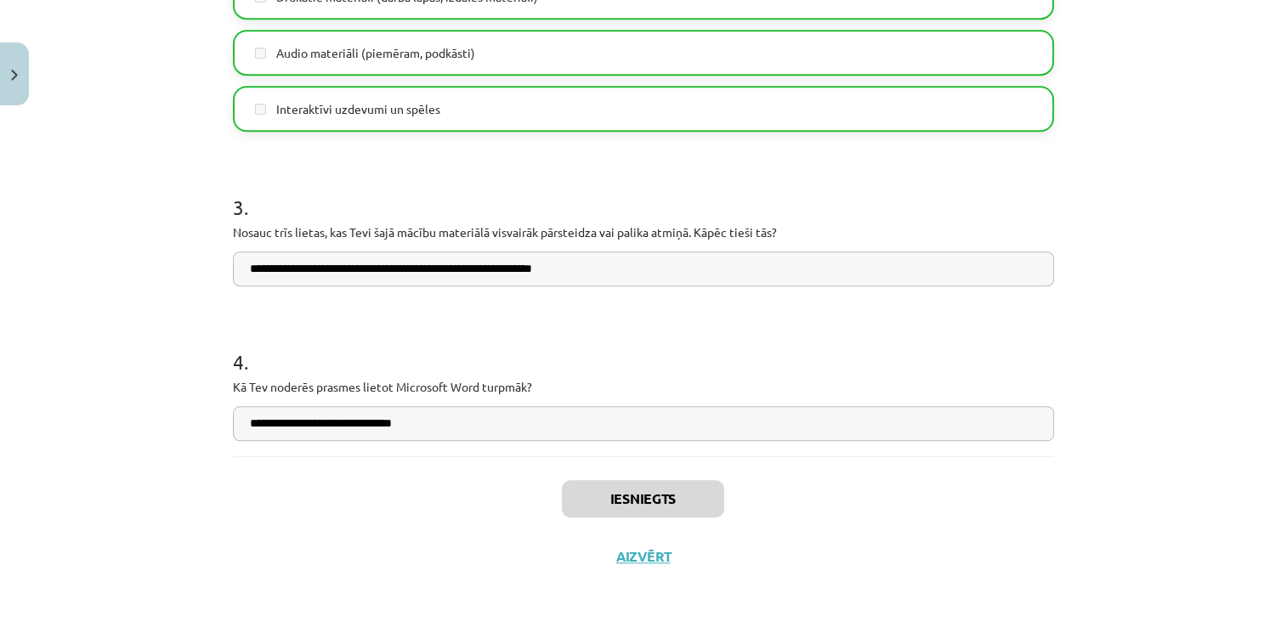
click at [637, 567] on div "Iesniegts Aizvērt" at bounding box center [643, 515] width 821 height 119
click at [639, 560] on button "Aizvērt" at bounding box center [643, 556] width 65 height 17
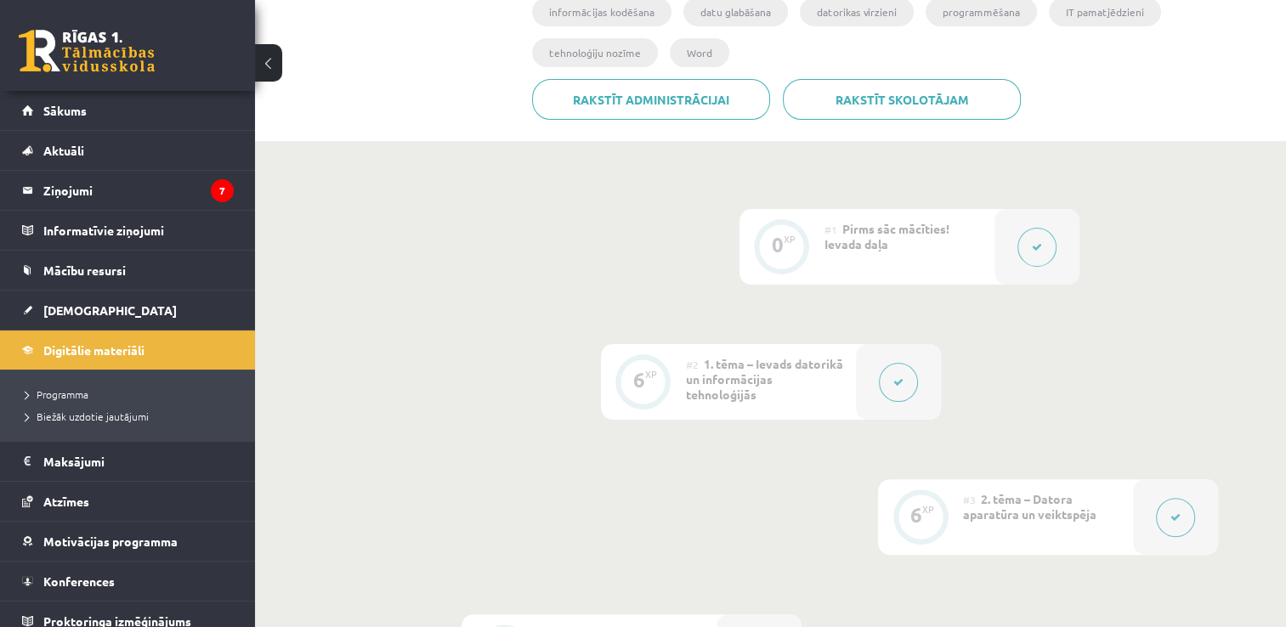
scroll to position [371, 0]
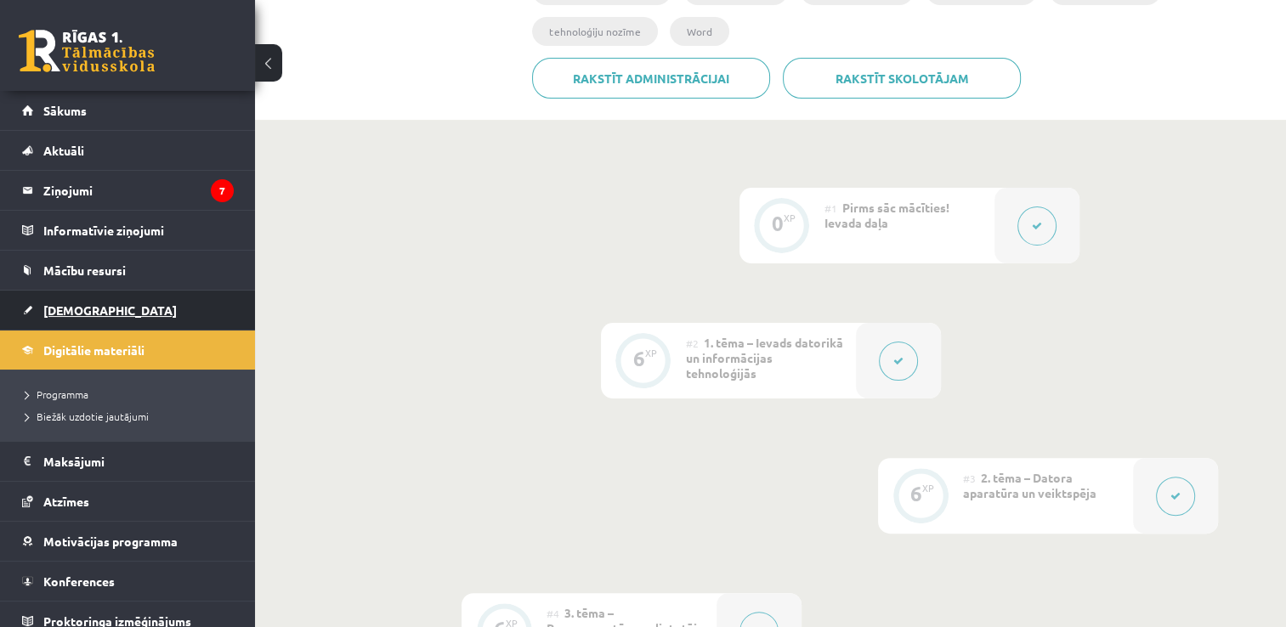
click at [64, 308] on span "[DEMOGRAPHIC_DATA]" at bounding box center [109, 310] width 133 height 15
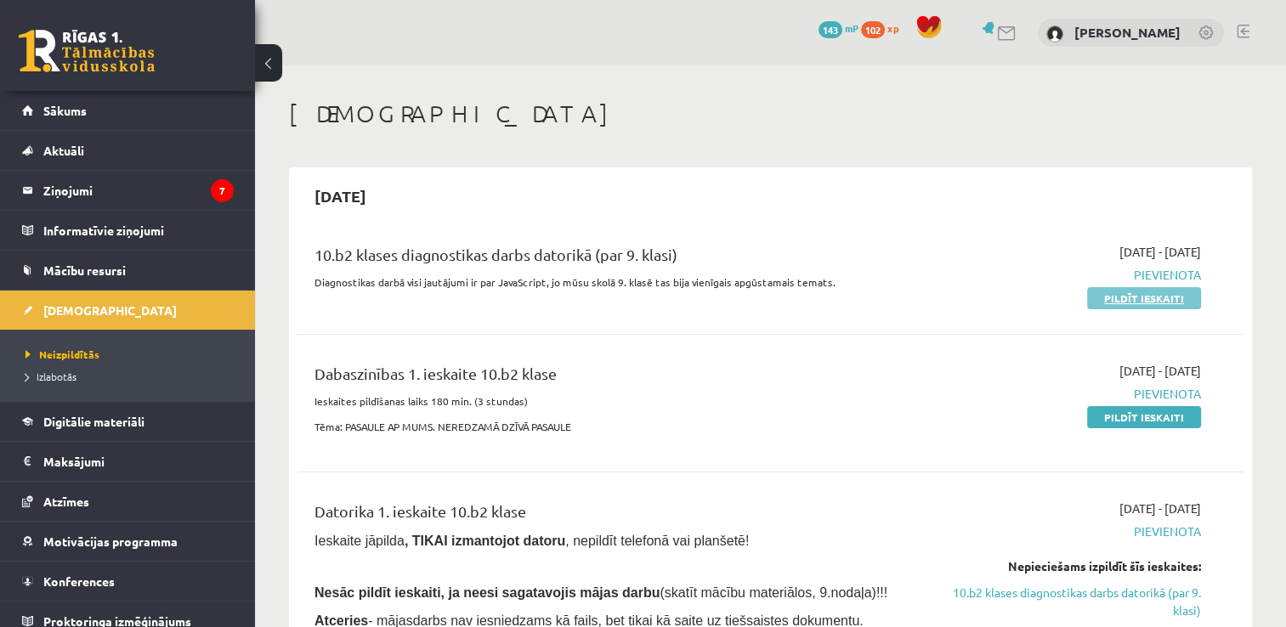
click at [1146, 292] on link "Pildīt ieskaiti" at bounding box center [1144, 298] width 114 height 22
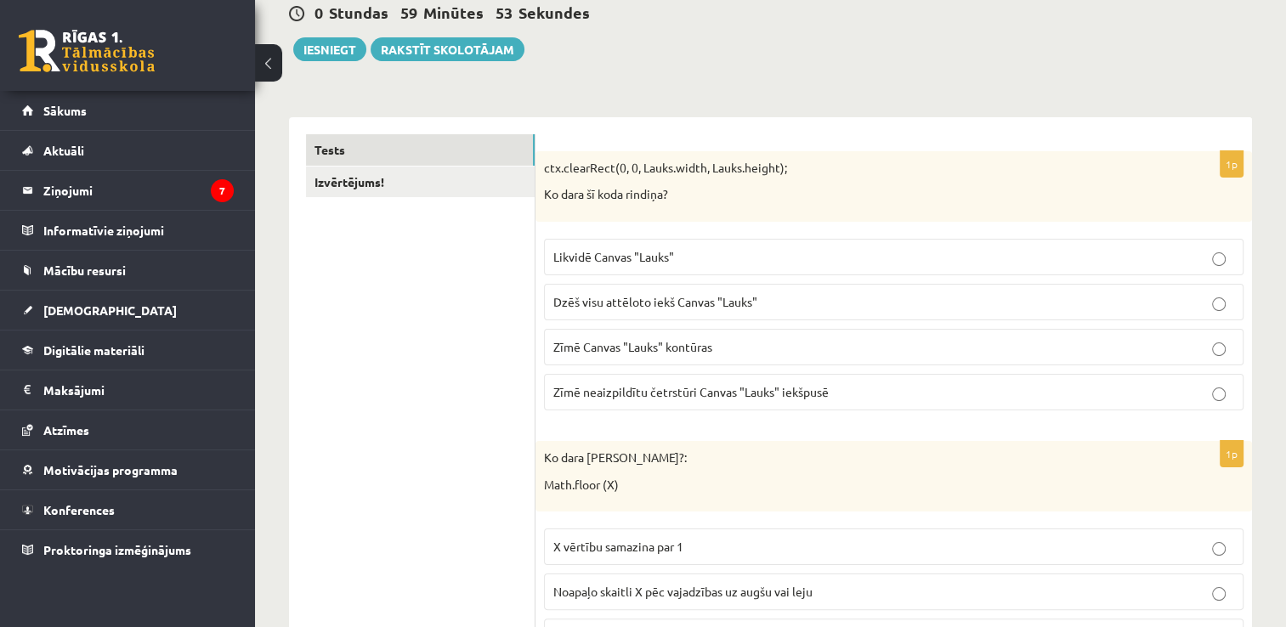
scroll to position [281, 0]
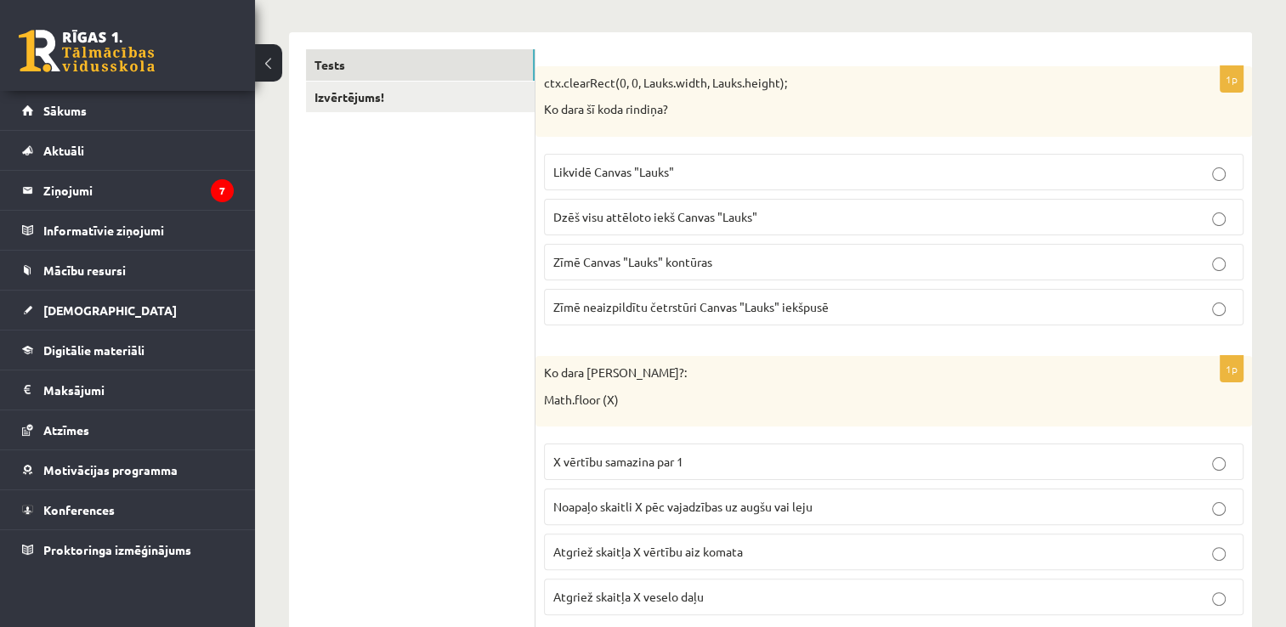
click at [761, 218] on p "Dzēš visu attēloto iekš Canvas "Lauks"" at bounding box center [893, 217] width 681 height 18
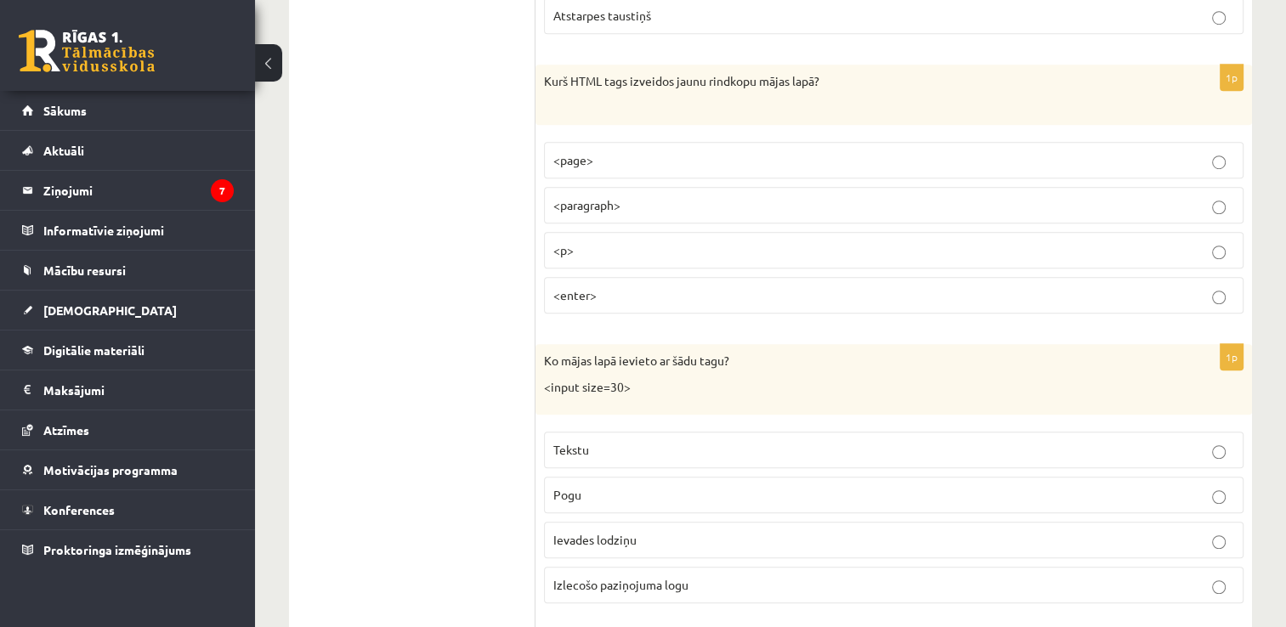
scroll to position [1196, 0]
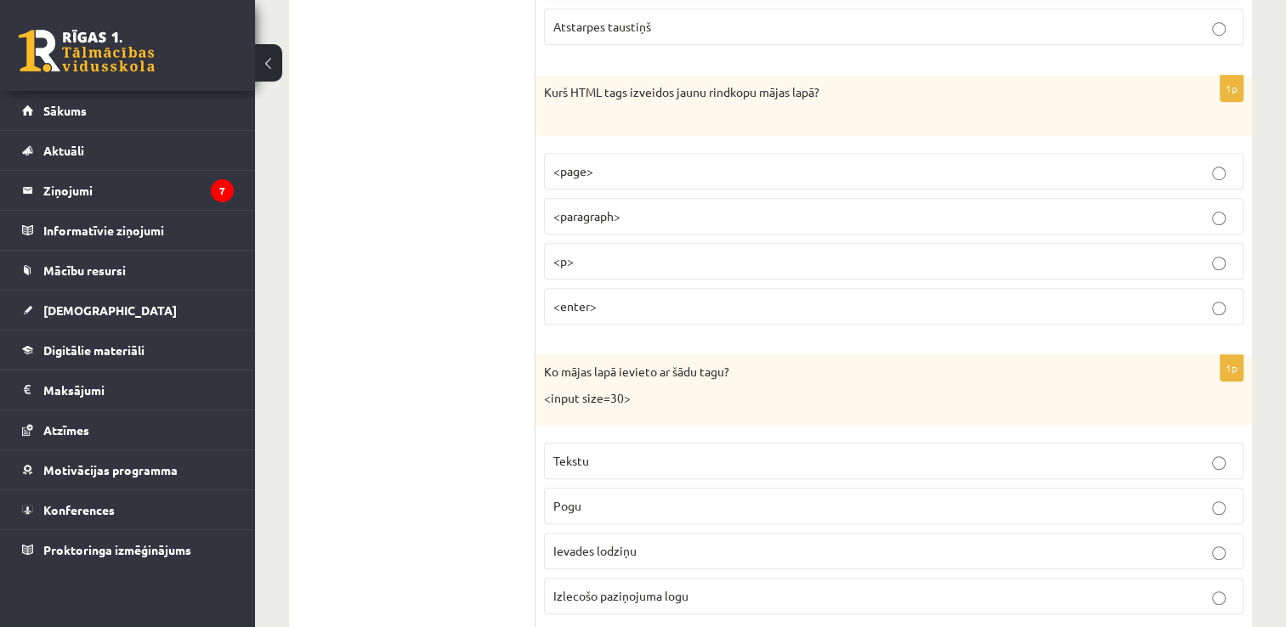
click at [632, 260] on p "<p>" at bounding box center [893, 261] width 681 height 18
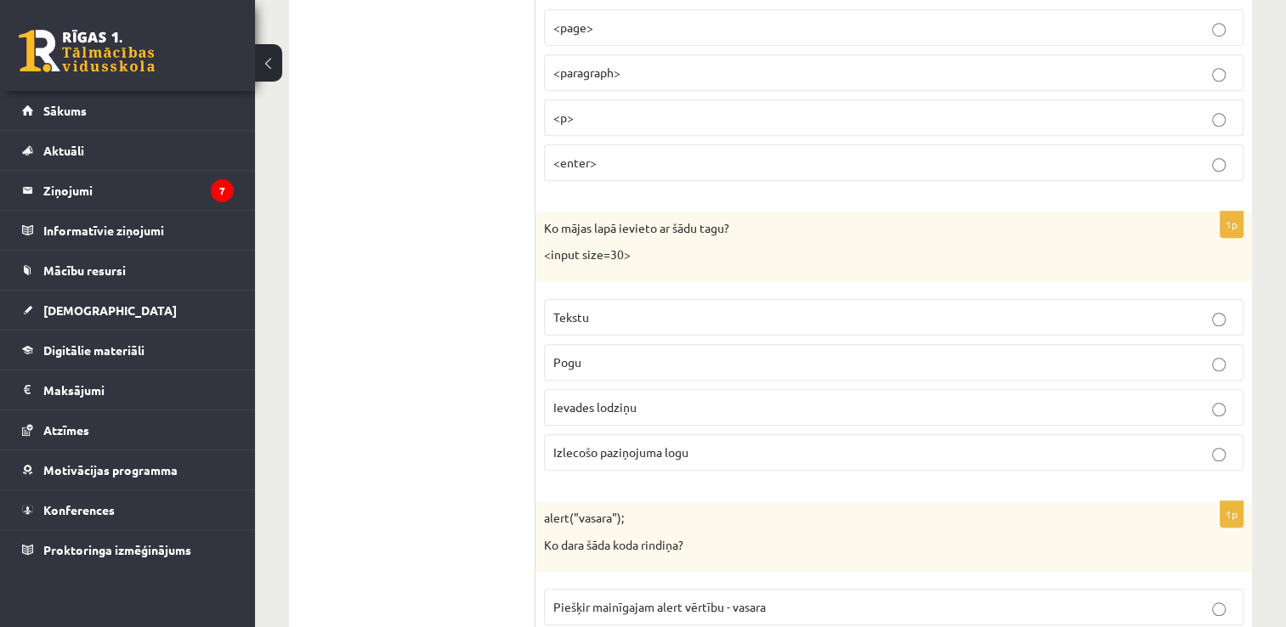
scroll to position [1329, 0]
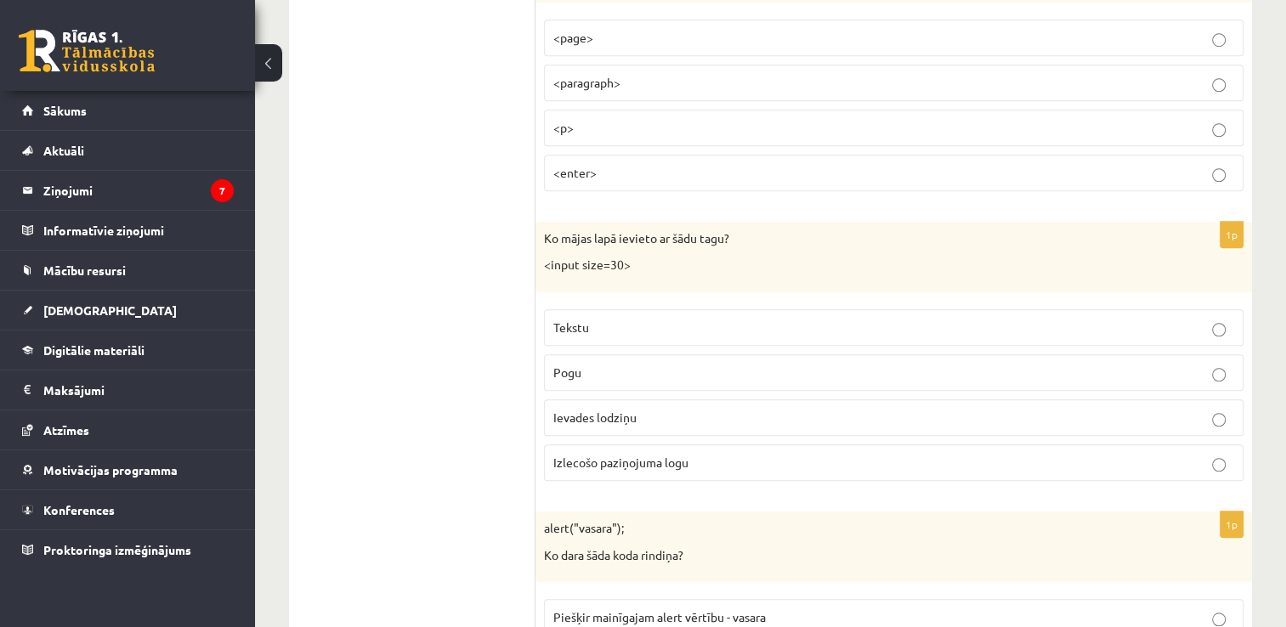
click at [635, 326] on p "Tekstu" at bounding box center [893, 328] width 681 height 18
click at [677, 409] on p "Ievades lodziņu" at bounding box center [893, 418] width 681 height 18
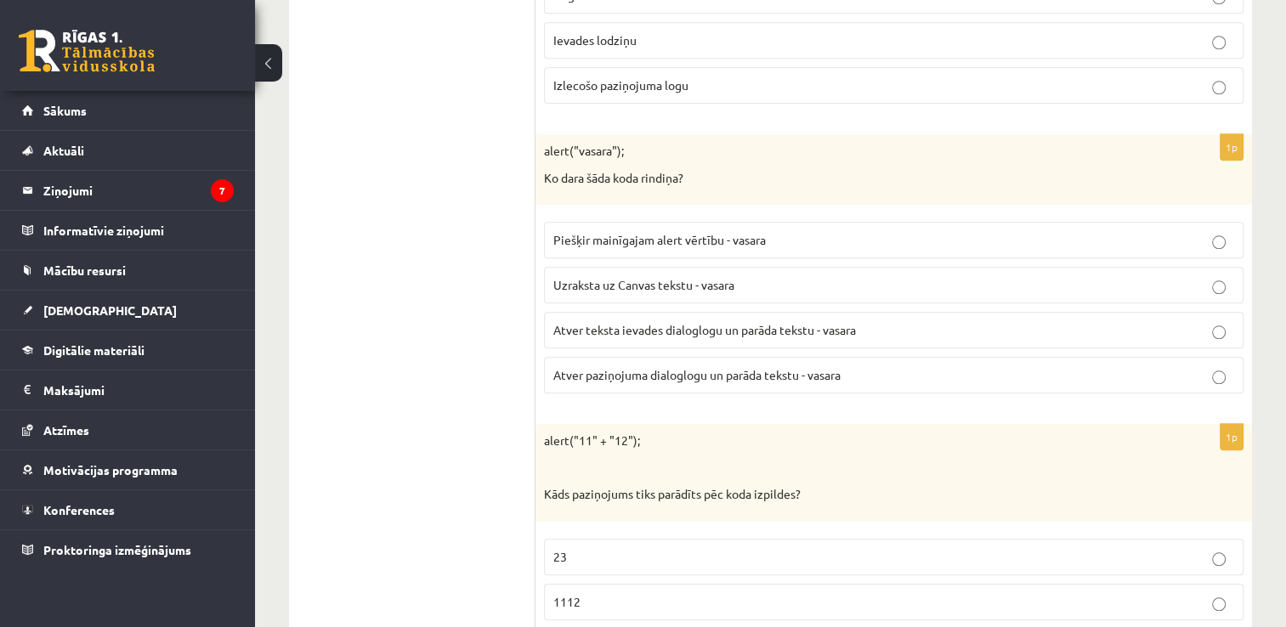
scroll to position [1717, 0]
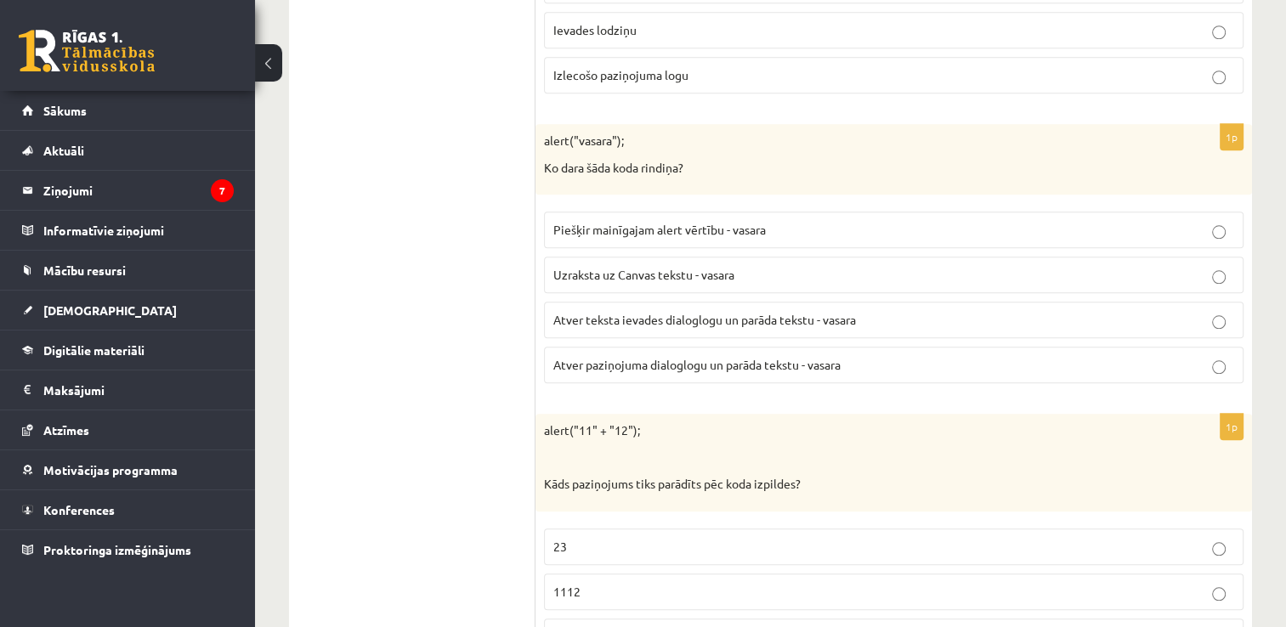
click at [980, 335] on fieldset "Piešķir mainīgajam alert vērtību - vasara Uzraksta uz Canvas tekstu - vasara At…" at bounding box center [893, 295] width 699 height 185
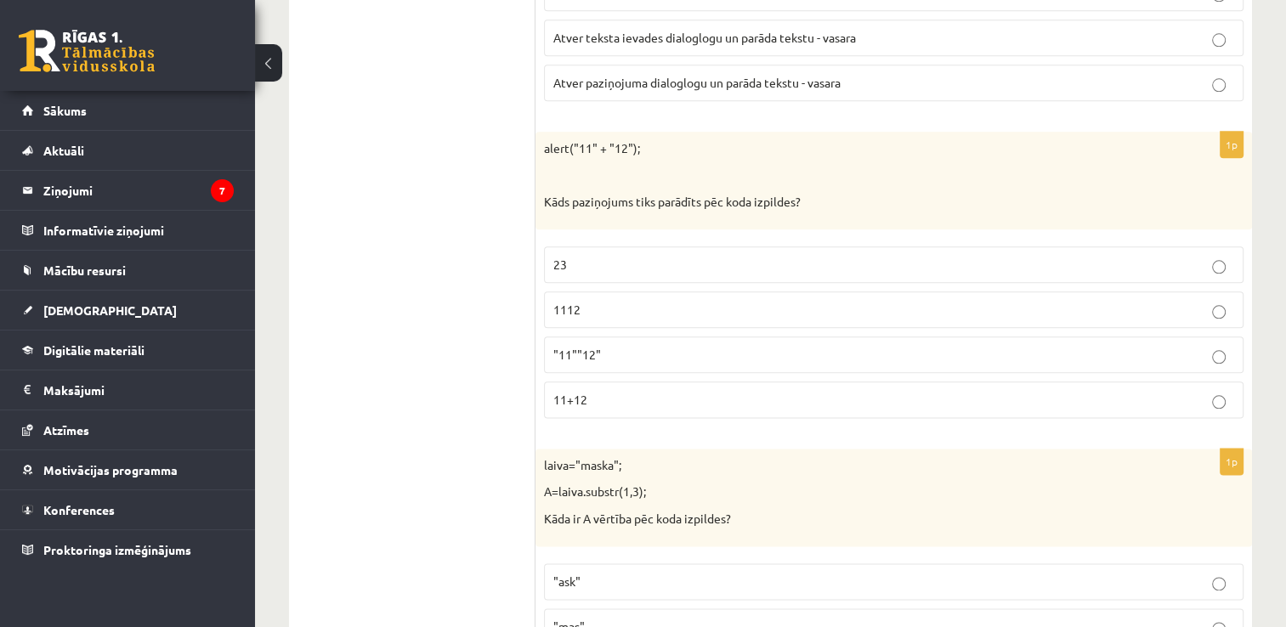
scroll to position [2030, 0]
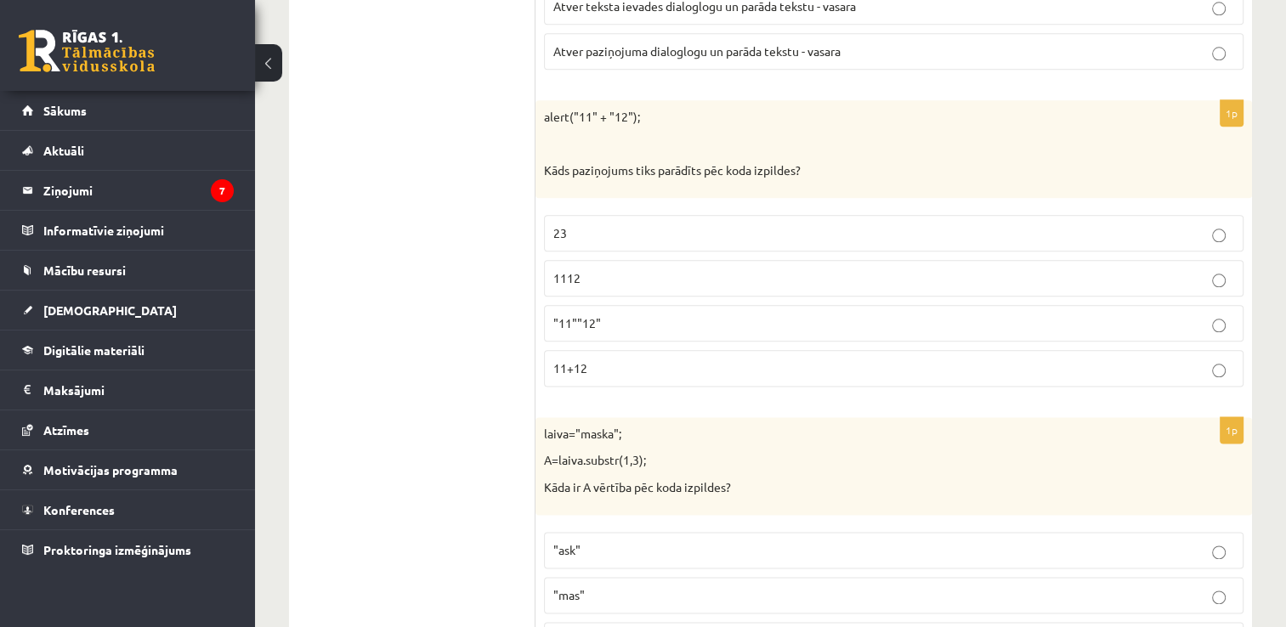
click at [654, 273] on p "1112" at bounding box center [893, 278] width 681 height 18
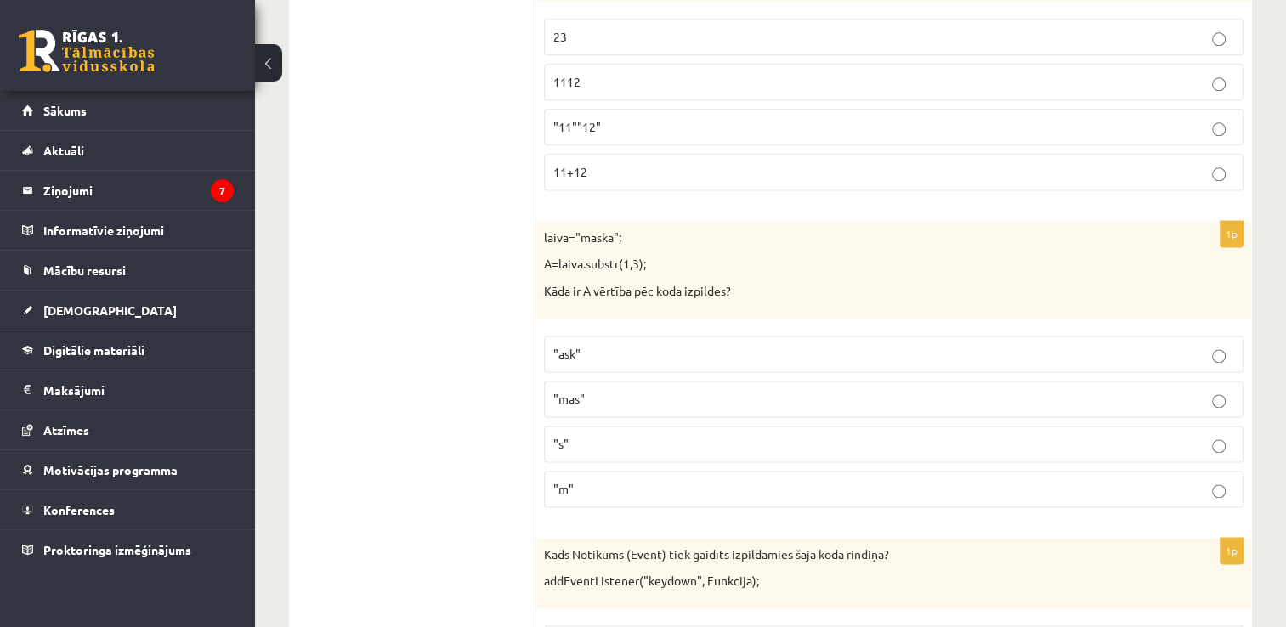
scroll to position [2238, 0]
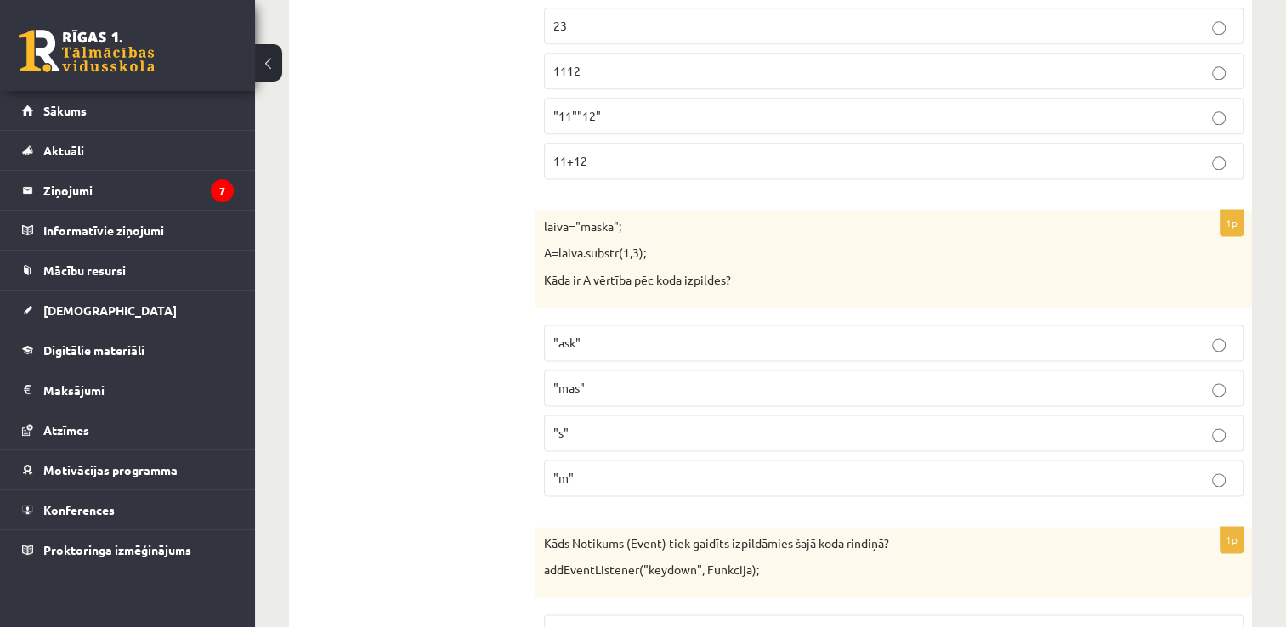
click at [664, 379] on p ""mas"" at bounding box center [893, 388] width 681 height 18
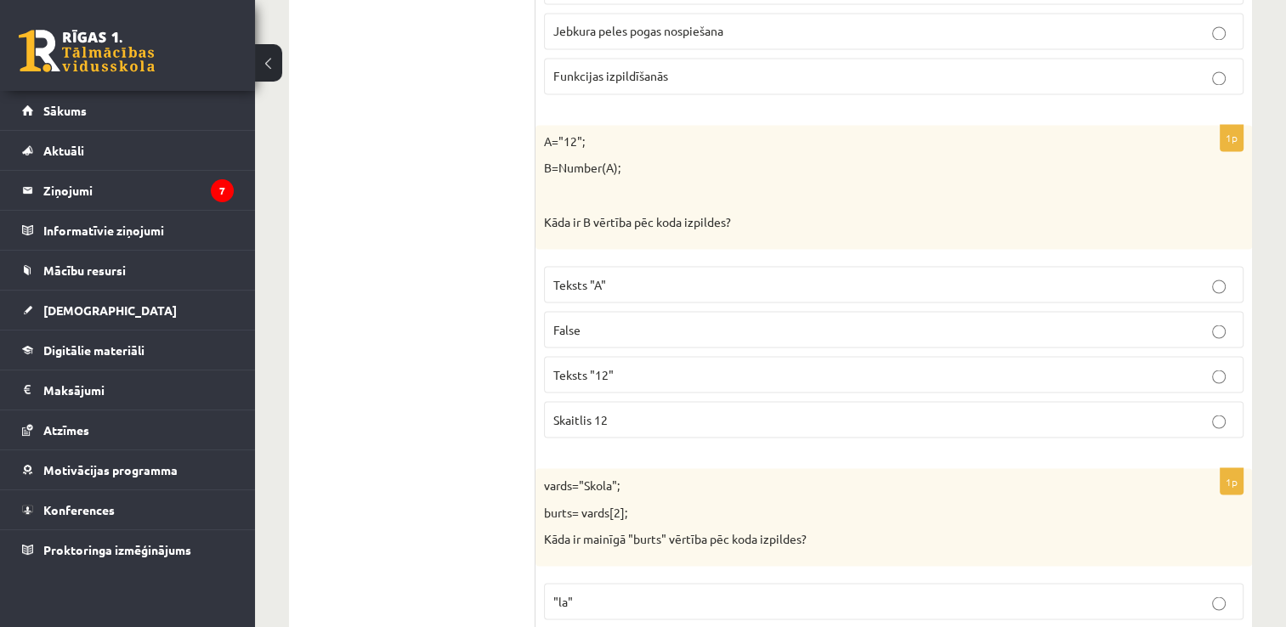
scroll to position [2940, 0]
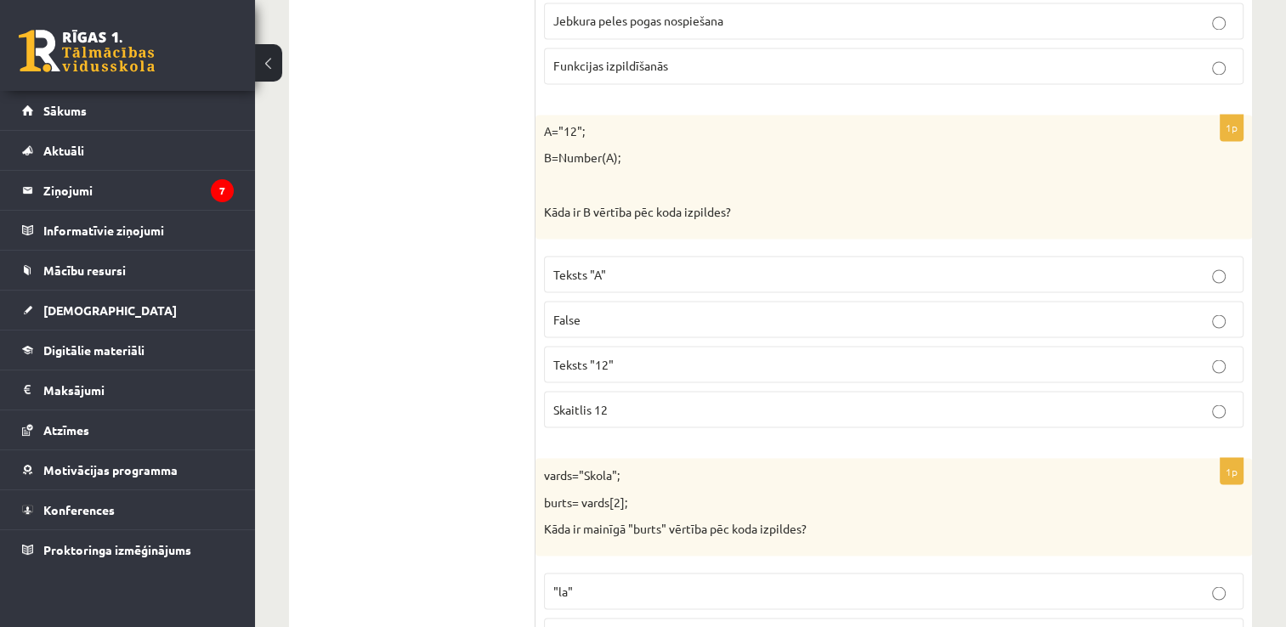
click at [743, 406] on label "Skaitlis 12" at bounding box center [893, 409] width 699 height 37
click at [748, 404] on p "Skaitlis 12" at bounding box center [893, 409] width 681 height 18
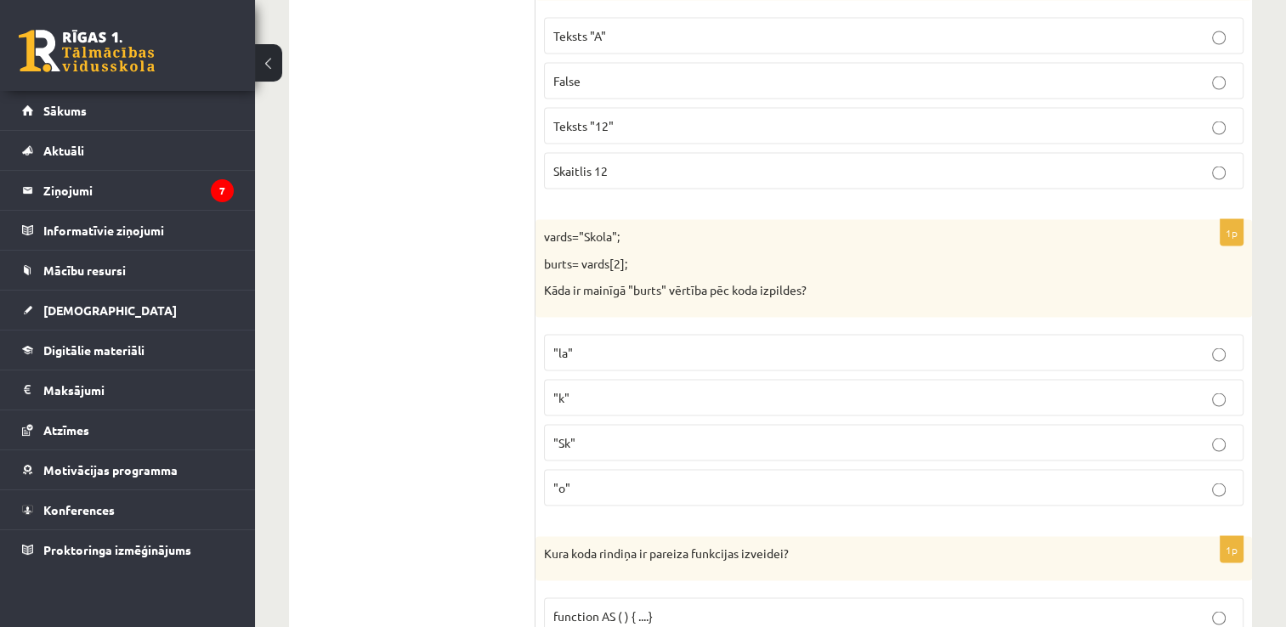
scroll to position [3200, 0]
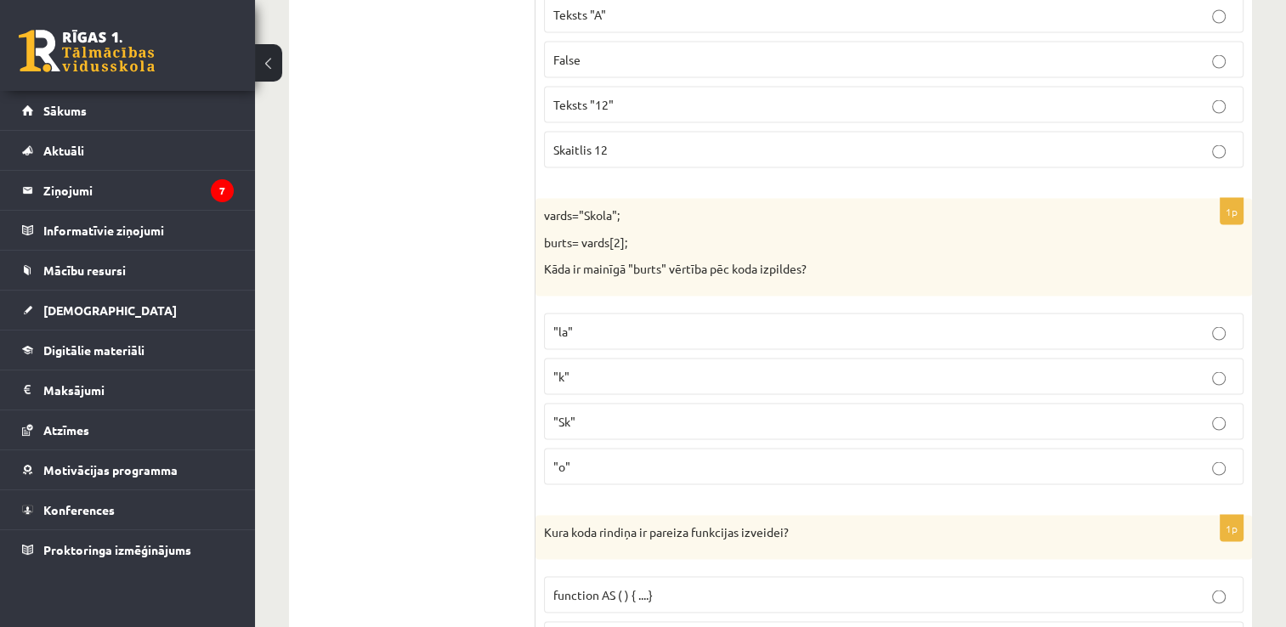
click at [1098, 457] on p ""o"" at bounding box center [893, 466] width 681 height 18
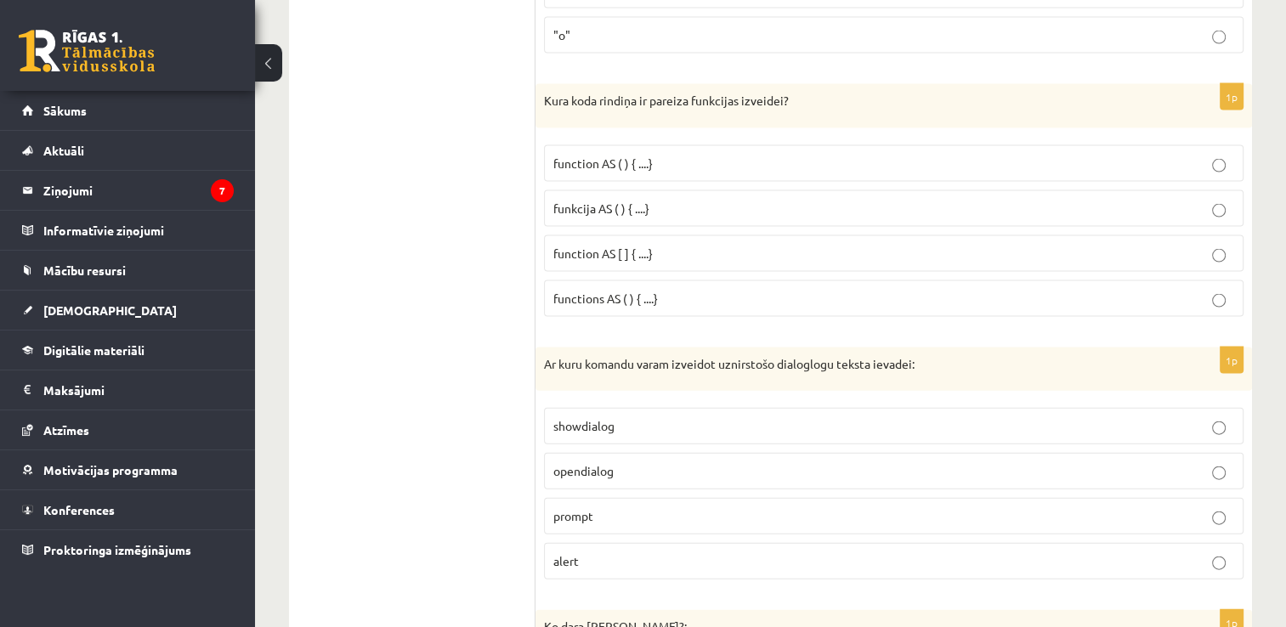
scroll to position [3621, 0]
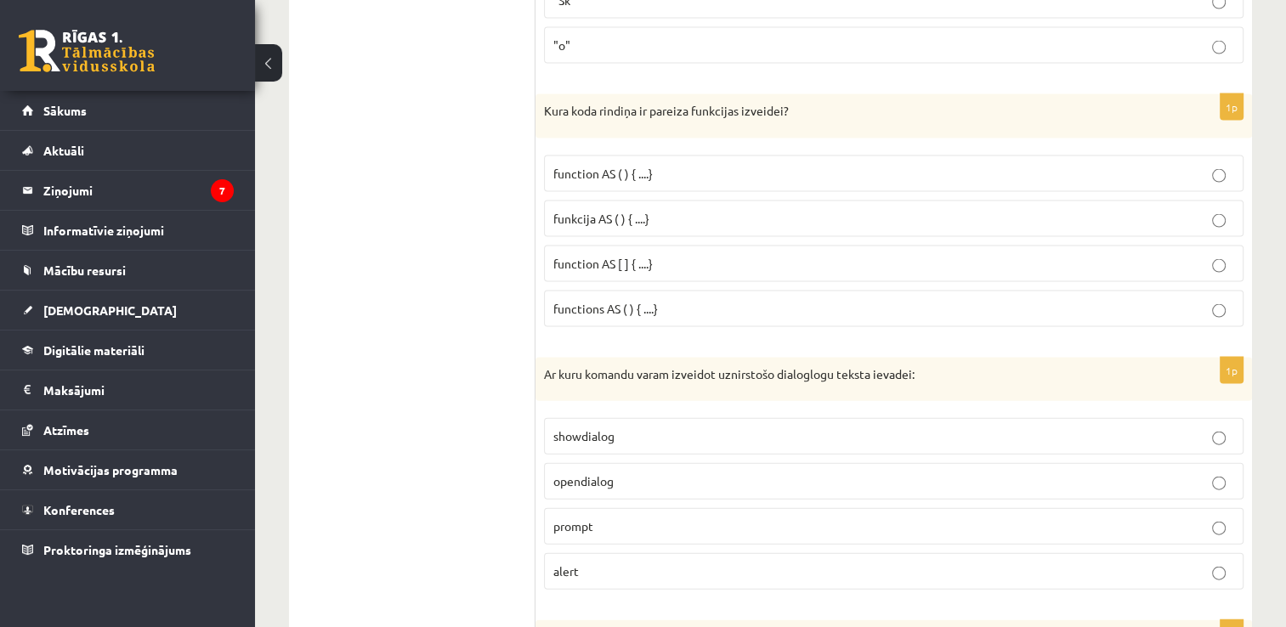
click at [718, 165] on p "function AS ( ) { ....}" at bounding box center [893, 174] width 681 height 18
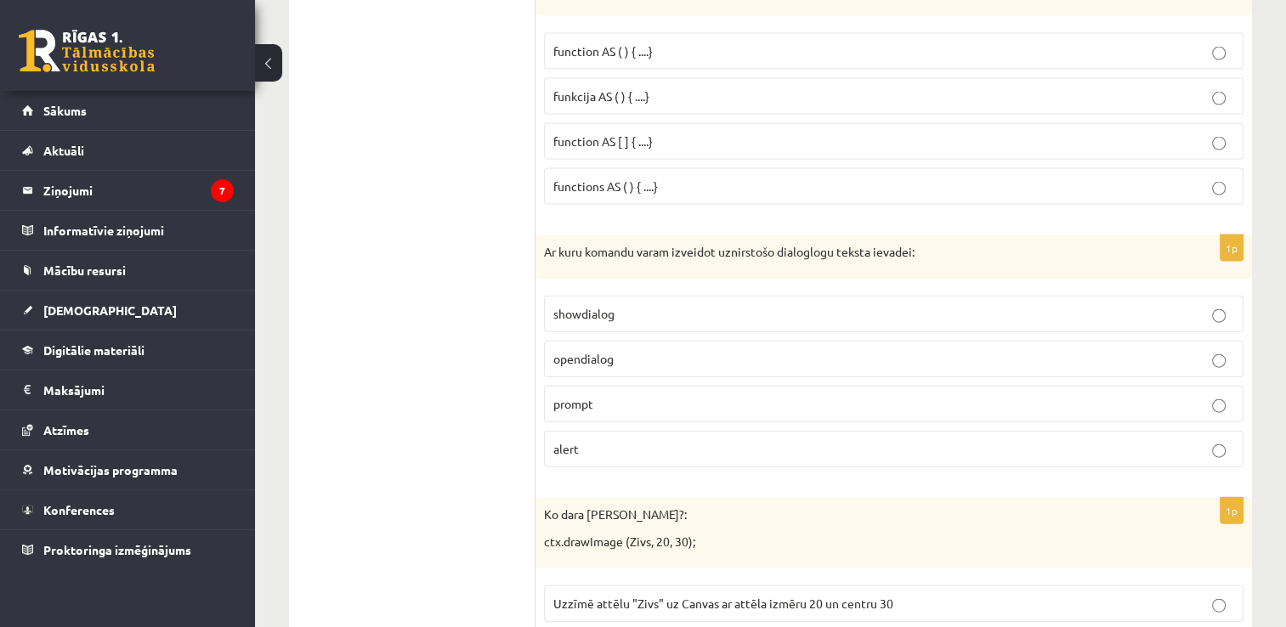
scroll to position [3732, 0]
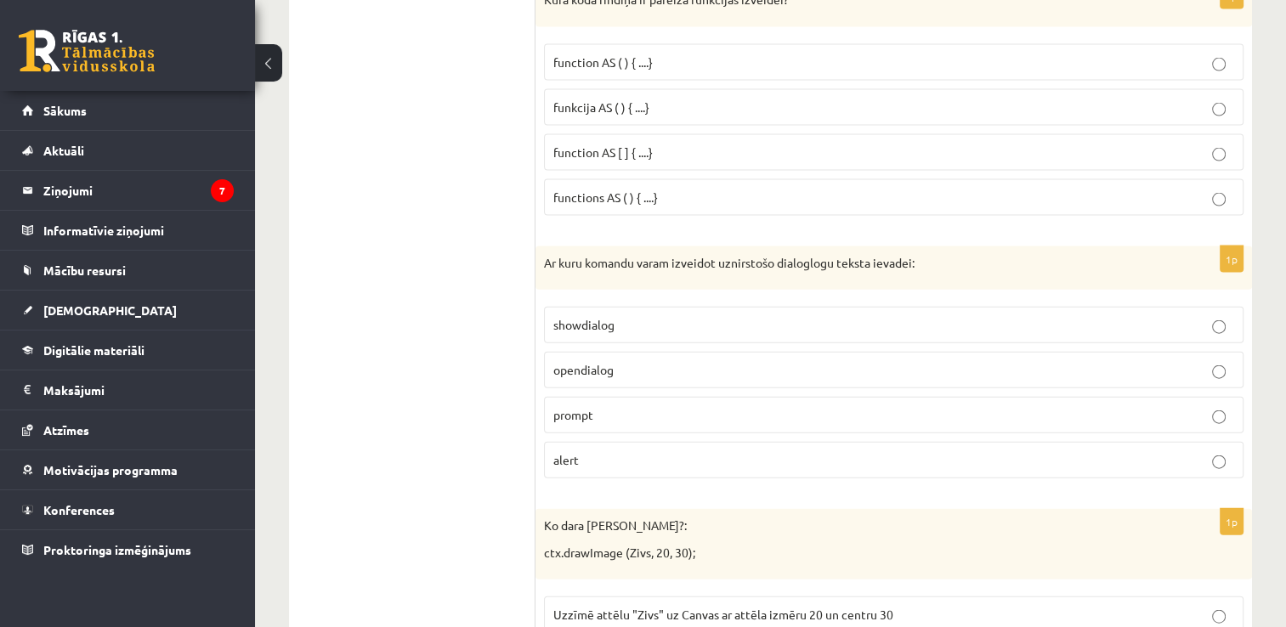
click at [961, 316] on p "showdialog" at bounding box center [893, 325] width 681 height 18
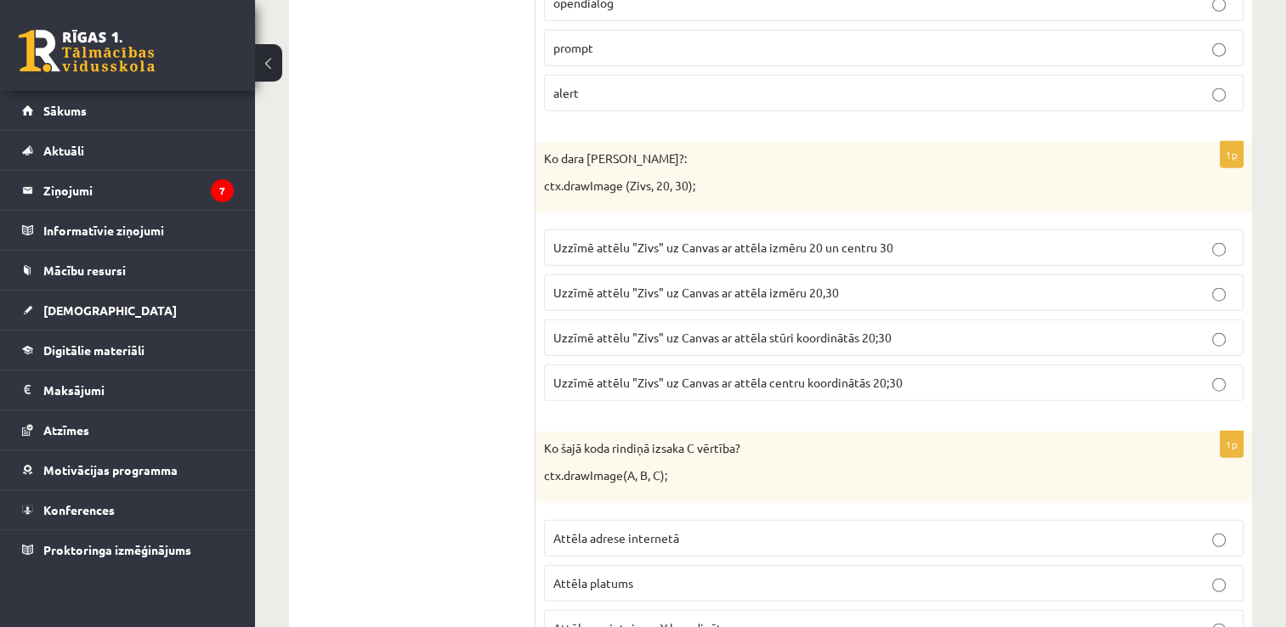
scroll to position [4152, 0]
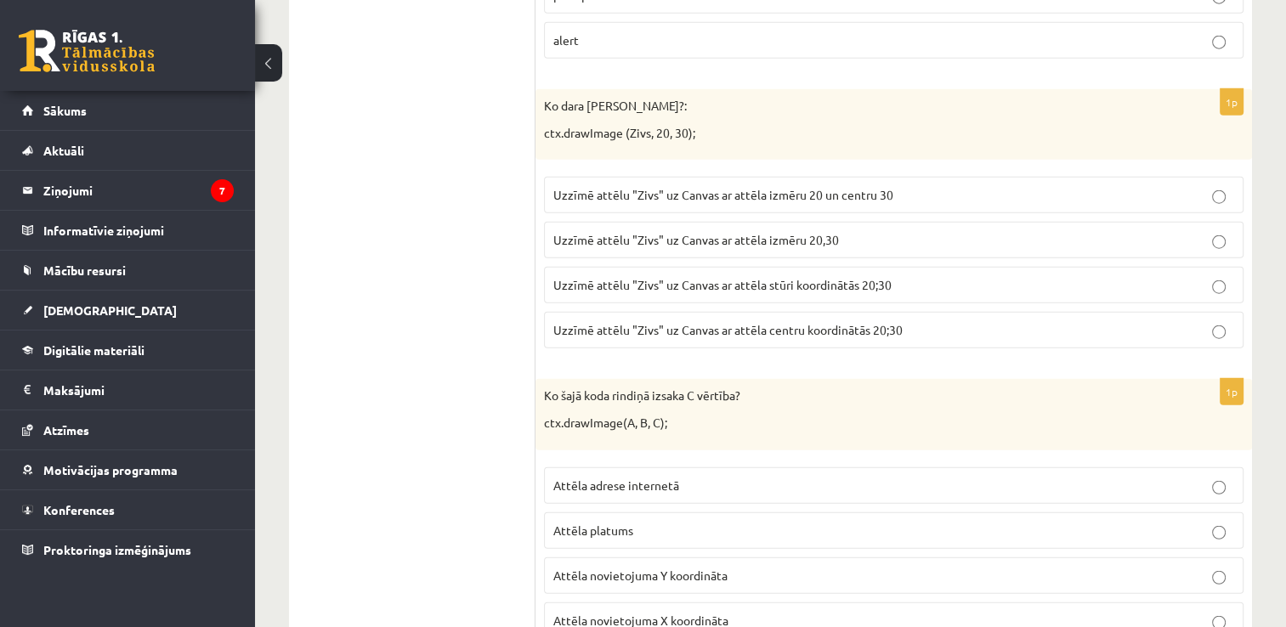
click at [738, 277] on span "Uzzīmē attēlu "Zivs" uz Canvas ar attēla stūri koordinātās 20;30" at bounding box center [722, 284] width 338 height 15
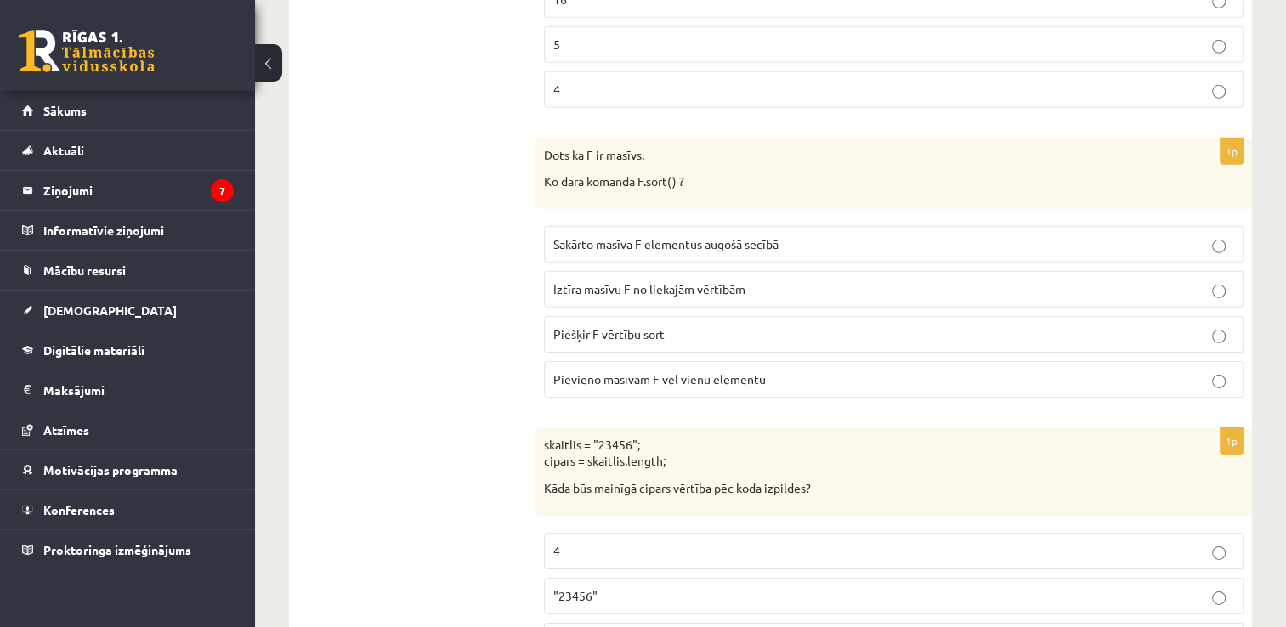
scroll to position [5300, 0]
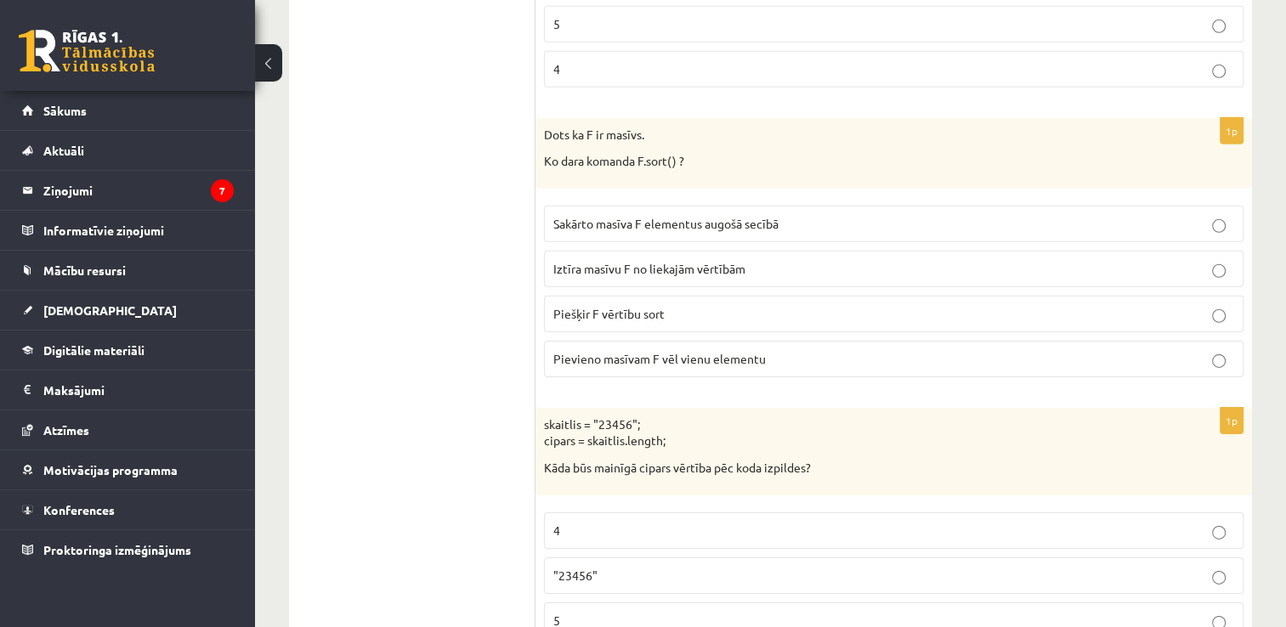
click at [810, 215] on p "Sakārto masīva F elementus augošā secībā" at bounding box center [893, 224] width 681 height 18
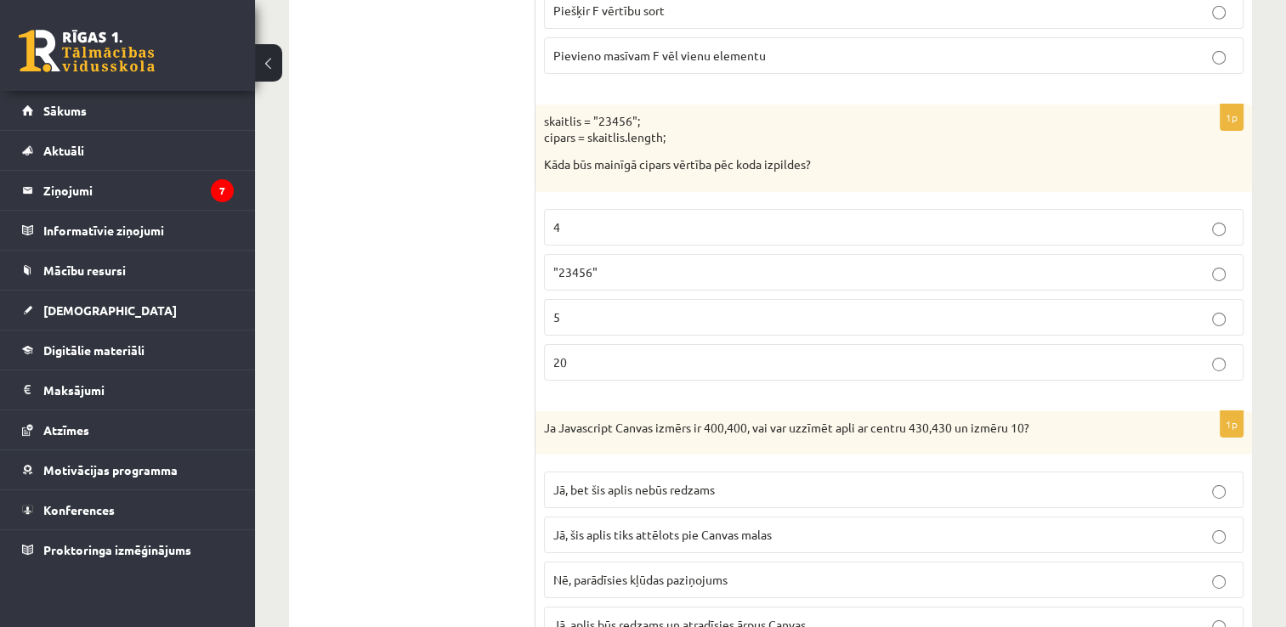
scroll to position [5625, 0]
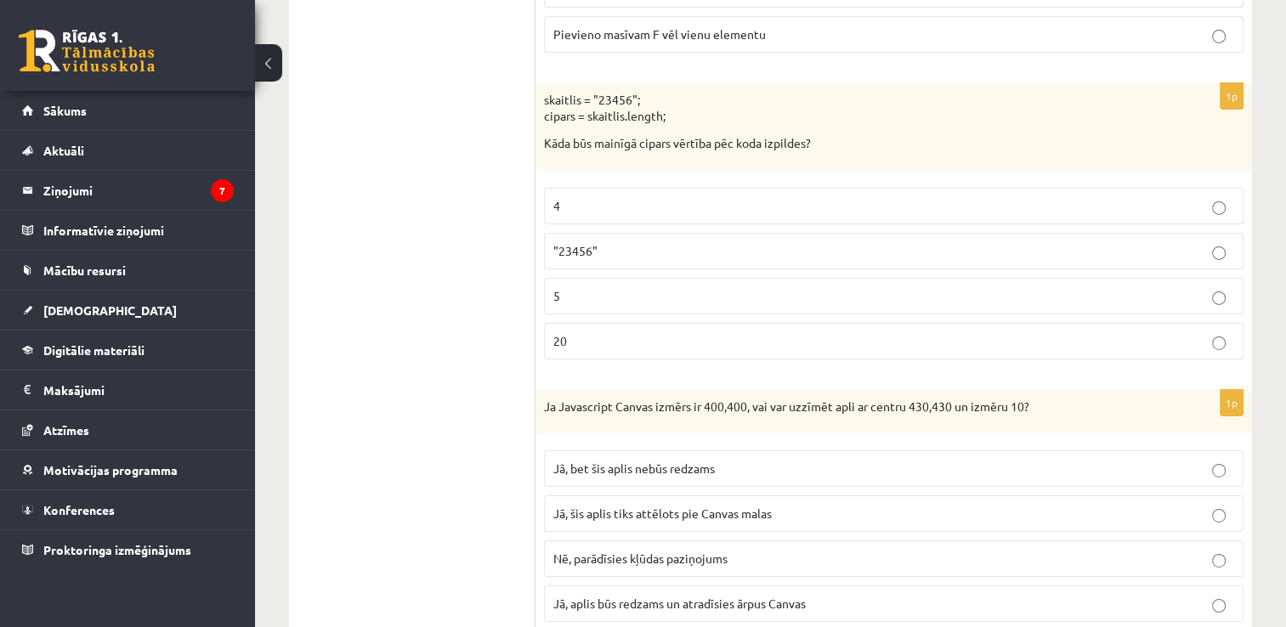
click at [581, 197] on p "4" at bounding box center [893, 206] width 681 height 18
click at [626, 287] on p "5" at bounding box center [893, 296] width 681 height 18
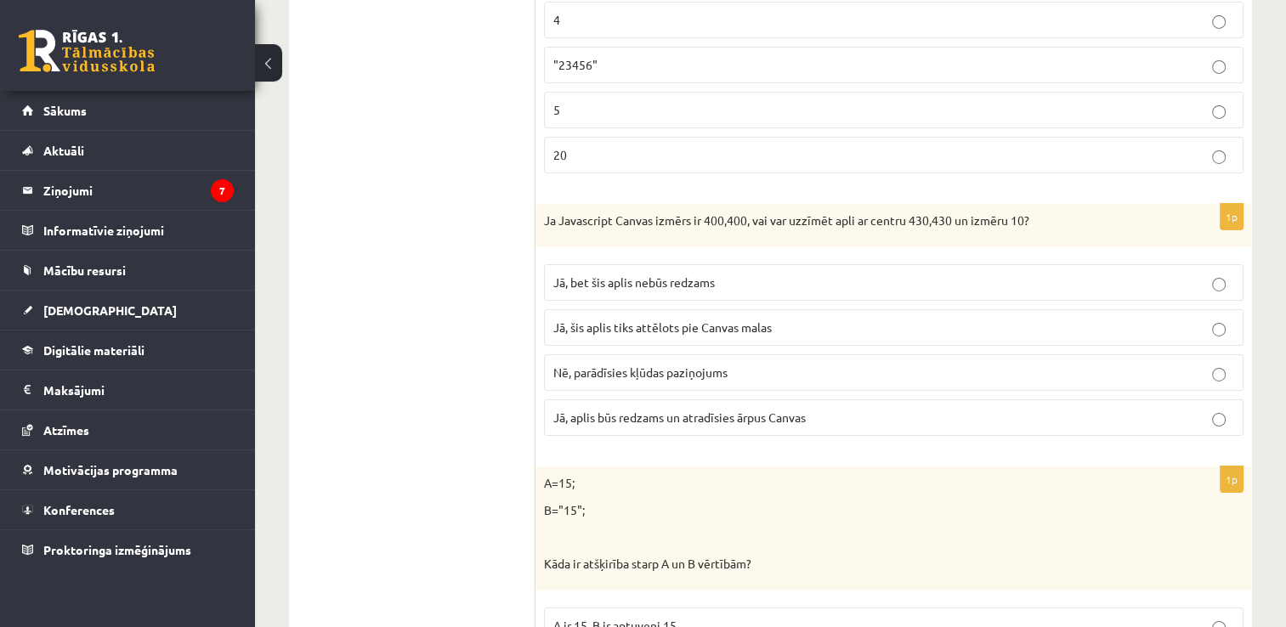
scroll to position [5821, 0]
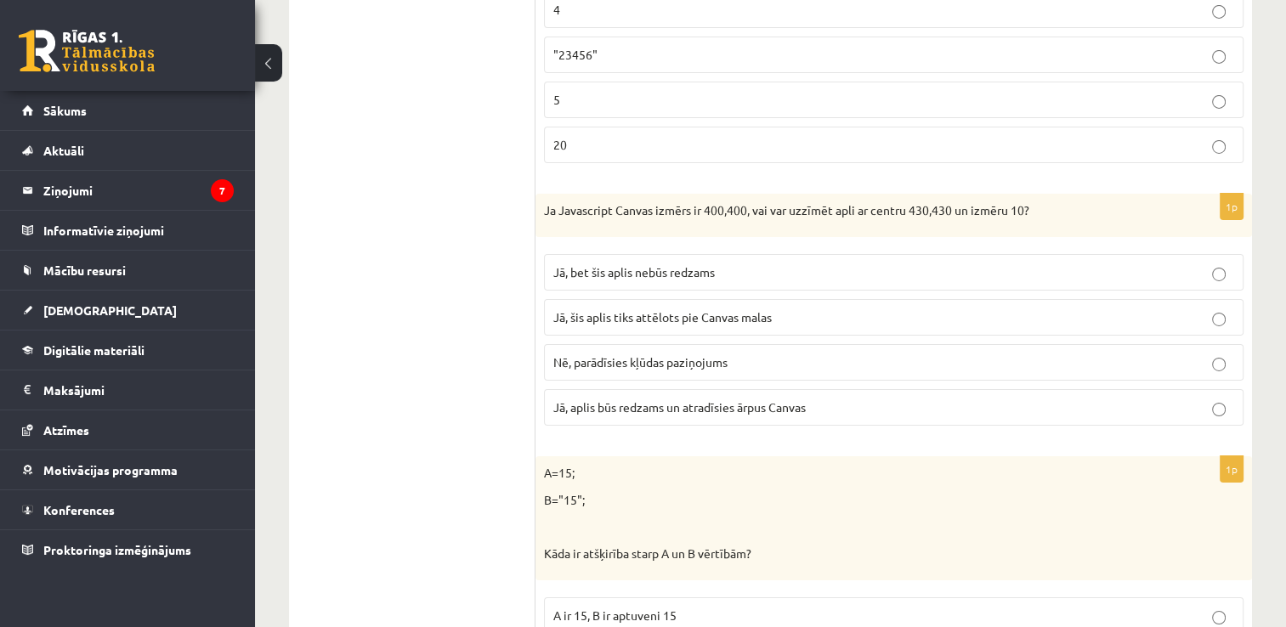
click at [1152, 263] on p "Jā, bet šis aplis nebūs redzams" at bounding box center [893, 272] width 681 height 18
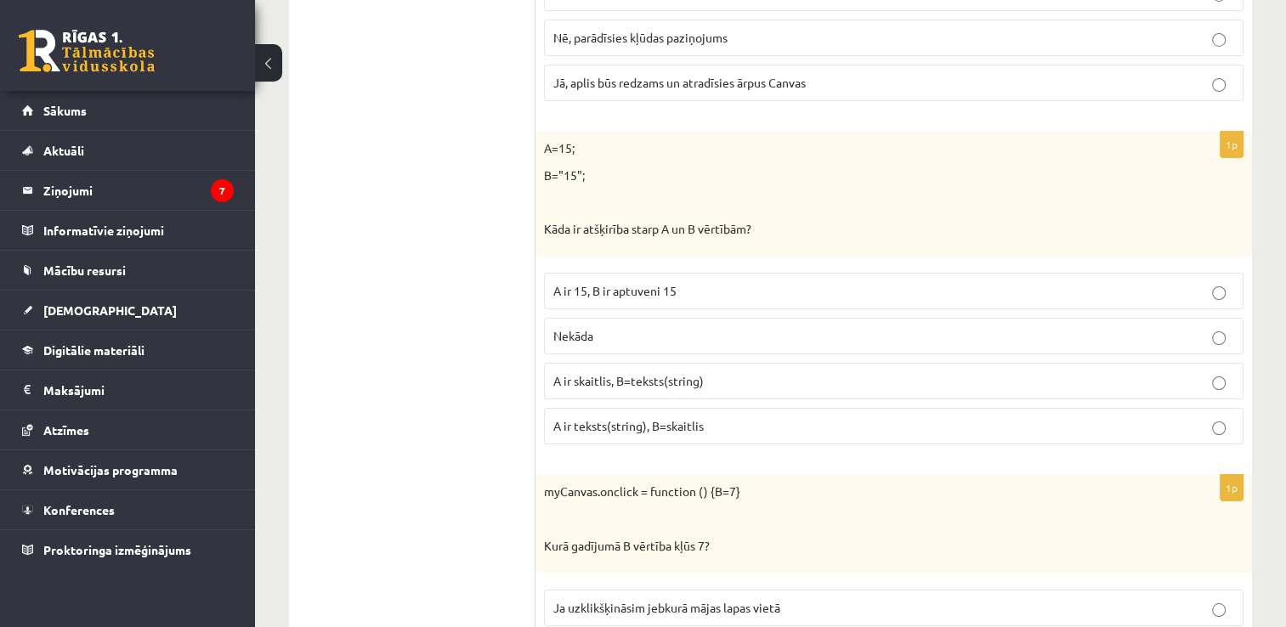
scroll to position [6167, 0]
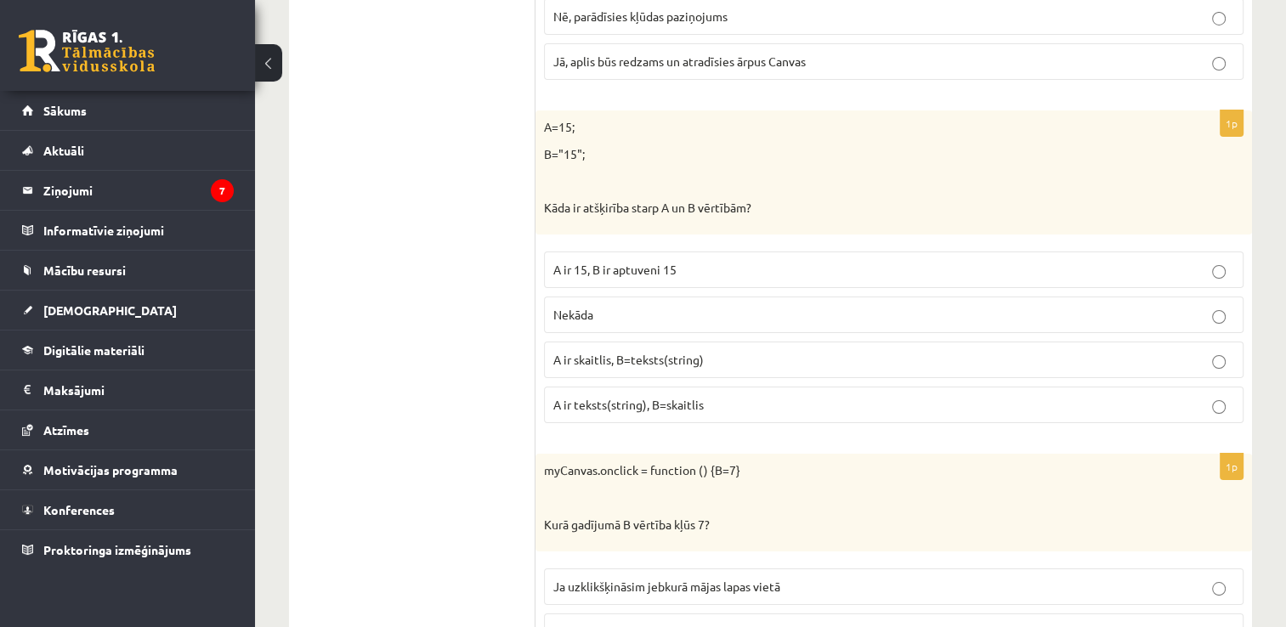
click at [595, 306] on p "Nekāda" at bounding box center [893, 315] width 681 height 18
click at [619, 351] on p "A ir skaitlis, B=teksts(string)" at bounding box center [893, 360] width 681 height 18
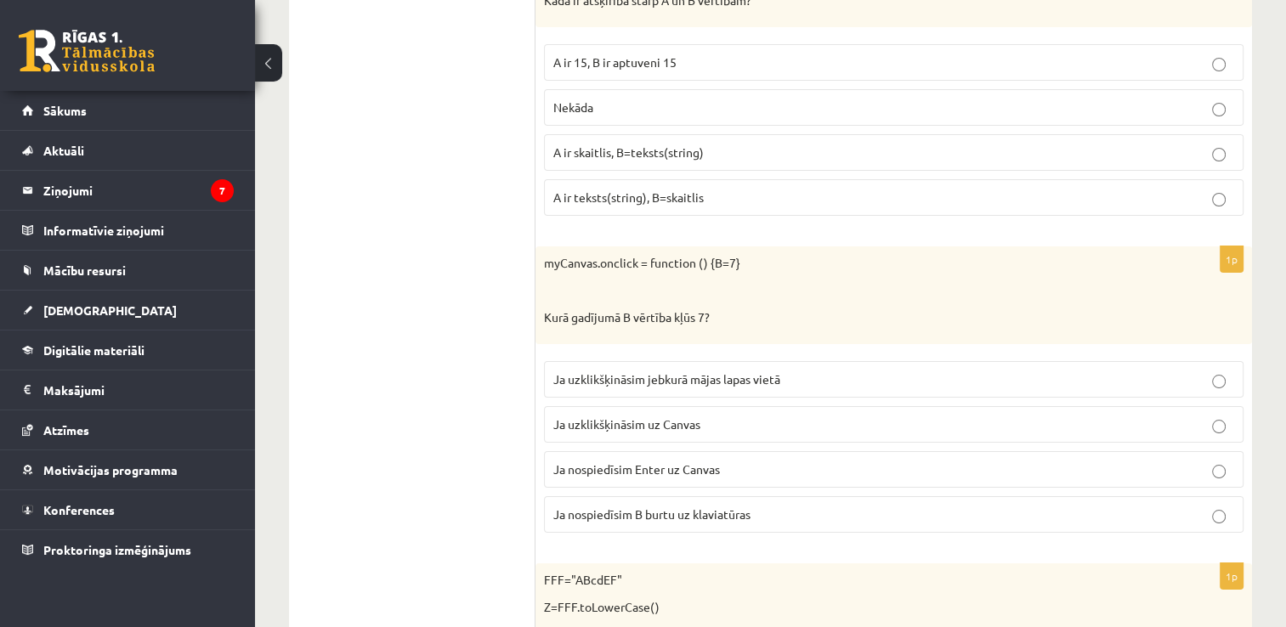
scroll to position [6384, 0]
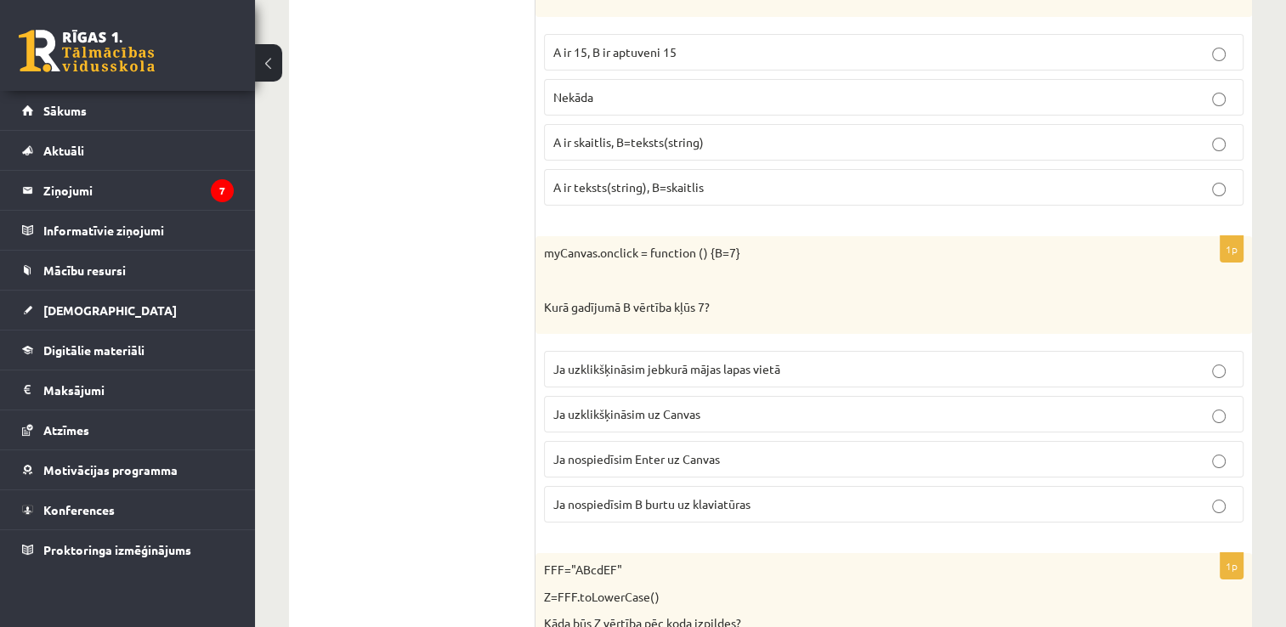
click at [801, 405] on p "Ja uzklikšķināsim uz Canvas" at bounding box center [893, 414] width 681 height 18
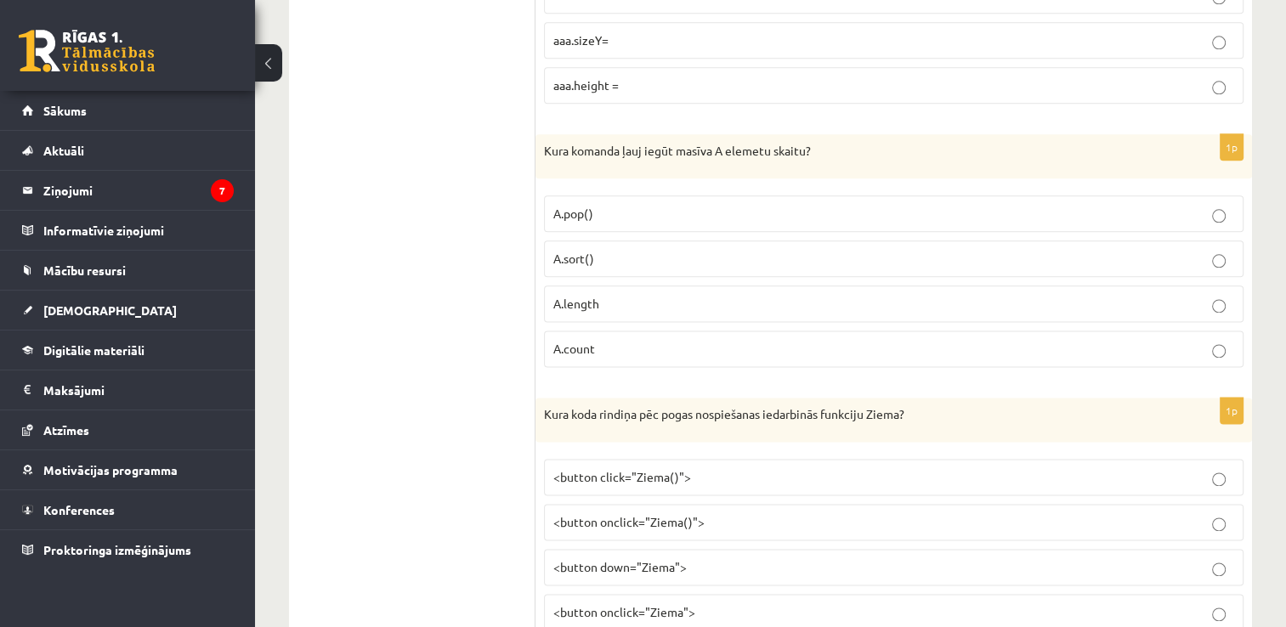
scroll to position [8570, 0]
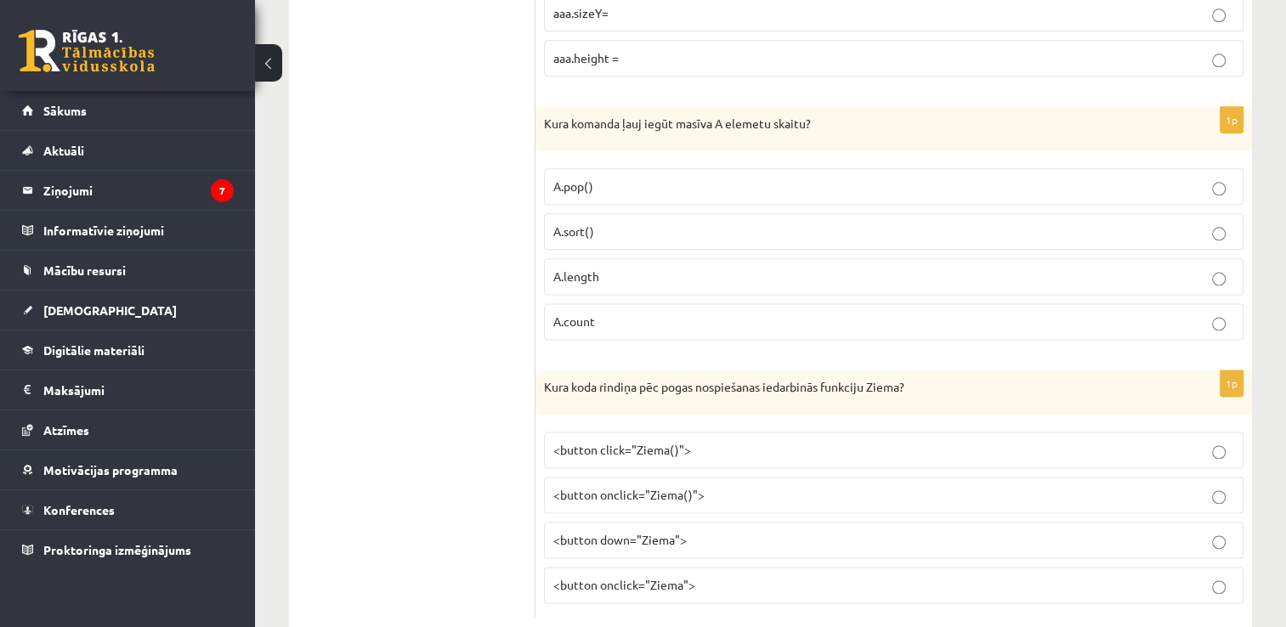
click at [657, 442] on span "<button click="Ziema()">" at bounding box center [622, 449] width 138 height 15
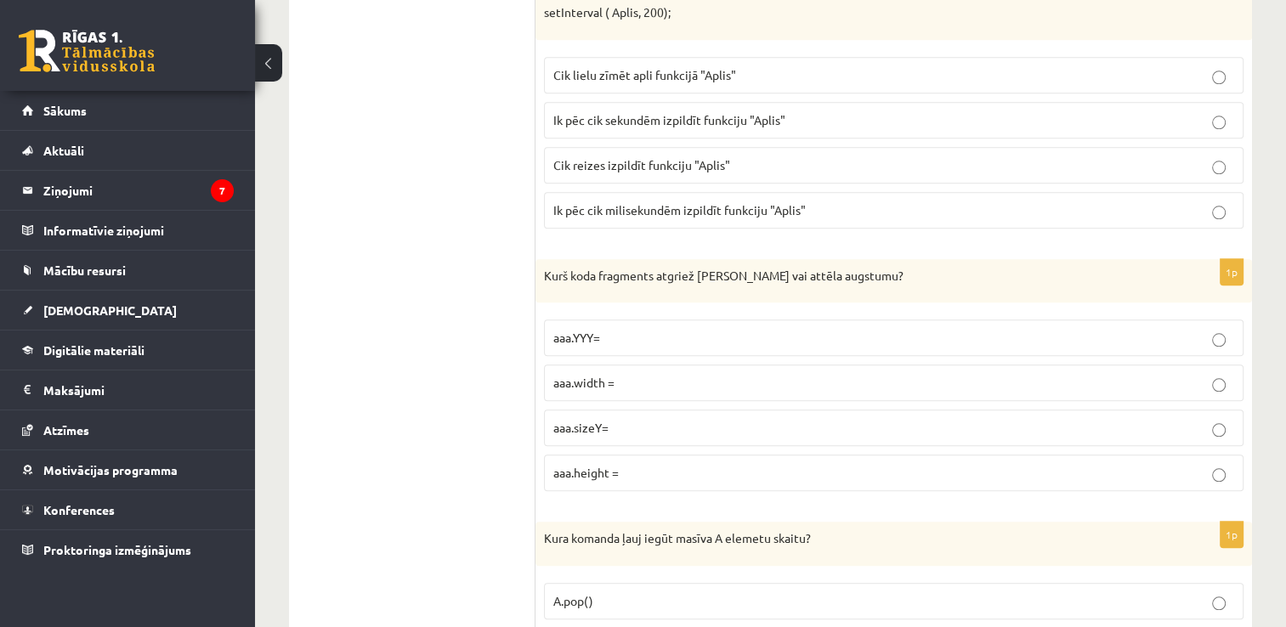
scroll to position [8139, 0]
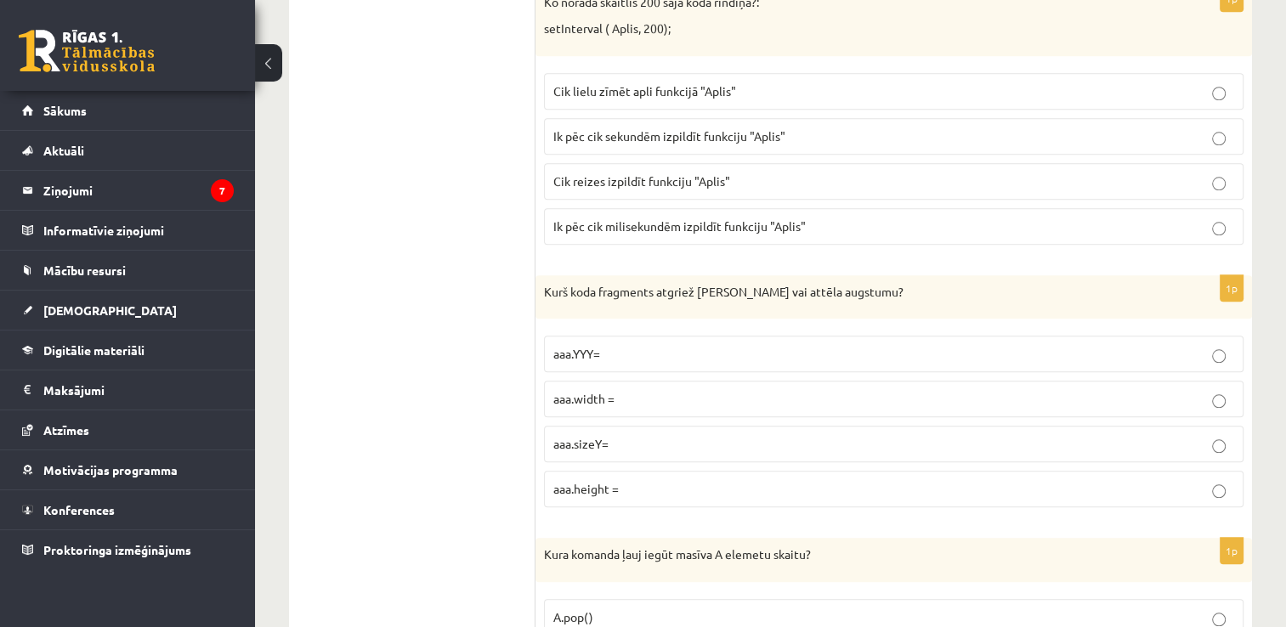
click at [717, 480] on p "aaa.height =" at bounding box center [893, 489] width 681 height 18
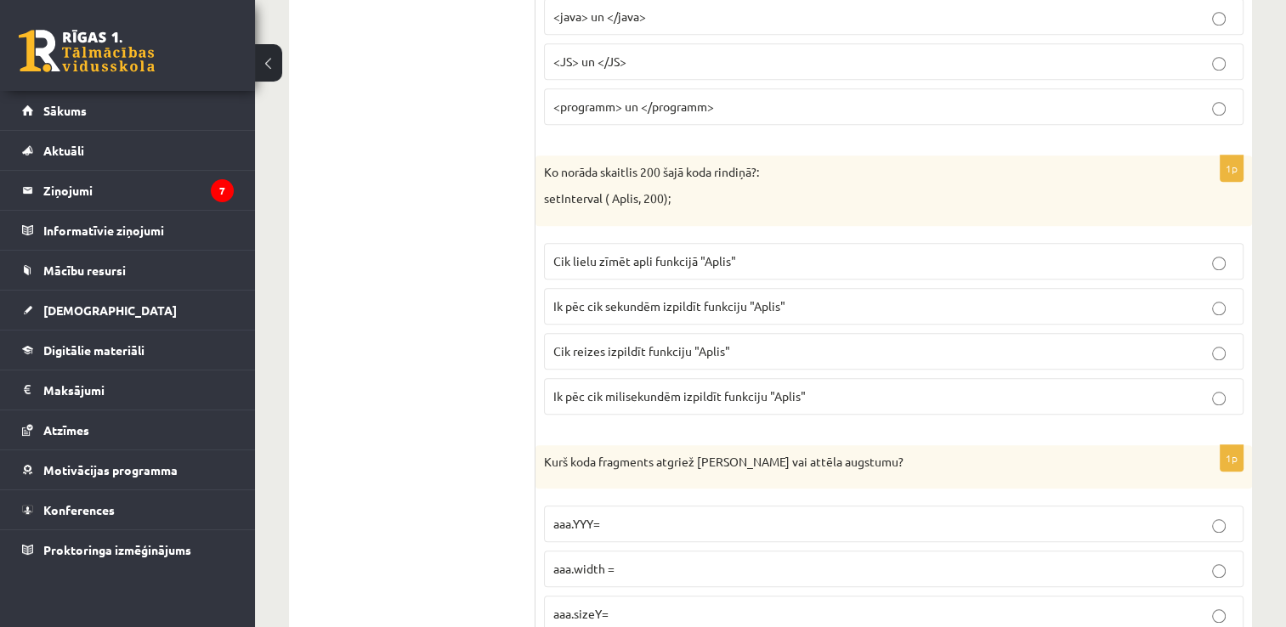
scroll to position [7935, 0]
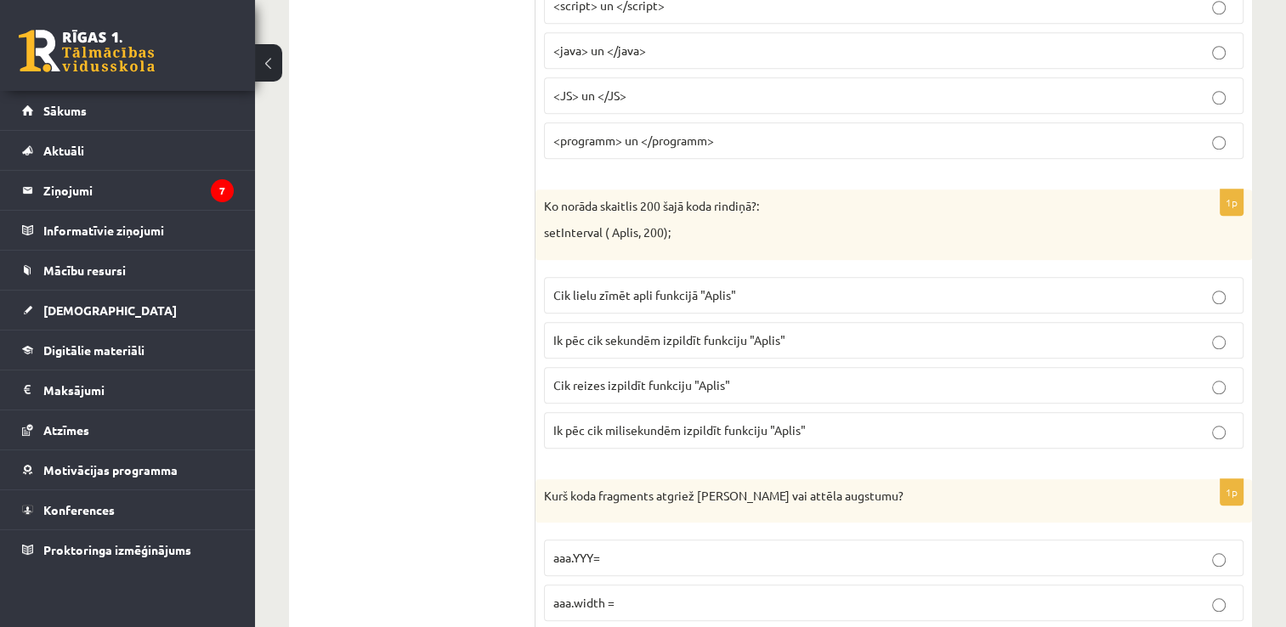
click at [656, 277] on label "Cik lielu zīmēt apli funkcijā "Aplis"" at bounding box center [893, 295] width 699 height 37
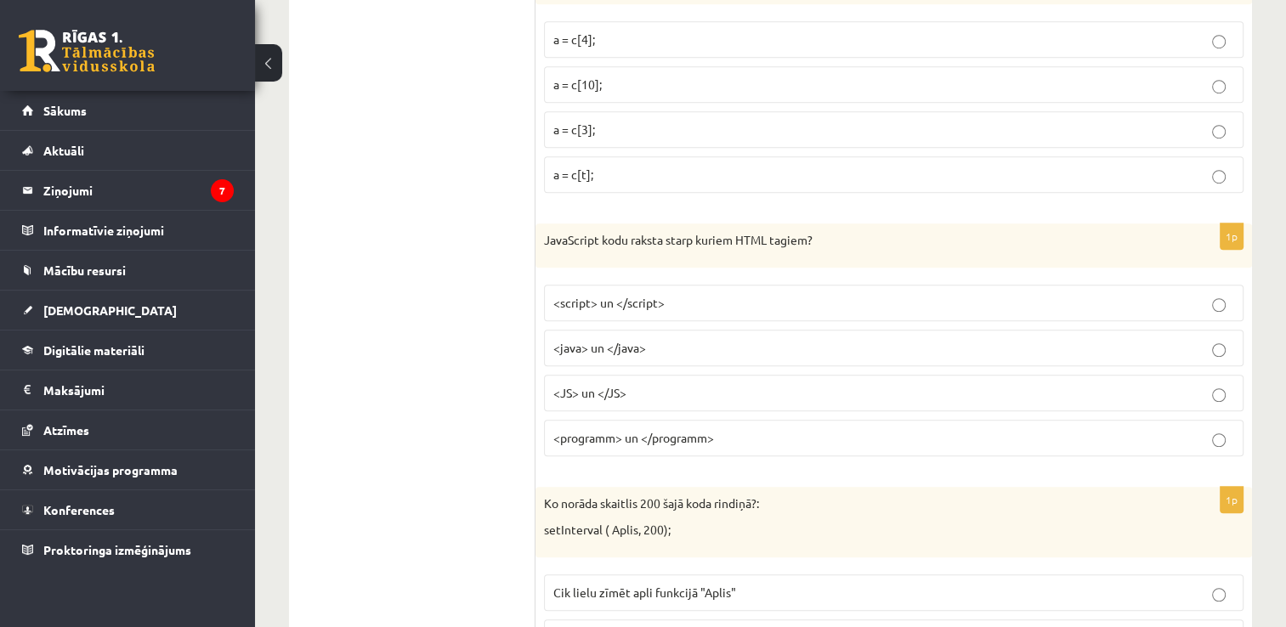
scroll to position [7629, 0]
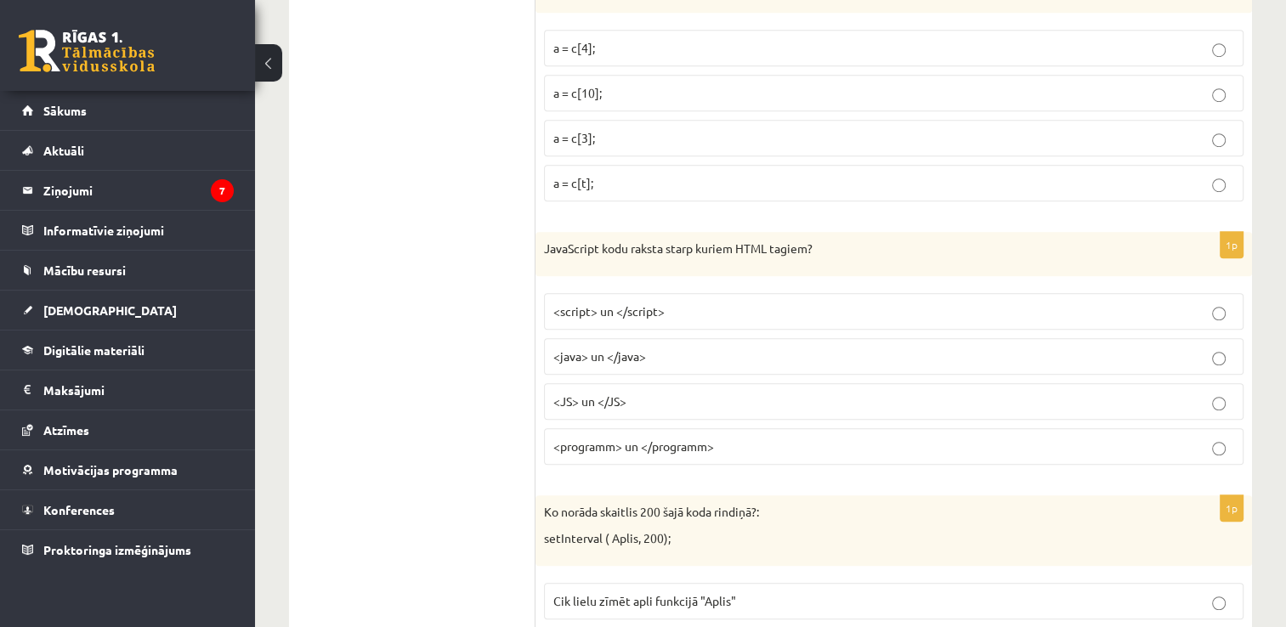
click at [811, 303] on p "<script> un </script>" at bounding box center [893, 312] width 681 height 18
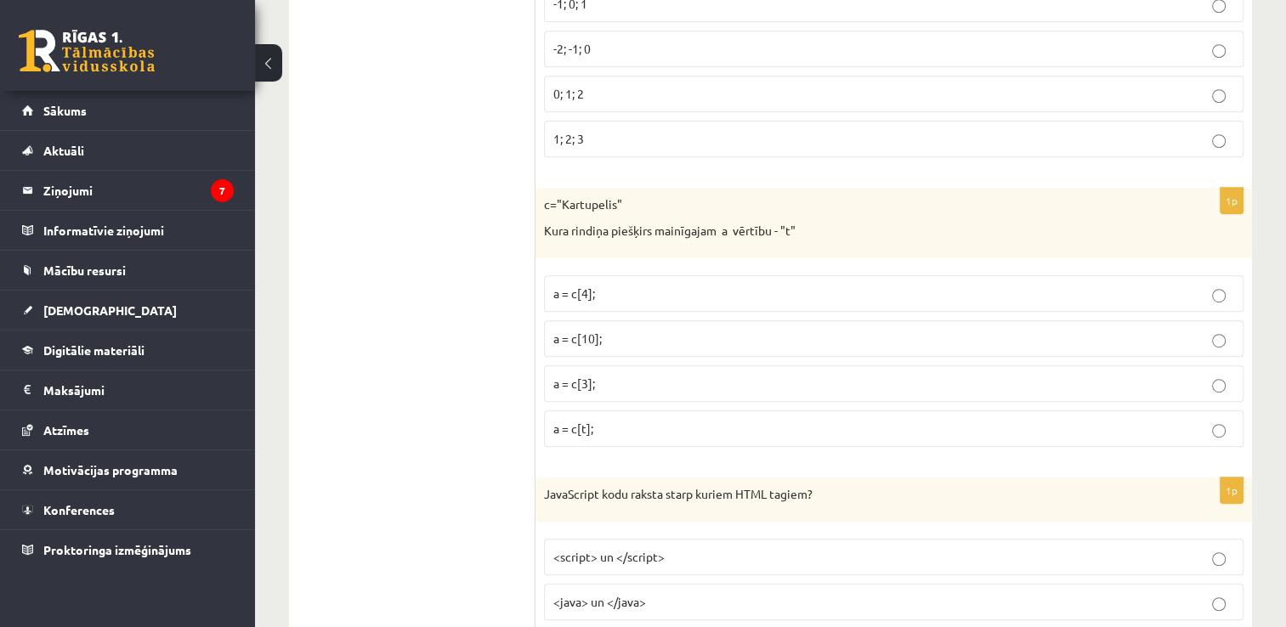
scroll to position [7369, 0]
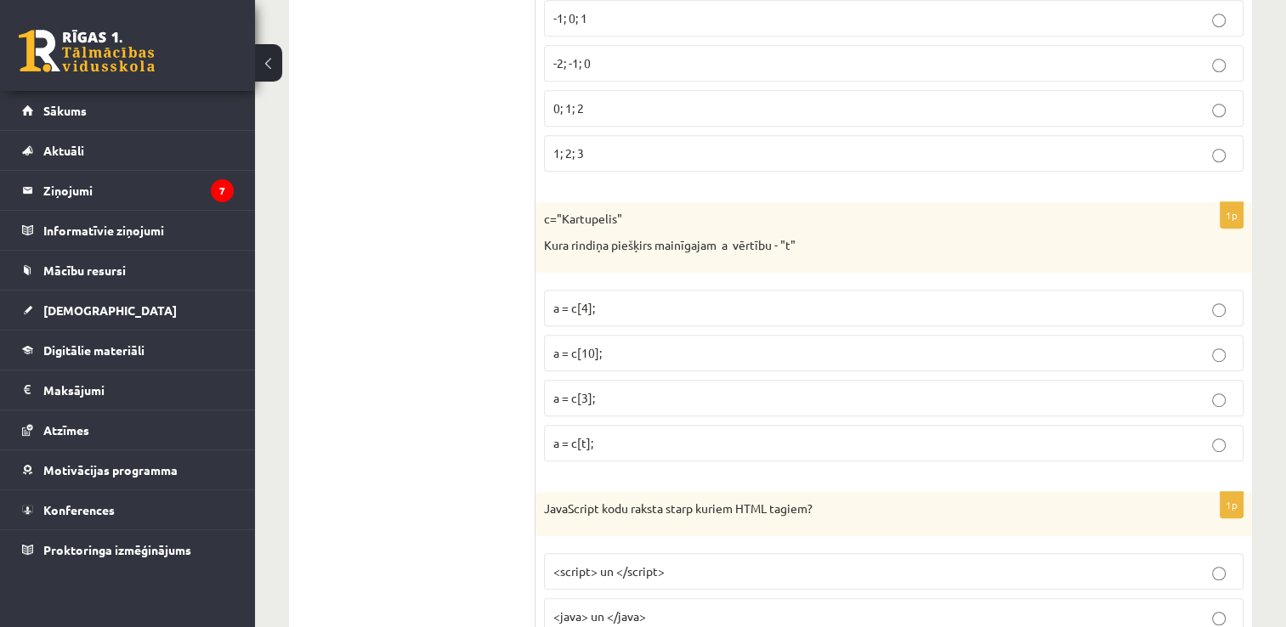
drag, startPoint x: 458, startPoint y: 125, endPoint x: 358, endPoint y: 163, distance: 107.3
click at [605, 389] on p "a = c[3];" at bounding box center [893, 398] width 681 height 18
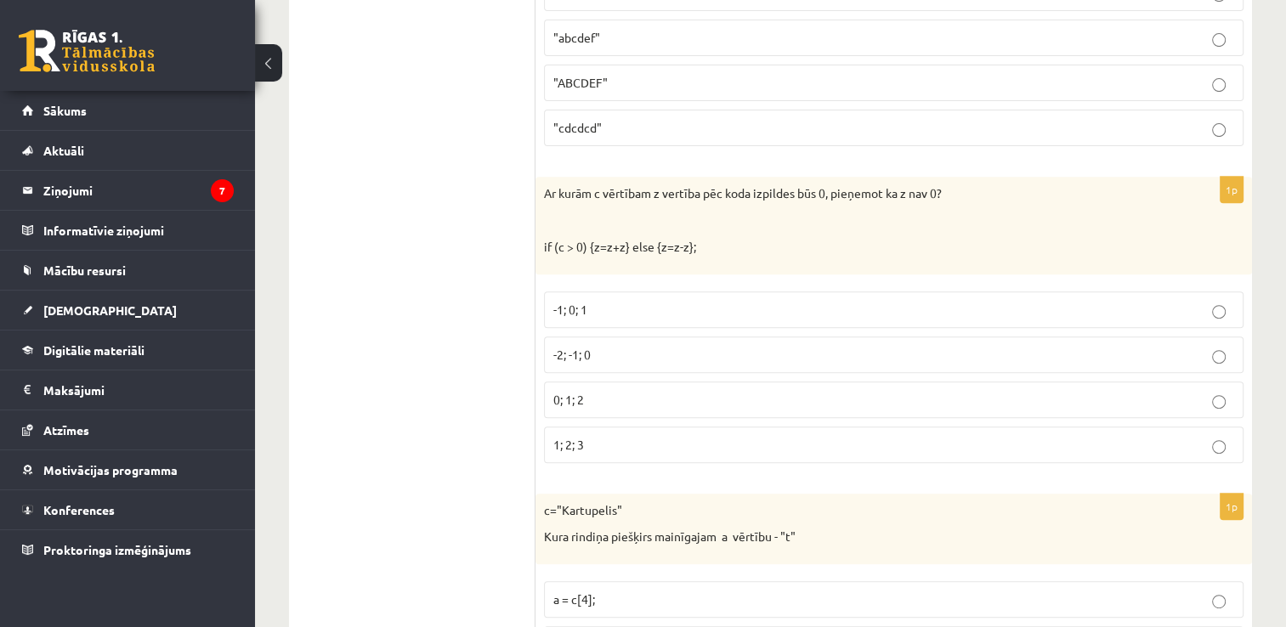
scroll to position [7063, 0]
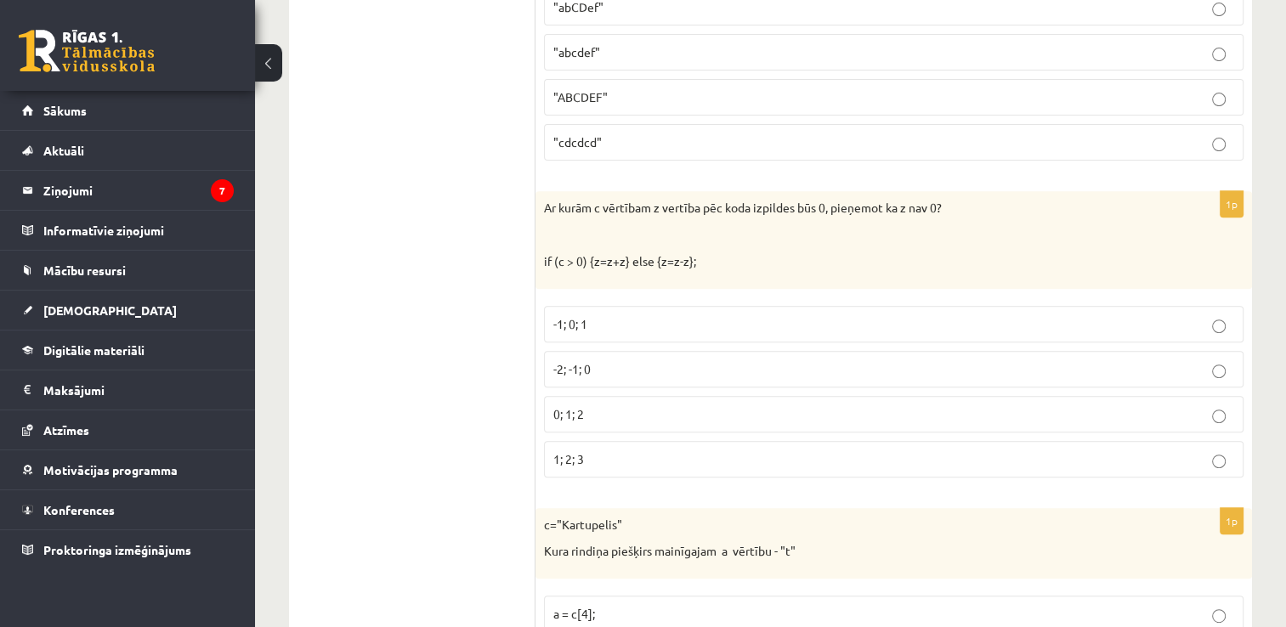
click at [801, 306] on label "-1; 0; 1" at bounding box center [893, 324] width 699 height 37
click at [789, 397] on label "0; 1; 2" at bounding box center [893, 414] width 699 height 37
click at [796, 441] on label "1; 2; 3" at bounding box center [893, 459] width 699 height 37
click at [707, 405] on p "0; 1; 2" at bounding box center [893, 414] width 681 height 18
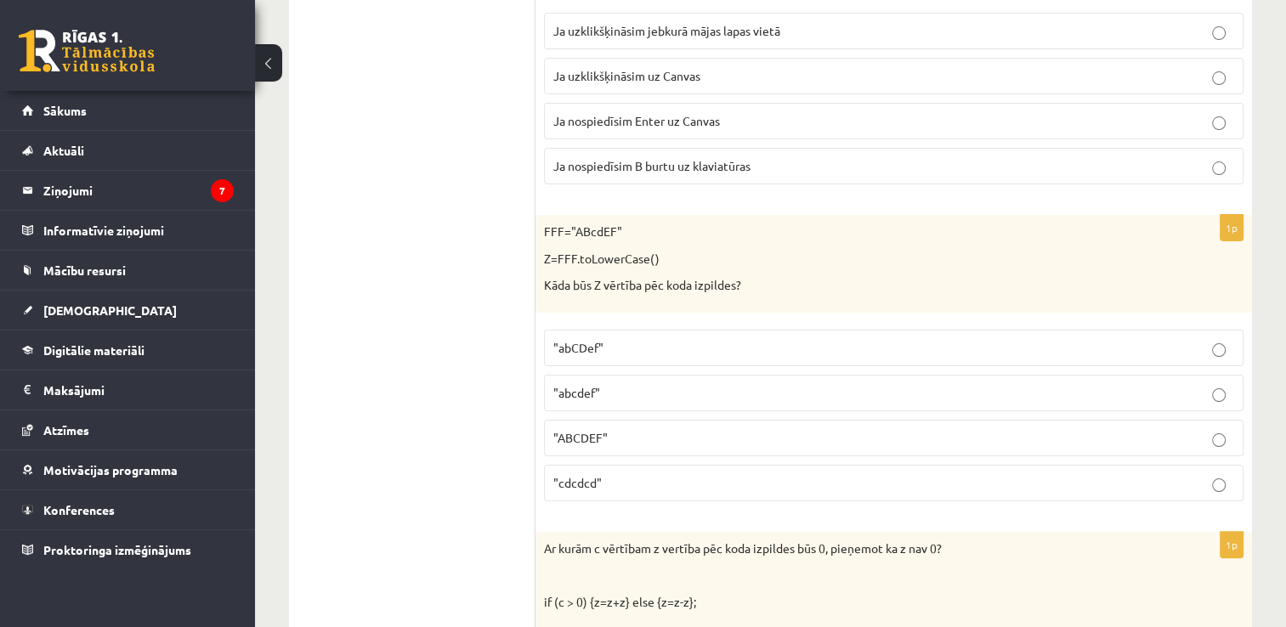
scroll to position [6689, 0]
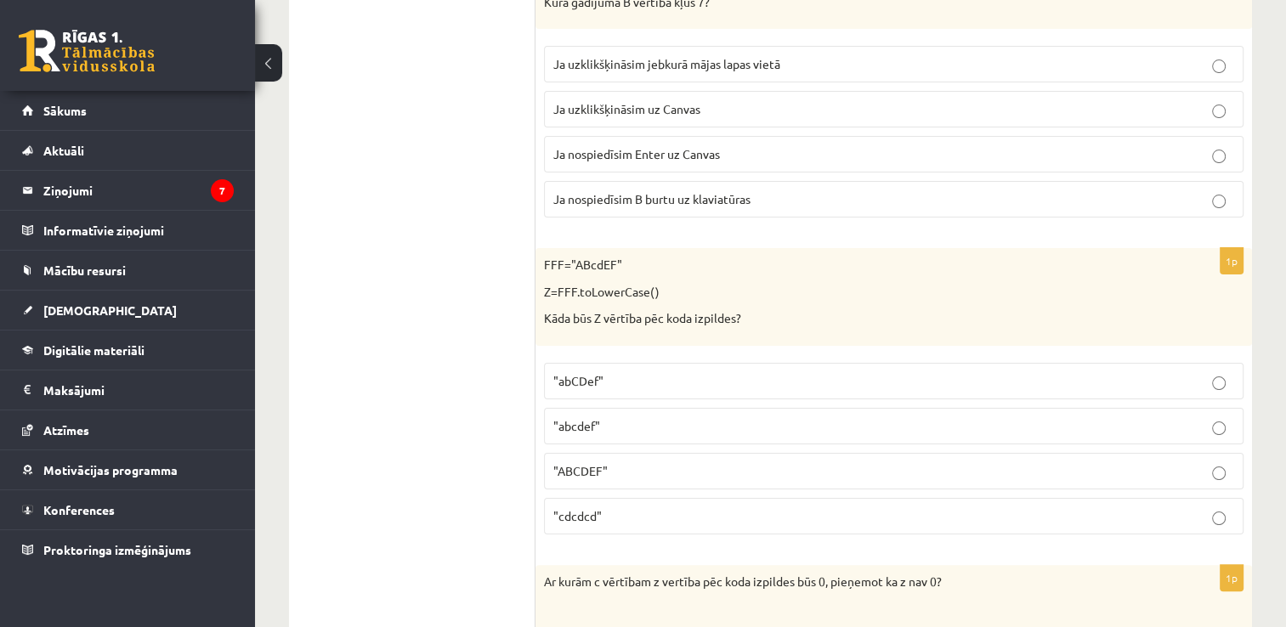
click at [1216, 417] on p ""abcdef"" at bounding box center [893, 426] width 681 height 18
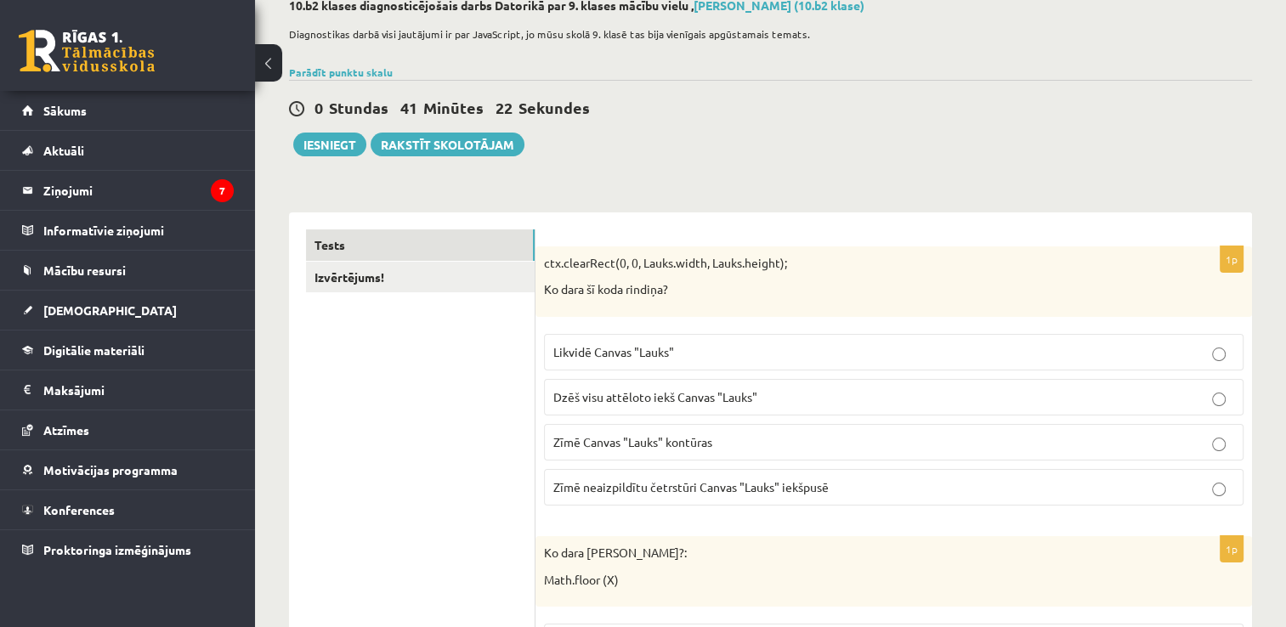
scroll to position [37, 0]
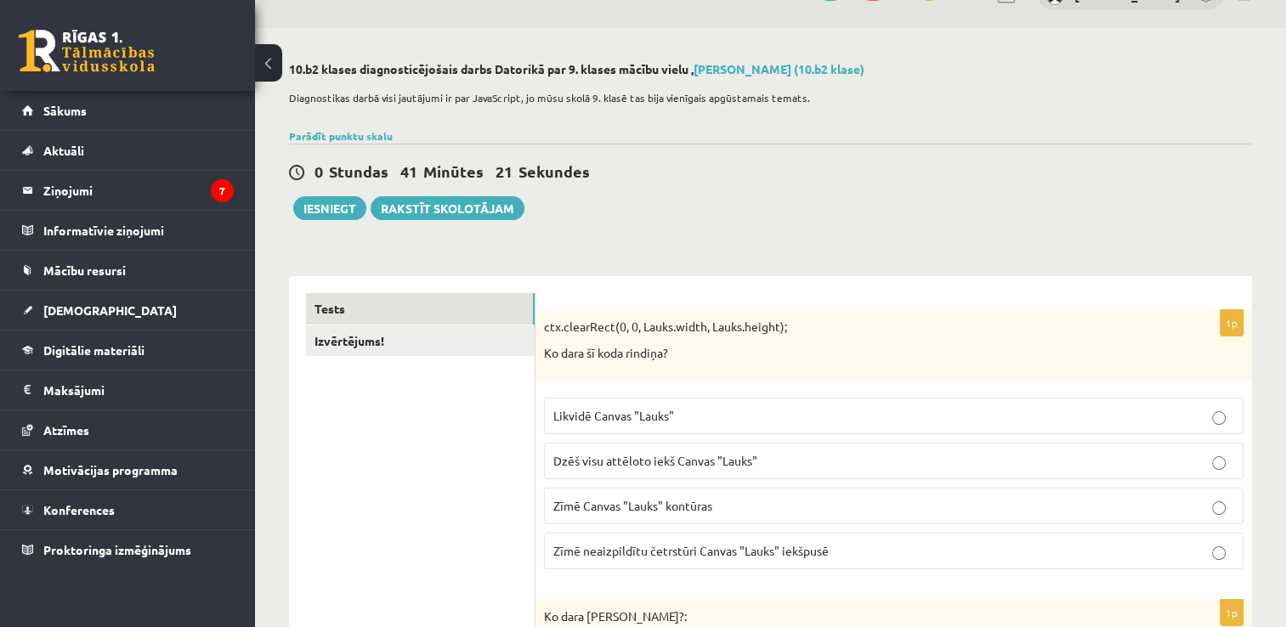
drag, startPoint x: 1204, startPoint y: 48, endPoint x: 1198, endPoint y: 24, distance: 25.4
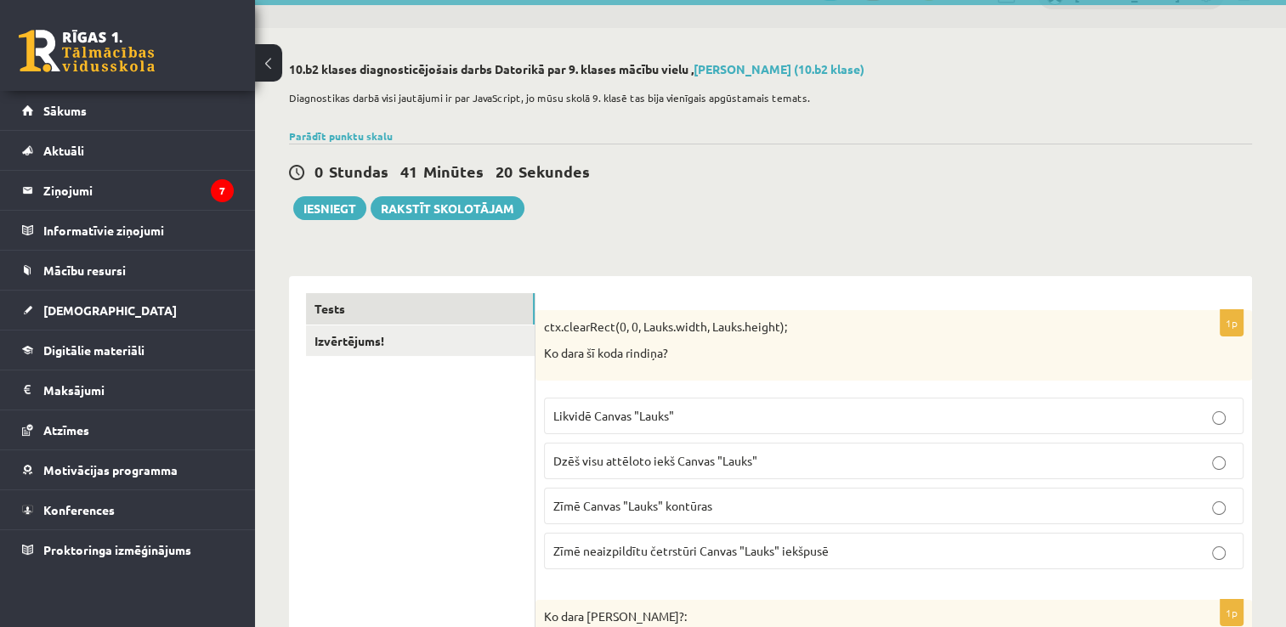
click at [837, 180] on div "0 Stundas 41 Minūtes 20 Sekundes" at bounding box center [770, 172] width 963 height 22
